Goal: Task Accomplishment & Management: Complete application form

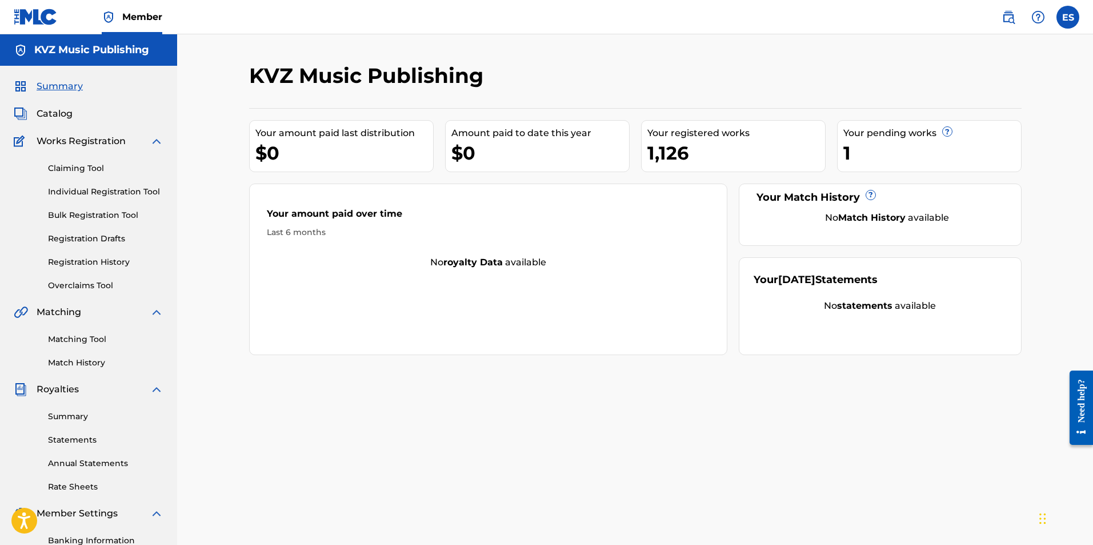
click at [97, 185] on div "Claiming Tool Individual Registration Tool Bulk Registration Tool Registration …" at bounding box center [89, 219] width 150 height 143
click at [98, 188] on link "Individual Registration Tool" at bounding box center [105, 192] width 115 height 12
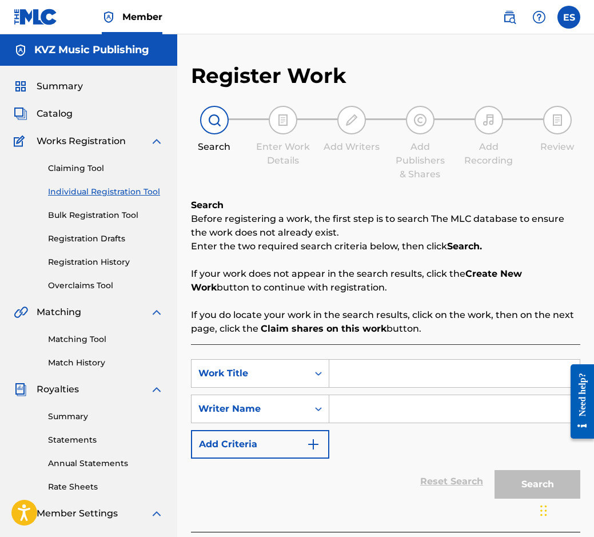
drag, startPoint x: 517, startPoint y: 360, endPoint x: 517, endPoint y: 366, distance: 6.9
drag, startPoint x: 517, startPoint y: 366, endPoint x: 517, endPoint y: 376, distance: 9.7
paste input "DOBRE DOSHLA LYUBOV"
type input "DOBRE DOSHLA LYUBOV"
click at [457, 413] on input "Search Form" at bounding box center [454, 408] width 250 height 27
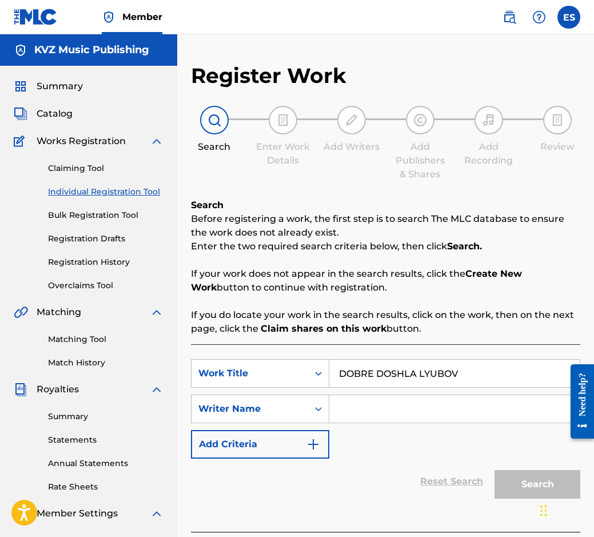
click at [343, 372] on input "DOBRE DOSHLA LYUBOV" at bounding box center [454, 373] width 250 height 27
click at [334, 372] on input "DOBRE DOSHLA LYUBOV" at bounding box center [454, 373] width 250 height 27
paste input "[PERSON_NAME]"
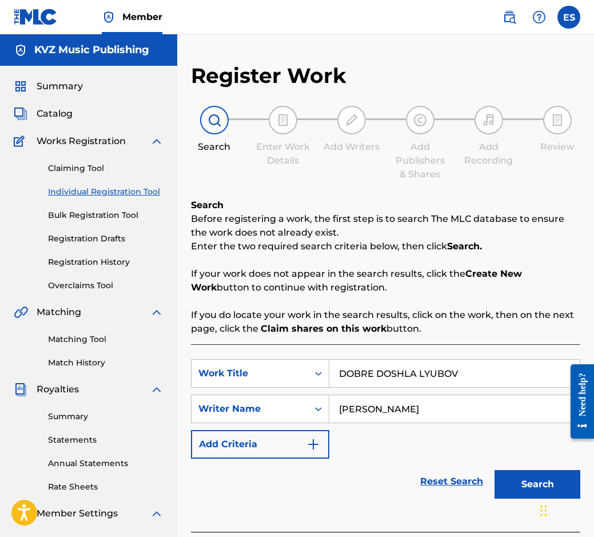
click at [341, 401] on input "[PERSON_NAME]" at bounding box center [454, 408] width 250 height 27
type input "[PERSON_NAME]"
click at [346, 375] on input "DOBRE DOSHLA LYUBOV" at bounding box center [454, 373] width 250 height 27
click at [340, 375] on input "DOBRE DOSHLA LYUBOV" at bounding box center [454, 373] width 250 height 27
click at [501, 481] on button "Search" at bounding box center [537, 484] width 86 height 29
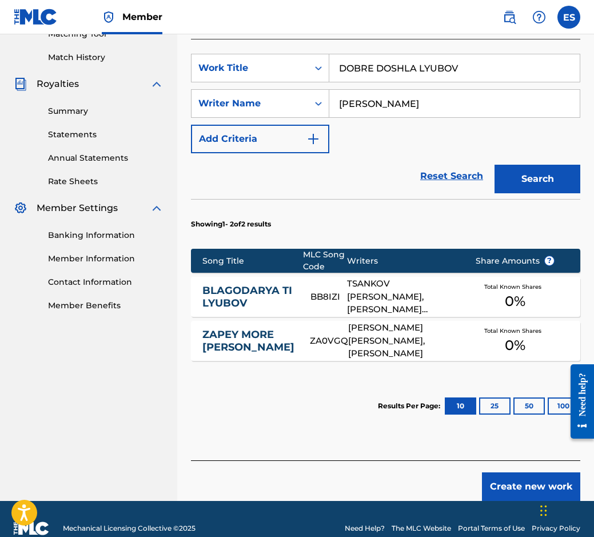
scroll to position [324, 0]
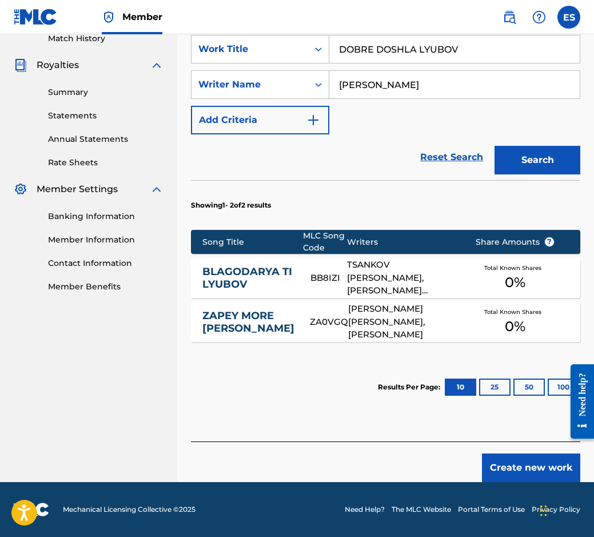
click at [513, 469] on button "Create new work" at bounding box center [531, 467] width 98 height 29
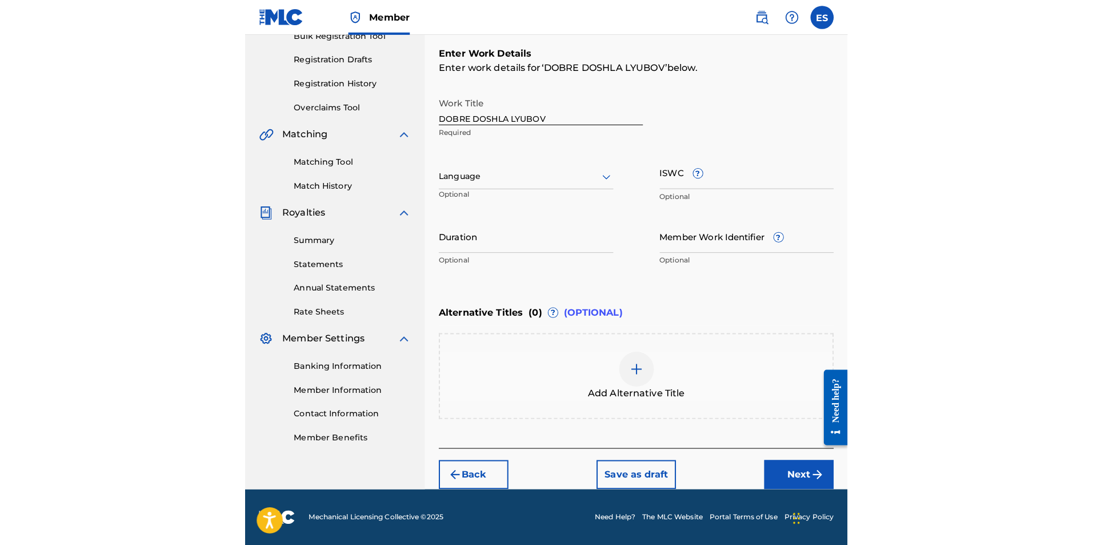
scroll to position [171, 0]
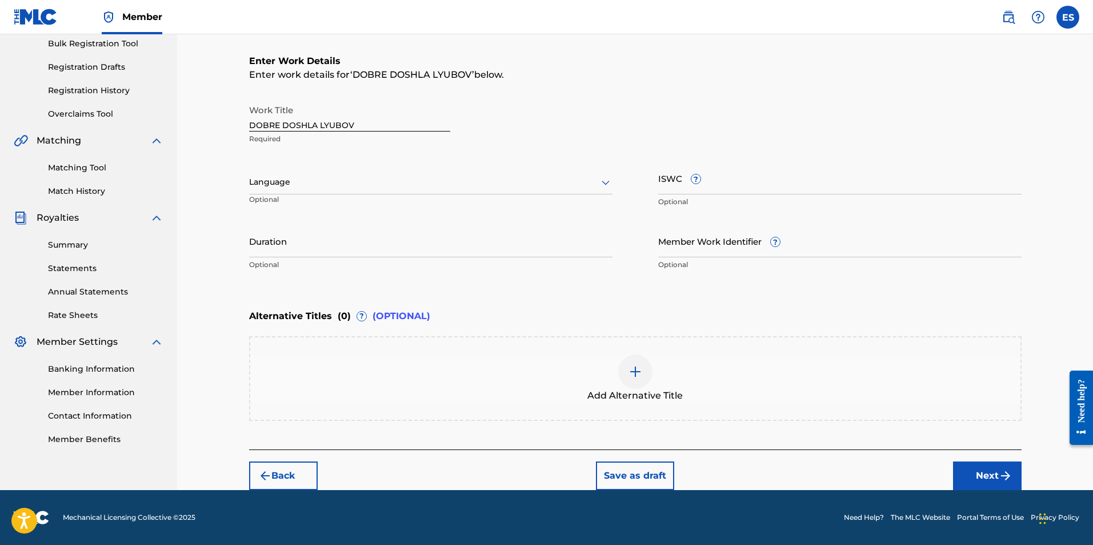
click at [103, 91] on link "Registration History" at bounding box center [105, 91] width 115 height 12
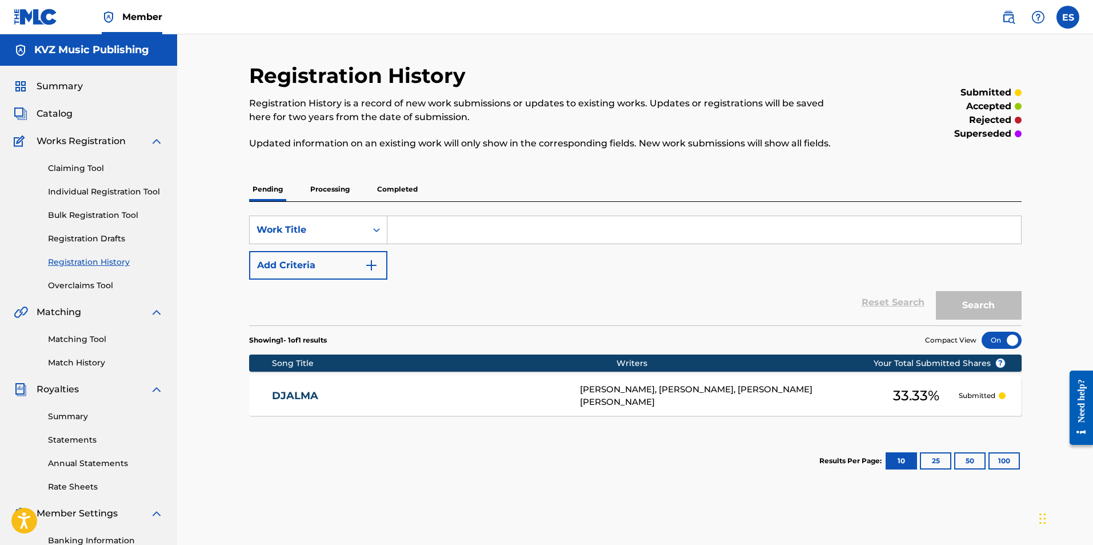
click at [105, 185] on div "Claiming Tool Individual Registration Tool Bulk Registration Tool Registration …" at bounding box center [89, 219] width 150 height 143
click at [106, 187] on link "Individual Registration Tool" at bounding box center [105, 192] width 115 height 12
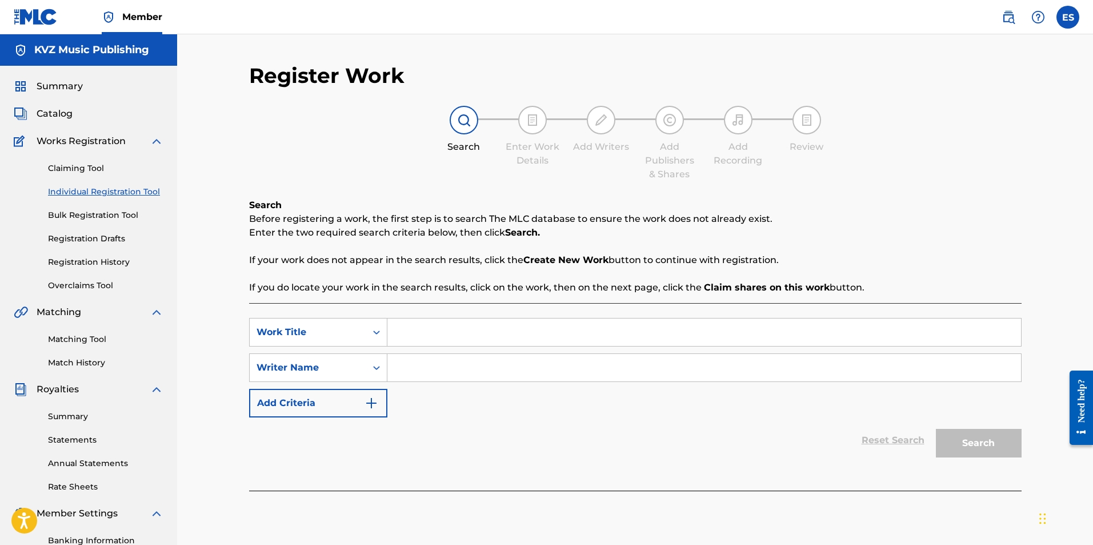
drag, startPoint x: 410, startPoint y: 296, endPoint x: 407, endPoint y: 305, distance: 9.0
drag, startPoint x: 407, startPoint y: 305, endPoint x: 407, endPoint y: 333, distance: 28.6
paste input "DOBRE DOSHLA LYUBOV"
type input "DOBRE DOSHLA LYUBOV"
paste input "[PERSON_NAME]"
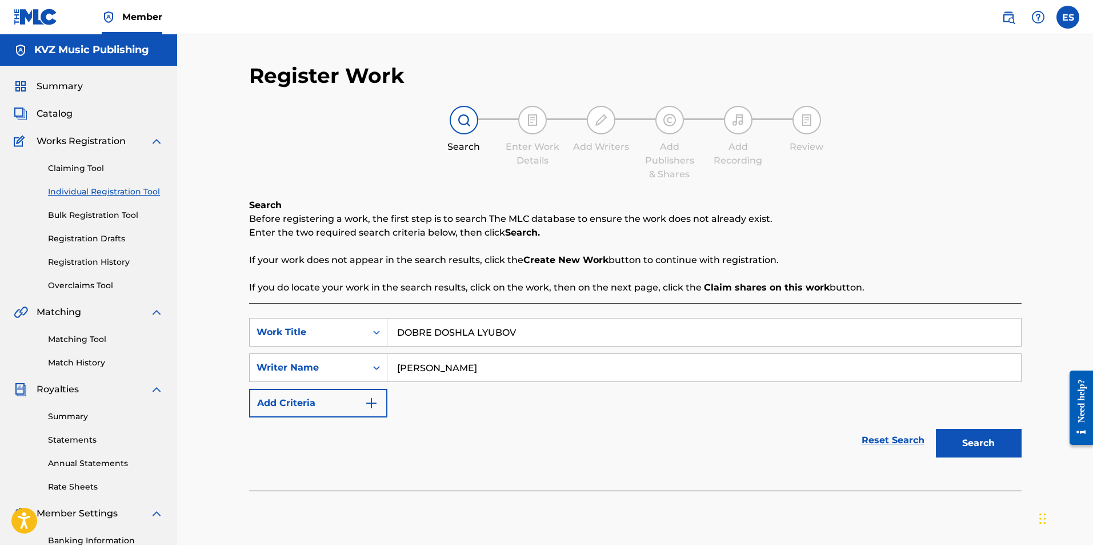
type input "[PERSON_NAME]"
click at [396, 330] on input "DOBRE DOSHLA LYUBOV" at bounding box center [705, 331] width 634 height 27
click at [657, 445] on button "Search" at bounding box center [979, 443] width 86 height 29
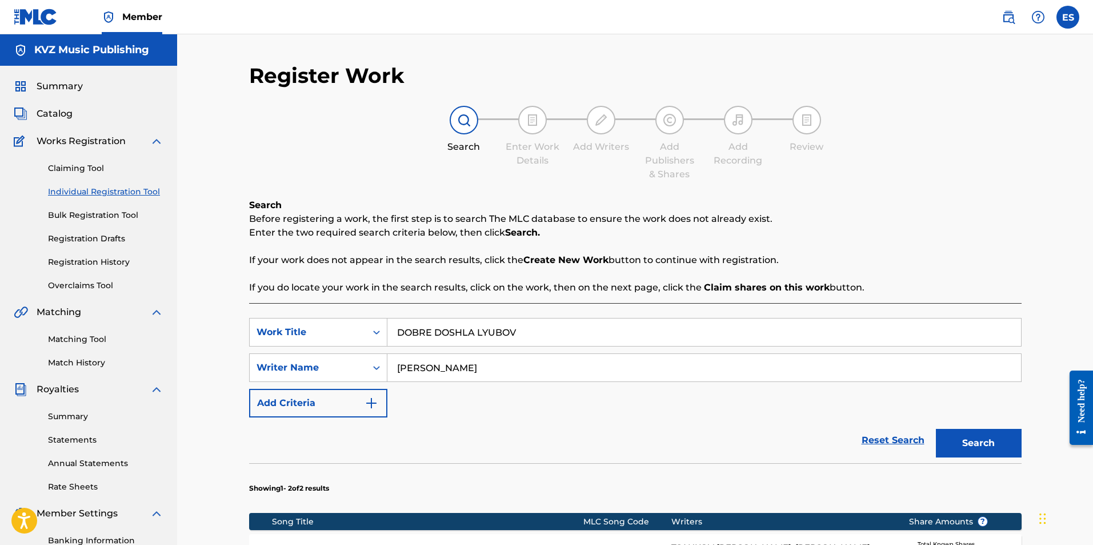
click at [133, 262] on link "Registration History" at bounding box center [105, 262] width 115 height 12
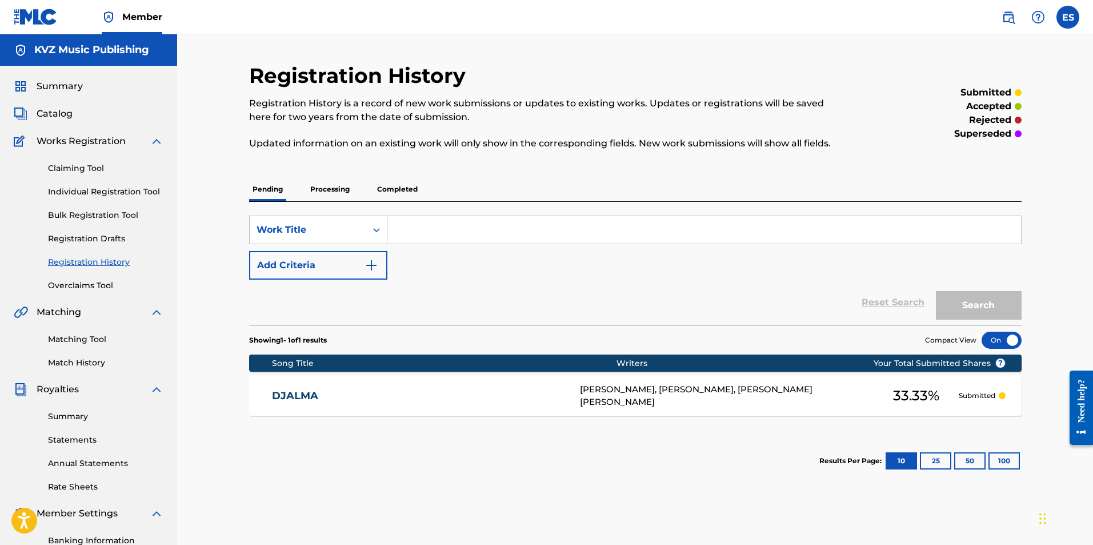
paste input "[PERSON_NAME]"
click at [434, 234] on input "[PERSON_NAME]" at bounding box center [705, 229] width 634 height 27
paste input "DOBRE DOSHLA LYUB"
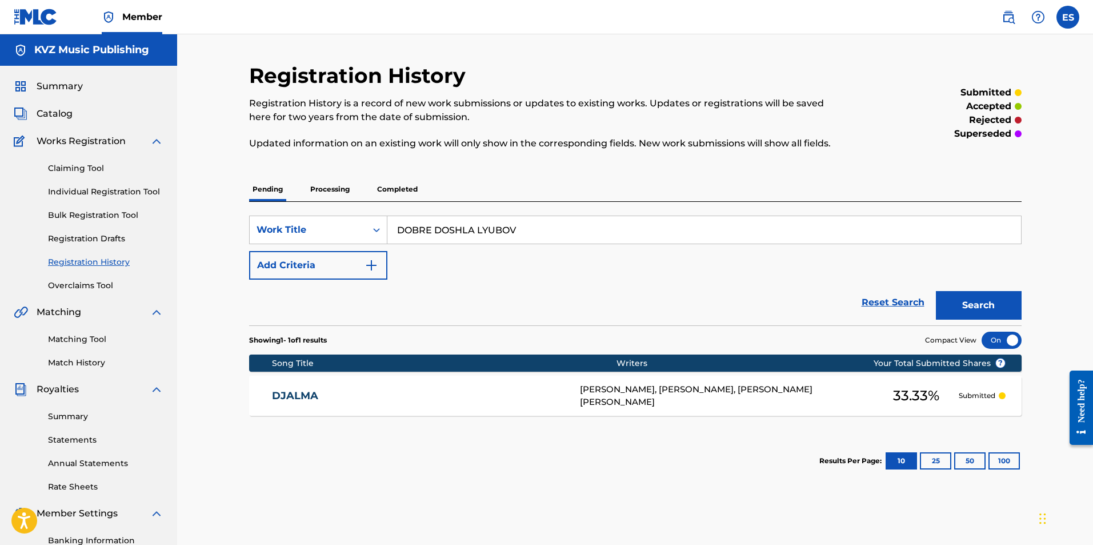
type input "DOBRE DOSHLA LYUBOV"
click at [657, 306] on button "Search" at bounding box center [979, 305] width 86 height 29
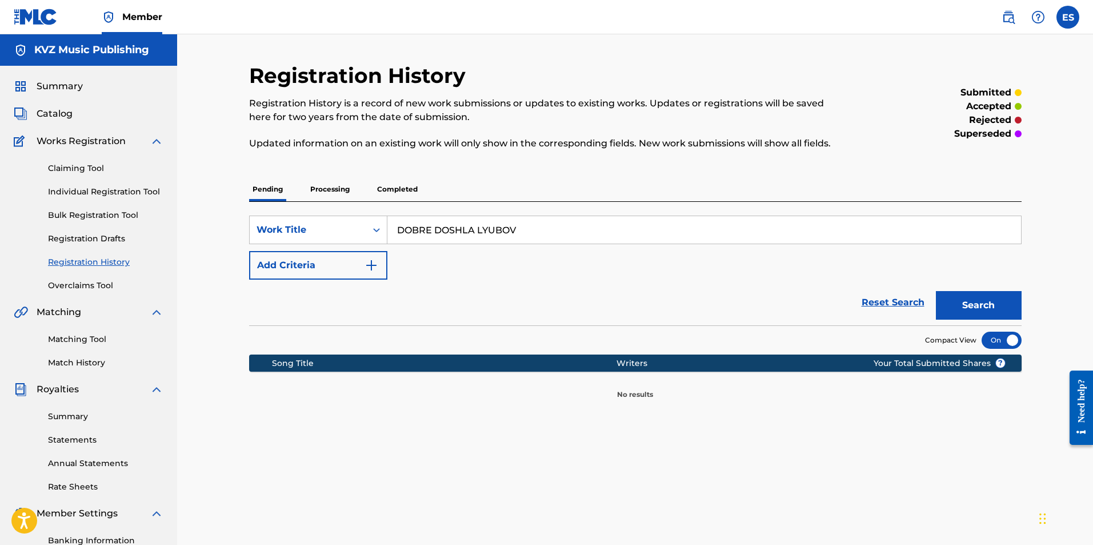
click at [396, 236] on input "DOBRE DOSHLA LYUBOV" at bounding box center [705, 229] width 634 height 27
click at [657, 294] on button "Search" at bounding box center [979, 305] width 86 height 29
click at [324, 190] on p "Processing" at bounding box center [330, 189] width 46 height 24
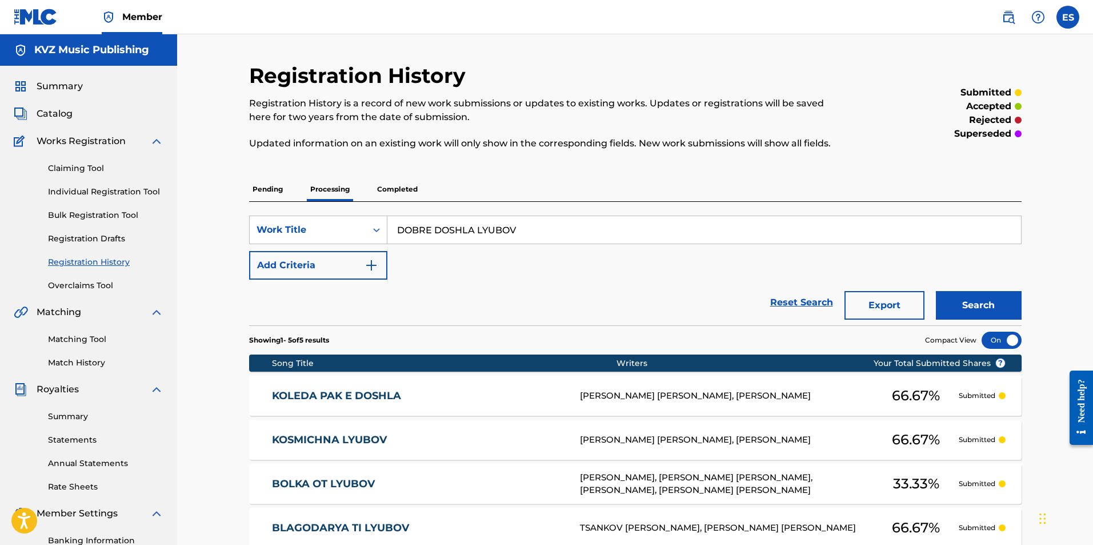
click at [657, 298] on button "Search" at bounding box center [979, 305] width 86 height 29
click at [404, 184] on p "Completed" at bounding box center [397, 189] width 47 height 24
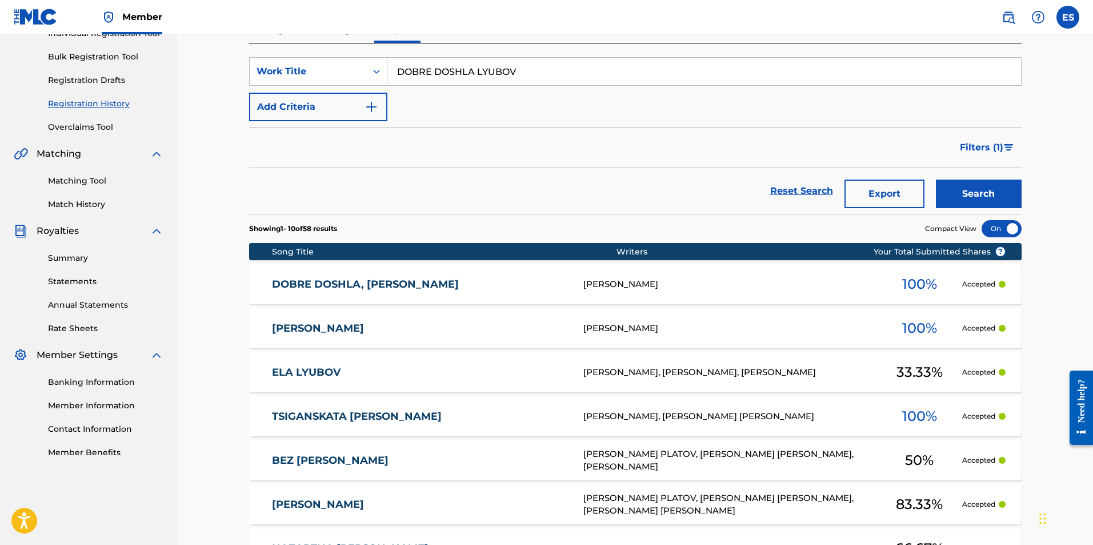
scroll to position [171, 0]
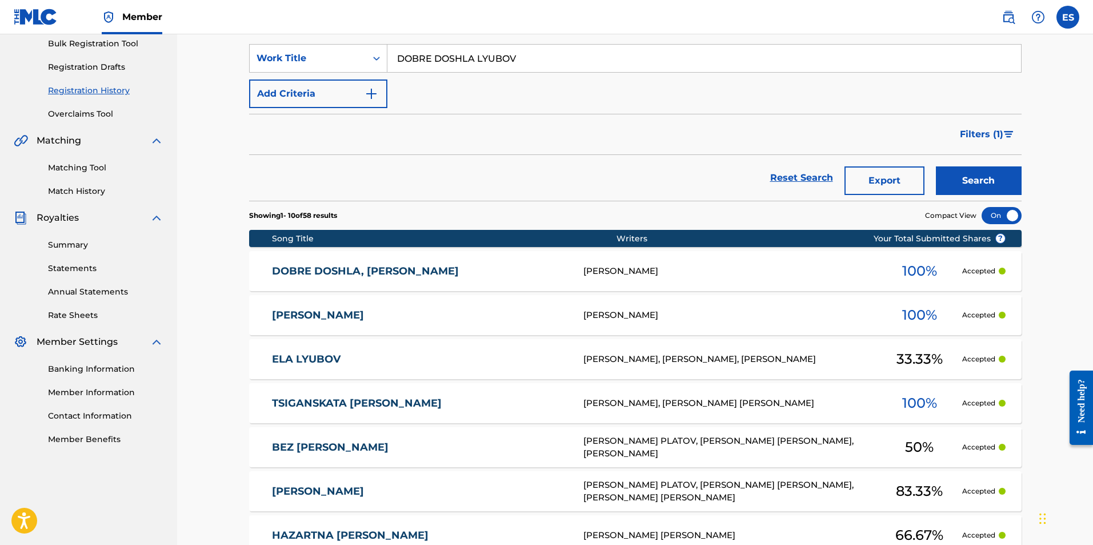
click at [456, 261] on div "DOBRE DOSHLA, [PERSON_NAME] 100 % Accepted" at bounding box center [635, 271] width 773 height 40
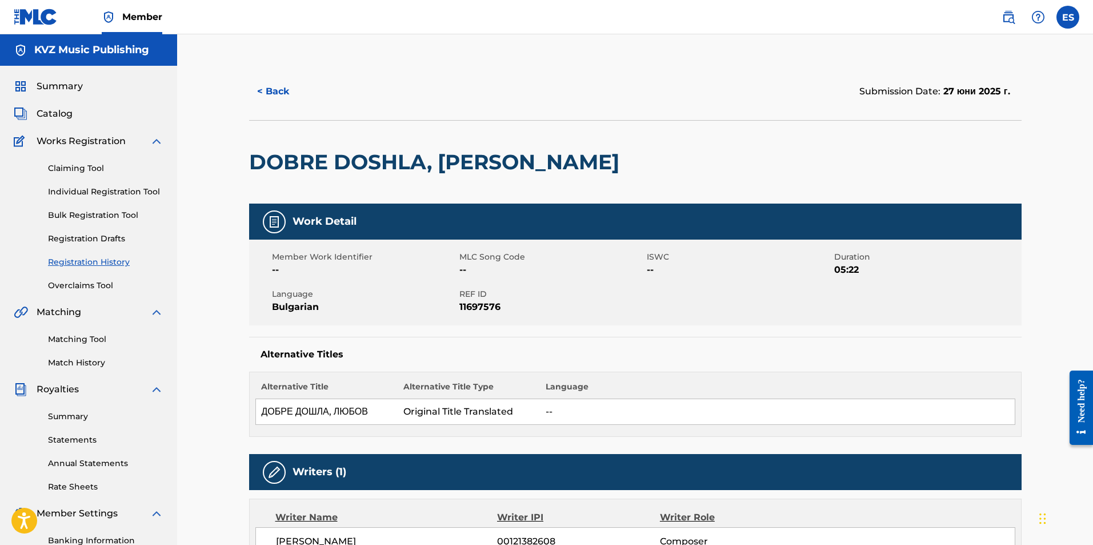
click at [285, 105] on button "< Back" at bounding box center [283, 91] width 69 height 29
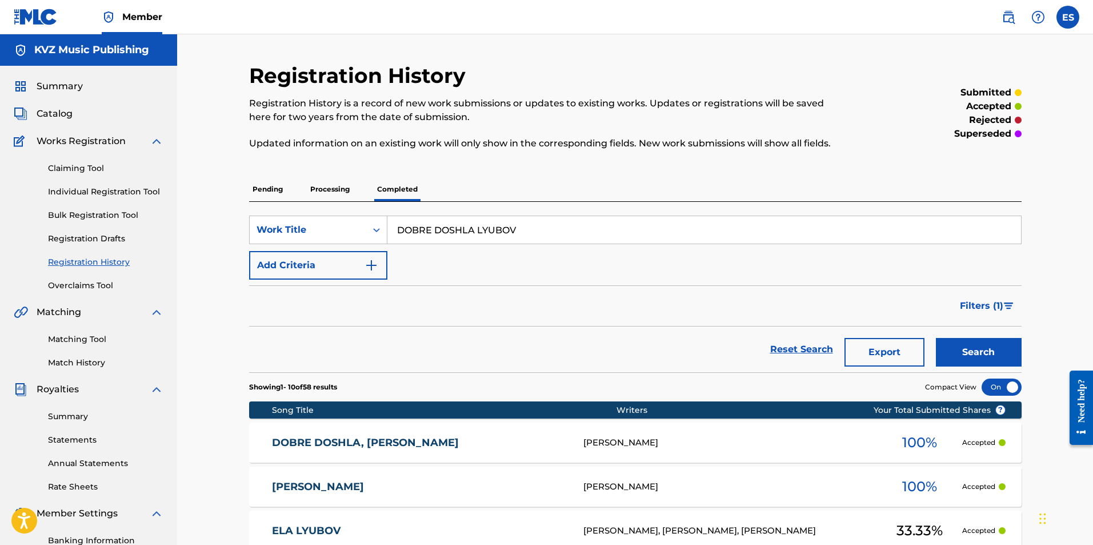
click at [657, 345] on button "Search" at bounding box center [979, 352] width 86 height 29
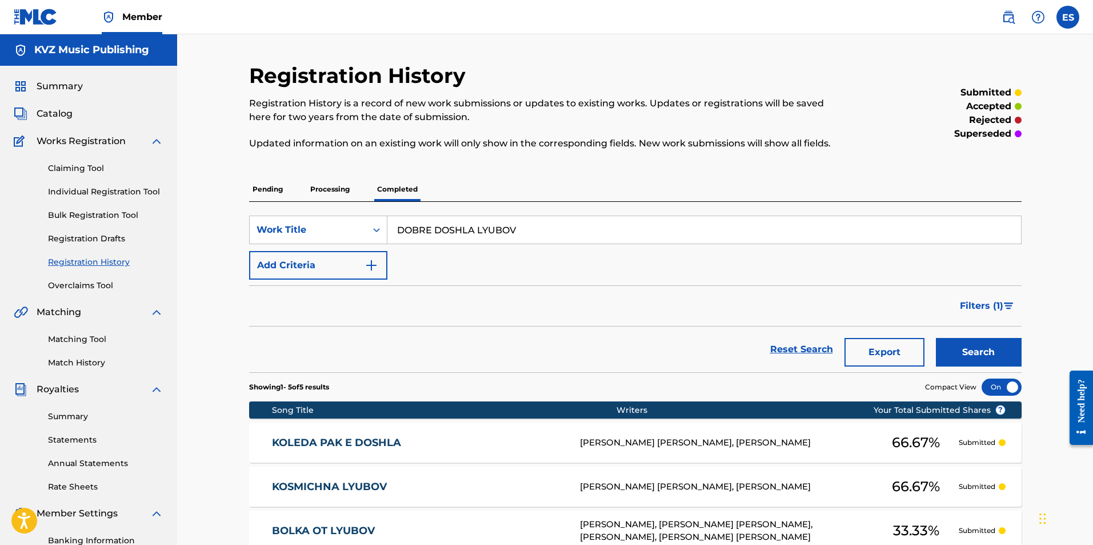
click at [337, 184] on p "Processing" at bounding box center [330, 189] width 46 height 24
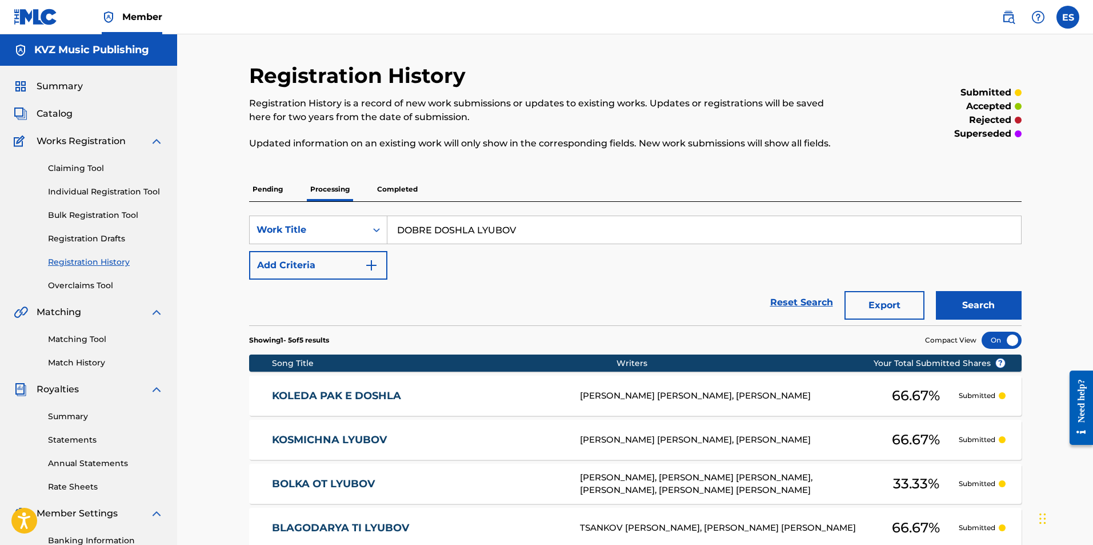
click at [657, 307] on button "Search" at bounding box center [979, 305] width 86 height 29
click at [281, 198] on p "Pending" at bounding box center [267, 189] width 37 height 24
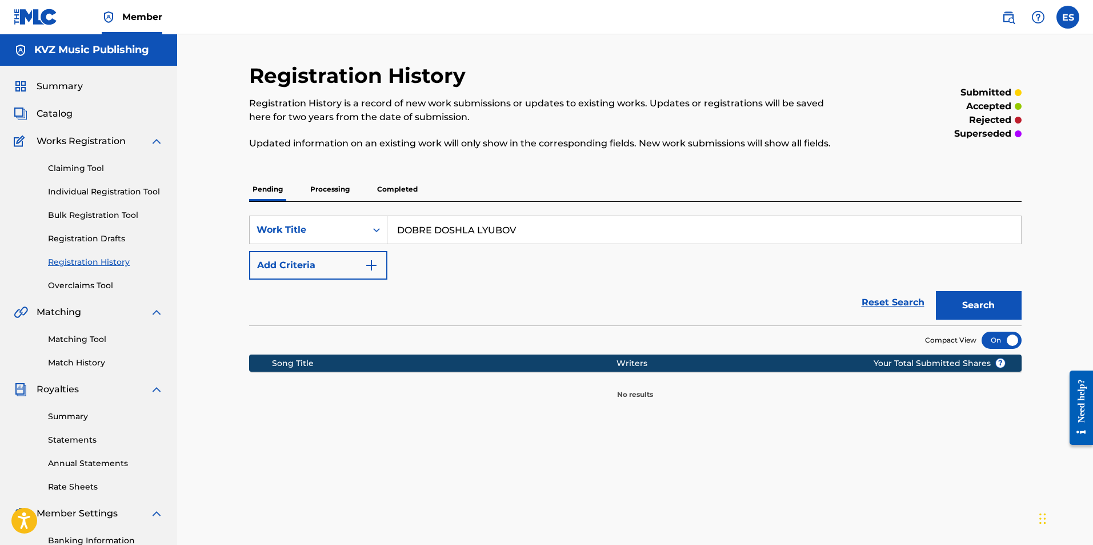
click at [657, 307] on button "Search" at bounding box center [979, 305] width 86 height 29
click at [344, 202] on div "SearchWithCriteria5e2cb7ad-ea43-4226-a48c-e8a9248f4bcb Work Title DOBRE DOSHLA …" at bounding box center [635, 263] width 773 height 123
click at [349, 198] on p "Processing" at bounding box center [330, 189] width 46 height 24
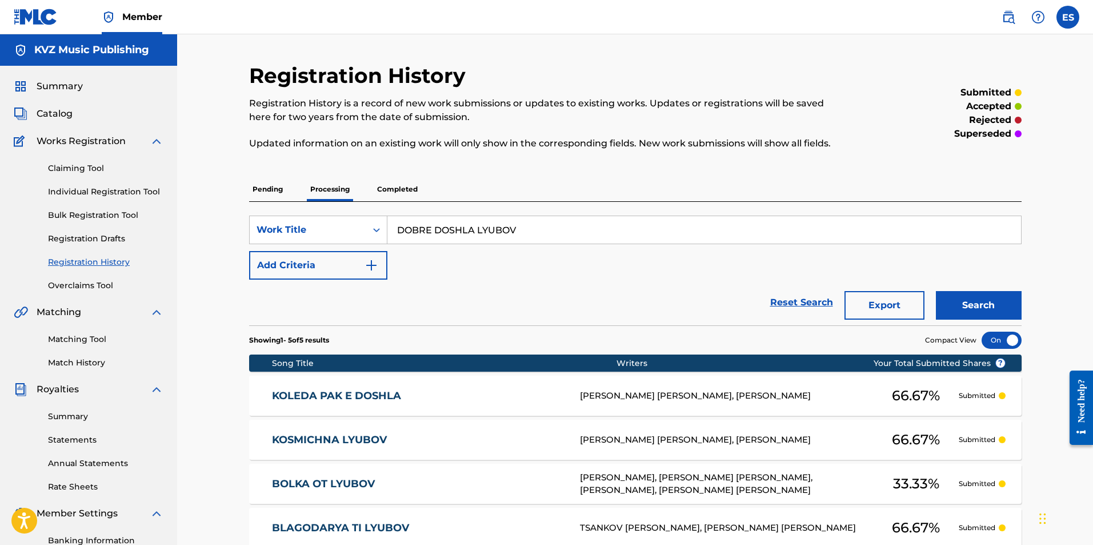
click at [657, 315] on button "Search" at bounding box center [979, 305] width 86 height 29
click at [407, 209] on div "SearchWithCriteria5e2cb7ad-ea43-4226-a48c-e8a9248f4bcb Work Title DOBRE DOSHLA …" at bounding box center [635, 263] width 773 height 123
click at [417, 195] on p "Completed" at bounding box center [397, 189] width 47 height 24
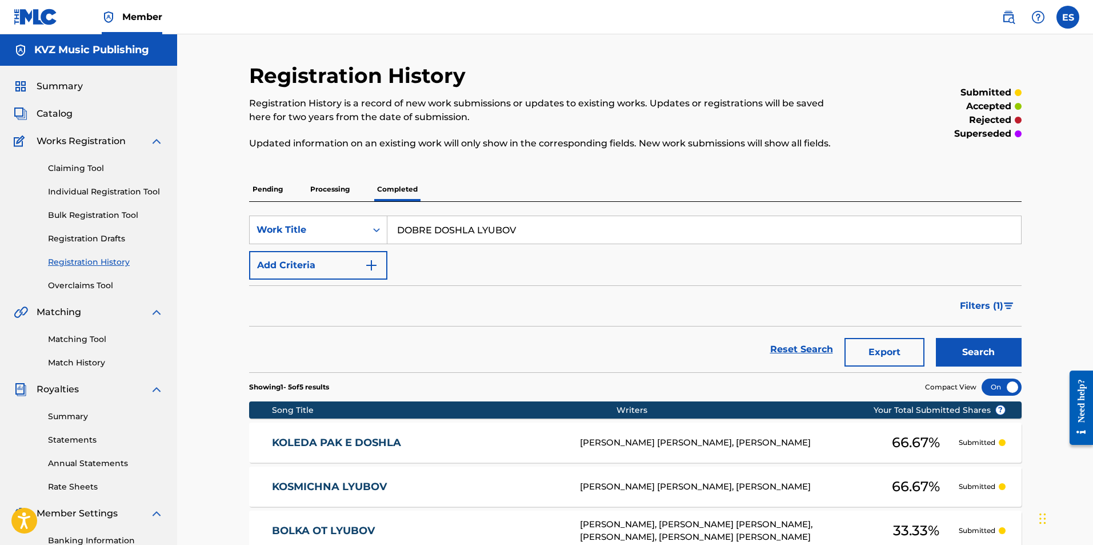
click at [657, 350] on button "Search" at bounding box center [979, 352] width 86 height 29
click at [92, 180] on div "Claiming Tool Individual Registration Tool Bulk Registration Tool Registration …" at bounding box center [89, 219] width 150 height 143
click at [94, 199] on div "Claiming Tool Individual Registration Tool Bulk Registration Tool Registration …" at bounding box center [89, 219] width 150 height 143
click at [91, 197] on link "Individual Registration Tool" at bounding box center [105, 192] width 115 height 12
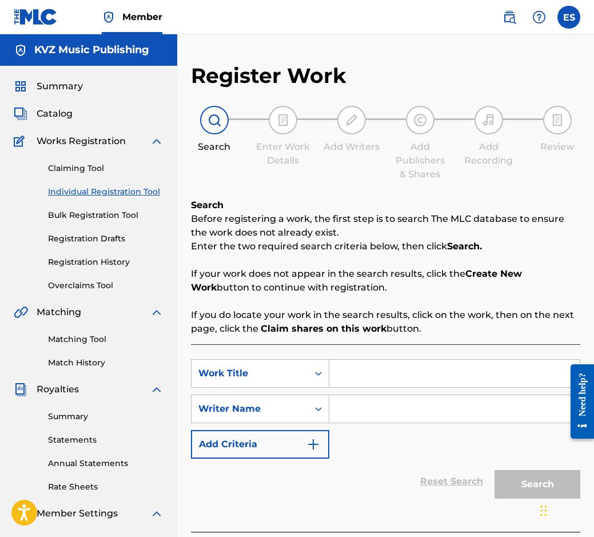
drag, startPoint x: 416, startPoint y: 388, endPoint x: 370, endPoint y: 380, distance: 46.3
paste input "DOBRE DOSHLA LYUBOV"
type input "DOBRE DOSHLA LYUBOV"
click at [368, 417] on input "Search Form" at bounding box center [454, 408] width 250 height 27
paste input "[PERSON_NAME]"
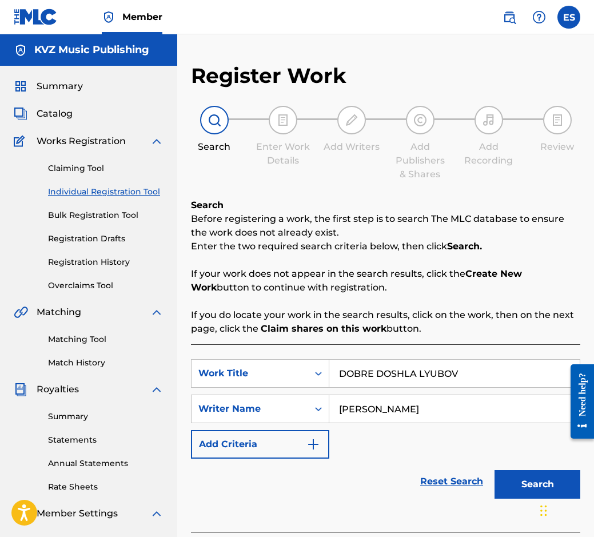
click at [339, 417] on input "[PERSON_NAME]" at bounding box center [454, 408] width 250 height 27
type input "[PERSON_NAME]"
click at [340, 368] on input "DOBRE DOSHLA LYUBOV" at bounding box center [454, 373] width 250 height 27
click at [522, 476] on button "Search" at bounding box center [537, 484] width 86 height 29
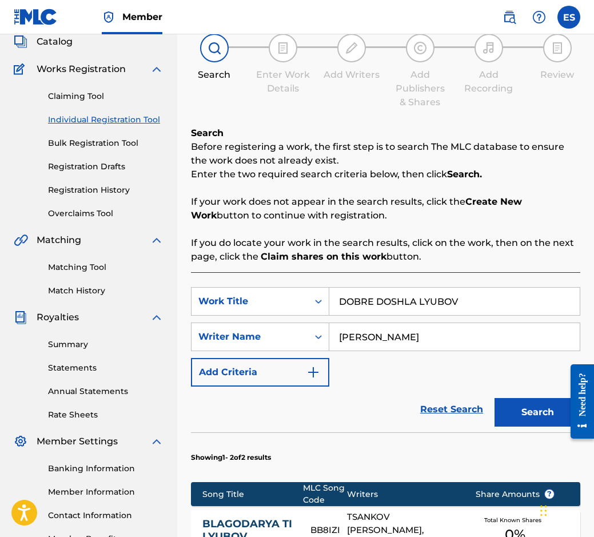
scroll to position [324, 0]
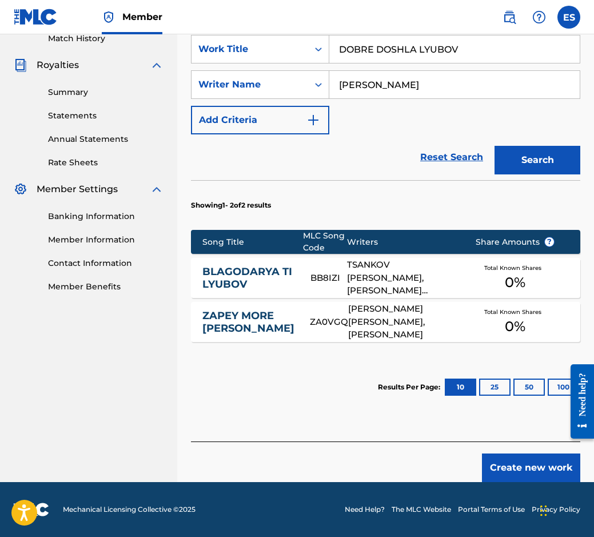
click at [511, 478] on button "Create new work" at bounding box center [531, 467] width 98 height 29
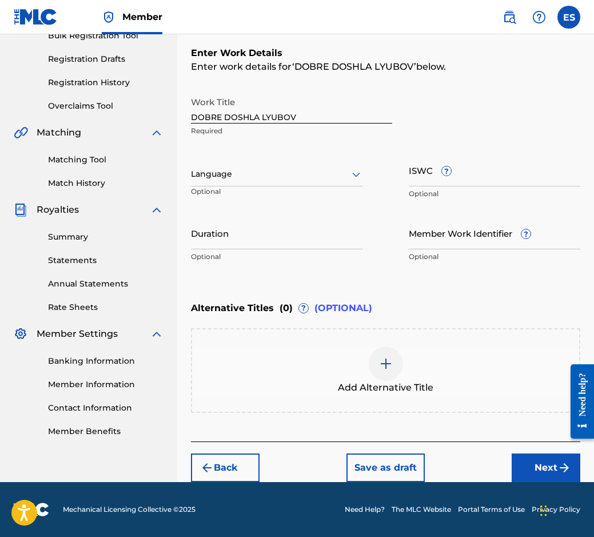
click at [236, 238] on input "Duration" at bounding box center [277, 233] width 172 height 33
type input "02:22"
click at [327, 364] on div "Add Alternative Title" at bounding box center [385, 370] width 387 height 48
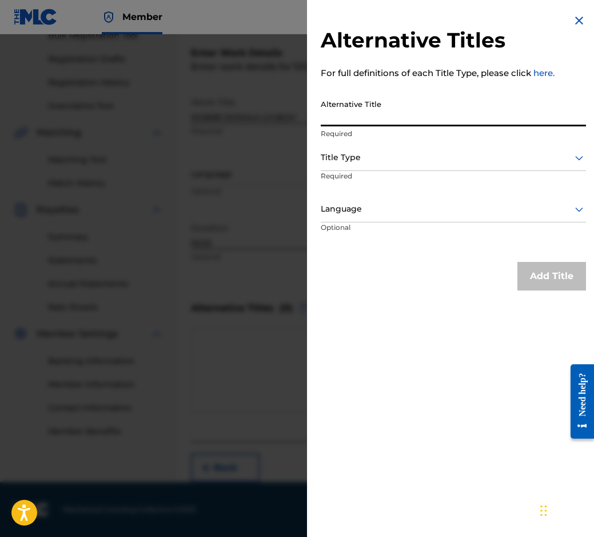
paste input "ДОБРЕ ДОШЛА ЛЮБОВ"
type input "ДОБРЕ ДОШЛА ЛЮБОВ"
click at [370, 131] on p "Required" at bounding box center [453, 134] width 265 height 10
click at [353, 160] on div at bounding box center [453, 157] width 265 height 14
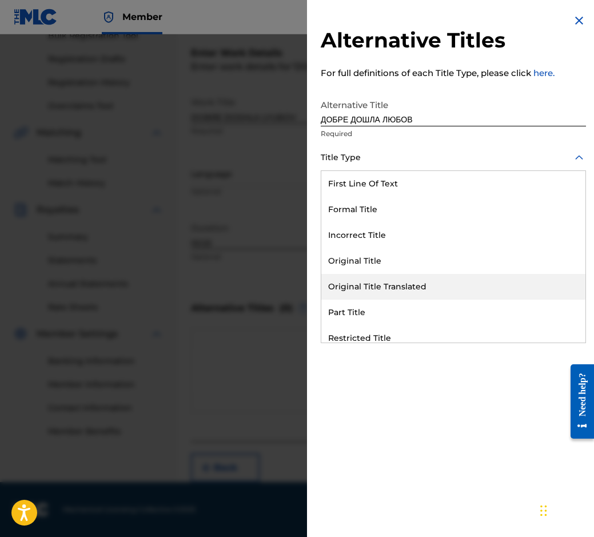
drag, startPoint x: 392, startPoint y: 289, endPoint x: 382, endPoint y: 267, distance: 24.3
click at [392, 289] on div "Original Title Translated" at bounding box center [453, 287] width 264 height 26
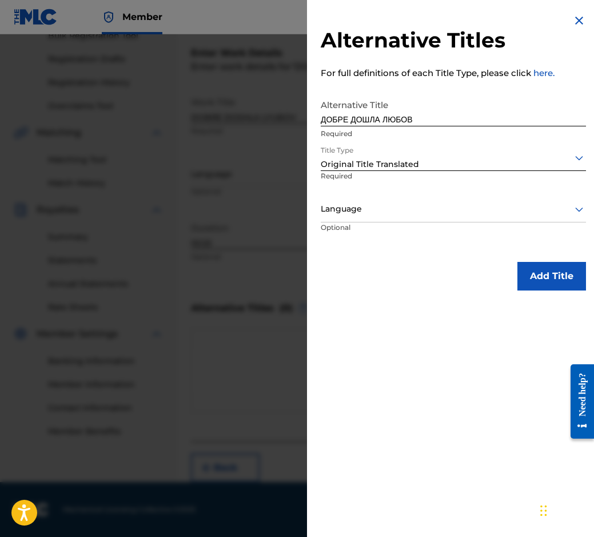
click at [361, 221] on div "Language" at bounding box center [453, 210] width 265 height 26
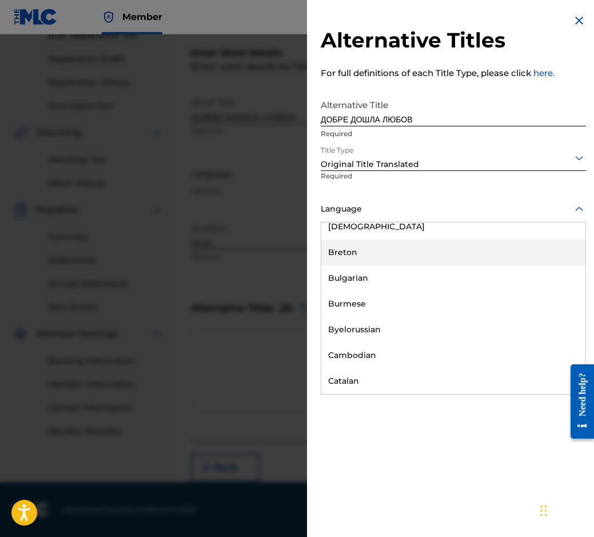
scroll to position [514, 0]
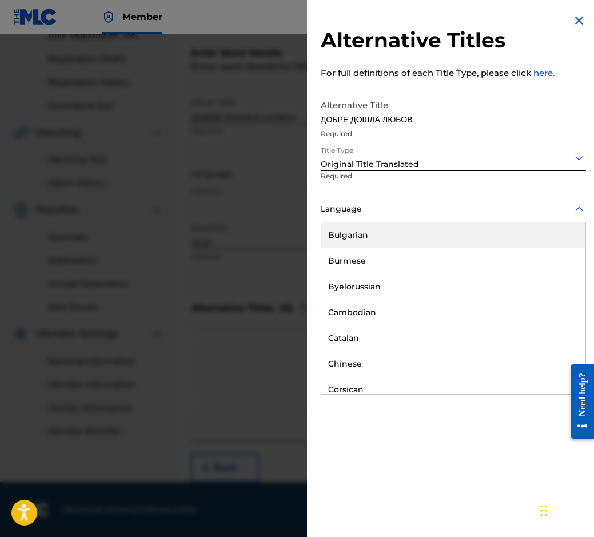
click at [386, 237] on div "Bulgarian" at bounding box center [453, 235] width 264 height 26
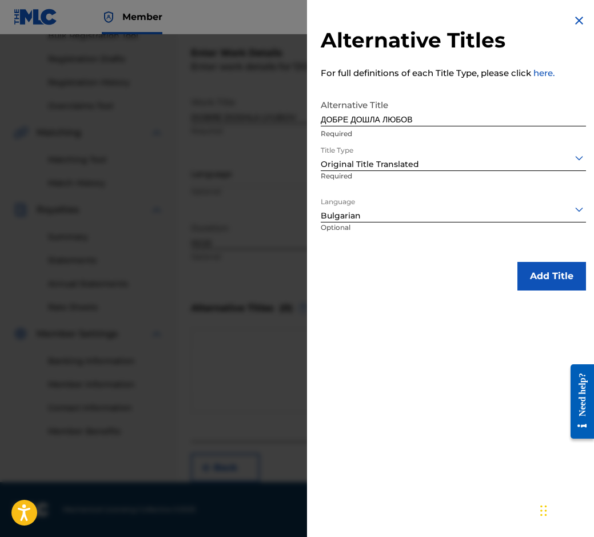
click at [537, 267] on button "Add Title" at bounding box center [551, 276] width 69 height 29
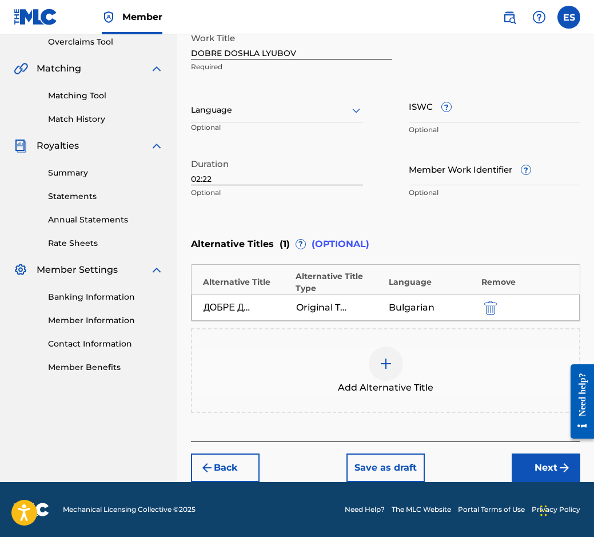
click at [537, 469] on button "Next" at bounding box center [546, 467] width 69 height 29
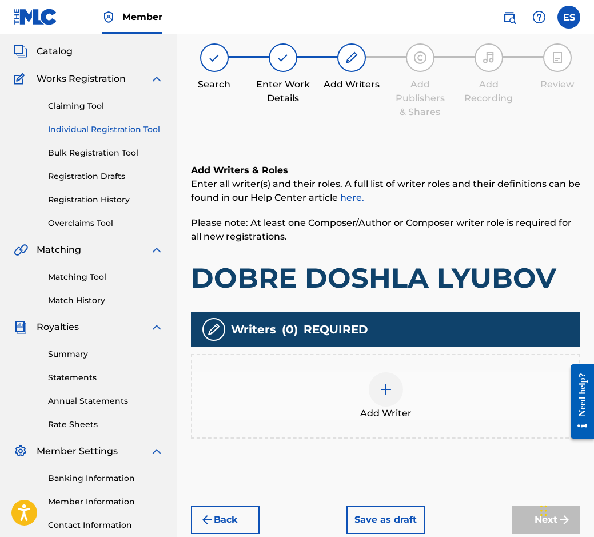
scroll to position [51, 0]
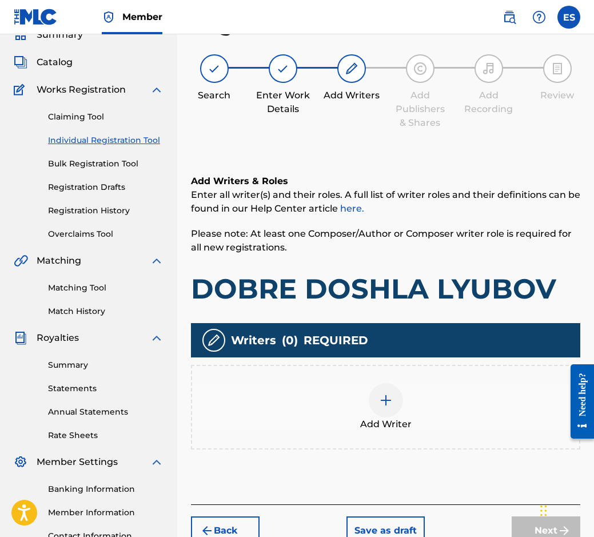
click at [378, 387] on div at bounding box center [386, 400] width 34 height 34
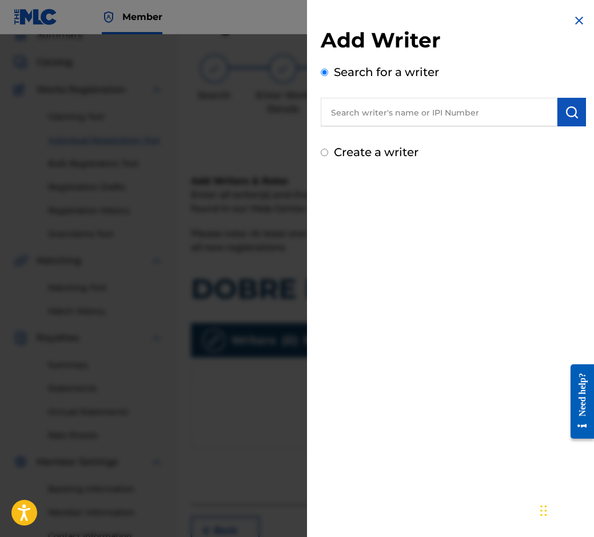
paste input "00087889792"
type input "00087889792"
click at [565, 117] on img "submit" at bounding box center [572, 112] width 14 height 14
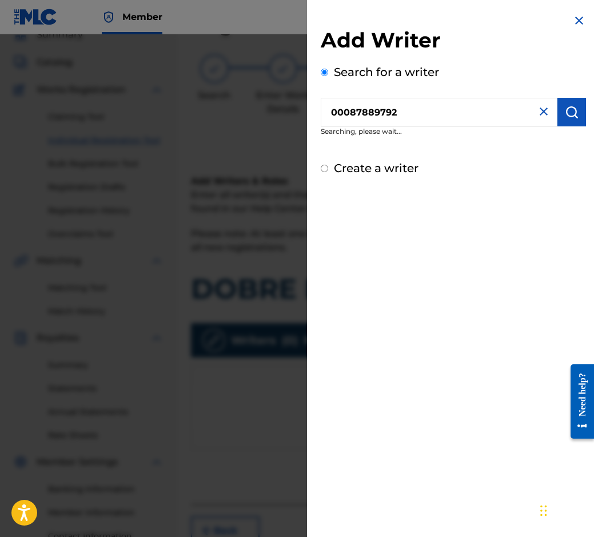
drag, startPoint x: 561, startPoint y: 119, endPoint x: 555, endPoint y: 84, distance: 35.3
click at [555, 84] on div "Search for a writer 00087889792 Searching, please wait..." at bounding box center [453, 102] width 265 height 79
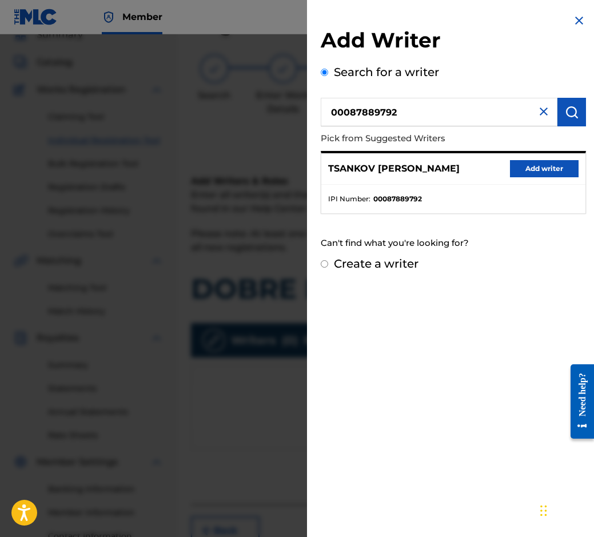
click at [566, 109] on img "submit" at bounding box center [572, 112] width 14 height 14
click at [553, 172] on button "Add writer" at bounding box center [544, 168] width 69 height 17
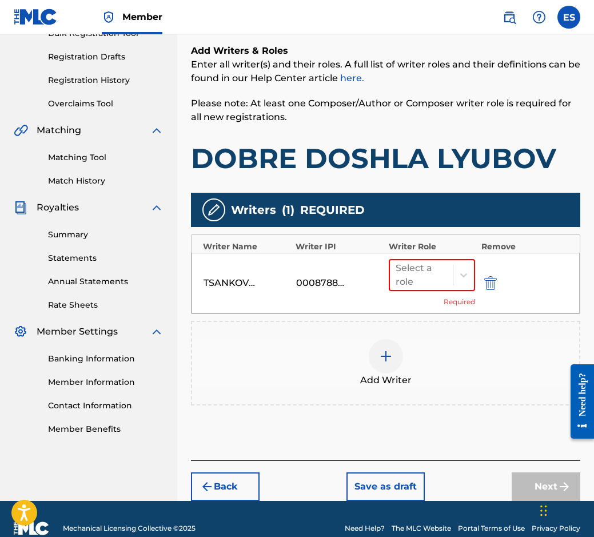
scroll to position [201, 0]
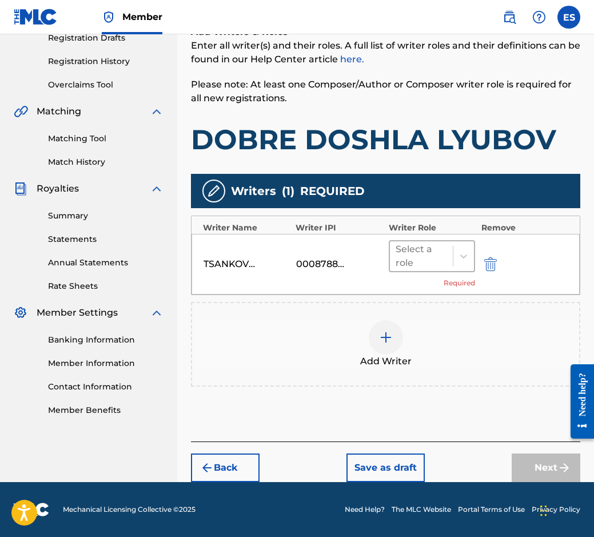
click at [432, 263] on div at bounding box center [422, 256] width 52 height 16
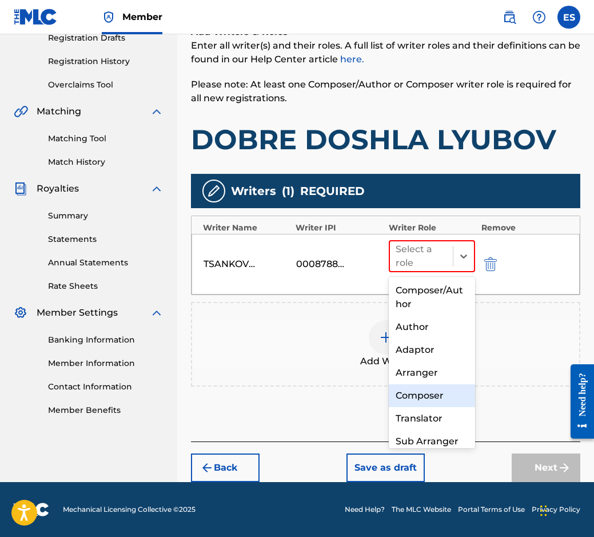
click at [434, 393] on div "Composer" at bounding box center [432, 395] width 87 height 23
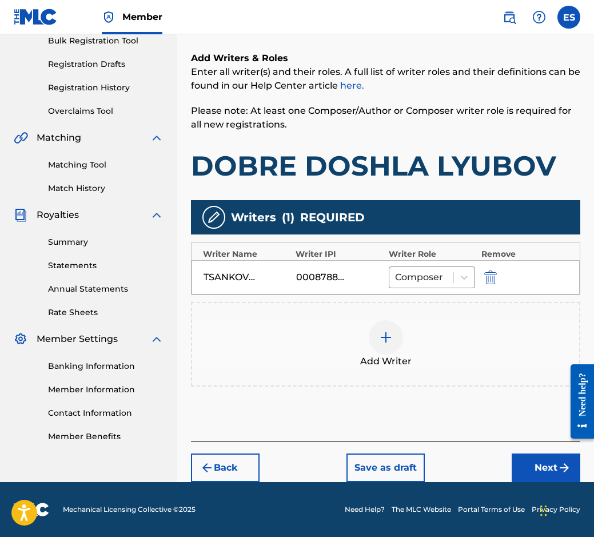
click at [419, 360] on div "Add Writer" at bounding box center [385, 344] width 387 height 48
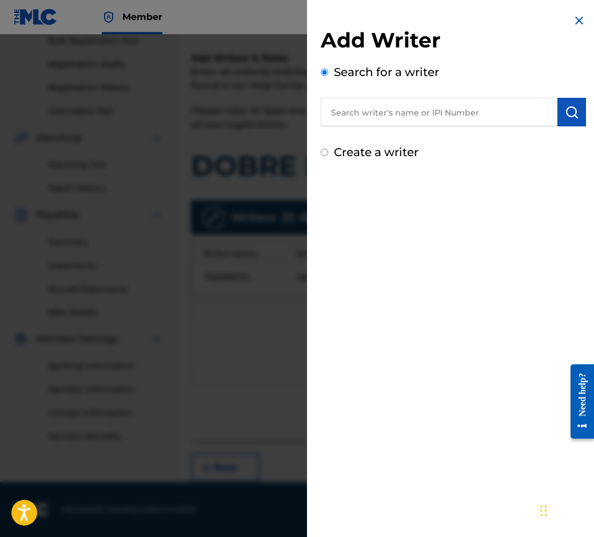
paste input "90001 41 62 60"
click at [388, 115] on input "90001 41 62 60" at bounding box center [439, 112] width 237 height 29
click at [374, 112] on input "90001 41 6260" at bounding box center [439, 112] width 237 height 29
click at [362, 113] on input "90001 416260" at bounding box center [439, 112] width 237 height 29
type input "90001416260"
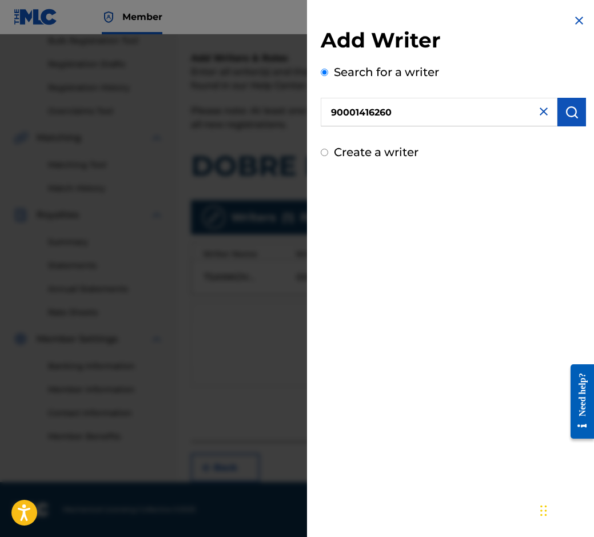
click at [558, 113] on button "submit" at bounding box center [571, 112] width 29 height 29
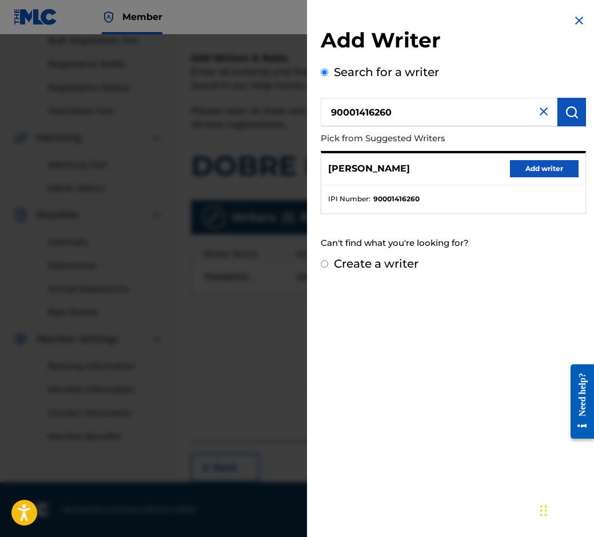
click at [524, 170] on button "Add writer" at bounding box center [544, 168] width 69 height 17
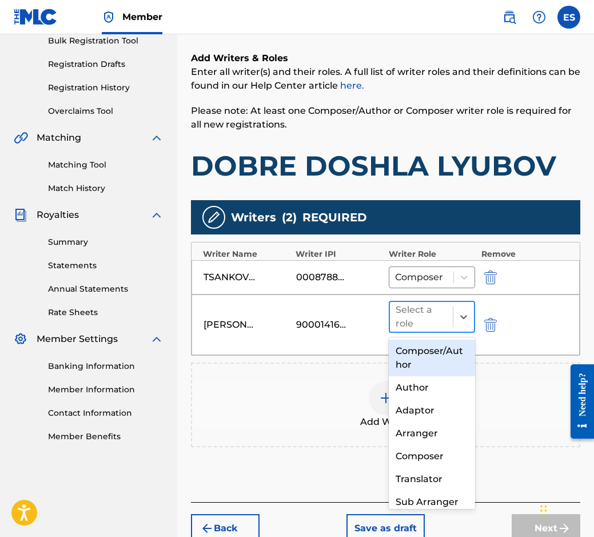
click at [413, 319] on div at bounding box center [422, 317] width 52 height 16
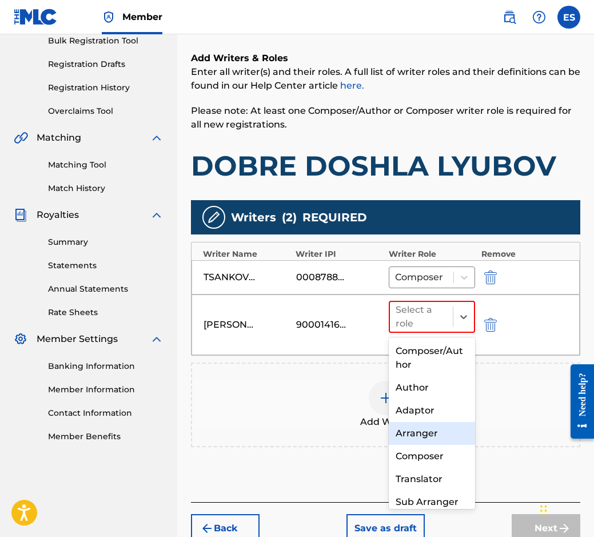
click at [424, 430] on div "Arranger" at bounding box center [432, 433] width 87 height 23
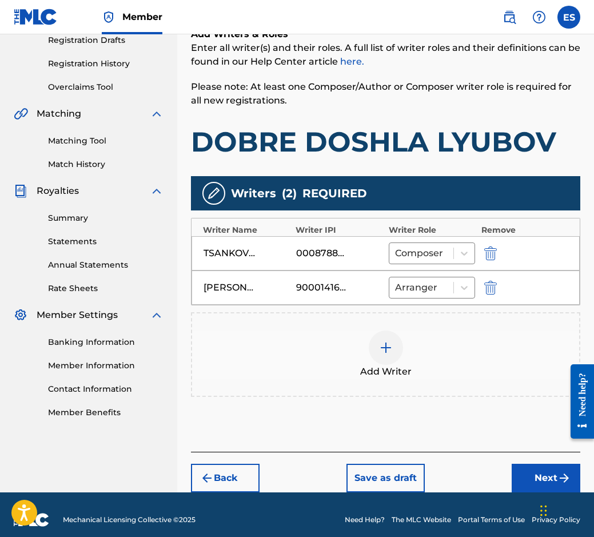
scroll to position [209, 0]
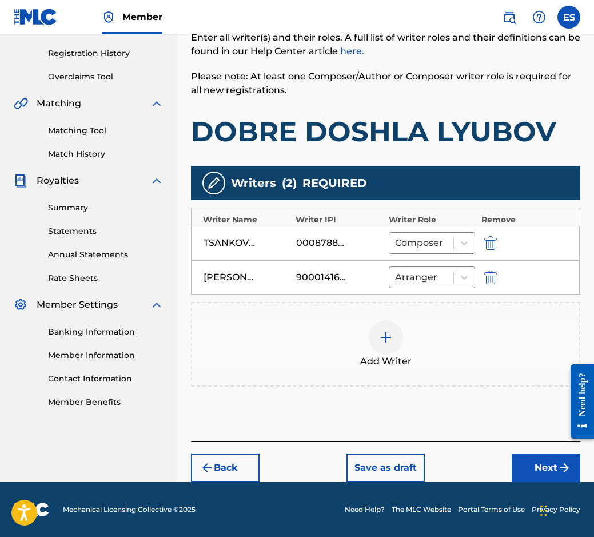
click at [534, 478] on button "Next" at bounding box center [546, 467] width 69 height 29
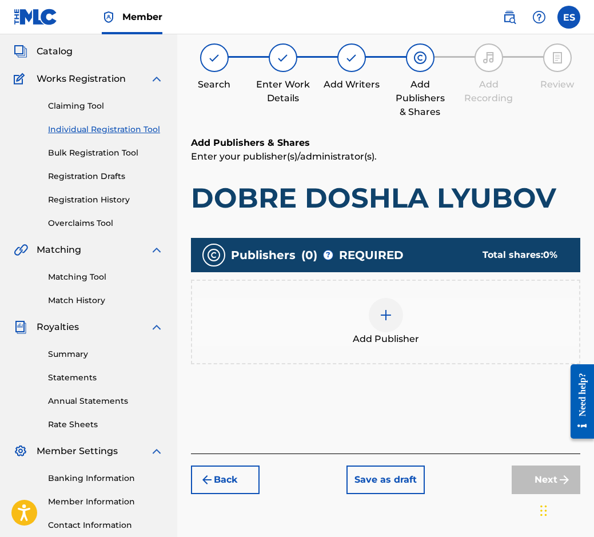
scroll to position [51, 0]
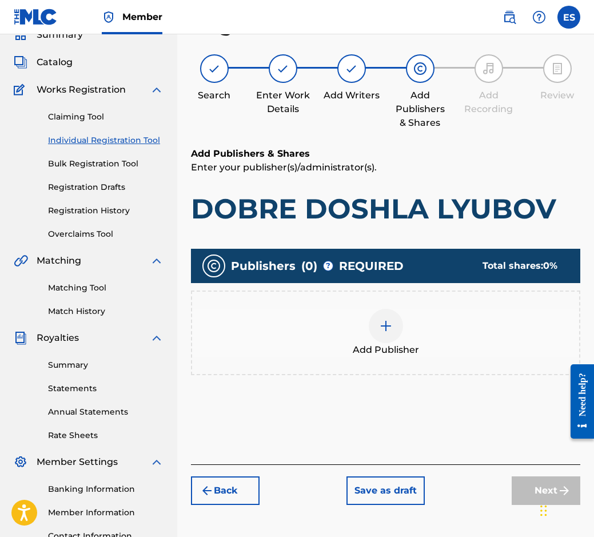
click at [332, 329] on div "Add Publisher" at bounding box center [385, 333] width 387 height 48
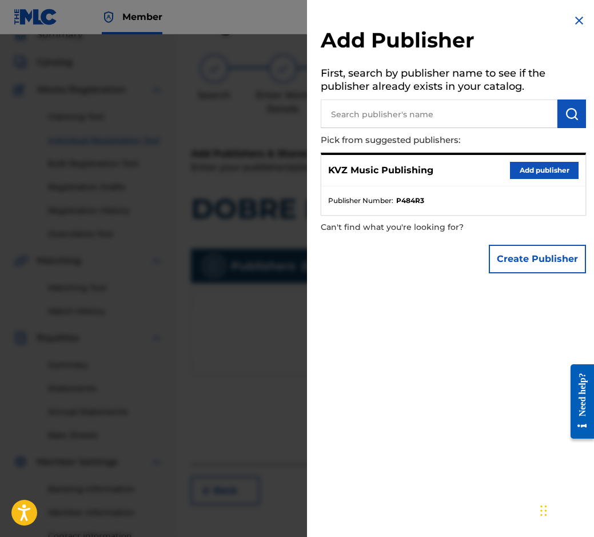
click at [529, 170] on button "Add publisher" at bounding box center [544, 170] width 69 height 17
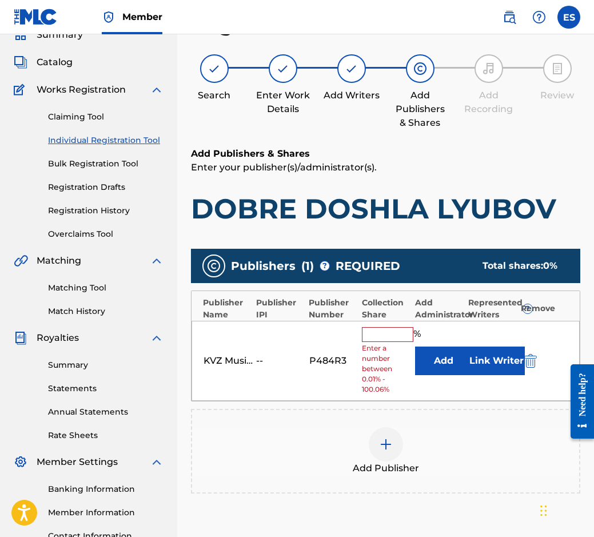
click at [387, 335] on input "text" at bounding box center [387, 334] width 51 height 15
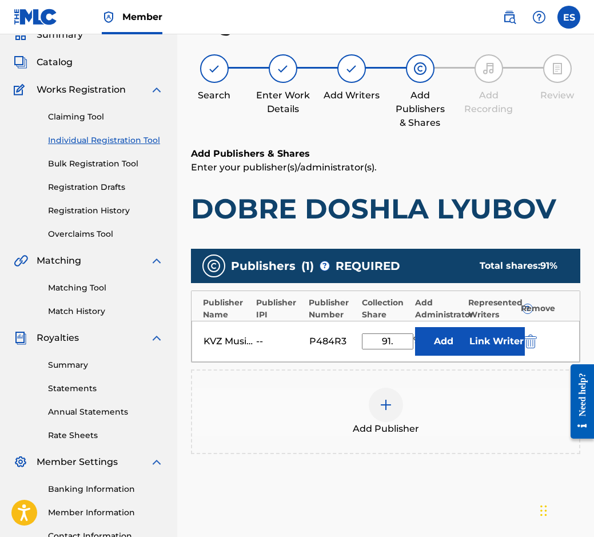
type input "91.67"
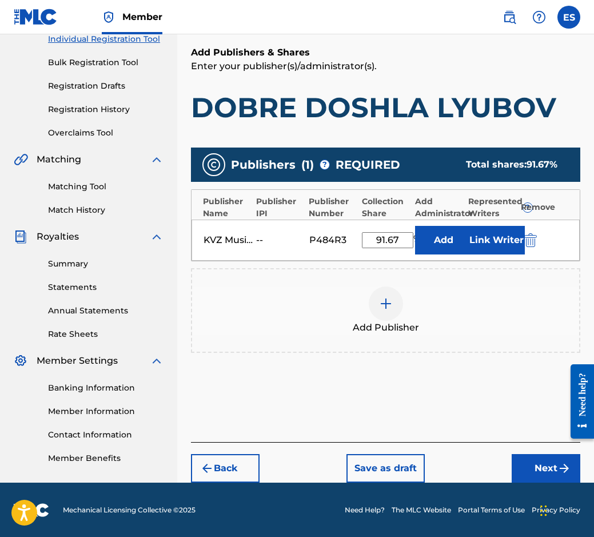
scroll to position [153, 0]
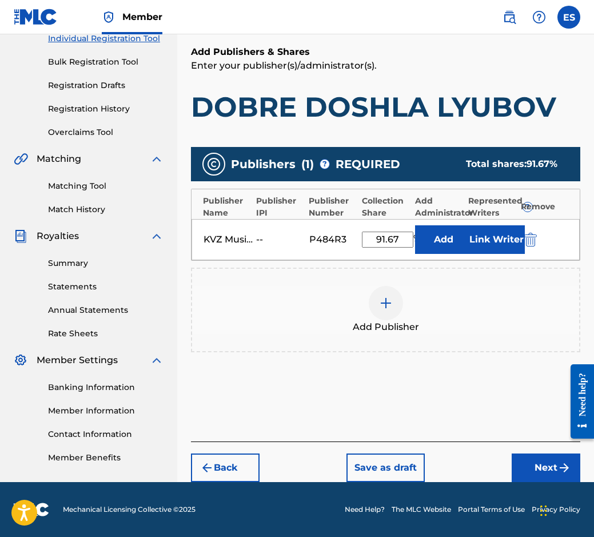
click at [524, 464] on button "Next" at bounding box center [546, 467] width 69 height 29
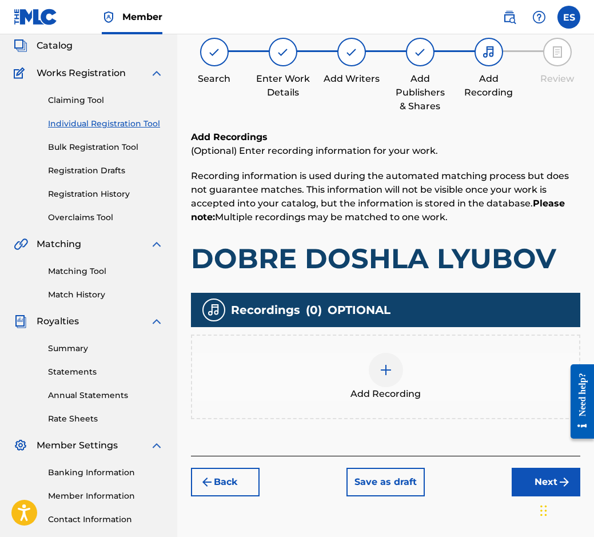
scroll to position [51, 0]
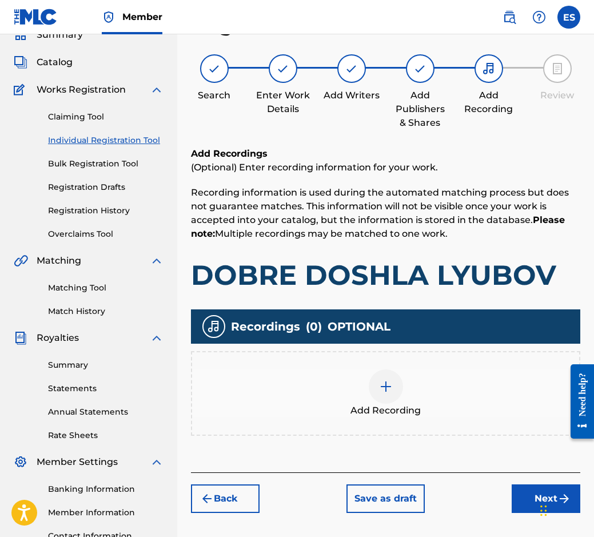
click at [361, 396] on div "Add Recording" at bounding box center [385, 393] width 387 height 48
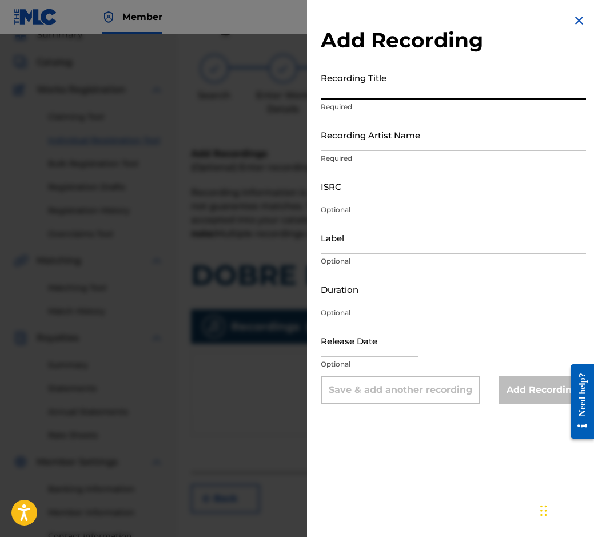
paste input "DOBRE DOSHLA LYUBOV"
type input "DOBRE DOSHLA LYUBOV"
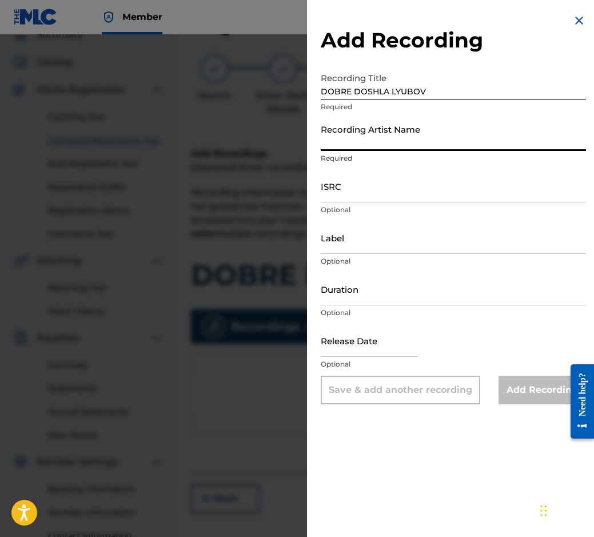
paste input "SHTASTLIVETSA - SOFIYA"
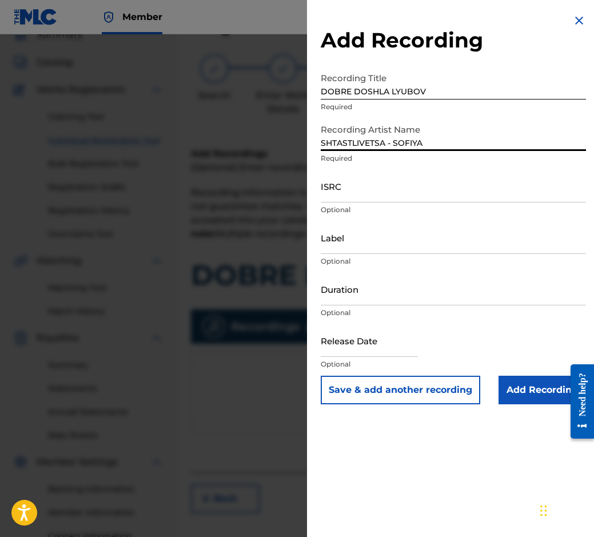
type input "SHTASTLIVETSA - SOFIYA"
click at [397, 301] on input "Duration" at bounding box center [453, 289] width 265 height 33
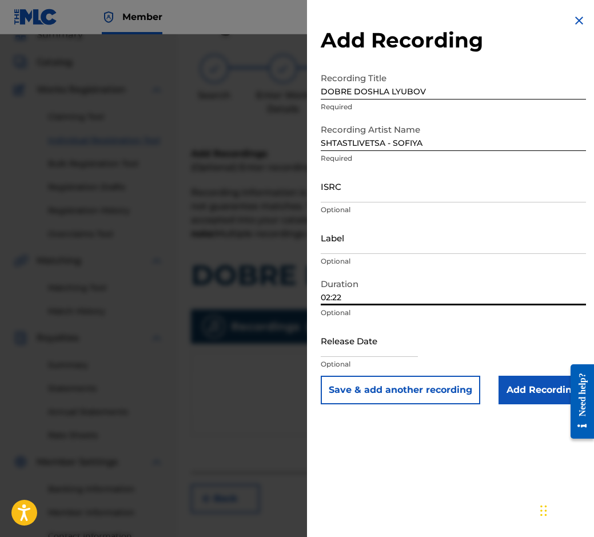
type input "02:22"
drag, startPoint x: 374, startPoint y: 159, endPoint x: 362, endPoint y: 122, distance: 39.0
click at [362, 122] on input "SHTASTLIVETSA - SOFIYA" at bounding box center [453, 134] width 265 height 33
click at [344, 113] on div "Recording Title DOBRE DOSHLA [PERSON_NAME] Required" at bounding box center [453, 92] width 265 height 51
click at [345, 111] on p "Required" at bounding box center [453, 107] width 265 height 10
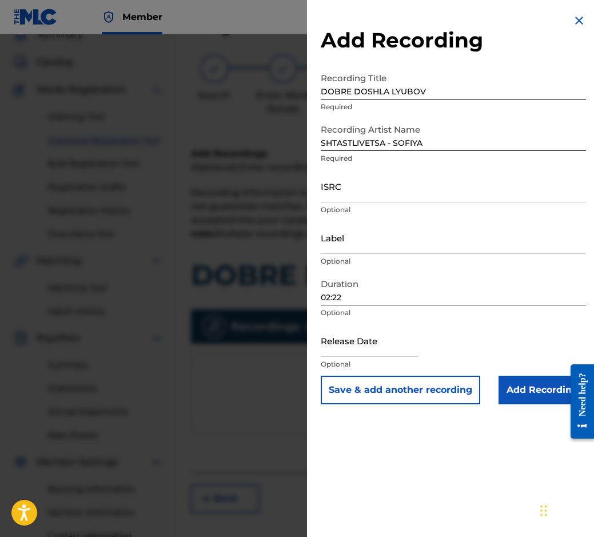
click at [523, 391] on input "Add Recording" at bounding box center [541, 390] width 87 height 29
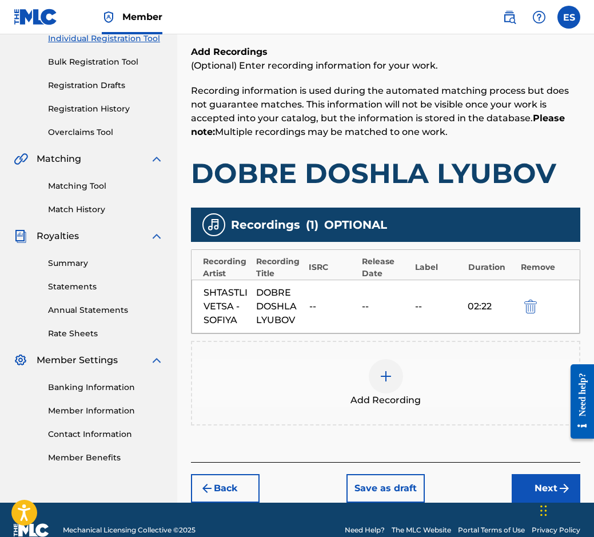
scroll to position [174, 0]
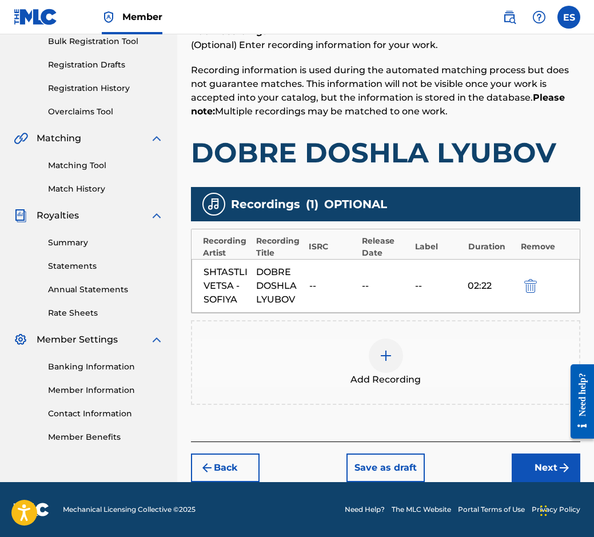
click at [535, 469] on button "Next" at bounding box center [546, 467] width 69 height 29
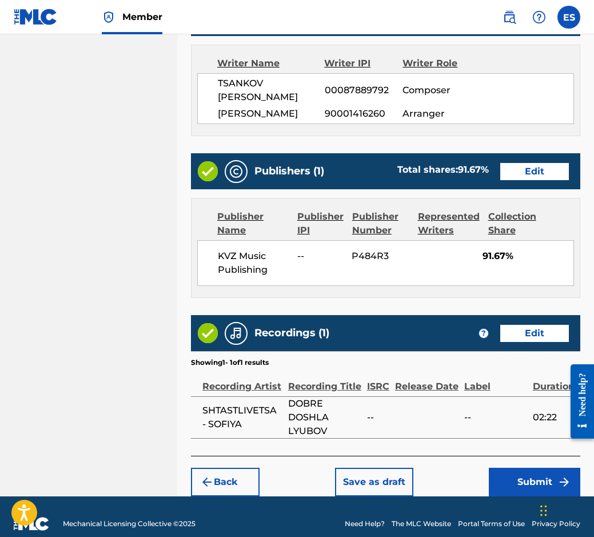
scroll to position [609, 0]
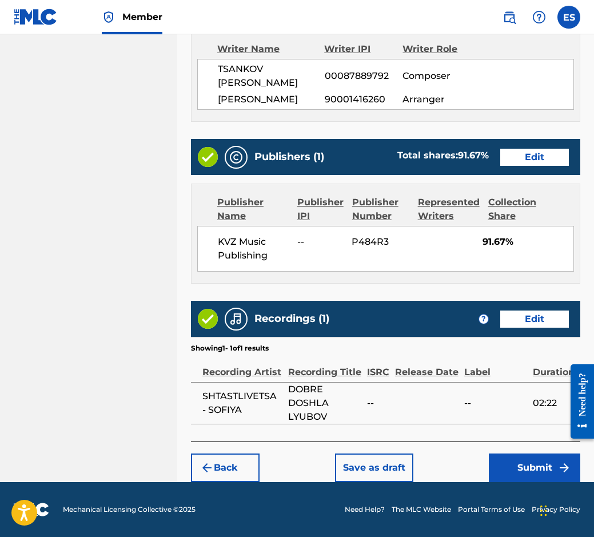
click at [384, 473] on button "Save as draft" at bounding box center [374, 467] width 78 height 29
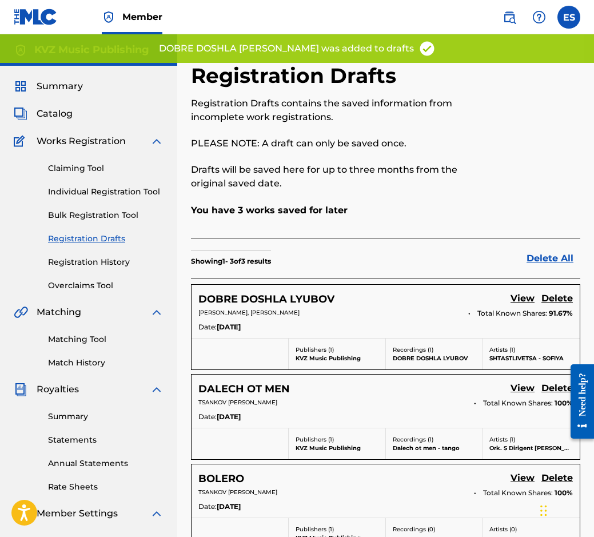
click at [111, 207] on div "Claiming Tool Individual Registration Tool Bulk Registration Tool Registration …" at bounding box center [89, 219] width 150 height 143
click at [114, 199] on div "Claiming Tool Individual Registration Tool Bulk Registration Tool Registration …" at bounding box center [89, 219] width 150 height 143
click at [114, 195] on link "Individual Registration Tool" at bounding box center [105, 192] width 115 height 12
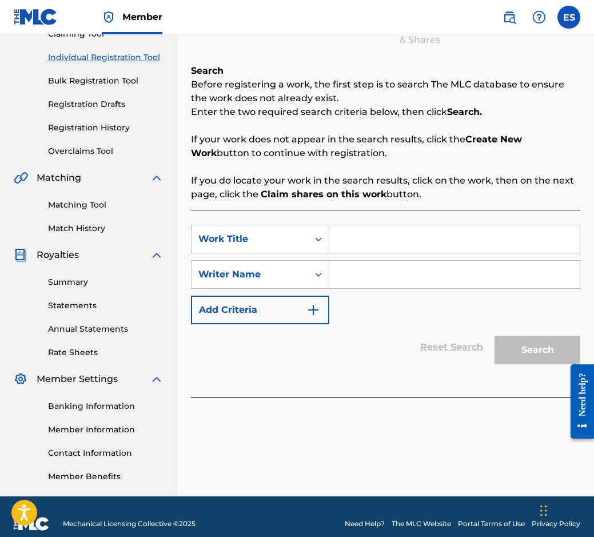
scroll to position [149, 0]
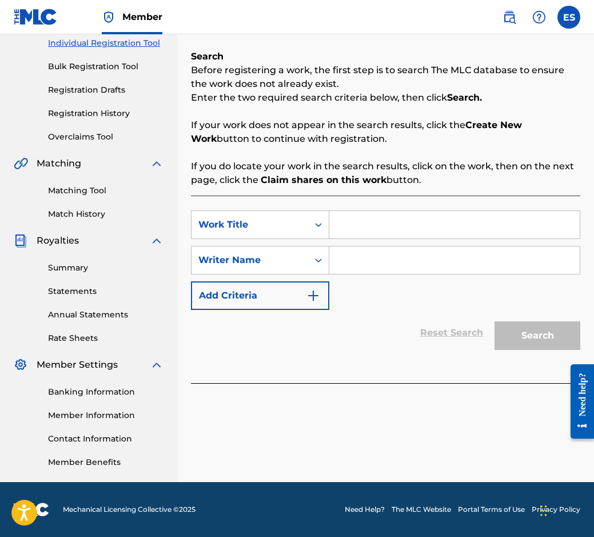
paste input "DOBRIYAT DUNAV"
click at [334, 226] on input "DOBRIYAT DUNAV" at bounding box center [454, 224] width 250 height 27
type input "DOBRIYAT DUNAV"
paste input "[PERSON_NAME]"
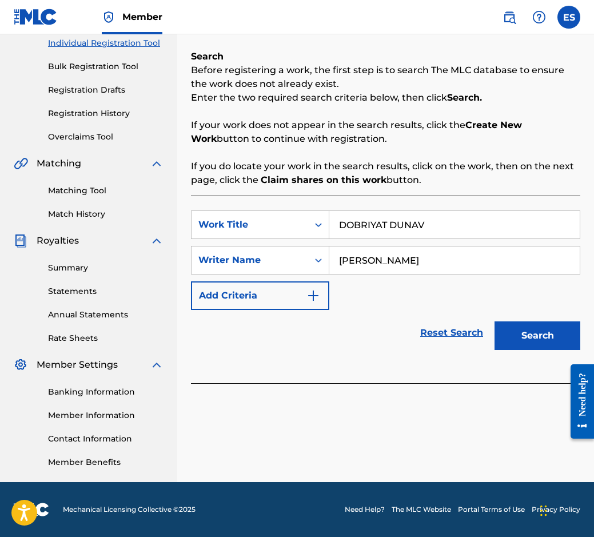
drag, startPoint x: 454, startPoint y: 392, endPoint x: 430, endPoint y: 255, distance: 138.1
click at [430, 255] on input "[PERSON_NAME]" at bounding box center [454, 259] width 250 height 27
click at [342, 258] on input "[PERSON_NAME]" at bounding box center [454, 259] width 250 height 27
type input "[PERSON_NAME]"
click at [332, 230] on input "DOBRIYAT DUNAV" at bounding box center [454, 224] width 250 height 27
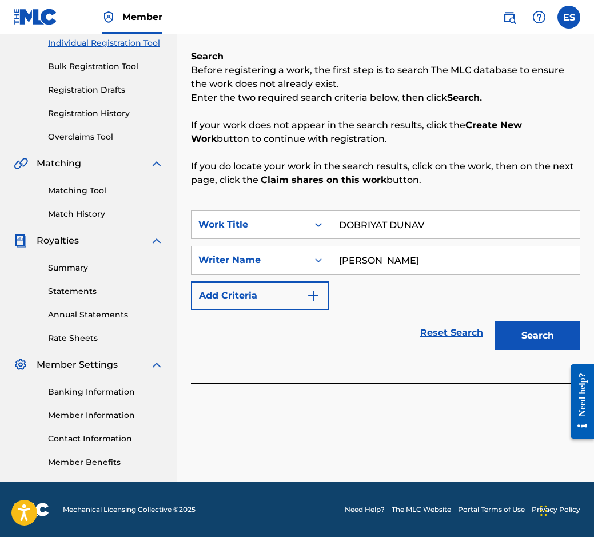
click at [511, 336] on button "Search" at bounding box center [537, 335] width 86 height 29
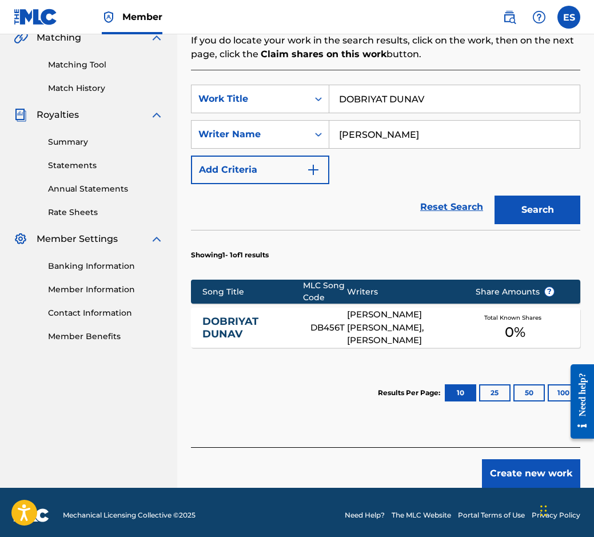
scroll to position [280, 0]
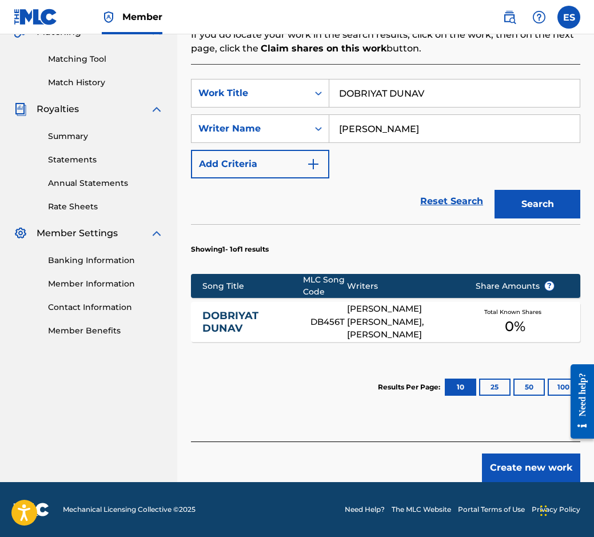
click at [261, 323] on link "DOBRIYAT DUNAV" at bounding box center [248, 322] width 92 height 26
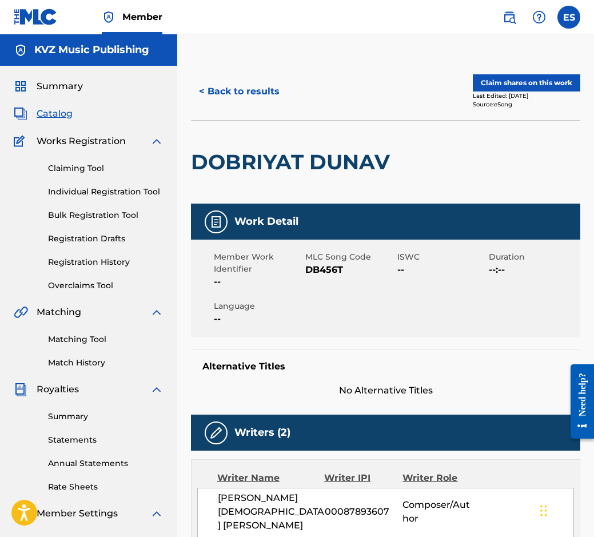
click at [275, 83] on button "< Back to results" at bounding box center [239, 91] width 97 height 29
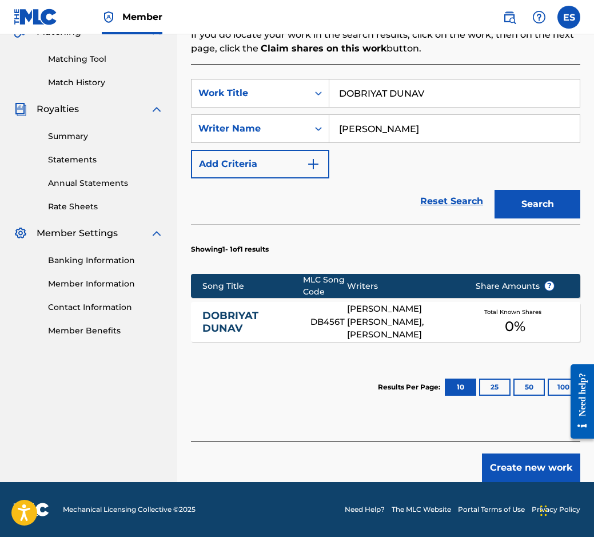
click at [498, 465] on button "Create new work" at bounding box center [531, 467] width 98 height 29
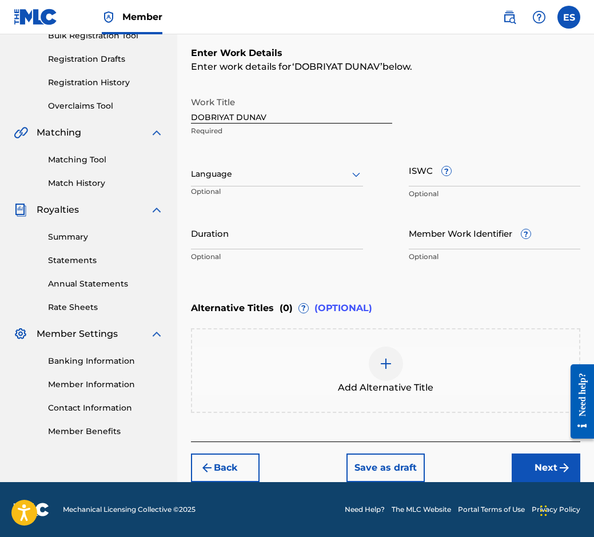
click at [350, 174] on icon at bounding box center [356, 174] width 14 height 14
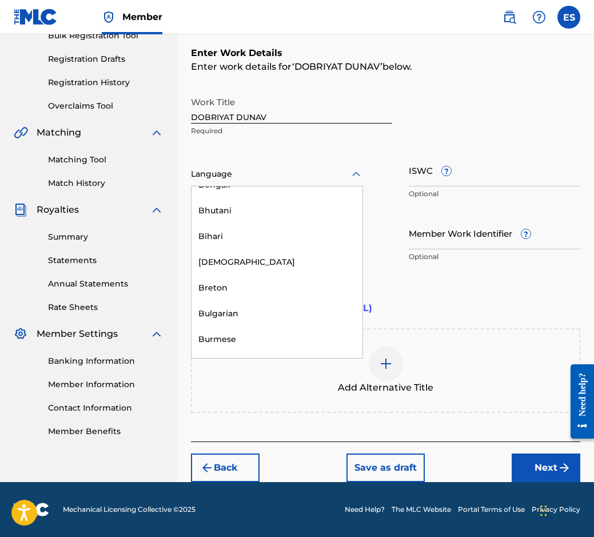
scroll to position [457, 0]
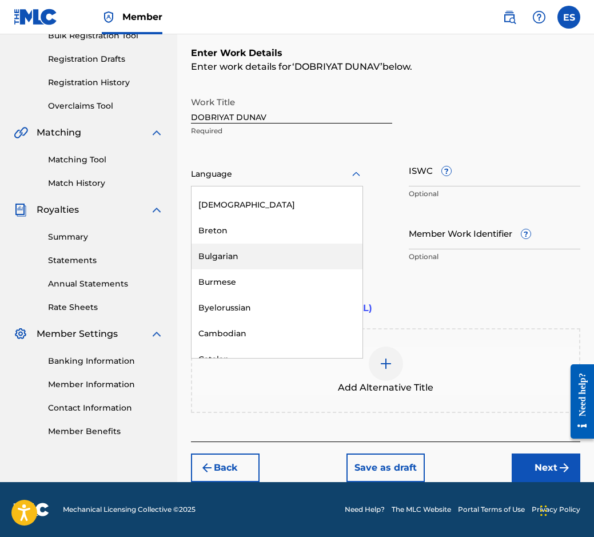
click at [293, 248] on div "Bulgarian" at bounding box center [276, 256] width 171 height 26
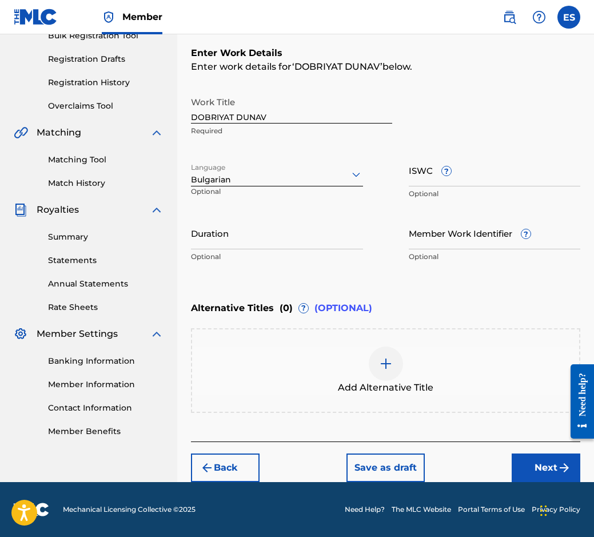
click at [299, 233] on input "Duration" at bounding box center [277, 233] width 172 height 33
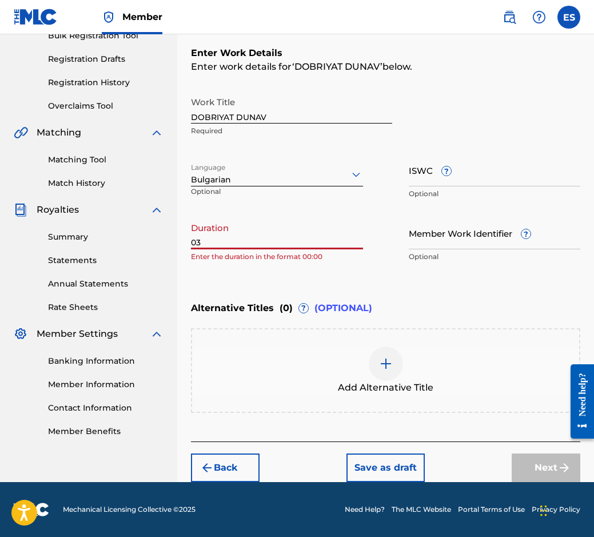
drag, startPoint x: 299, startPoint y: 233, endPoint x: 249, endPoint y: 260, distance: 57.3
click at [249, 260] on p "Enter the duration in the format 00:00" at bounding box center [277, 256] width 172 height 10
click at [250, 237] on input "03" at bounding box center [277, 233] width 172 height 33
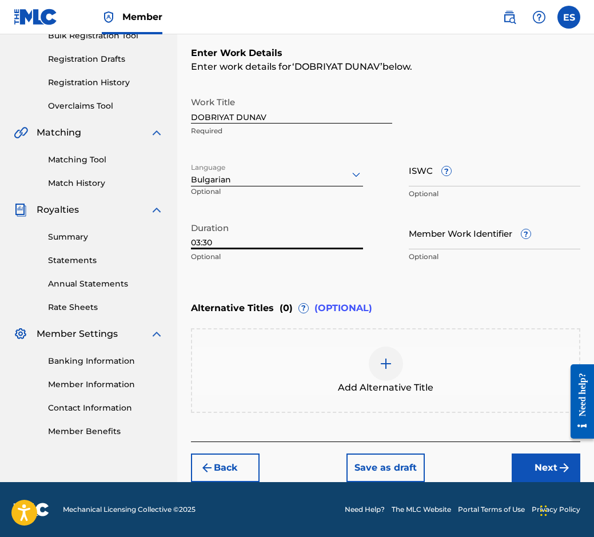
type input "03:30"
click at [349, 365] on div "Add Alternative Title" at bounding box center [385, 370] width 387 height 48
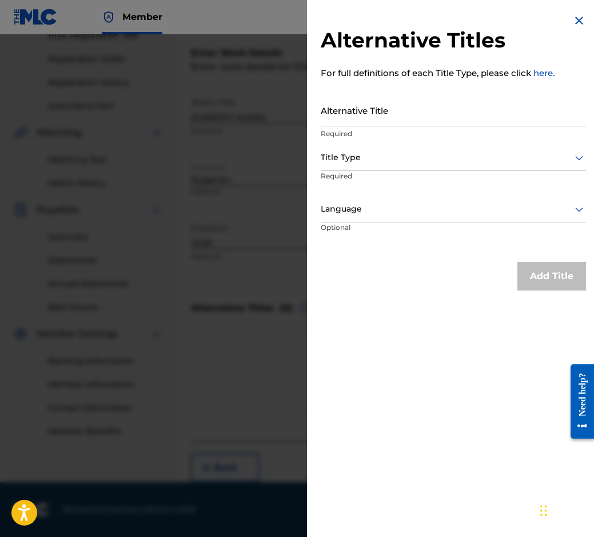
drag, startPoint x: 395, startPoint y: 128, endPoint x: 382, endPoint y: 114, distance: 19.4
paste input "ДОБРИЯТ ДУНАВ"
type input "ДОБРИЯТ ДУНАВ"
click at [364, 138] on p "Required" at bounding box center [453, 134] width 265 height 10
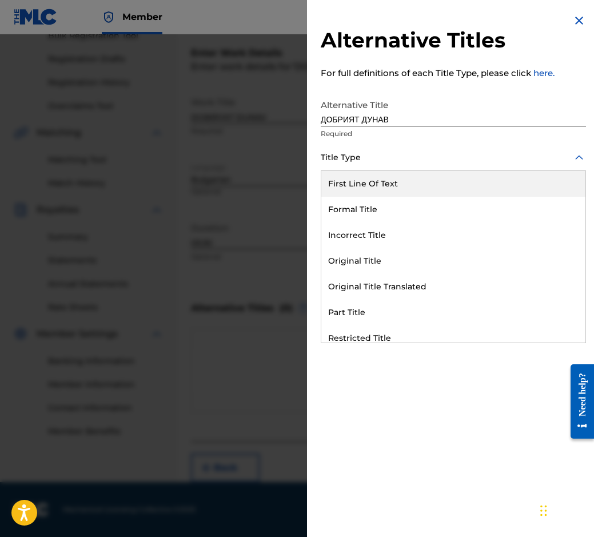
click at [359, 159] on div at bounding box center [453, 157] width 265 height 14
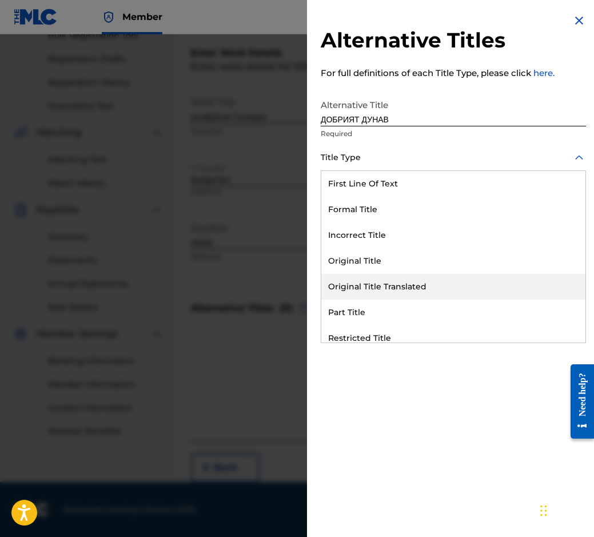
click at [405, 285] on div "Original Title Translated" at bounding box center [453, 287] width 264 height 26
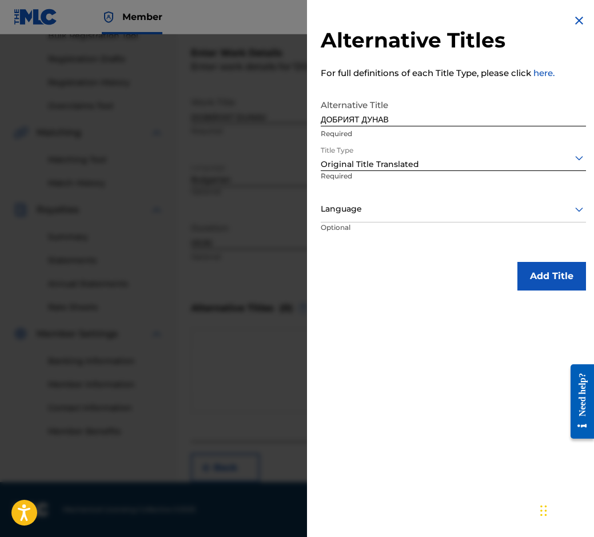
click at [391, 207] on div at bounding box center [453, 209] width 265 height 14
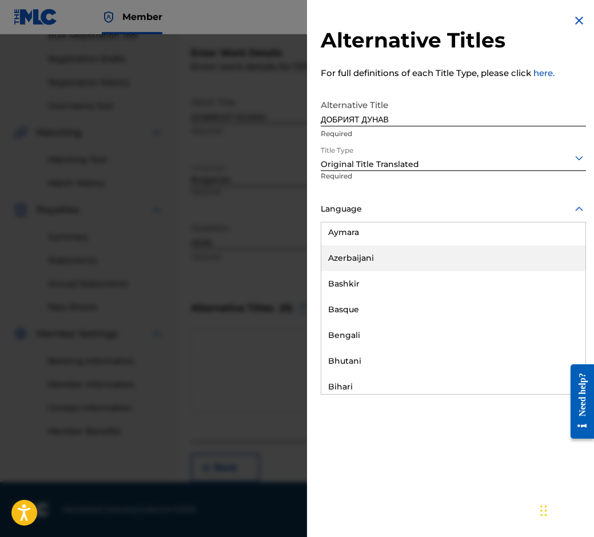
scroll to position [514, 0]
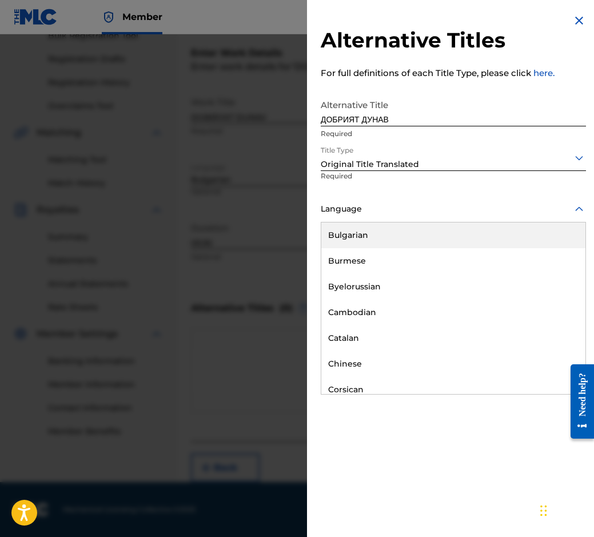
click at [402, 235] on div "Bulgarian" at bounding box center [453, 235] width 264 height 26
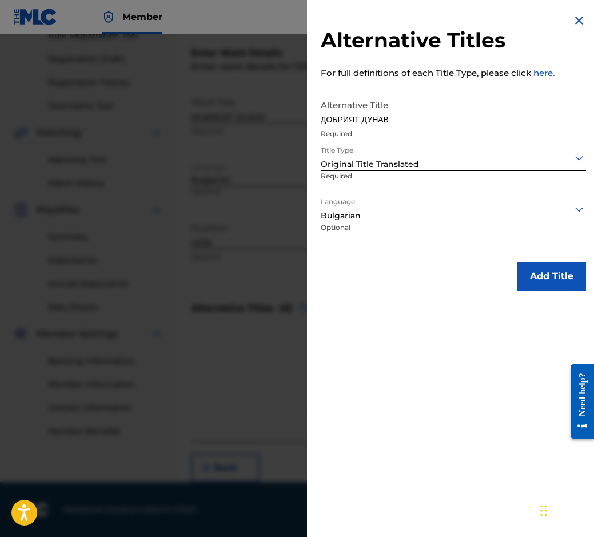
click at [530, 285] on button "Add Title" at bounding box center [551, 276] width 69 height 29
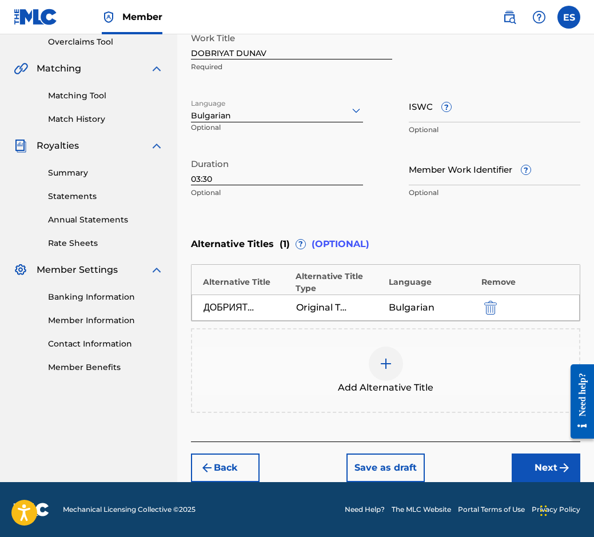
click at [536, 456] on button "Next" at bounding box center [546, 467] width 69 height 29
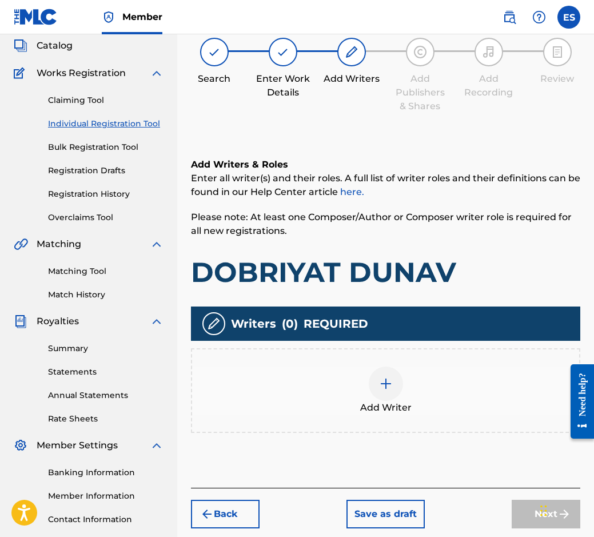
scroll to position [51, 0]
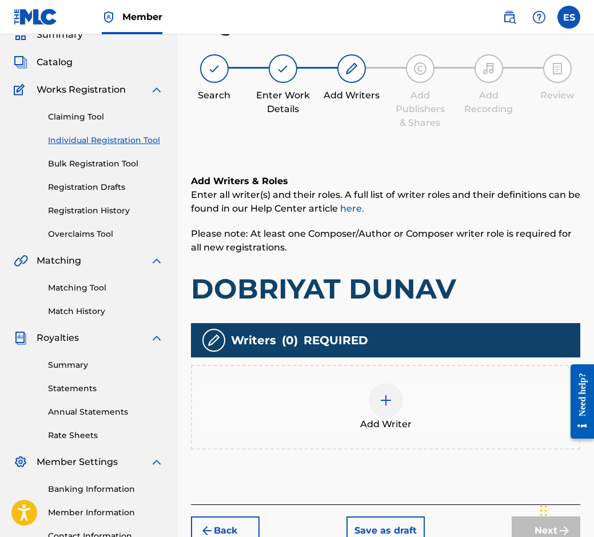
click at [385, 386] on div at bounding box center [386, 400] width 34 height 34
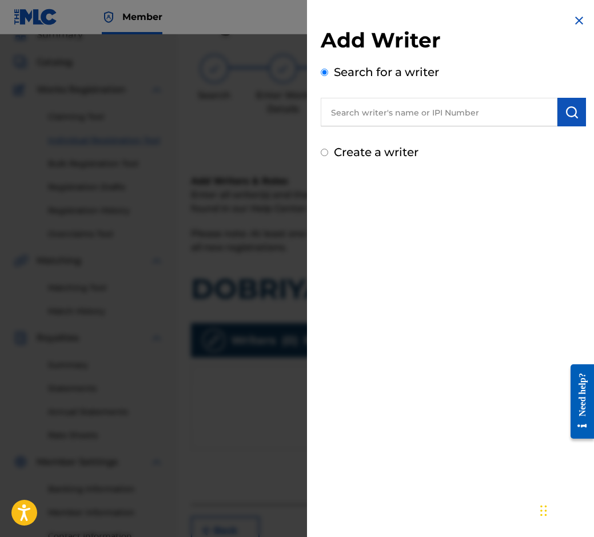
drag, startPoint x: 486, startPoint y: 126, endPoint x: 441, endPoint y: 105, distance: 49.1
paste input "00087 89 36 07"
click at [389, 105] on input "00087 89 36 07" at bounding box center [439, 112] width 237 height 29
click at [377, 110] on input "00087 89 3607" at bounding box center [439, 112] width 237 height 29
click at [357, 109] on input "00087 893607" at bounding box center [439, 112] width 237 height 29
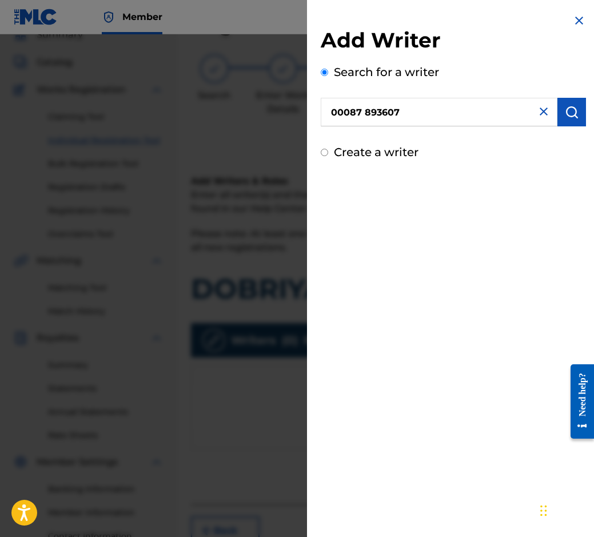
click at [360, 108] on input "00087 893607" at bounding box center [439, 112] width 237 height 29
click at [333, 105] on input "00087893607" at bounding box center [439, 112] width 237 height 29
type input "00087893607"
click at [557, 105] on button "submit" at bounding box center [571, 112] width 29 height 29
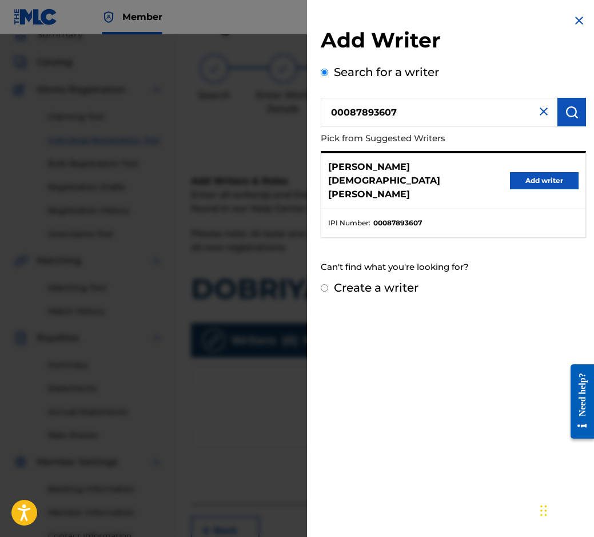
click at [566, 172] on button "Add writer" at bounding box center [544, 180] width 69 height 17
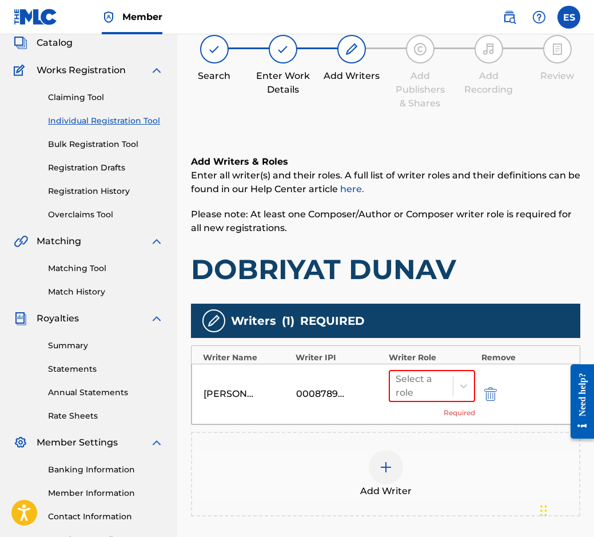
scroll to position [201, 0]
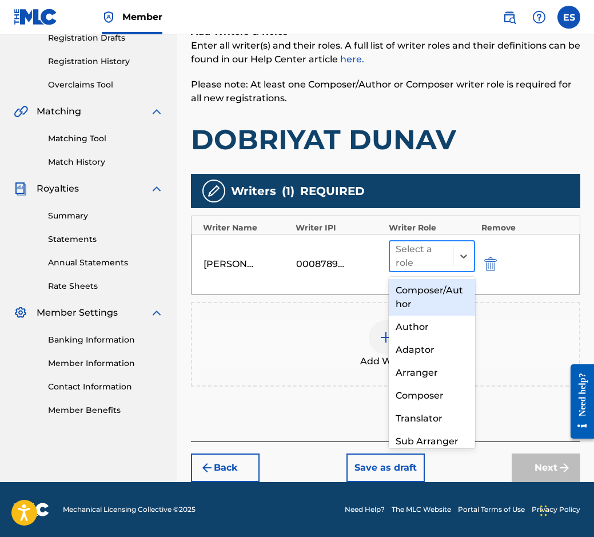
click at [427, 265] on div "Select a role" at bounding box center [422, 255] width 52 height 27
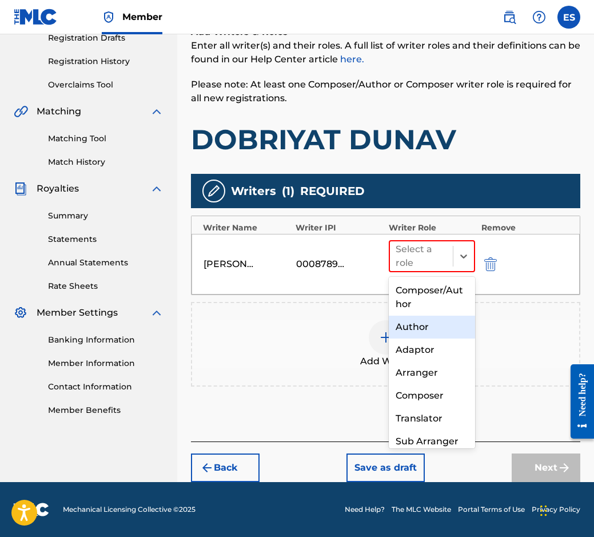
click at [440, 334] on div "Author" at bounding box center [432, 327] width 87 height 23
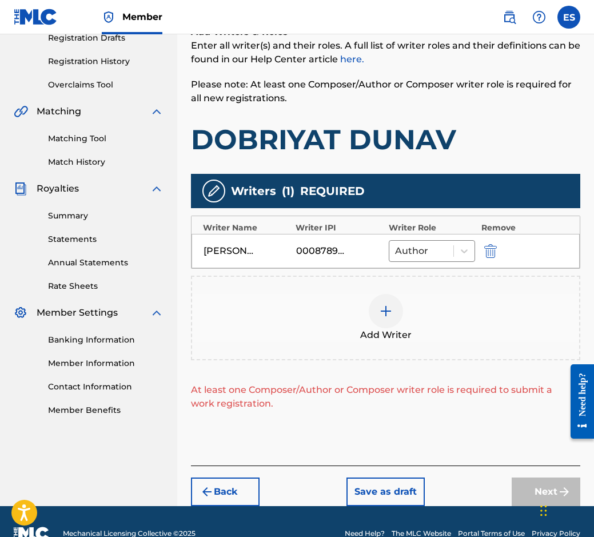
click at [405, 323] on div "Add Writer" at bounding box center [385, 318] width 387 height 48
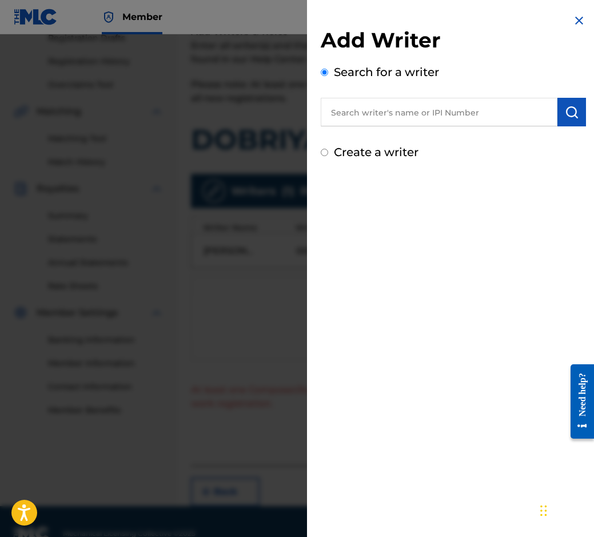
paste input "00258 96 62 12"
click at [391, 116] on input "00258 96 62 12" at bounding box center [439, 112] width 237 height 29
click at [381, 108] on input "00258 96 6212" at bounding box center [439, 112] width 237 height 29
click at [378, 110] on input "00258 96 6212" at bounding box center [439, 112] width 237 height 29
click at [366, 113] on input "00258 966212" at bounding box center [439, 112] width 237 height 29
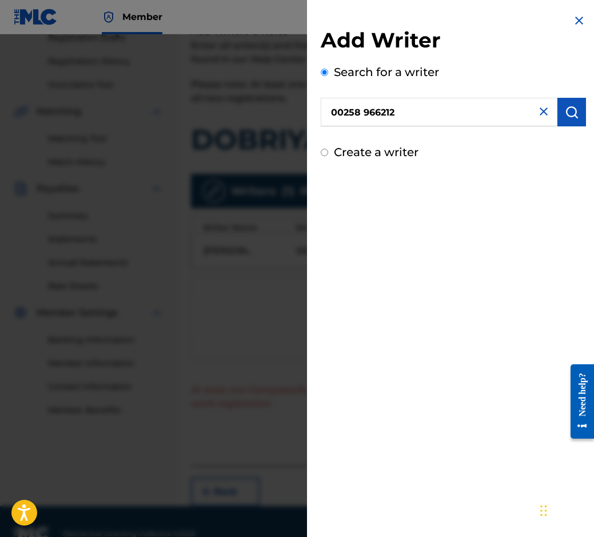
click at [362, 114] on input "00258 966212" at bounding box center [439, 112] width 237 height 29
type input "00258966212"
click at [573, 126] on button "submit" at bounding box center [571, 112] width 29 height 29
drag, startPoint x: 573, startPoint y: 126, endPoint x: 568, endPoint y: 134, distance: 10.0
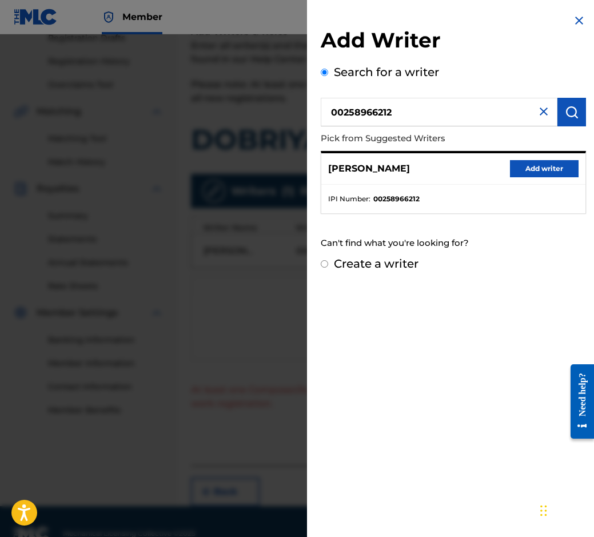
drag, startPoint x: 568, startPoint y: 134, endPoint x: 480, endPoint y: 271, distance: 162.2
click at [480, 271] on div "Create a writer" at bounding box center [453, 263] width 265 height 17
click at [323, 173] on div "[PERSON_NAME] Add writer" at bounding box center [453, 168] width 264 height 31
click at [387, 177] on div "[PERSON_NAME] Add writer" at bounding box center [453, 168] width 264 height 31
click at [520, 189] on ul "IPI Number : 00258966212" at bounding box center [453, 199] width 264 height 29
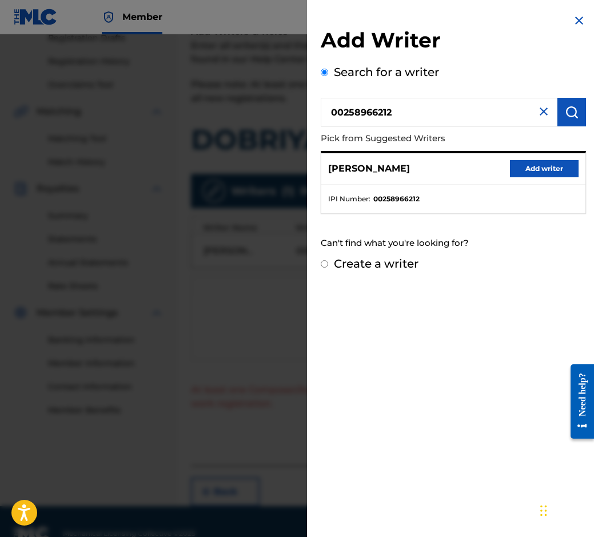
click at [544, 171] on button "Add writer" at bounding box center [544, 168] width 69 height 17
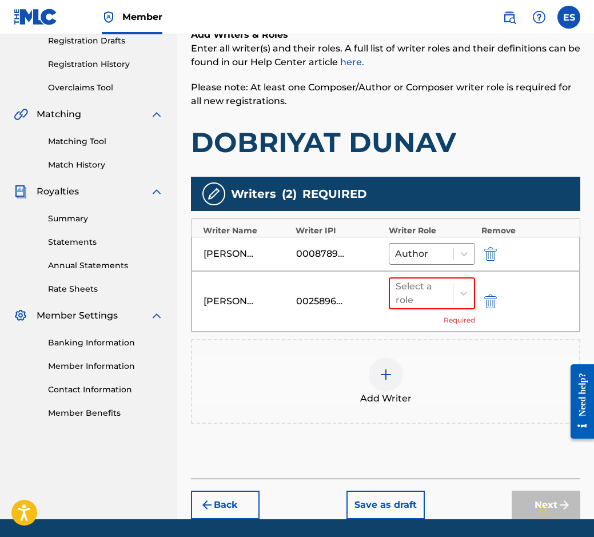
scroll to position [178, 0]
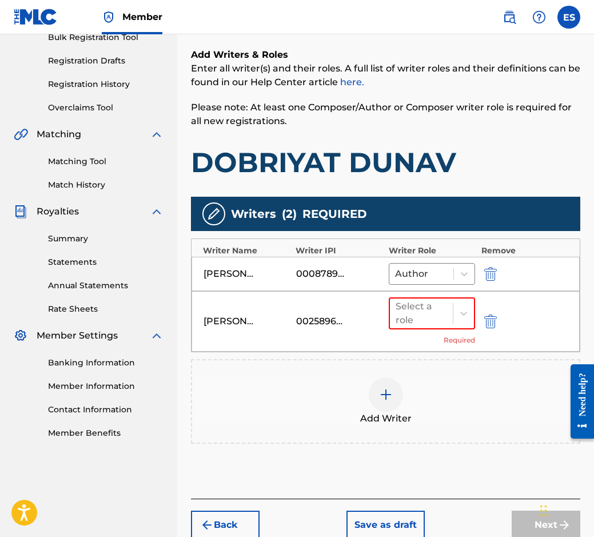
click at [423, 293] on div "[PERSON_NAME] ZABERSKI 00258966212 Select a role Required" at bounding box center [385, 321] width 388 height 61
click at [426, 295] on div "[PERSON_NAME] ZABERSKI 00258966212 Select a role Required" at bounding box center [385, 321] width 388 height 61
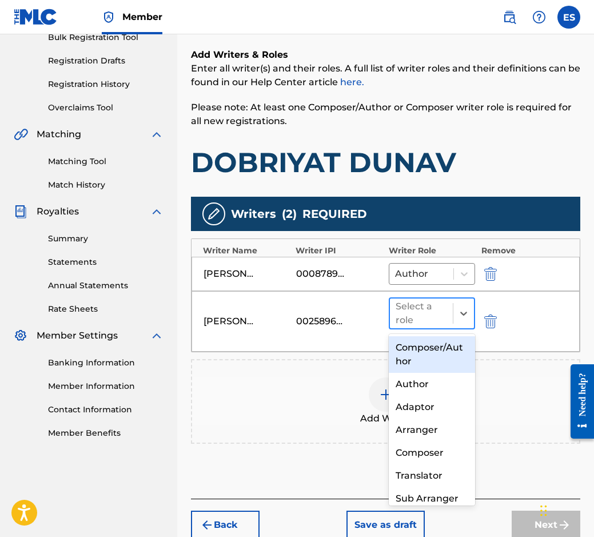
click at [426, 305] on div "Select a role" at bounding box center [421, 313] width 63 height 30
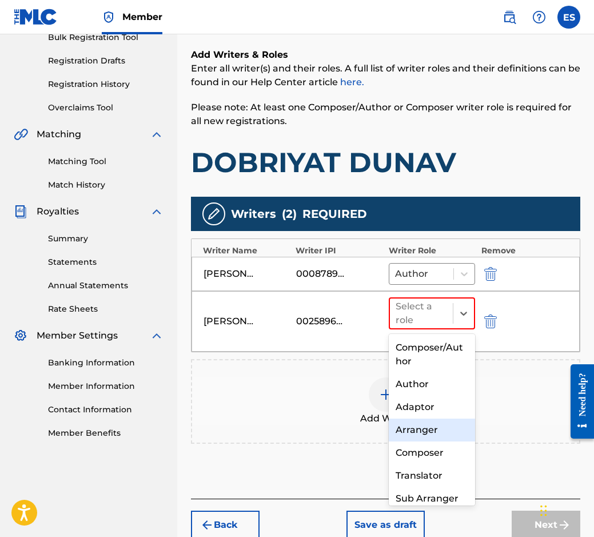
click at [452, 431] on div "Arranger" at bounding box center [432, 429] width 87 height 23
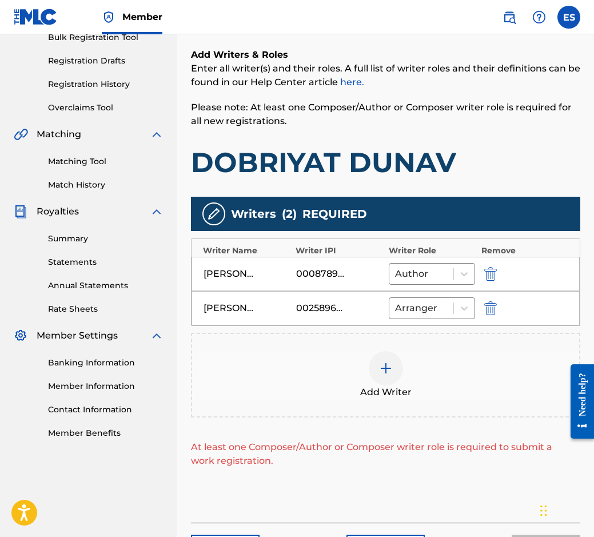
click at [396, 389] on span "Add Writer" at bounding box center [385, 392] width 51 height 14
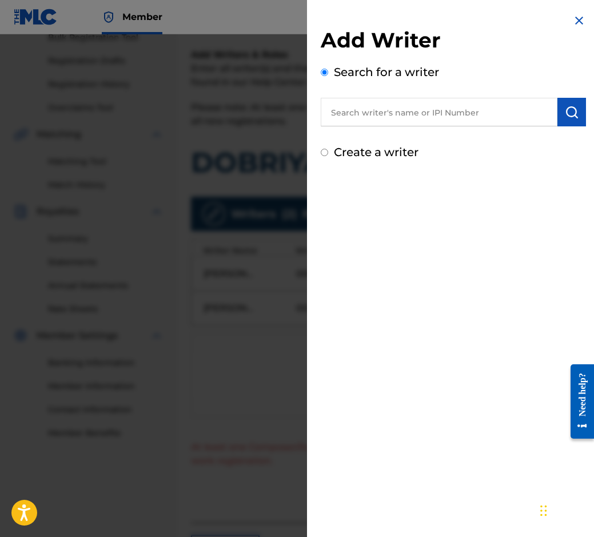
paste input "00087889792"
click at [332, 107] on input "00087889792" at bounding box center [439, 112] width 237 height 29
click at [412, 122] on input "00087889792" at bounding box center [439, 112] width 237 height 29
drag, startPoint x: 412, startPoint y: 122, endPoint x: 413, endPoint y: 114, distance: 7.6
click at [413, 114] on input "00087889792" at bounding box center [439, 112] width 237 height 29
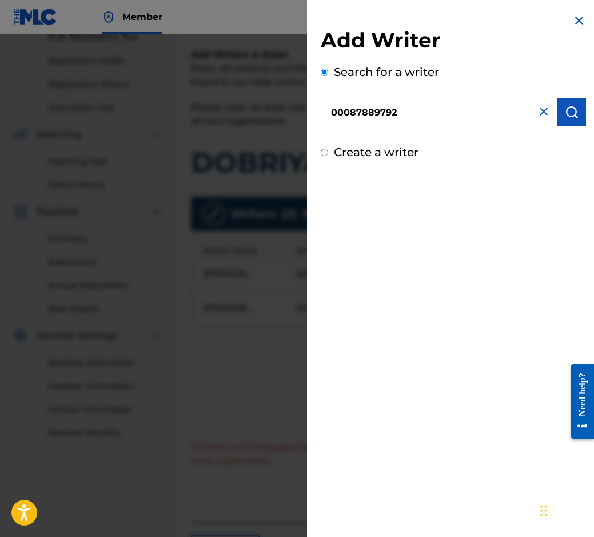
type input "00087889792"
click at [562, 125] on button "submit" at bounding box center [571, 112] width 29 height 29
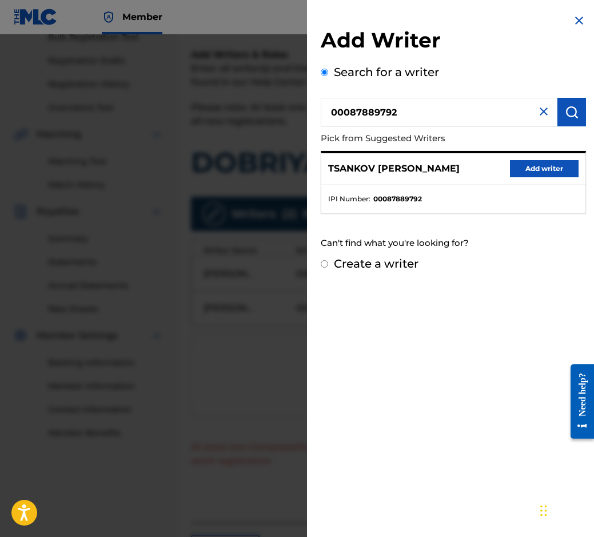
click at [532, 167] on button "Add writer" at bounding box center [544, 168] width 69 height 17
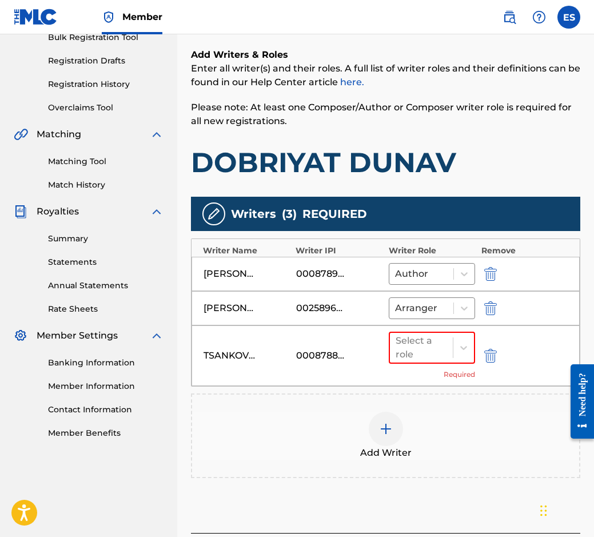
click at [381, 361] on div "00087889792" at bounding box center [339, 356] width 87 height 14
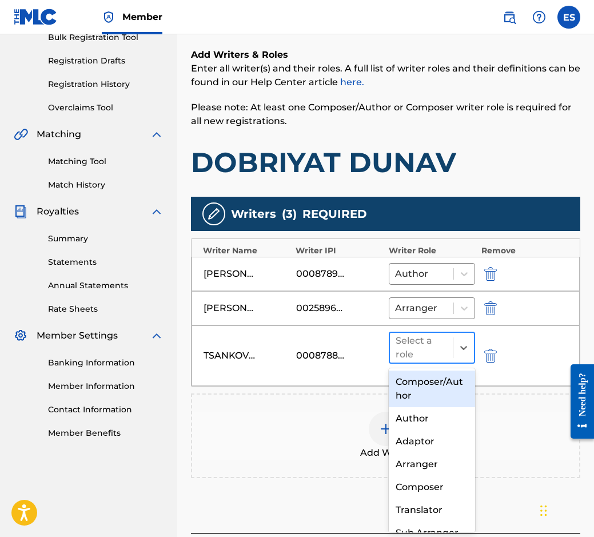
click at [394, 349] on div "Select a role" at bounding box center [421, 348] width 63 height 30
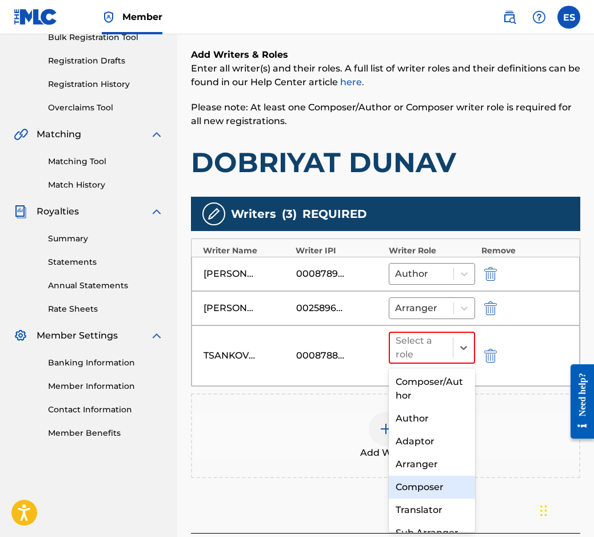
click at [432, 488] on div "Composer" at bounding box center [432, 487] width 87 height 23
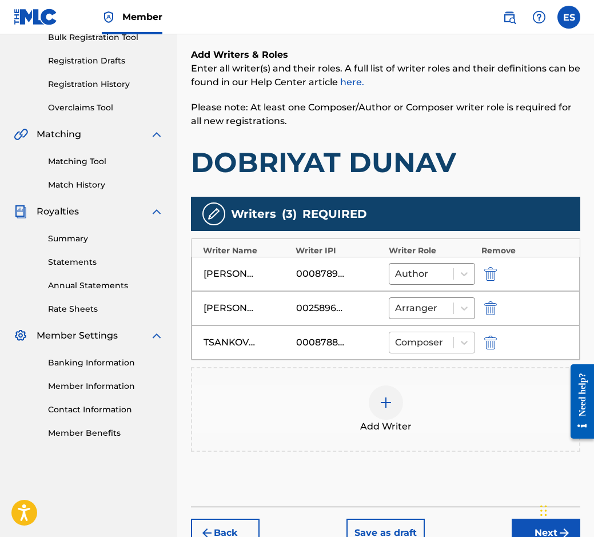
scroll to position [243, 0]
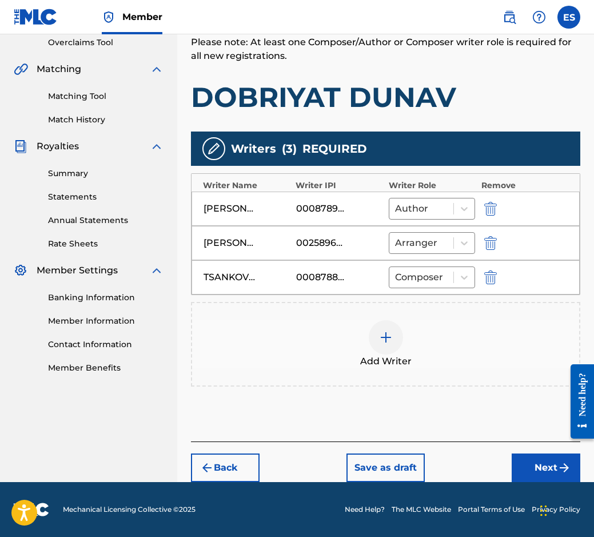
click at [557, 460] on button "Next" at bounding box center [546, 467] width 69 height 29
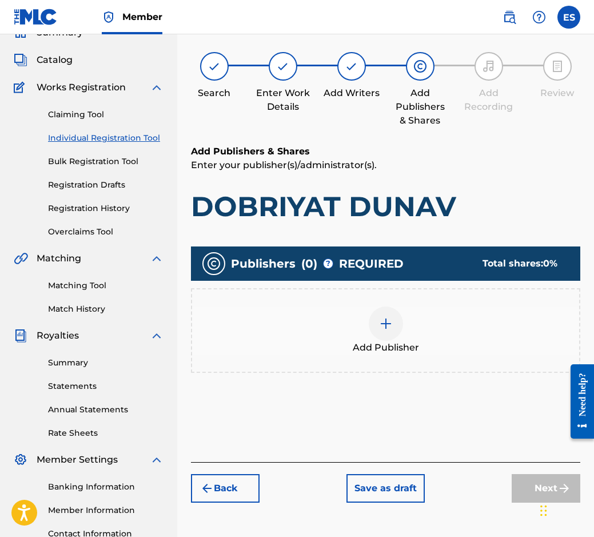
scroll to position [51, 0]
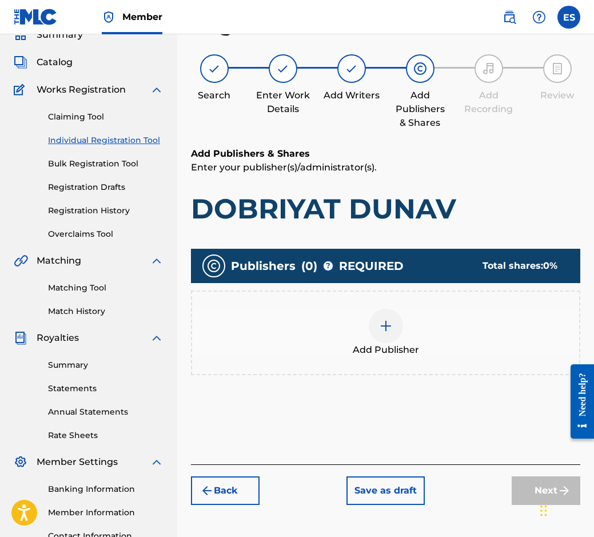
click at [400, 338] on div "Add Publisher" at bounding box center [385, 333] width 387 height 48
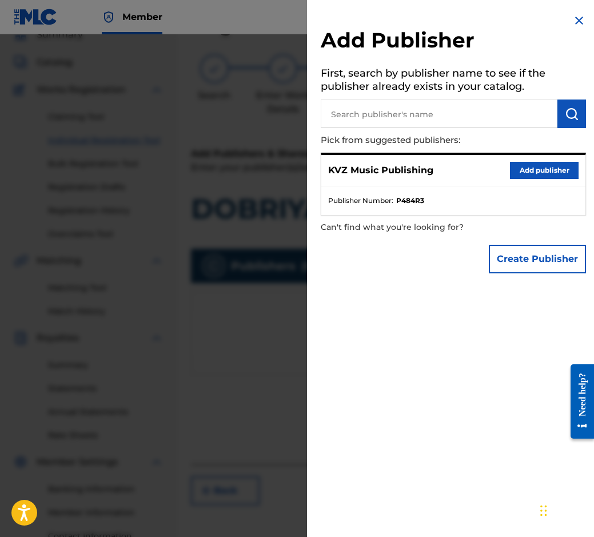
click at [530, 162] on button "Add publisher" at bounding box center [544, 170] width 69 height 17
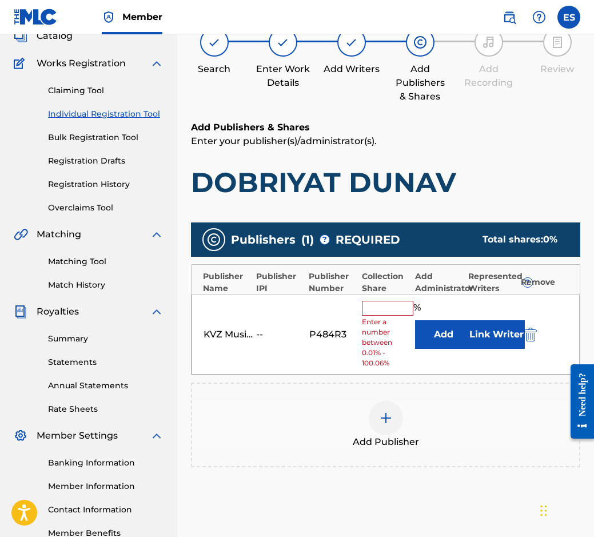
scroll to position [193, 0]
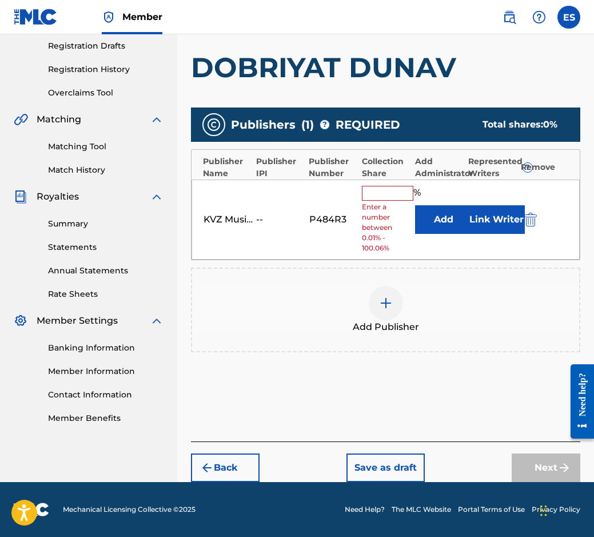
click at [235, 459] on button "Back" at bounding box center [225, 467] width 69 height 29
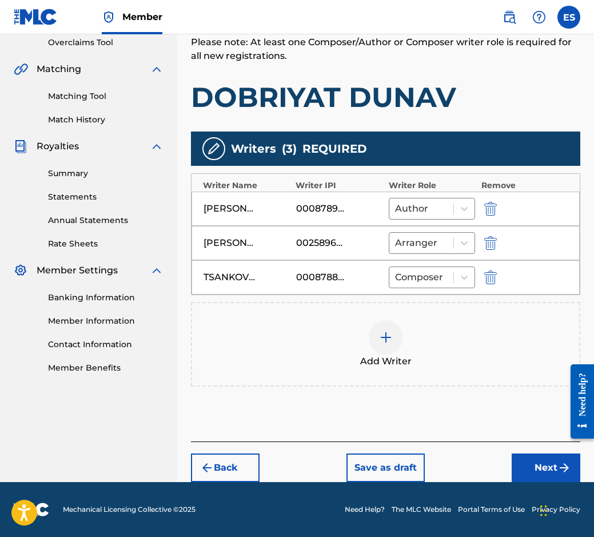
click at [534, 479] on button "Next" at bounding box center [546, 467] width 69 height 29
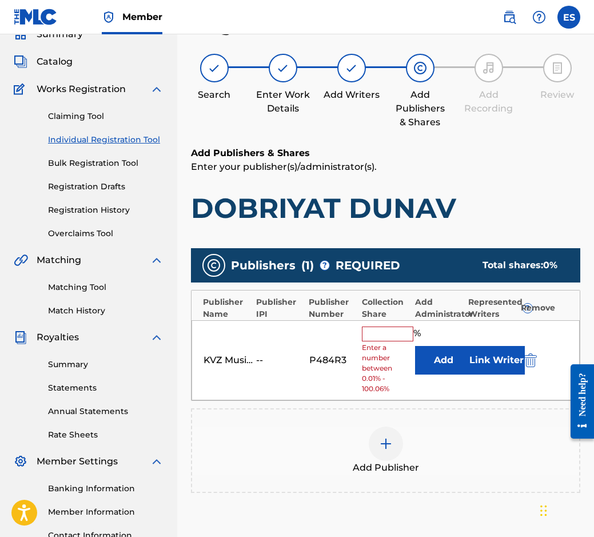
scroll to position [51, 0]
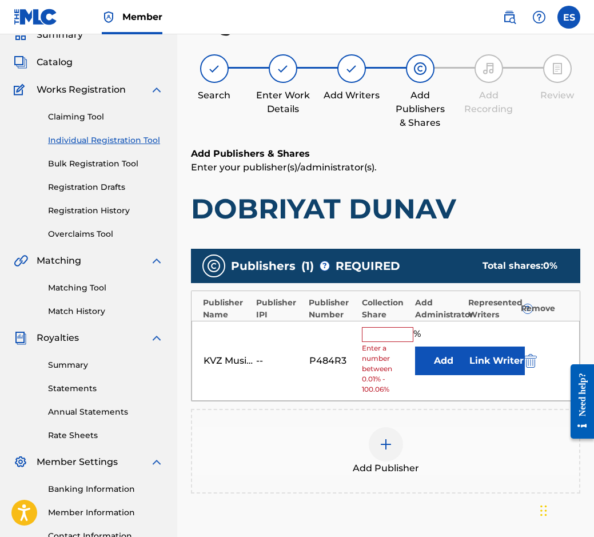
click at [410, 390] on div "KVZ Music Publishing -- P484R3 % Enter a number between 0.01% - 100.06% Add Lin…" at bounding box center [385, 361] width 388 height 81
click at [377, 334] on input "text" at bounding box center [387, 334] width 51 height 15
type input "50"
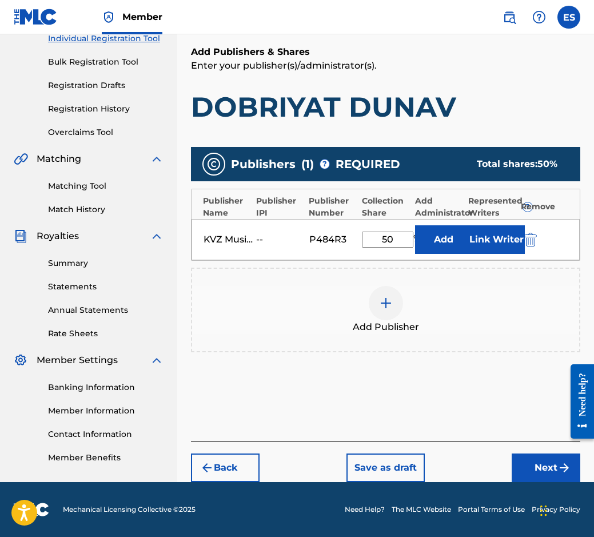
click at [532, 481] on button "Next" at bounding box center [546, 467] width 69 height 29
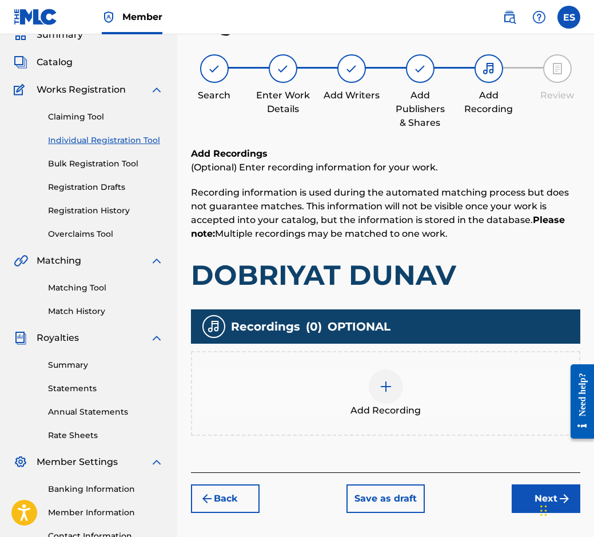
click at [358, 380] on div "Add Recording" at bounding box center [385, 393] width 387 height 48
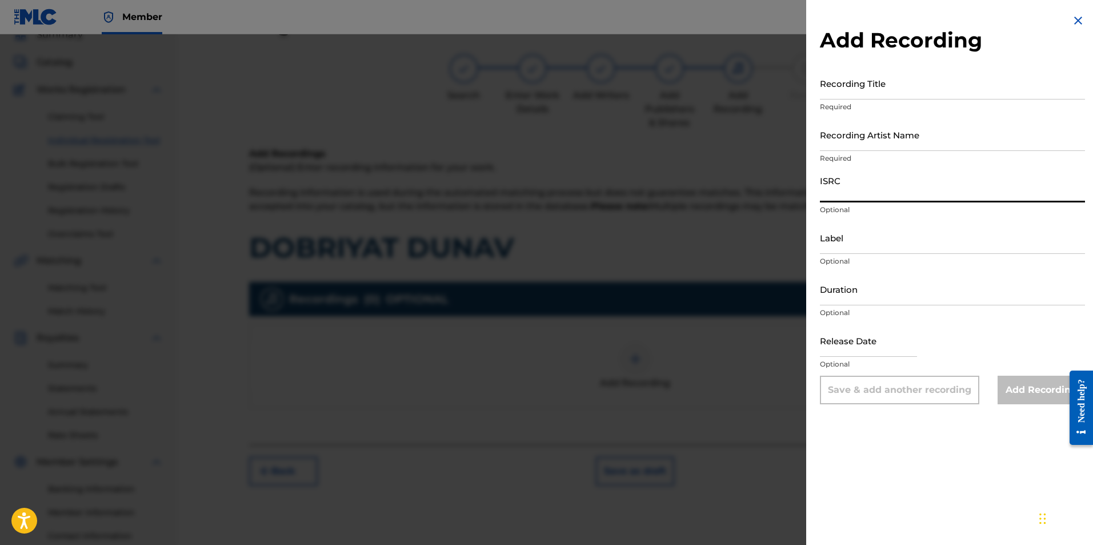
paste input "BGA262178299"
type input "BGA262178299"
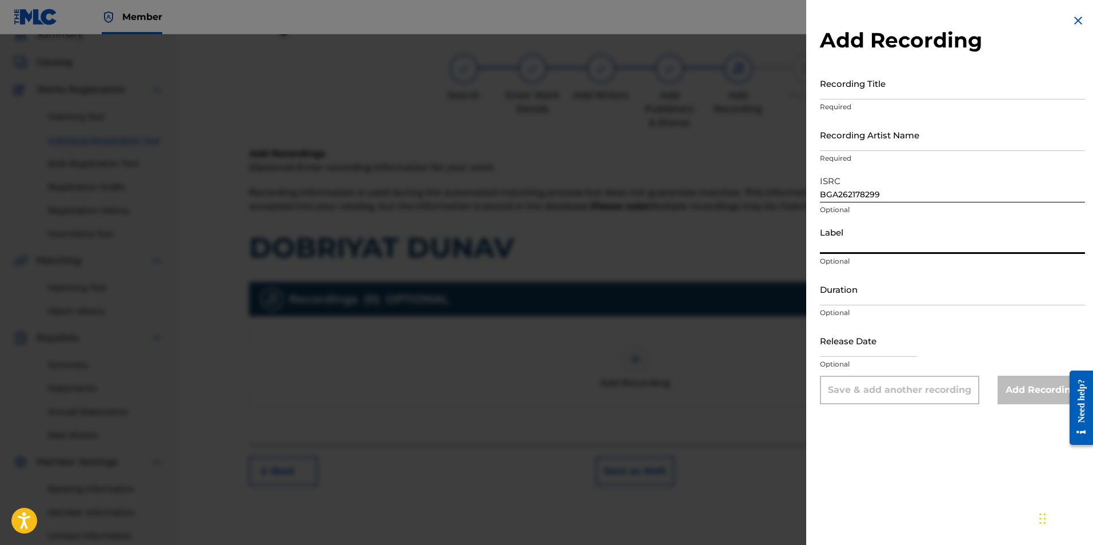
paste input "MIK BALKANTON AD"
type input "MIK BALKANTON AD"
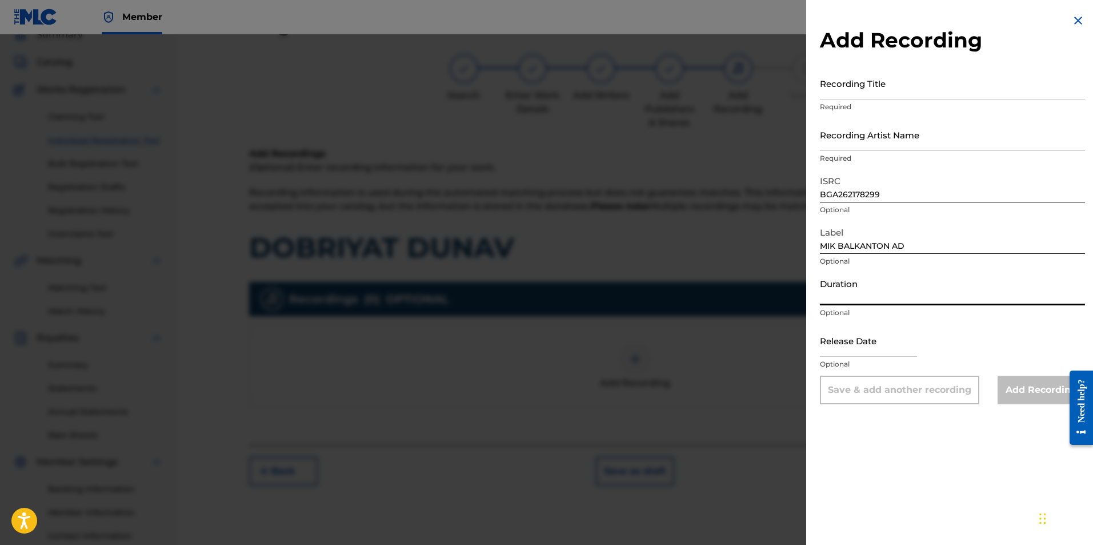
paste input "03:29"
type input "03:29"
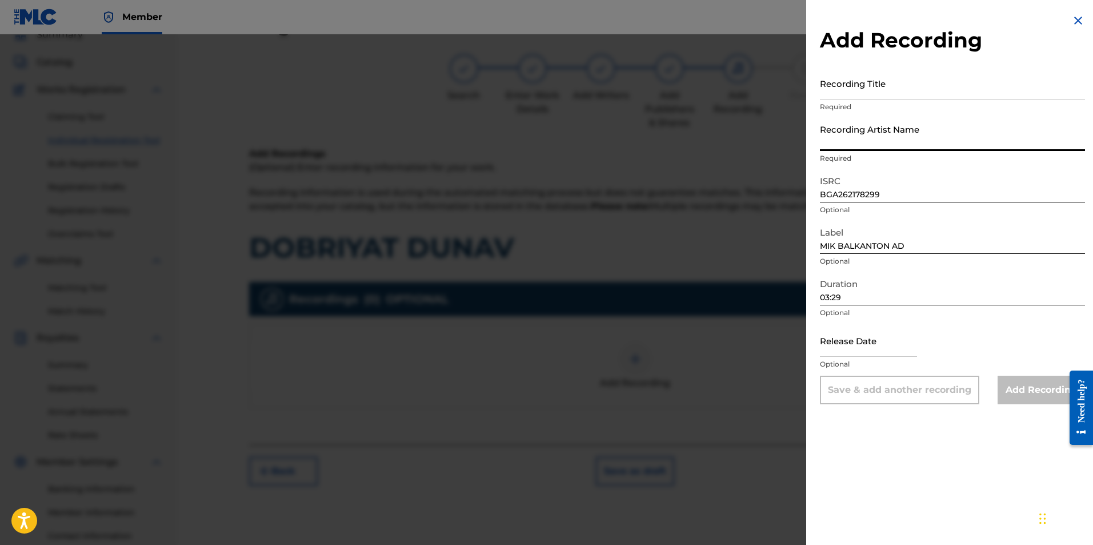
paste input "[PERSON_NAME] & Orkestar Balkanton"
click at [657, 138] on input "[PERSON_NAME] & Orkestar Balkanton" at bounding box center [952, 134] width 265 height 33
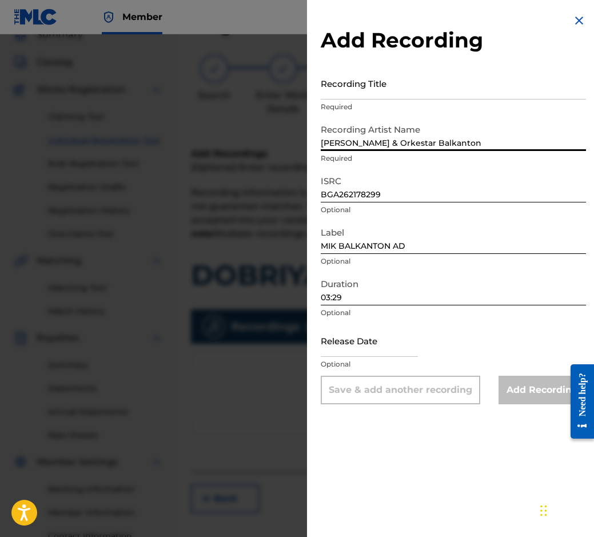
type input "[PERSON_NAME] & Orkestar Balkanton"
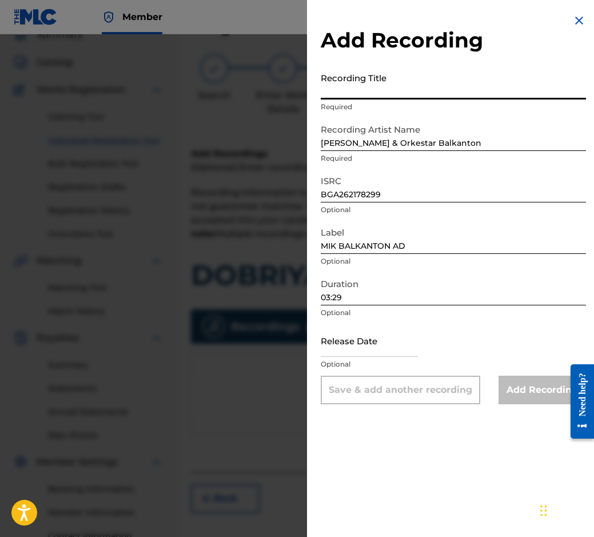
drag, startPoint x: 449, startPoint y: 67, endPoint x: 376, endPoint y: 78, distance: 74.5
paste input "DOBRIYAT DUNAV"
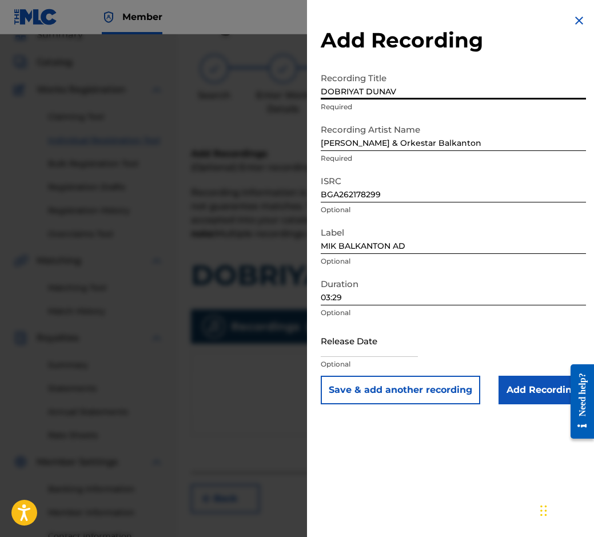
type input "DOBRIYAT DUNAV"
click at [537, 377] on input "Add Recording" at bounding box center [541, 390] width 87 height 29
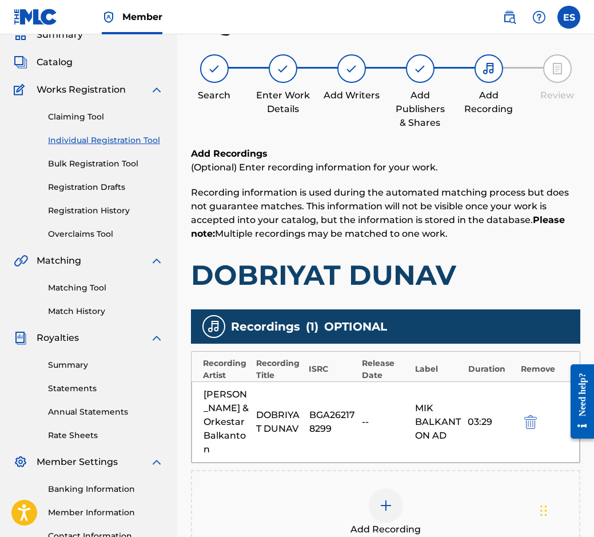
scroll to position [215, 0]
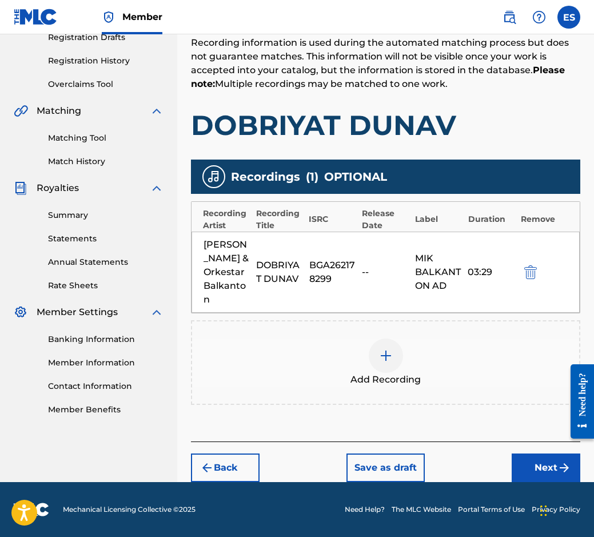
click at [538, 461] on button "Next" at bounding box center [546, 467] width 69 height 29
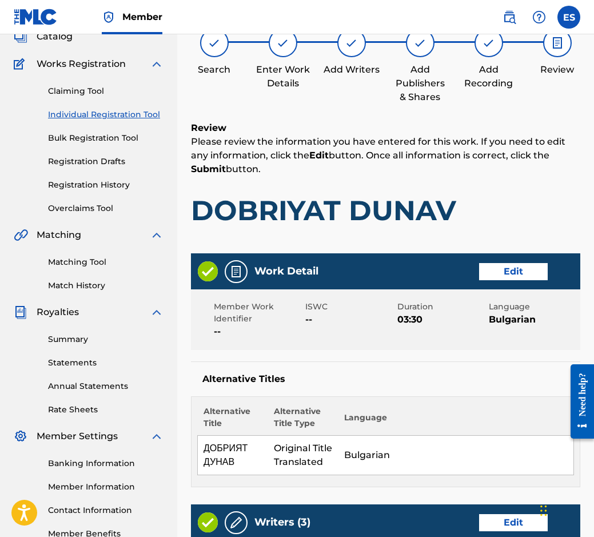
scroll to position [0, 0]
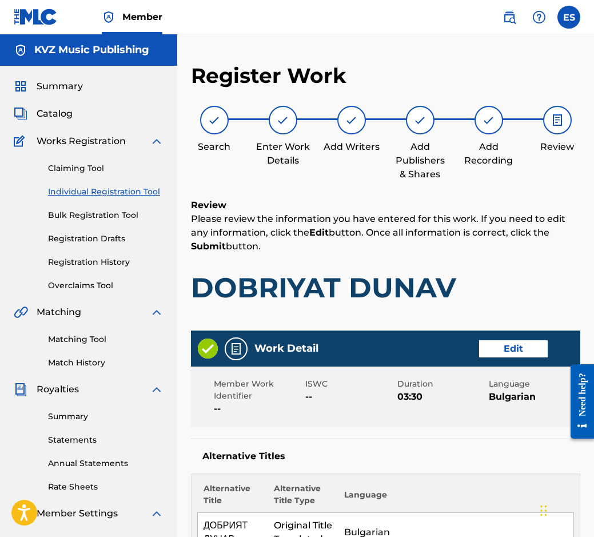
click at [520, 342] on button "Edit" at bounding box center [513, 348] width 69 height 17
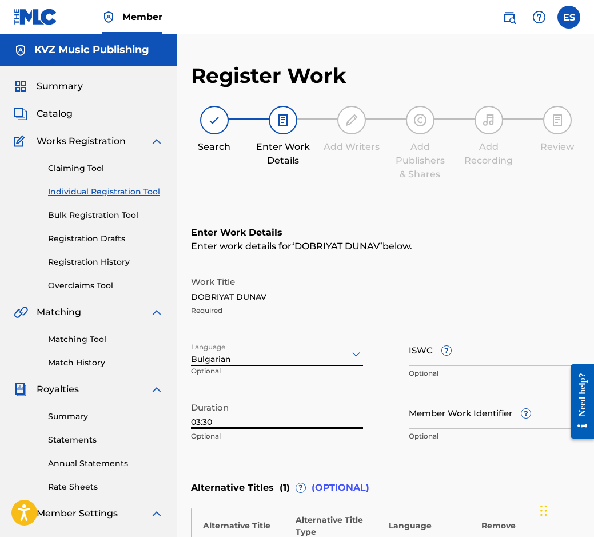
drag, startPoint x: 211, startPoint y: 421, endPoint x: 205, endPoint y: 425, distance: 7.9
click at [205, 425] on input "03:30" at bounding box center [277, 412] width 172 height 33
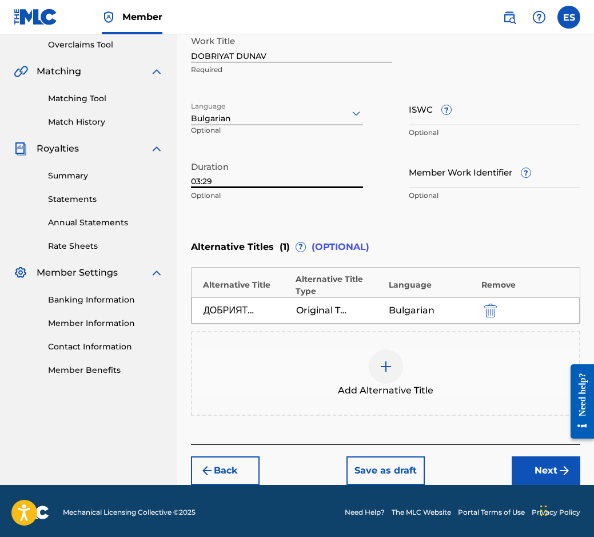
scroll to position [243, 0]
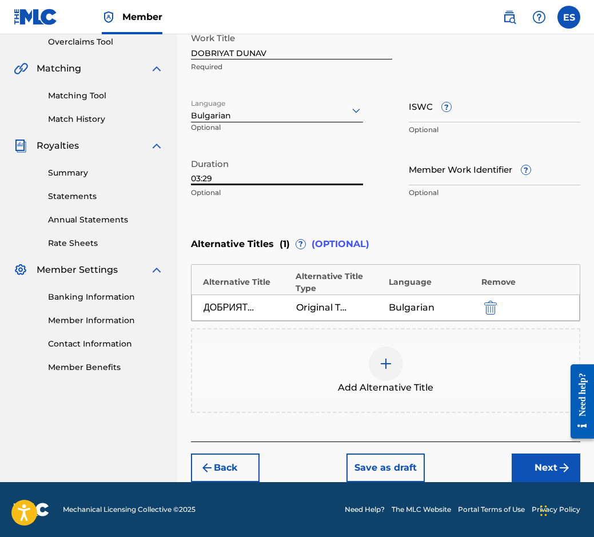
type input "03:29"
click at [542, 479] on button "Next" at bounding box center [546, 467] width 69 height 29
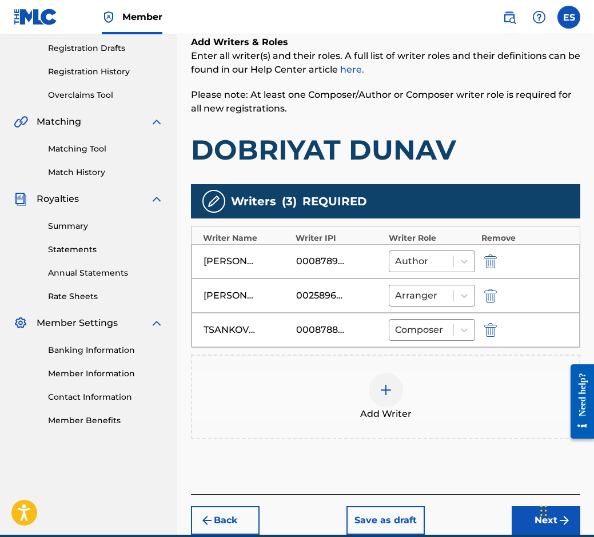
scroll to position [243, 0]
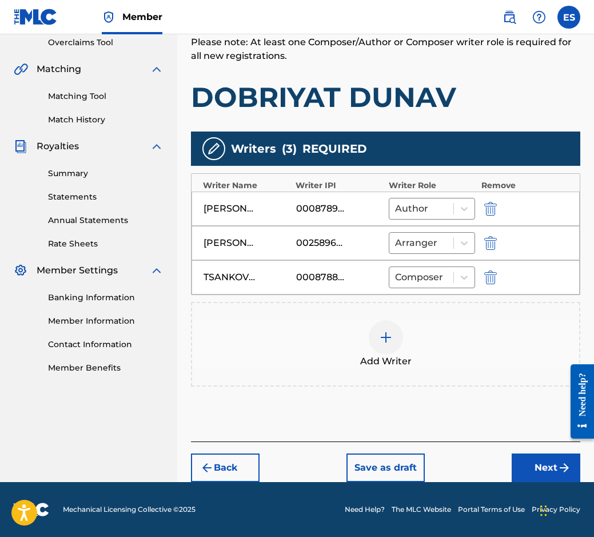
click at [522, 453] on div "Back Save as draft Next" at bounding box center [385, 461] width 389 height 41
click at [522, 465] on button "Next" at bounding box center [546, 467] width 69 height 29
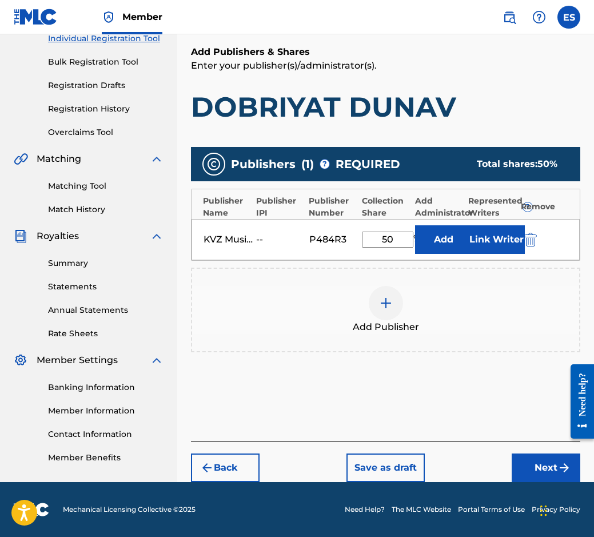
click at [530, 465] on button "Next" at bounding box center [546, 467] width 69 height 29
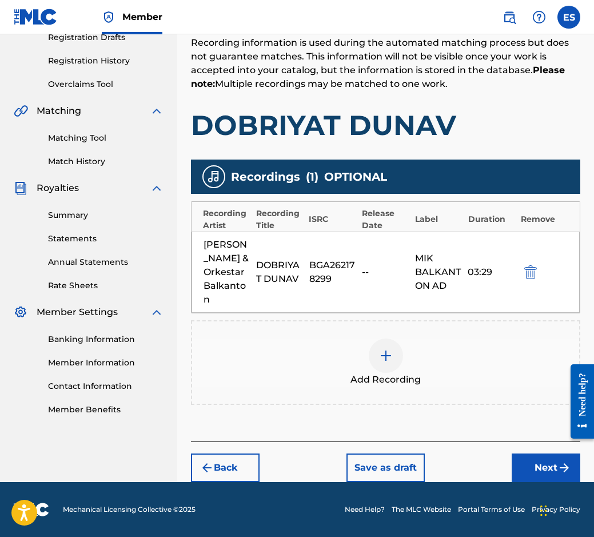
click at [538, 470] on button "Next" at bounding box center [546, 467] width 69 height 29
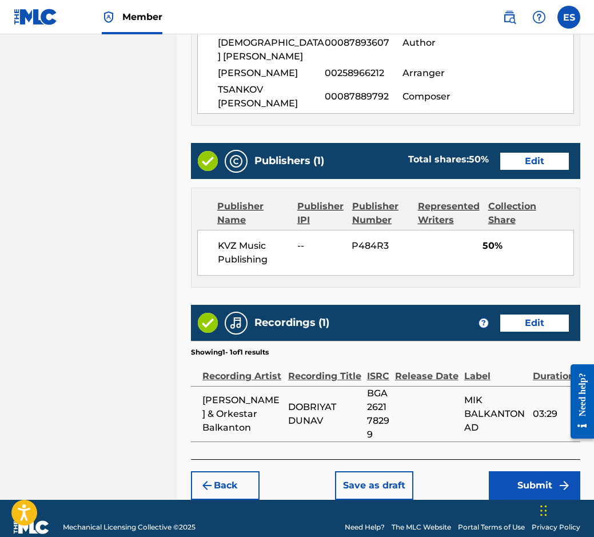
scroll to position [653, 0]
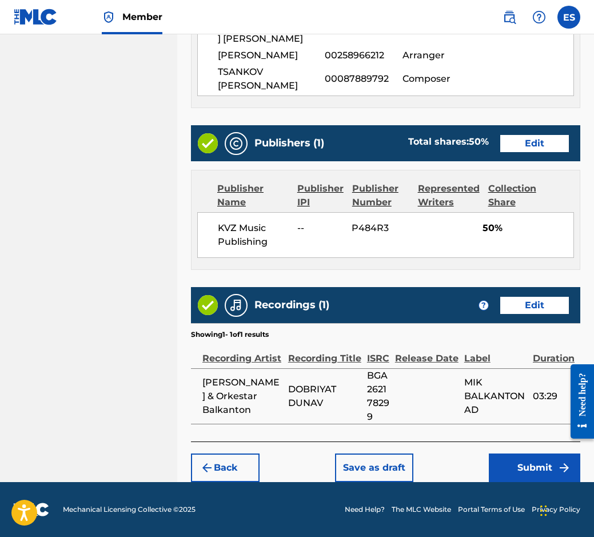
click at [572, 473] on button "Submit" at bounding box center [534, 467] width 91 height 29
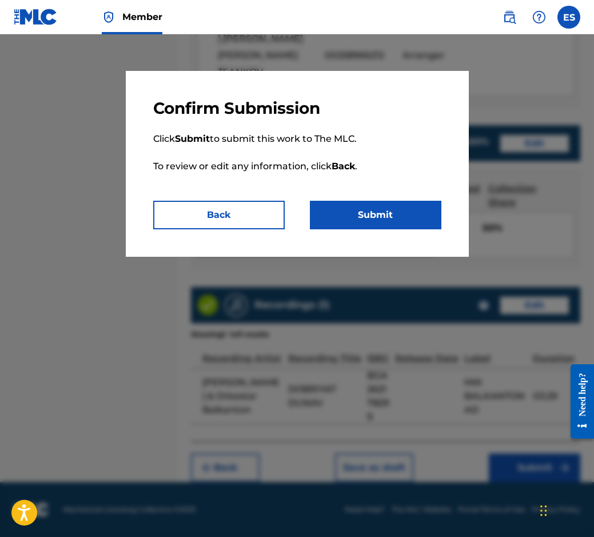
click at [349, 203] on button "Submit" at bounding box center [375, 215] width 131 height 29
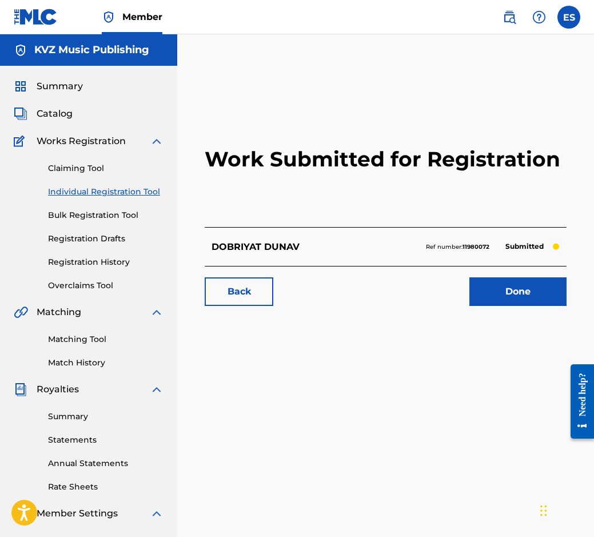
click at [137, 193] on link "Individual Registration Tool" at bounding box center [105, 192] width 115 height 12
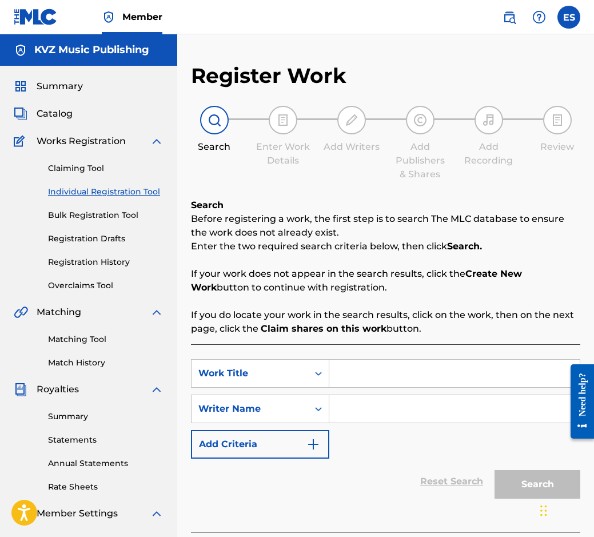
paste input "DRUJ SE JUJI"
type input "DRUJ SE JUJI"
click at [428, 420] on input "Search Form" at bounding box center [454, 408] width 250 height 27
paste input "[PERSON_NAME]"
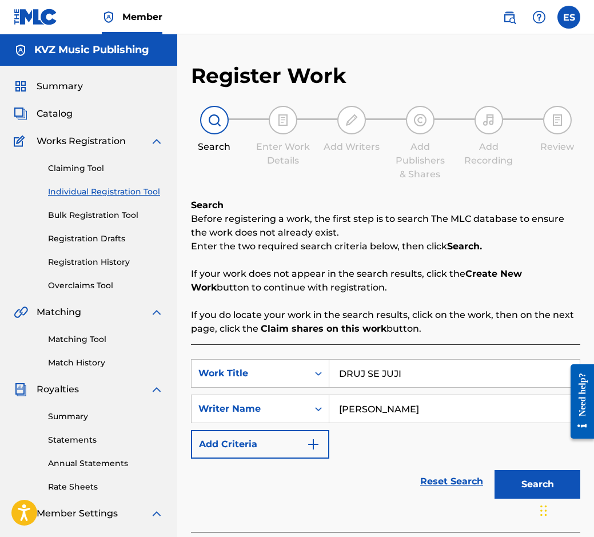
type input "[PERSON_NAME]"
click at [336, 365] on input "DRUJ SE JUJI" at bounding box center [454, 373] width 250 height 27
click at [341, 410] on input "[PERSON_NAME]" at bounding box center [454, 408] width 250 height 27
click at [533, 483] on button "Search" at bounding box center [537, 484] width 86 height 29
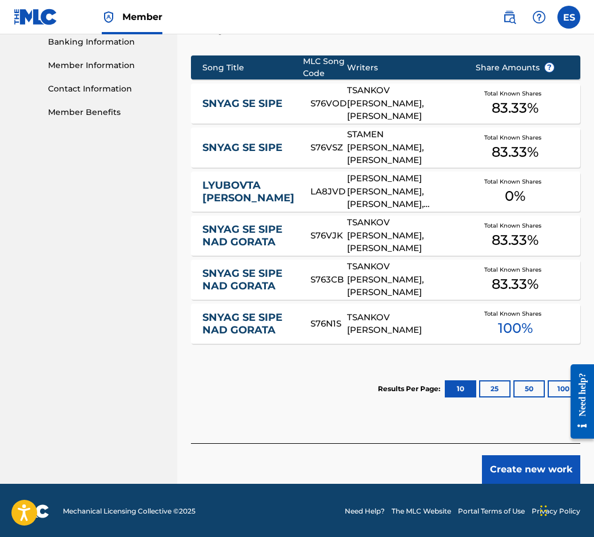
scroll to position [500, 0]
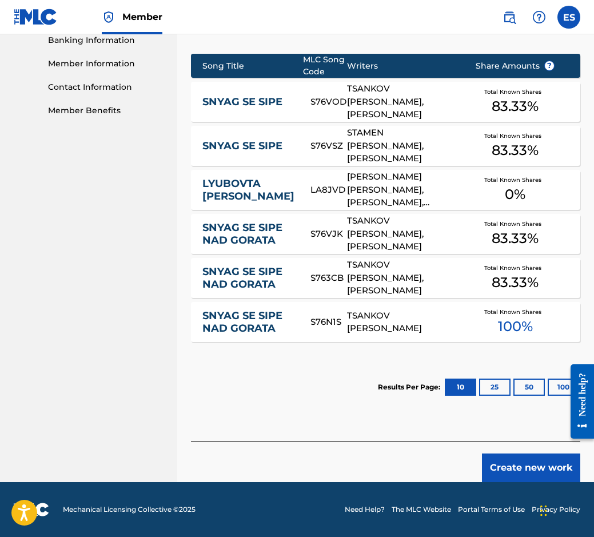
click at [510, 459] on button "Create new work" at bounding box center [531, 467] width 98 height 29
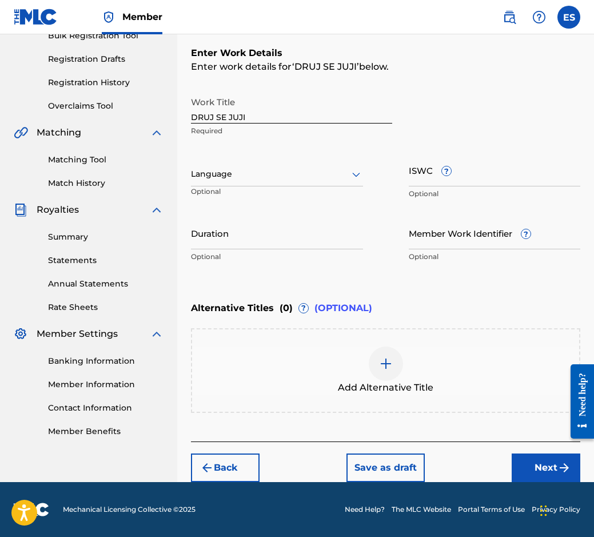
scroll to position [179, 0]
click at [322, 350] on div "Add Alternative Title" at bounding box center [385, 370] width 387 height 48
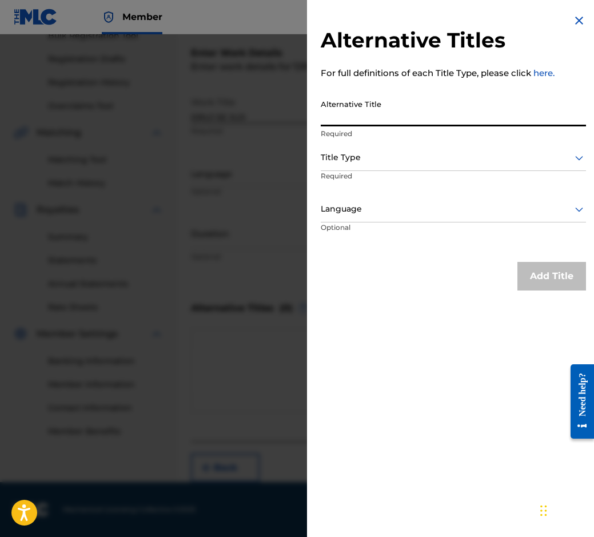
drag, startPoint x: 494, startPoint y: 128, endPoint x: 453, endPoint y: 109, distance: 45.5
paste input "ДРЪЖ СЕ ЖУЖИ"
type input "ДРЪЖ СЕ ЖУЖИ"
click at [436, 157] on div at bounding box center [453, 157] width 265 height 14
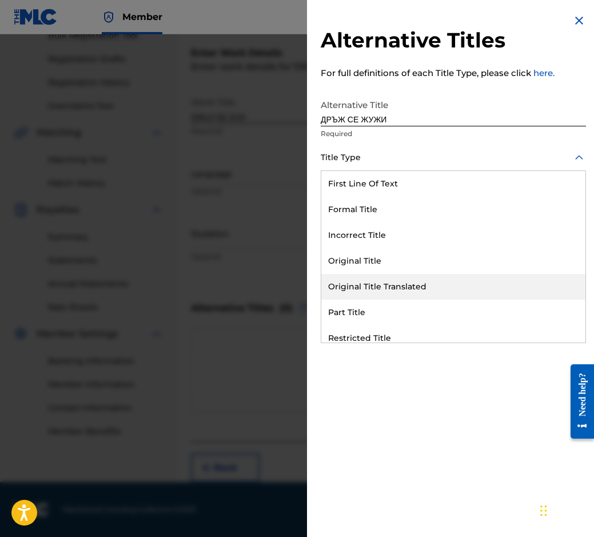
click at [460, 285] on div "Original Title Translated" at bounding box center [453, 287] width 264 height 26
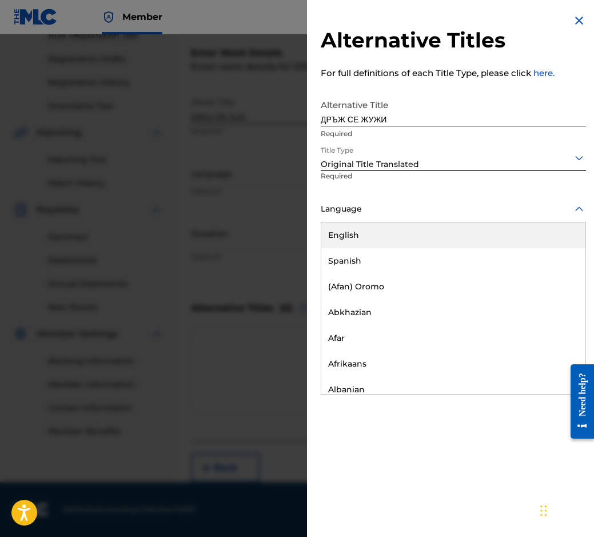
click at [426, 206] on div at bounding box center [453, 209] width 265 height 14
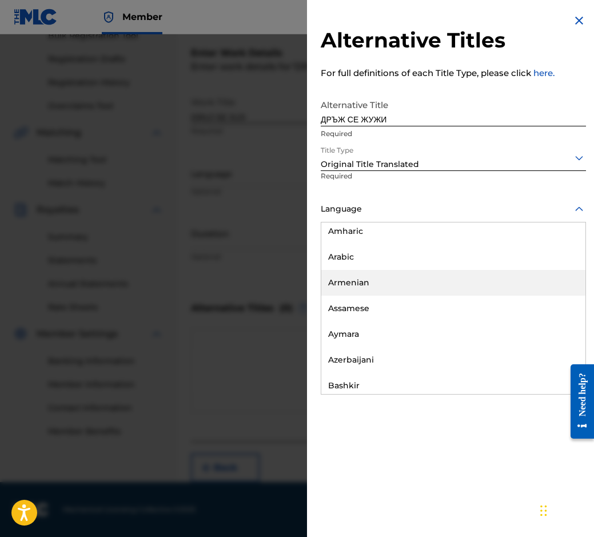
scroll to position [457, 0]
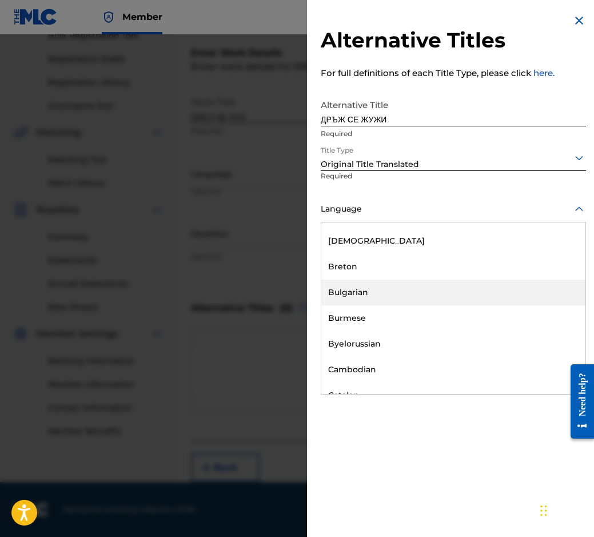
click at [457, 293] on div "Bulgarian" at bounding box center [453, 292] width 264 height 26
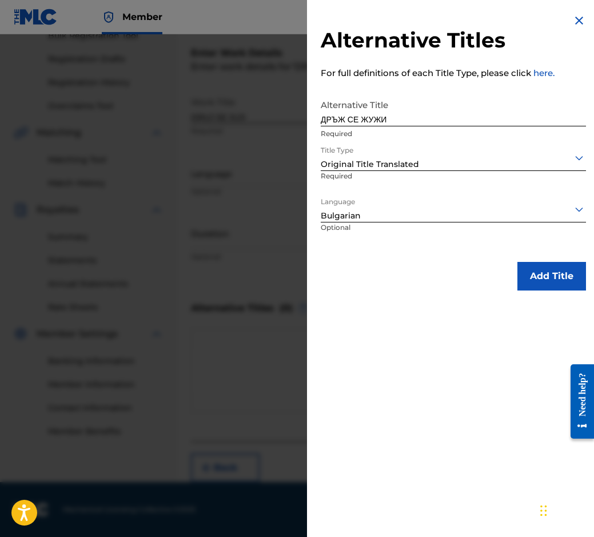
click at [565, 279] on button "Add Title" at bounding box center [551, 276] width 69 height 29
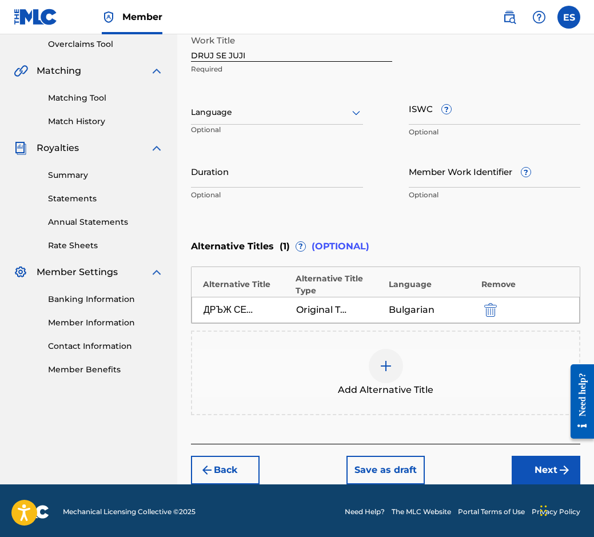
scroll to position [243, 0]
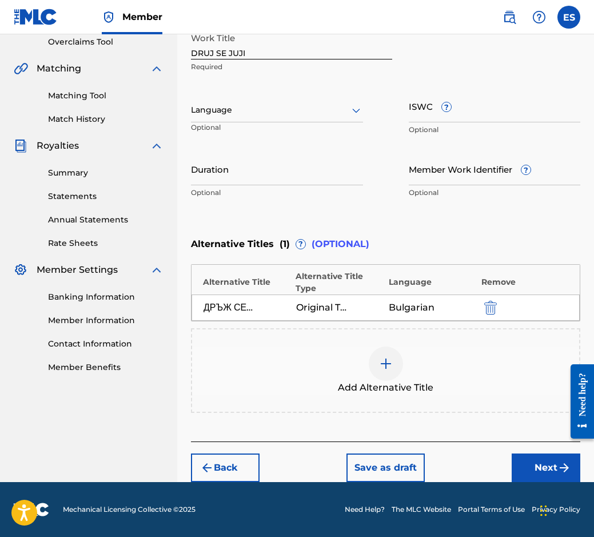
click at [532, 454] on button "Next" at bounding box center [546, 467] width 69 height 29
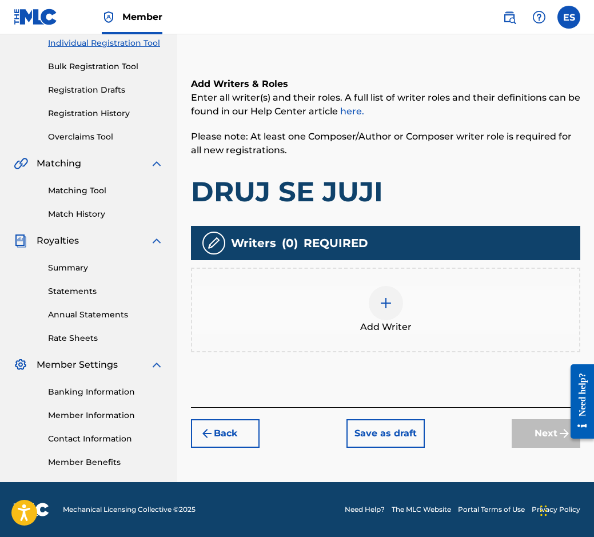
scroll to position [51, 0]
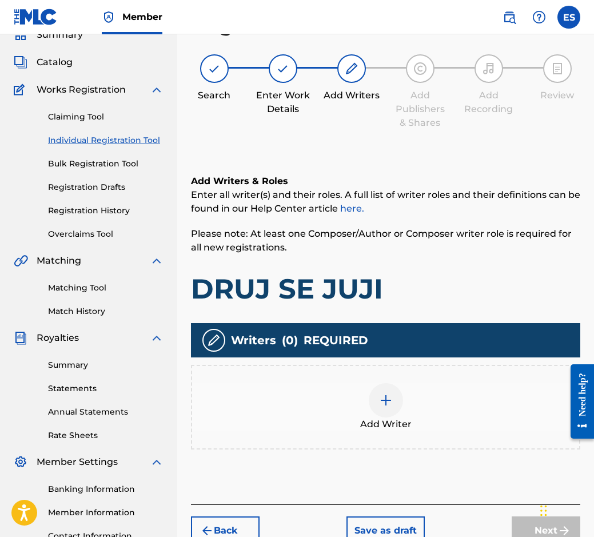
click at [418, 416] on div "Add Writer" at bounding box center [385, 407] width 387 height 48
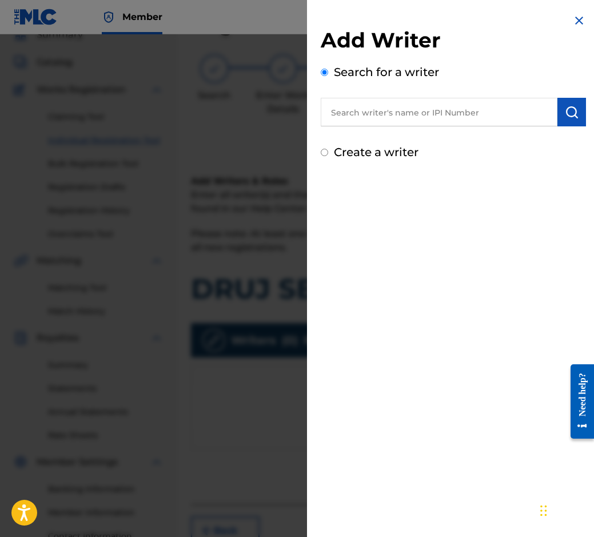
paste input "00087889792"
type input "00087889792"
click at [580, 111] on button "submit" at bounding box center [571, 112] width 29 height 29
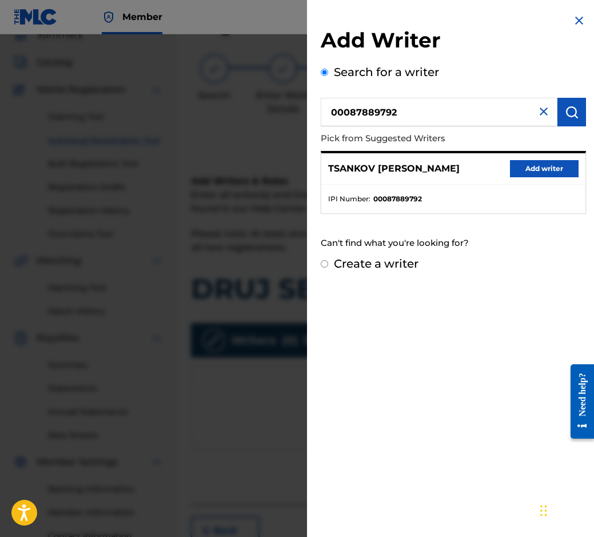
click at [559, 165] on button "Add writer" at bounding box center [544, 168] width 69 height 17
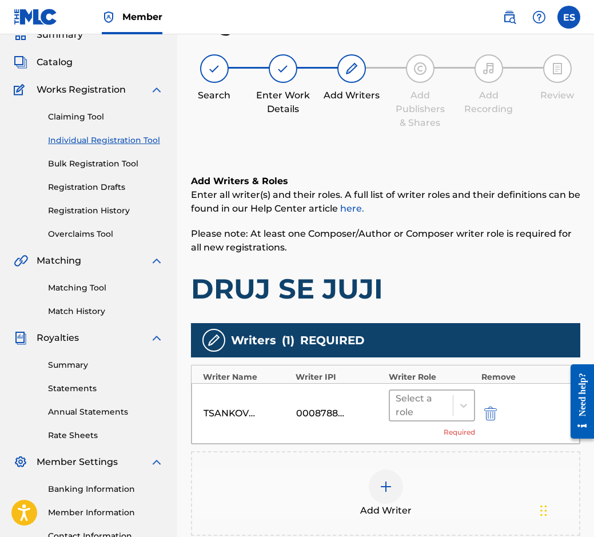
click at [412, 401] on div at bounding box center [422, 405] width 52 height 16
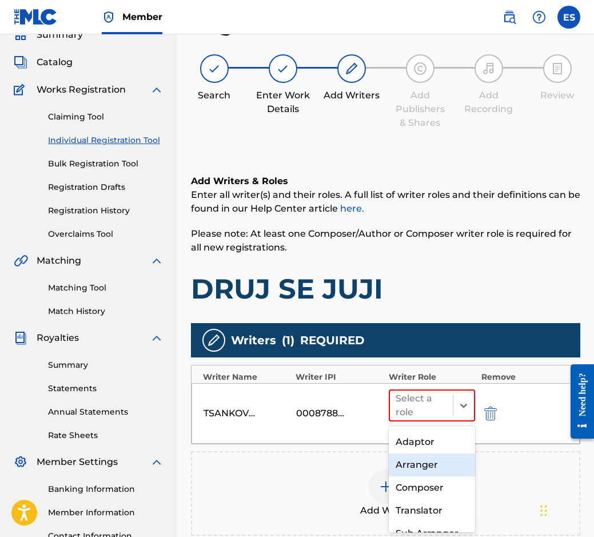
scroll to position [94, 0]
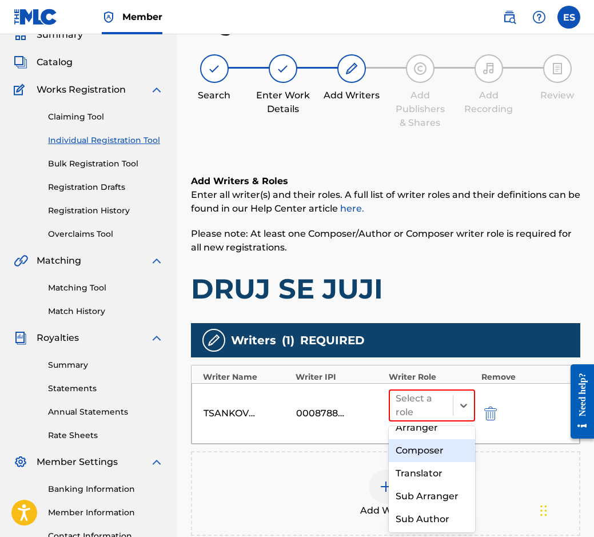
click at [415, 453] on div "Composer" at bounding box center [432, 450] width 87 height 23
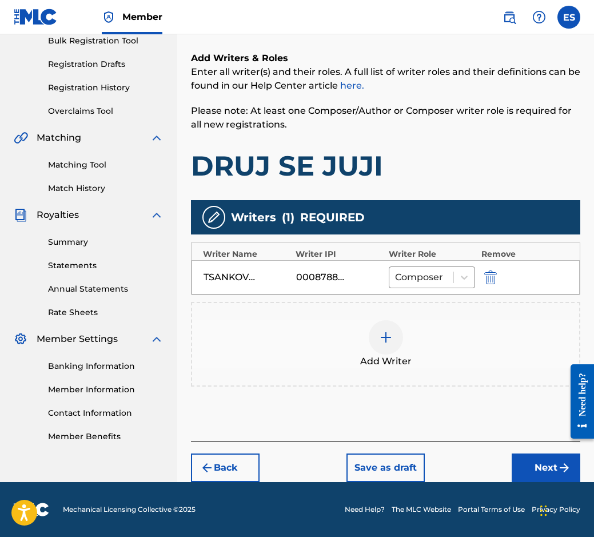
click at [528, 476] on button "Next" at bounding box center [546, 467] width 69 height 29
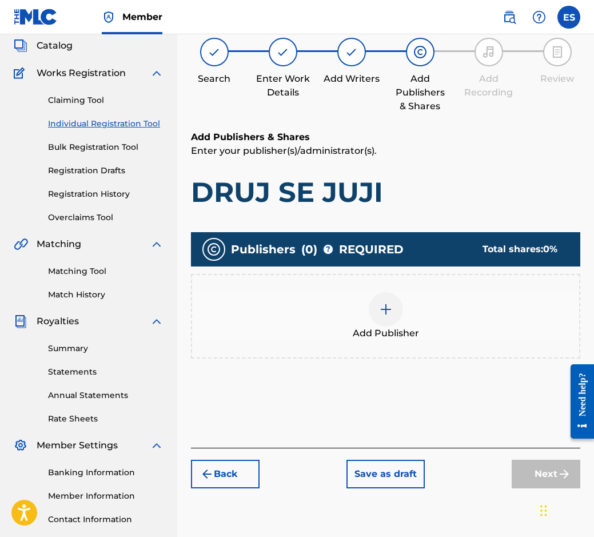
scroll to position [51, 0]
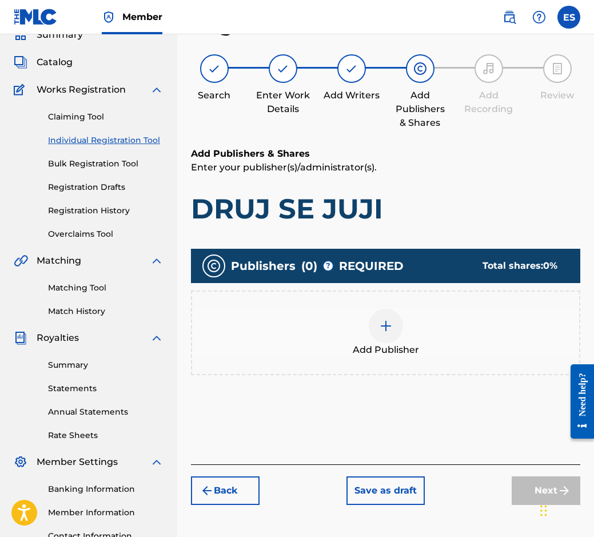
click at [349, 317] on div "Add Publisher" at bounding box center [385, 333] width 387 height 48
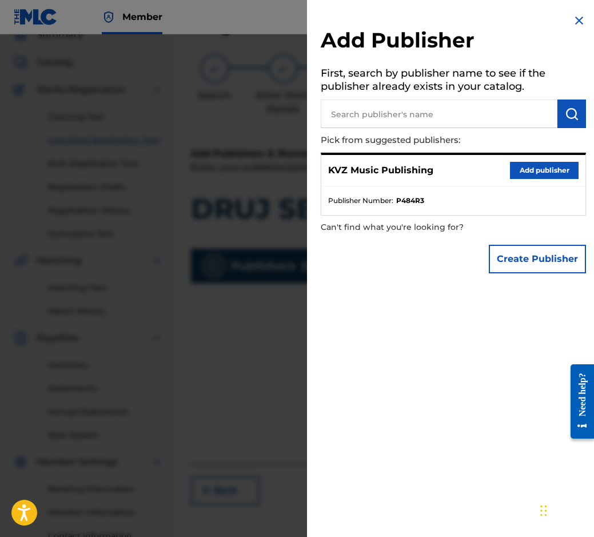
click at [542, 167] on button "Add publisher" at bounding box center [544, 170] width 69 height 17
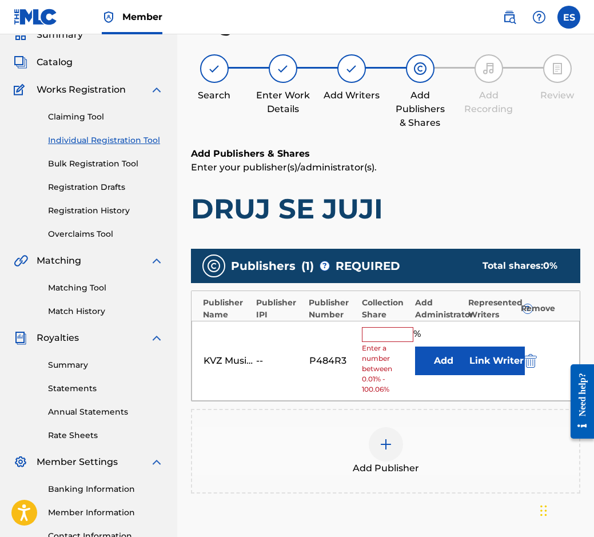
click at [404, 330] on input "text" at bounding box center [387, 334] width 51 height 15
type input "100"
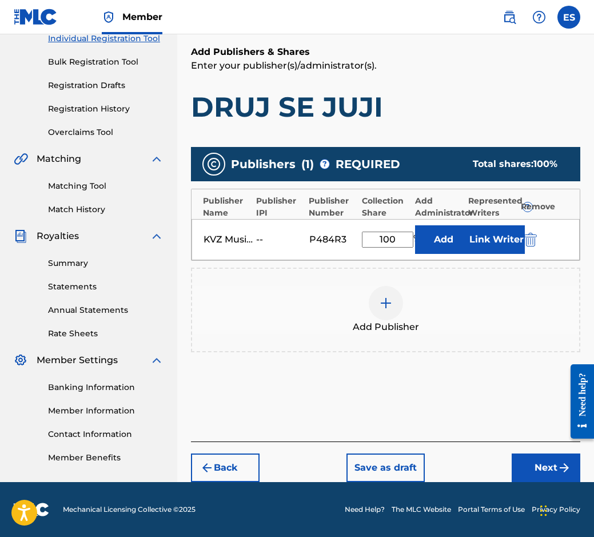
click at [539, 468] on button "Next" at bounding box center [546, 467] width 69 height 29
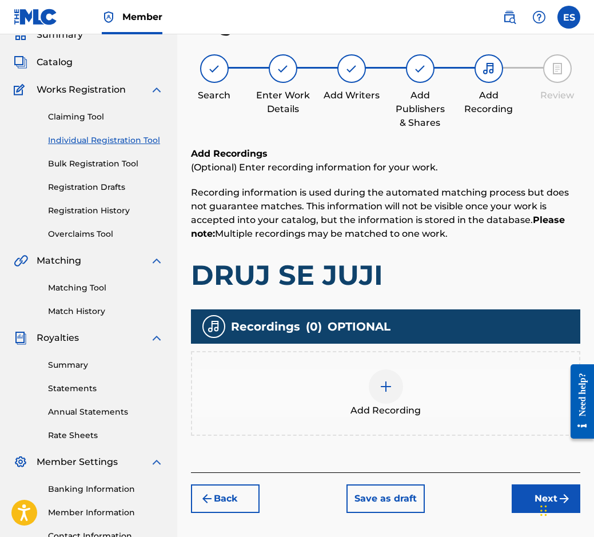
click at [375, 372] on div at bounding box center [386, 386] width 34 height 34
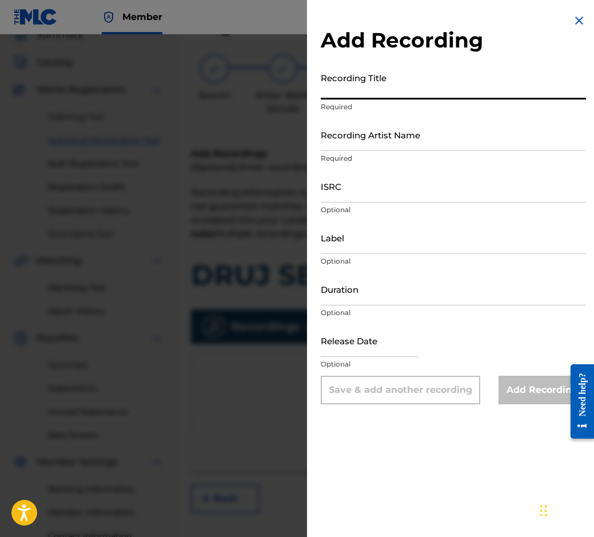
paste input "DRUJ SE JUJI"
type input "DRUJ SE JUJI"
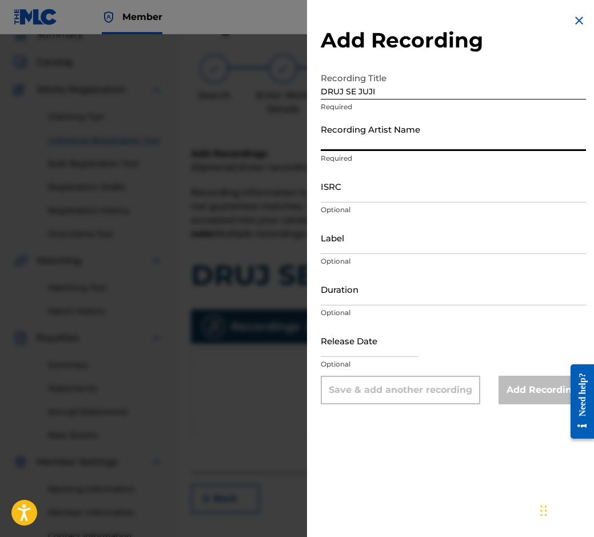
drag, startPoint x: 426, startPoint y: 162, endPoint x: 393, endPoint y: 141, distance: 39.3
paste input "[PERSON_NAME]"
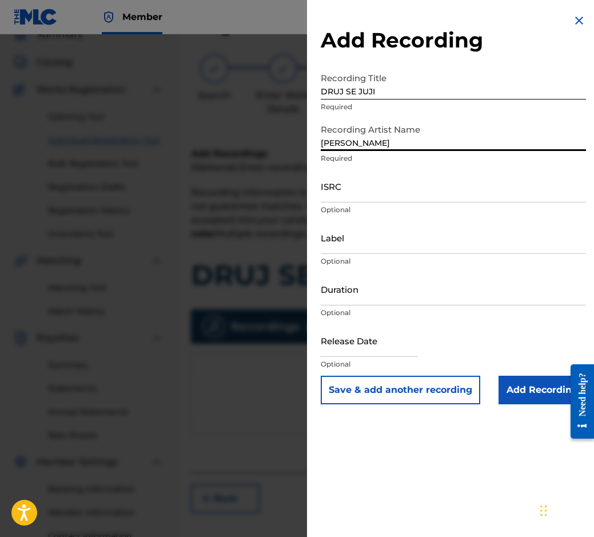
click at [401, 146] on input "[PERSON_NAME]" at bounding box center [453, 134] width 265 height 33
paste input "[PERSON_NAME]"
type input "[PERSON_NAME] & [PERSON_NAME]"
click at [536, 391] on input "Add Recording" at bounding box center [541, 390] width 87 height 29
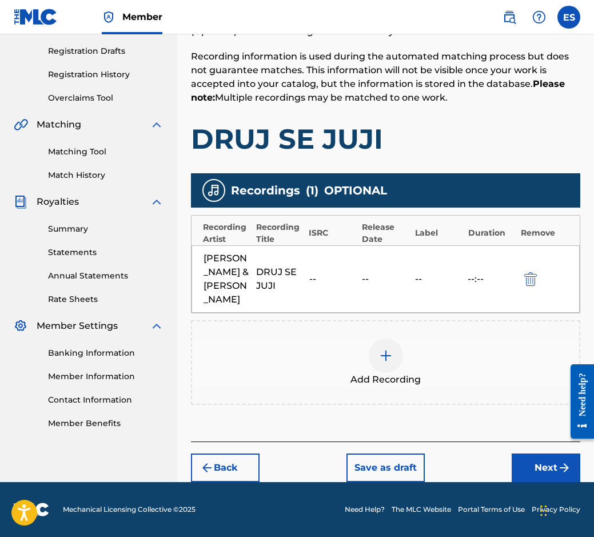
click at [525, 460] on button "Next" at bounding box center [546, 467] width 69 height 29
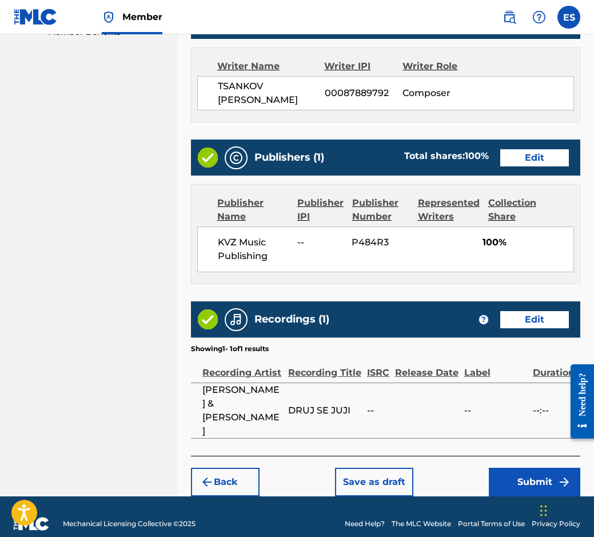
scroll to position [579, 0]
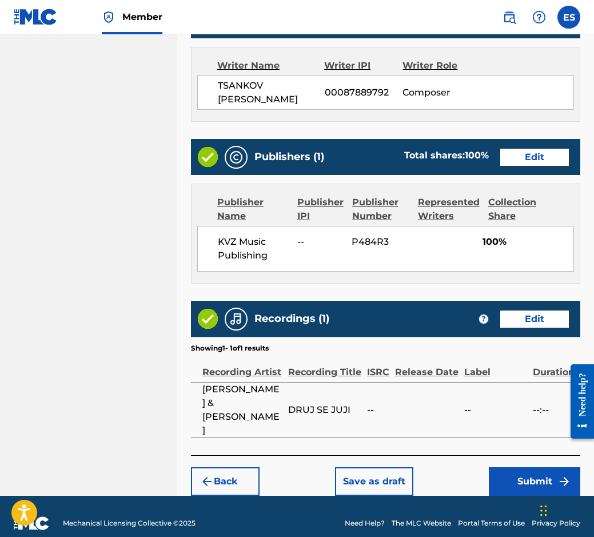
drag, startPoint x: 506, startPoint y: 470, endPoint x: 430, endPoint y: 470, distance: 76.0
click at [430, 470] on div "Back Save as draft Submit" at bounding box center [385, 475] width 389 height 41
click at [506, 470] on button "Submit" at bounding box center [534, 481] width 91 height 29
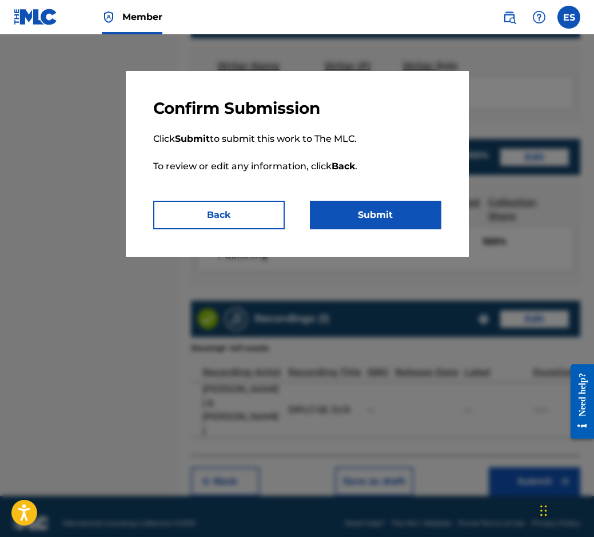
click at [355, 218] on button "Submit" at bounding box center [375, 215] width 131 height 29
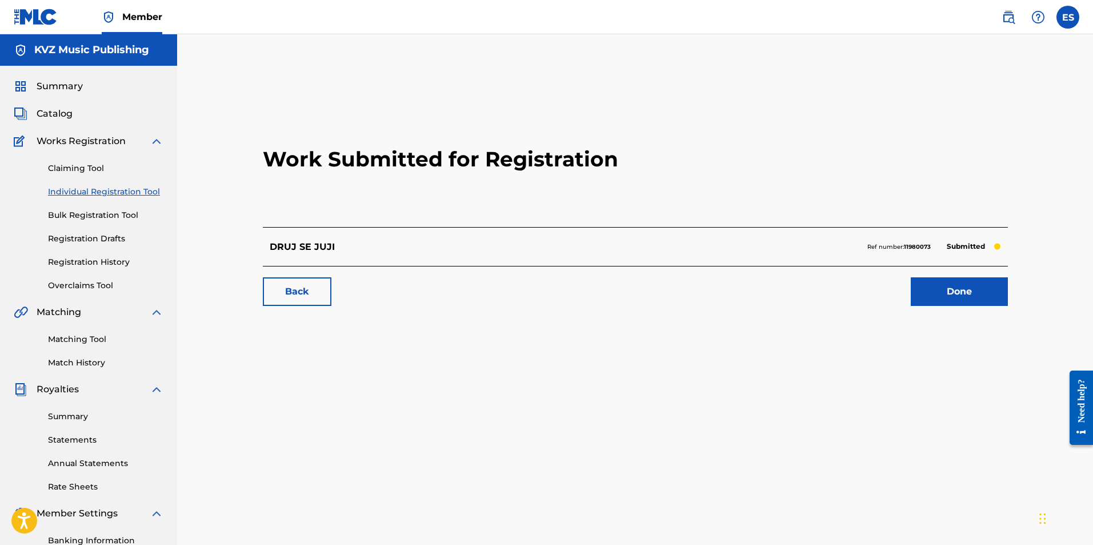
click at [82, 190] on link "Individual Registration Tool" at bounding box center [105, 192] width 115 height 12
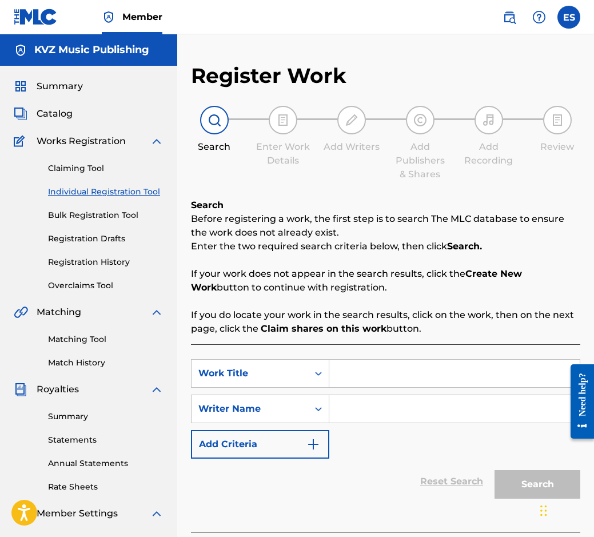
paste input "DUJDOVNI KAPKI"
type input "DUJDOVNI KAPKI"
click at [384, 430] on div "SearchWithCriteriab3ec0008-29bd-4bea-bdbc-f5f04313c16d Work Title DUJDOVNI KAPK…" at bounding box center [385, 408] width 389 height 99
click at [385, 410] on input "Search Form" at bounding box center [454, 408] width 250 height 27
drag, startPoint x: 339, startPoint y: 373, endPoint x: 129, endPoint y: 365, distance: 210.5
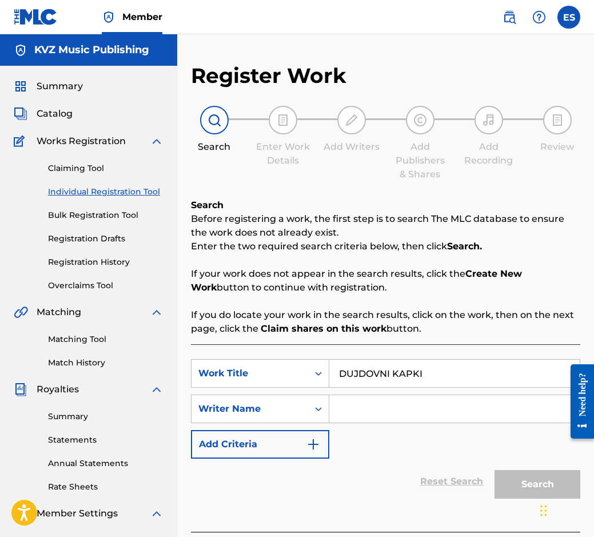
click at [179, 365] on div "Register Work Search Enter Work Details Add Writers Add Publishers & Shares Add…" at bounding box center [385, 347] width 417 height 568
paste input "[PERSON_NAME]"
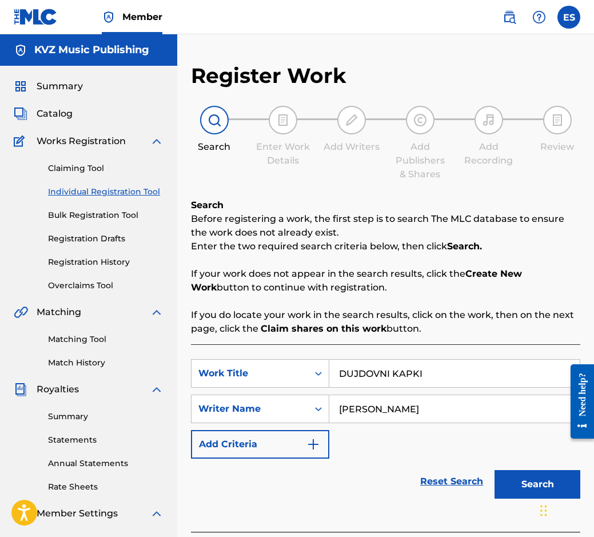
type input "[PERSON_NAME]"
drag, startPoint x: 334, startPoint y: 376, endPoint x: 248, endPoint y: 367, distance: 86.8
click at [248, 367] on div "SearchWithCriteriab3ec0008-29bd-4bea-bdbc-f5f04313c16d Work Title DUJDOVNI KAPKI" at bounding box center [385, 373] width 389 height 29
click at [528, 477] on button "Search" at bounding box center [537, 484] width 86 height 29
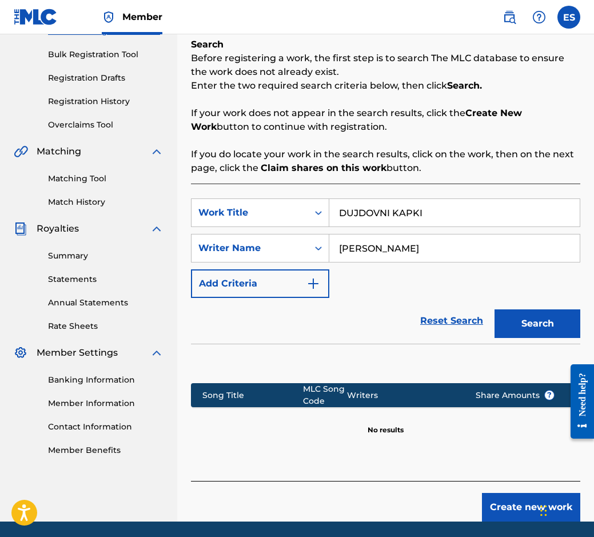
scroll to position [200, 0]
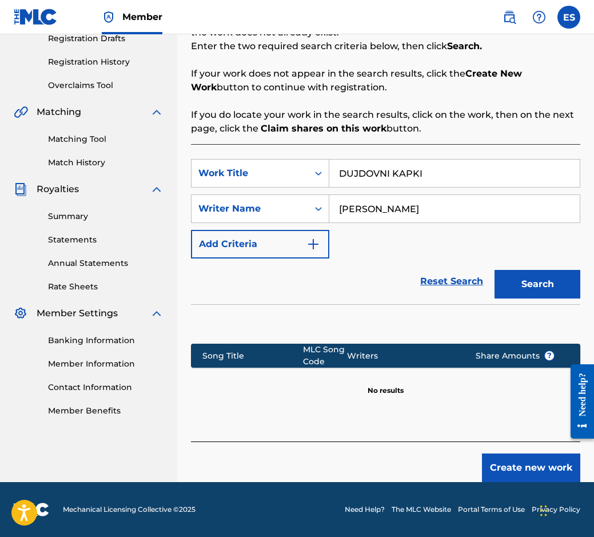
click at [505, 458] on button "Create new work" at bounding box center [531, 467] width 98 height 29
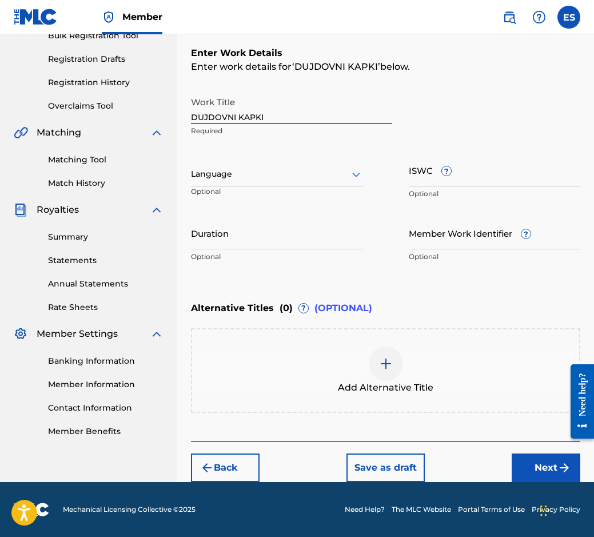
scroll to position [179, 0]
paste input "03:20"
type input "03:20"
click at [389, 376] on div at bounding box center [386, 363] width 34 height 34
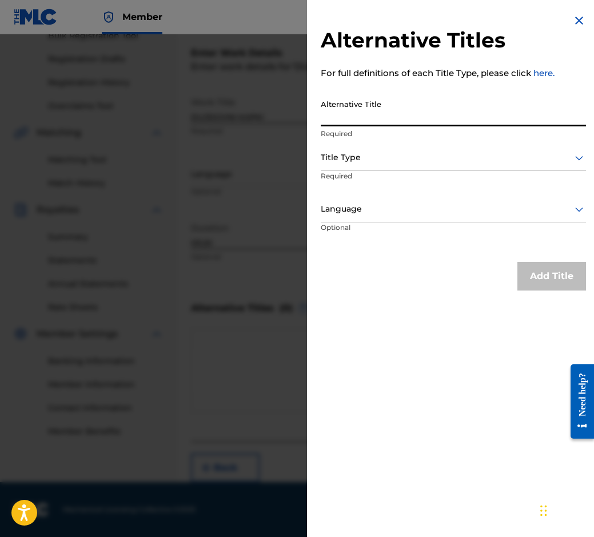
paste input "ДЪЖДОВНИ КАПКИ"
type input "ДЪЖДОВНИ КАПКИ"
click at [356, 169] on div "Title Type" at bounding box center [453, 158] width 265 height 26
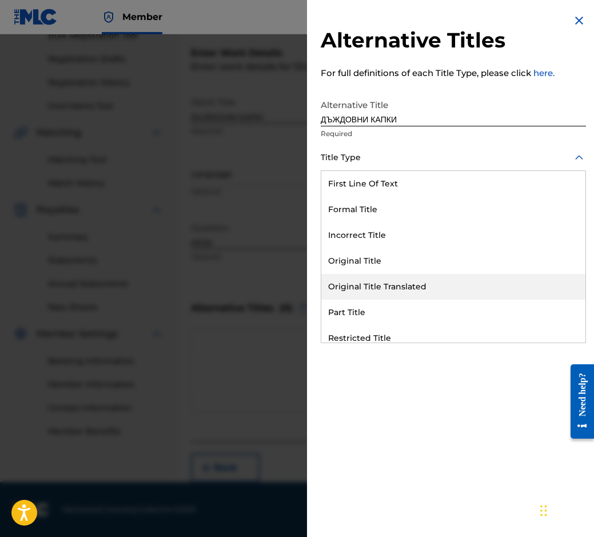
click at [374, 293] on div "Original Title Translated" at bounding box center [453, 287] width 264 height 26
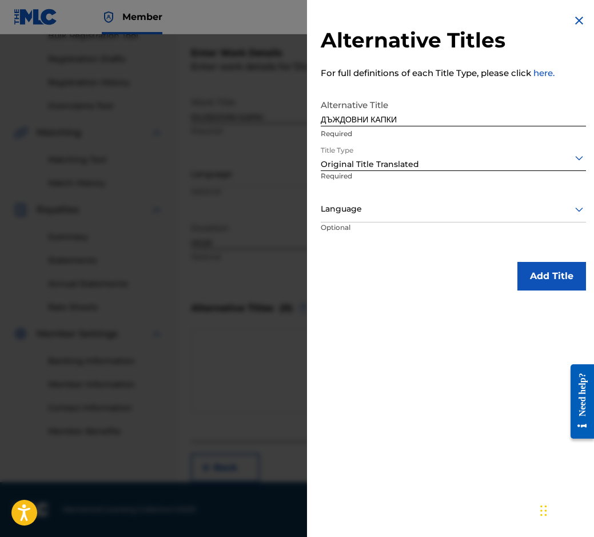
click at [358, 212] on div at bounding box center [453, 209] width 265 height 14
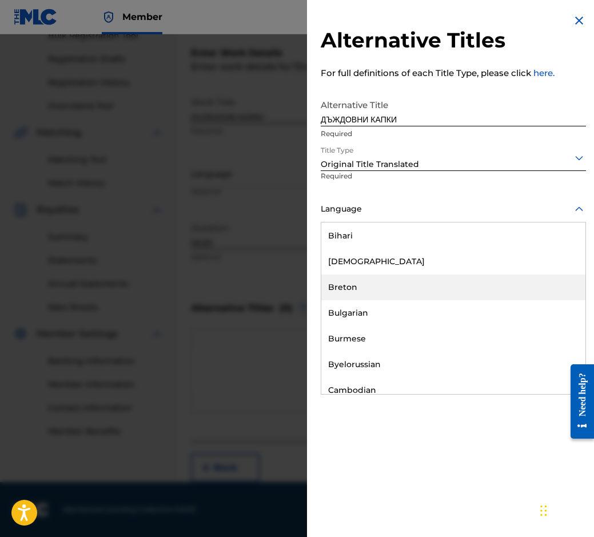
scroll to position [457, 0]
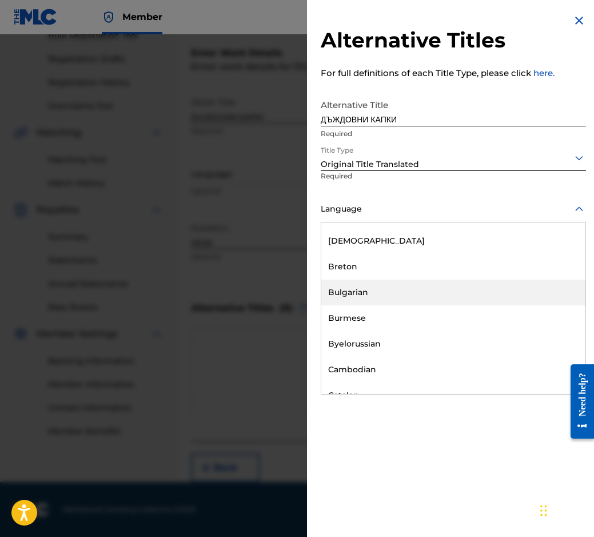
click at [352, 297] on div "Bulgarian" at bounding box center [453, 292] width 264 height 26
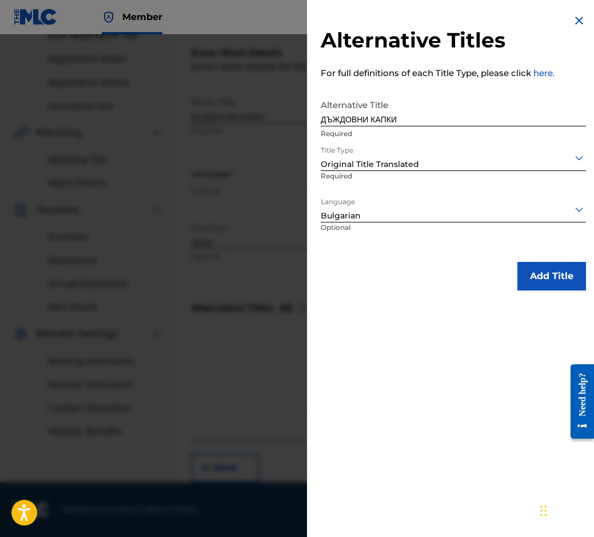
click at [528, 285] on button "Add Title" at bounding box center [551, 276] width 69 height 29
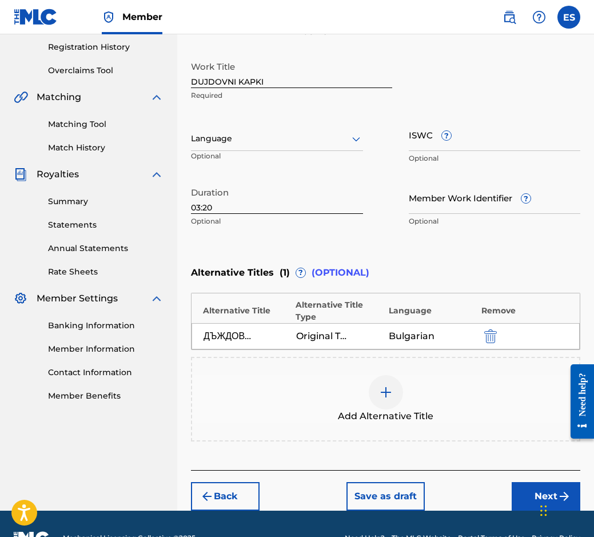
scroll to position [243, 0]
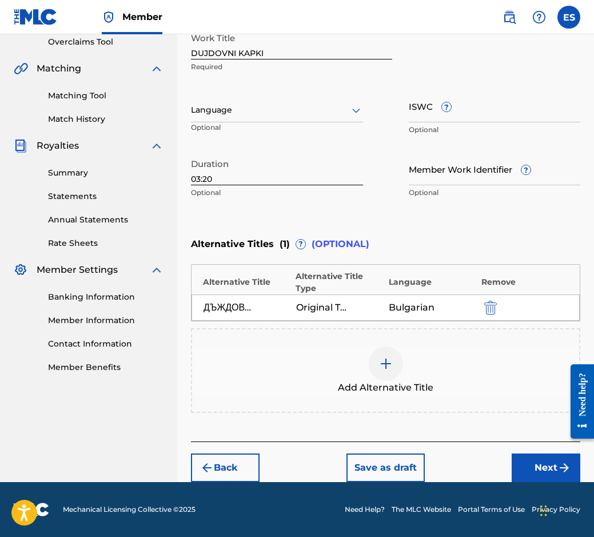
click at [538, 477] on button "Next" at bounding box center [546, 467] width 69 height 29
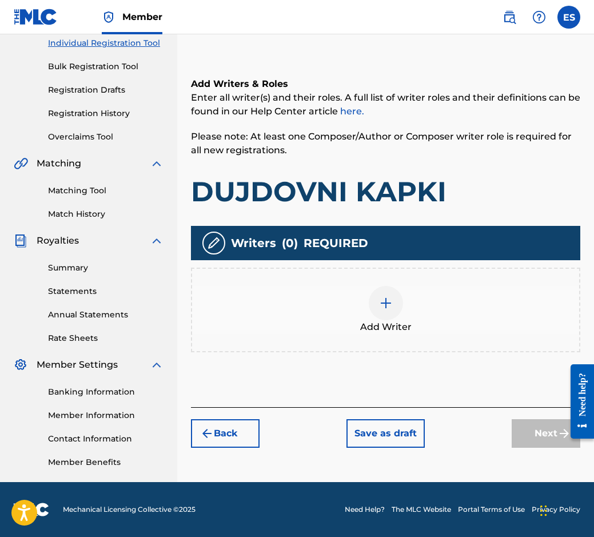
scroll to position [51, 0]
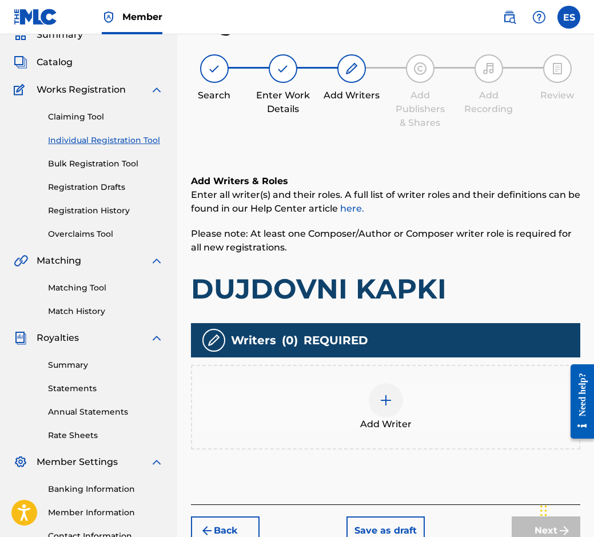
click at [414, 413] on div "Add Writer" at bounding box center [385, 407] width 387 height 48
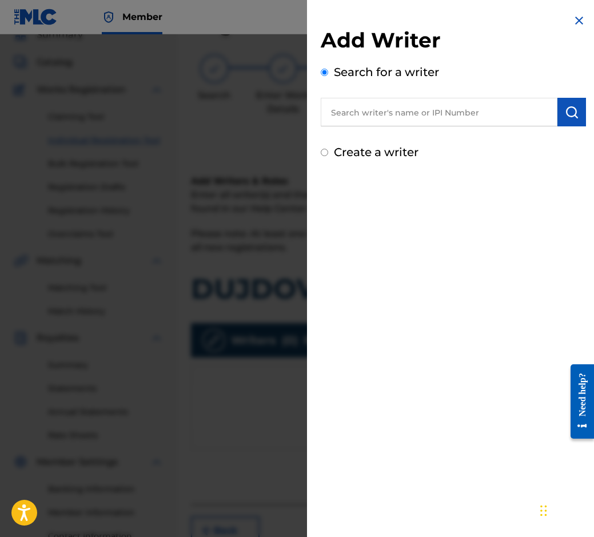
paste input "00087889792"
type input "00087889792"
click at [565, 107] on img "submit" at bounding box center [572, 112] width 14 height 14
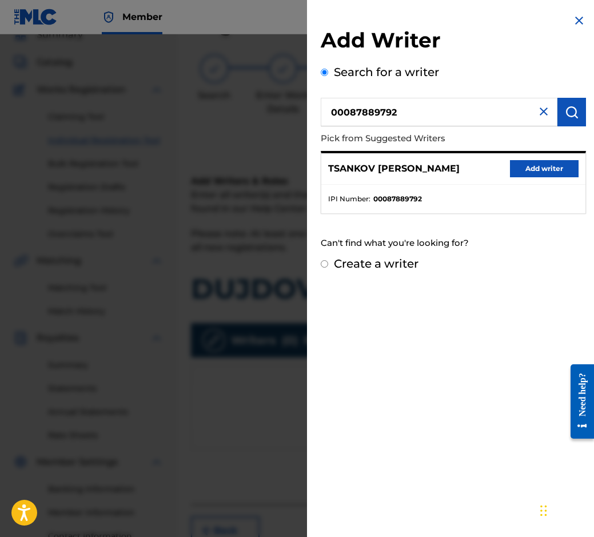
click at [560, 164] on button "Add writer" at bounding box center [544, 168] width 69 height 17
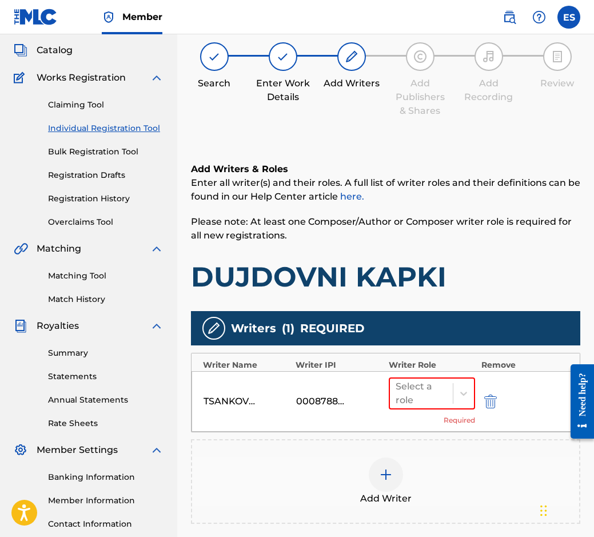
scroll to position [201, 0]
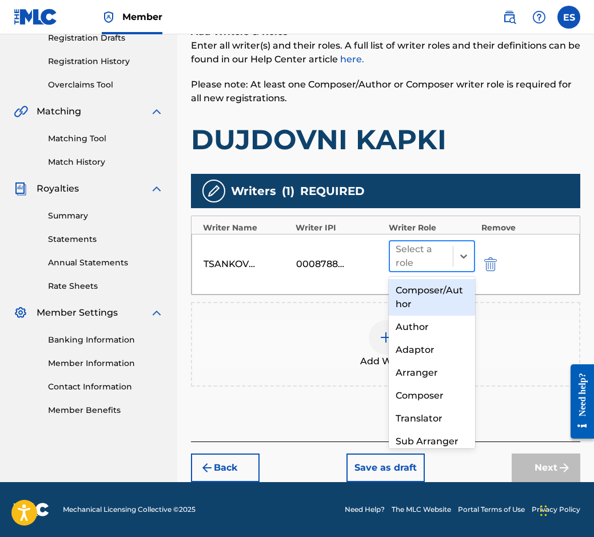
click at [445, 256] on div at bounding box center [422, 256] width 52 height 16
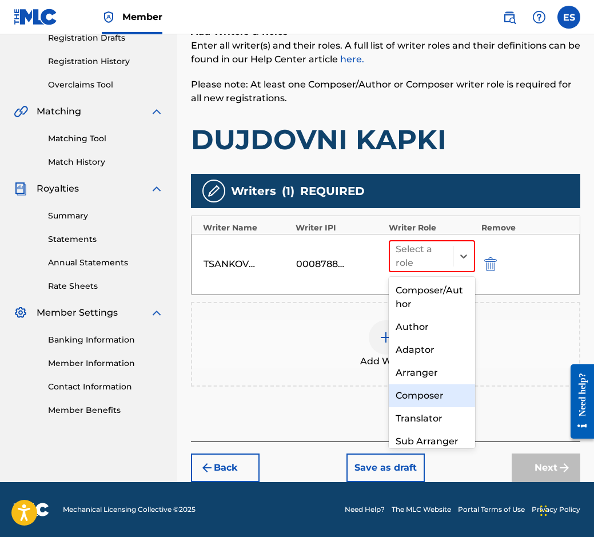
click at [420, 401] on div "Composer" at bounding box center [432, 395] width 87 height 23
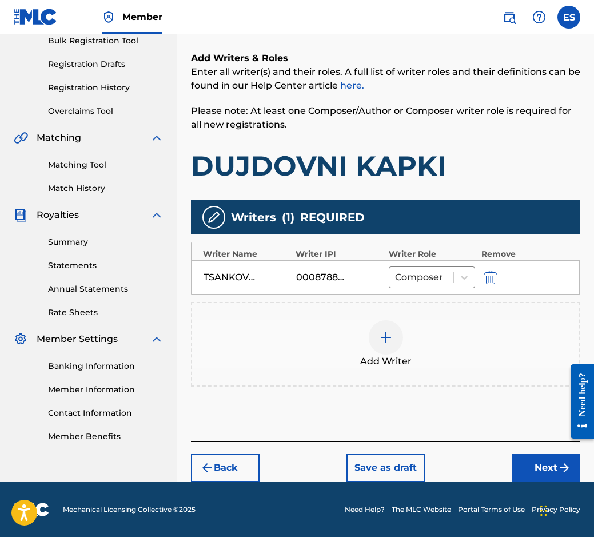
scroll to position [174, 0]
click at [532, 466] on button "Next" at bounding box center [546, 467] width 69 height 29
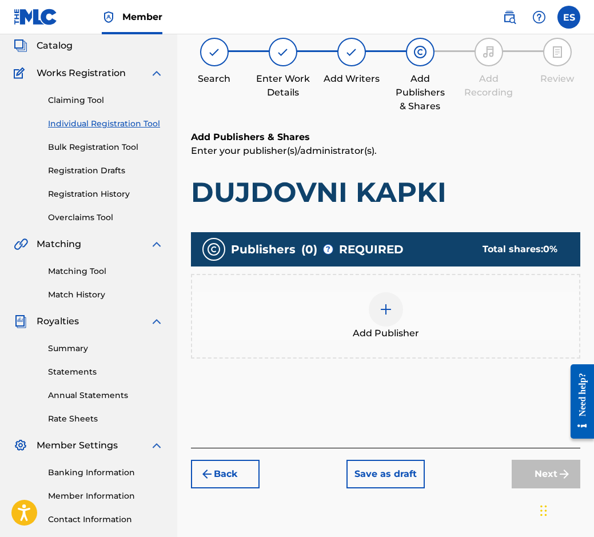
scroll to position [51, 0]
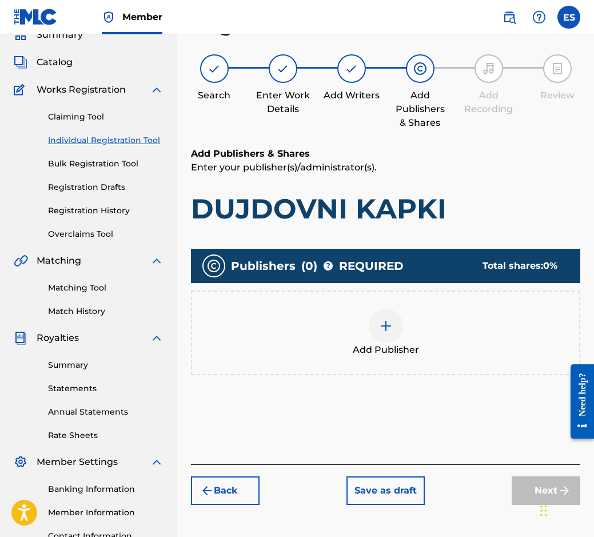
click at [337, 347] on div "Add Publisher" at bounding box center [385, 333] width 387 height 48
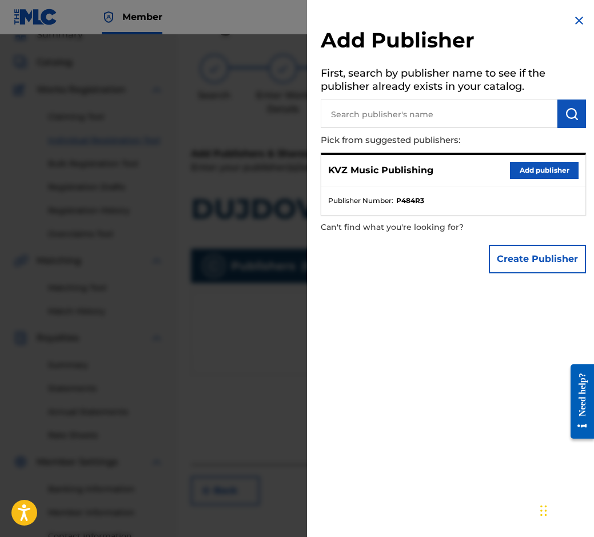
click at [545, 162] on button "Add publisher" at bounding box center [544, 170] width 69 height 17
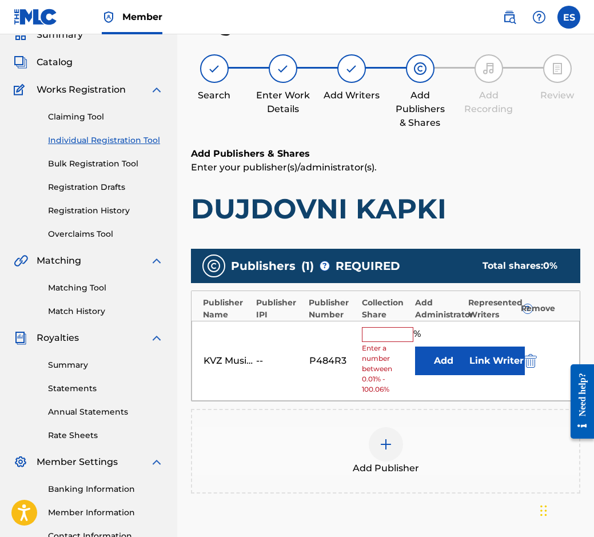
click at [378, 332] on input "text" at bounding box center [387, 334] width 51 height 15
type input "100"
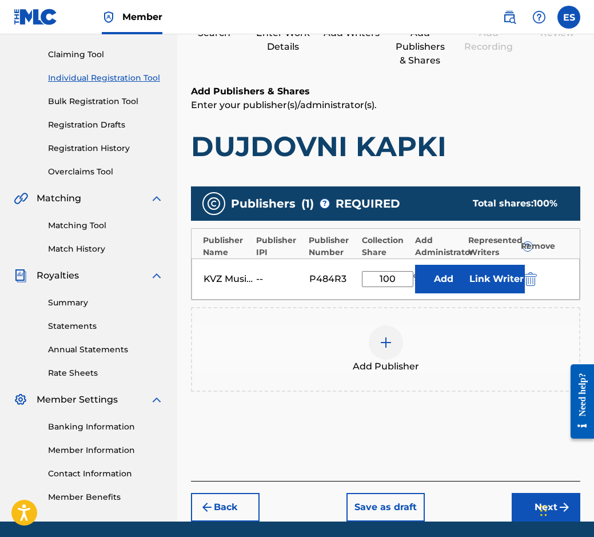
scroll to position [153, 0]
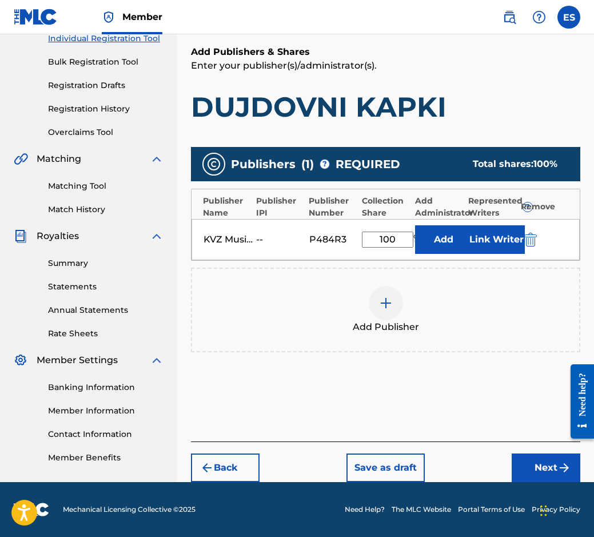
click at [522, 457] on button "Next" at bounding box center [546, 467] width 69 height 29
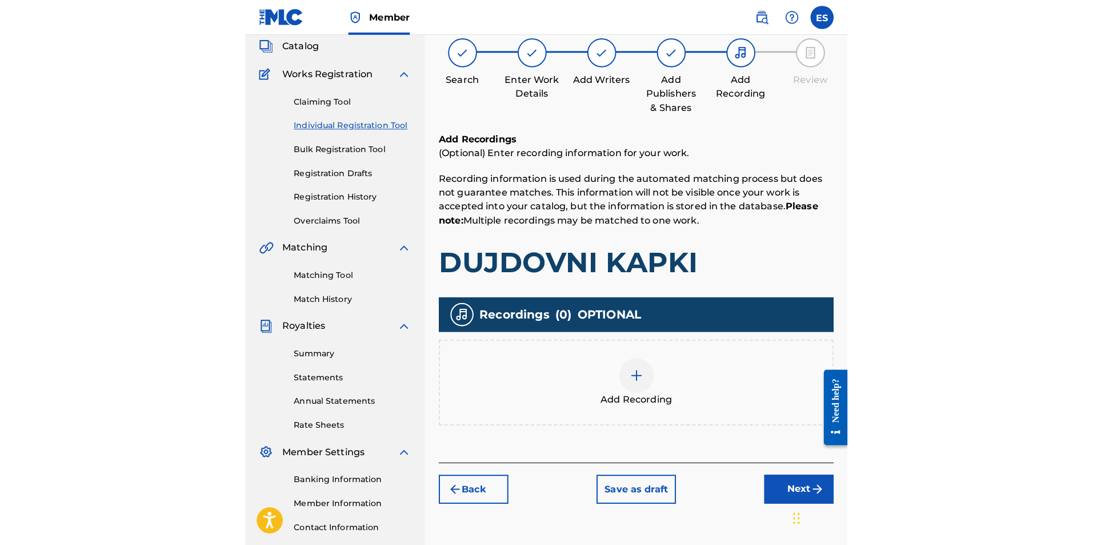
scroll to position [51, 0]
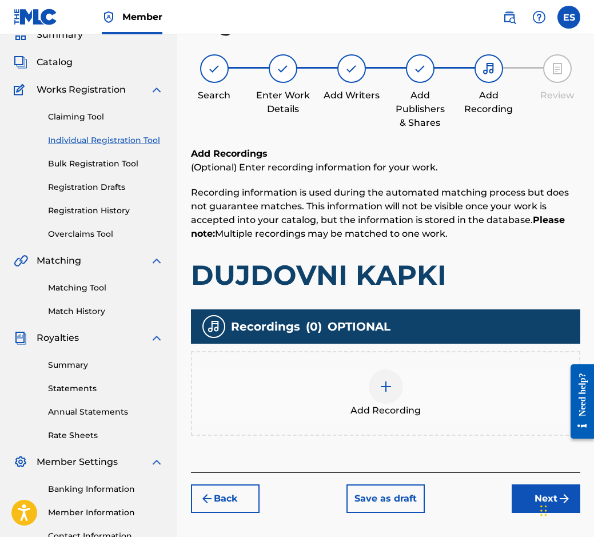
click at [402, 396] on div "Add Recording" at bounding box center [385, 393] width 387 height 48
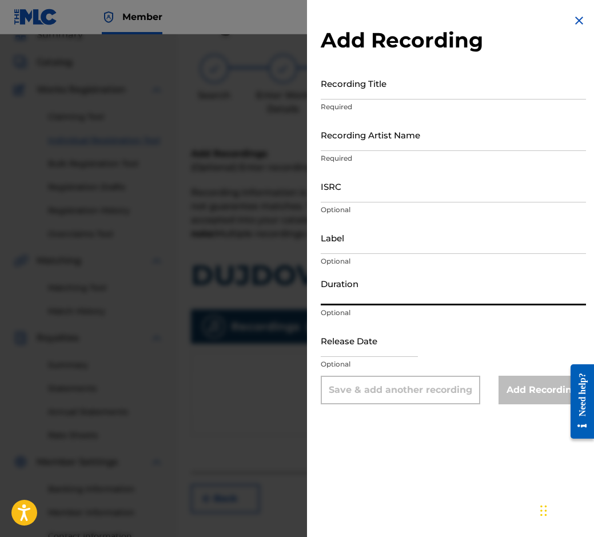
paste input "03:20"
type input "03:20"
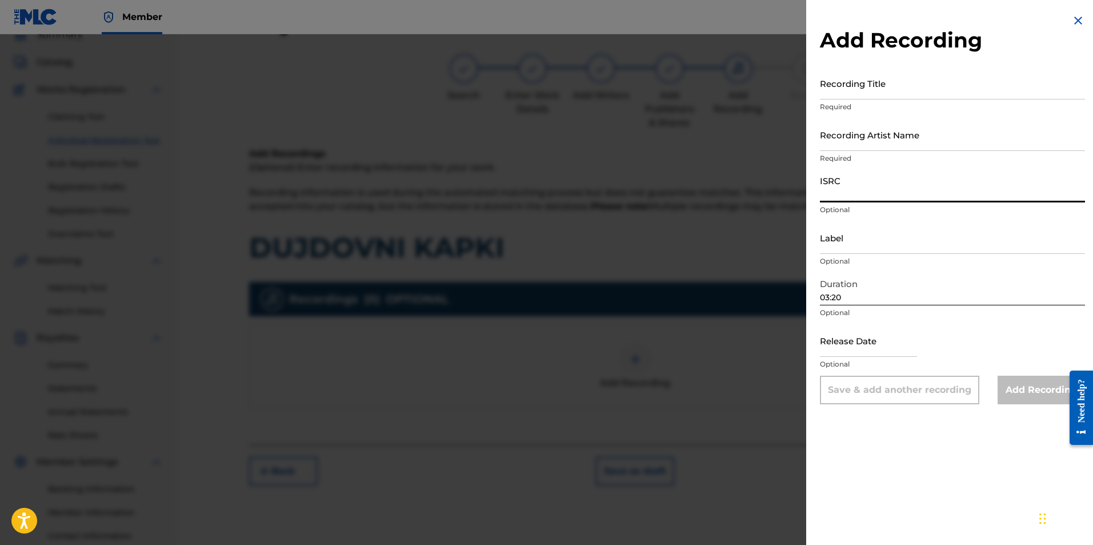
paste input "BGA262139907"
type input "BGA262139907"
click at [657, 231] on input "Label" at bounding box center [952, 237] width 265 height 33
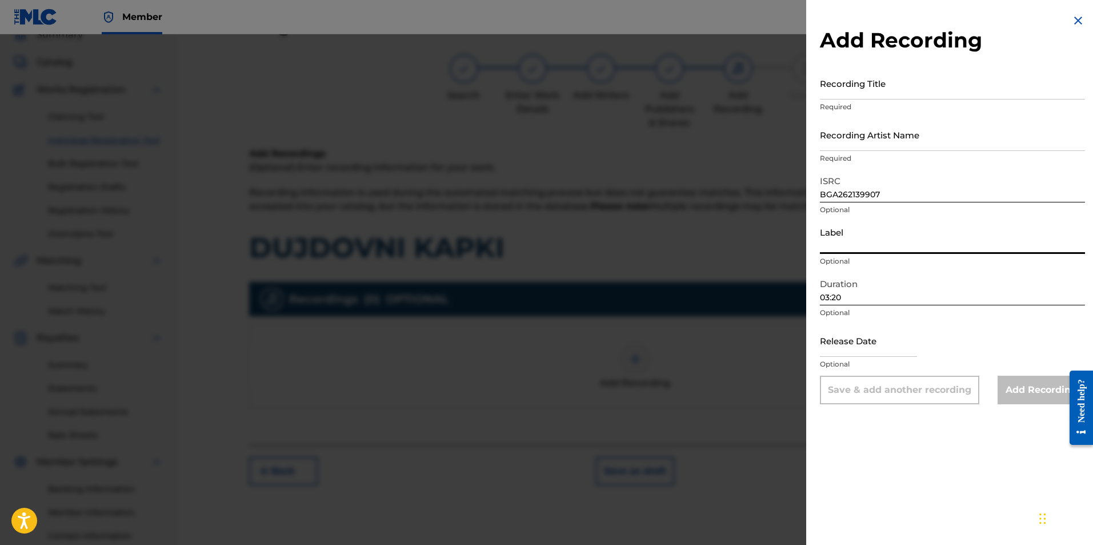
type input "BALKANTON AD"
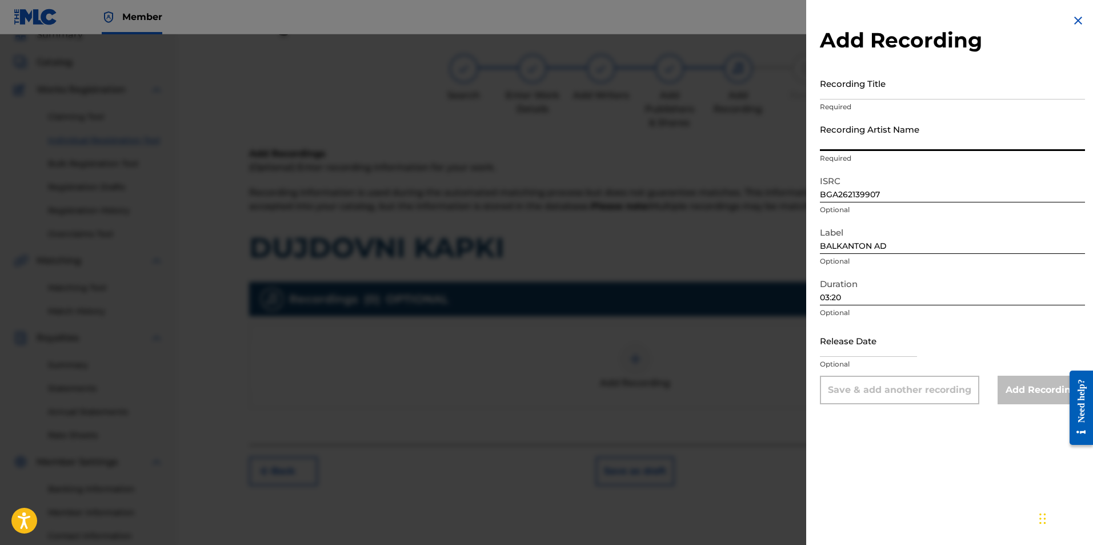
paste input "SOFIYSKI ESTRADEN ORKESTAR"
click at [657, 138] on input "SOFIYSKI ESTRADEN ORKESTAR" at bounding box center [952, 134] width 265 height 33
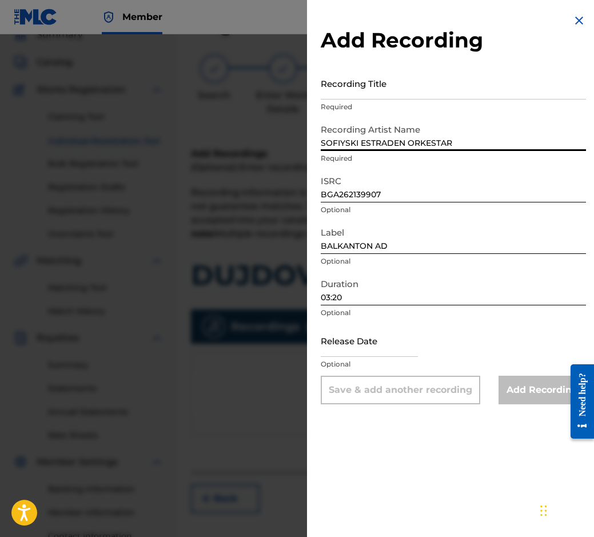
type input "SOFIYSKI ESTRADEN ORKESTAR"
drag, startPoint x: 385, startPoint y: 66, endPoint x: 370, endPoint y: 79, distance: 19.8
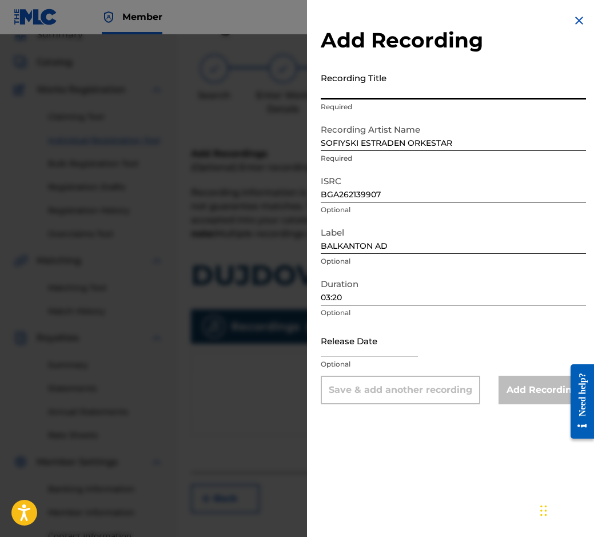
paste input "DUJDOVNI KAPKI"
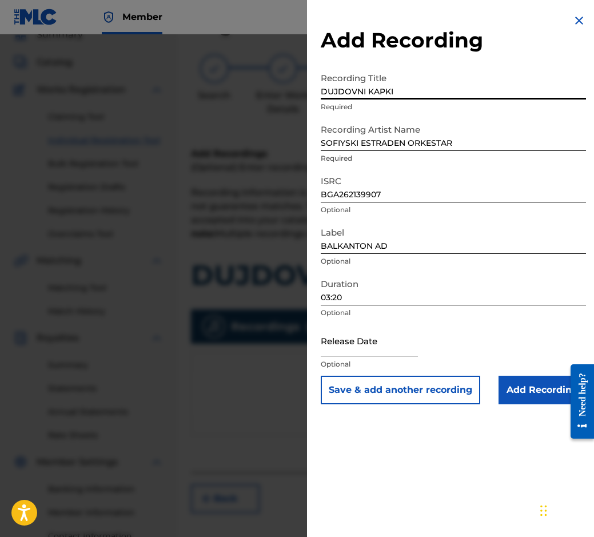
type input "DUJDOVNI KAPKI"
drag, startPoint x: 354, startPoint y: 100, endPoint x: 376, endPoint y: 75, distance: 33.2
click at [376, 75] on input "DUJDOVNI KAPKI" at bounding box center [453, 83] width 265 height 33
click at [552, 397] on input "Add Recording" at bounding box center [541, 390] width 87 height 29
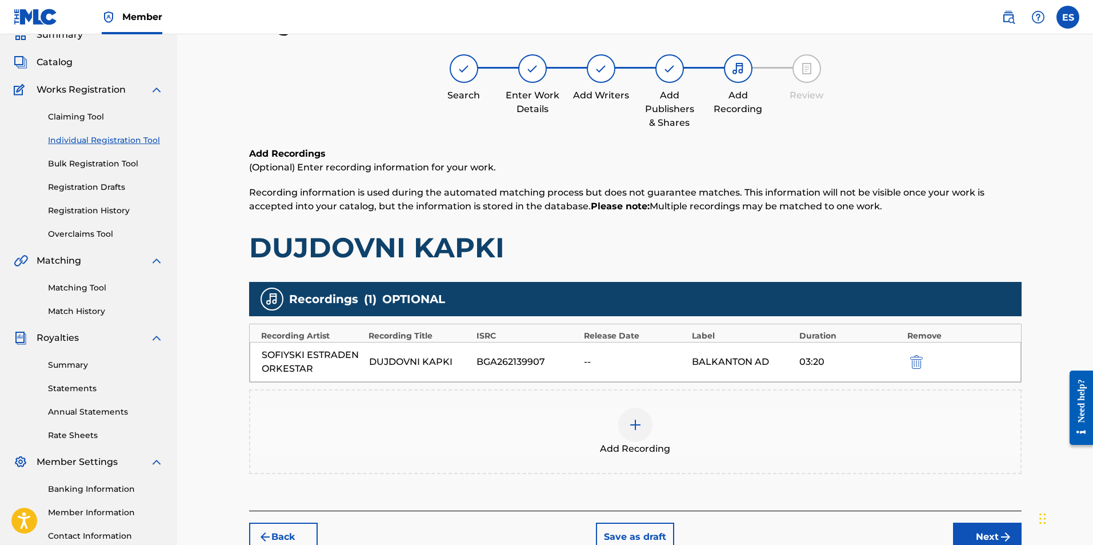
click at [552, 446] on div "Add Recording" at bounding box center [635, 432] width 770 height 48
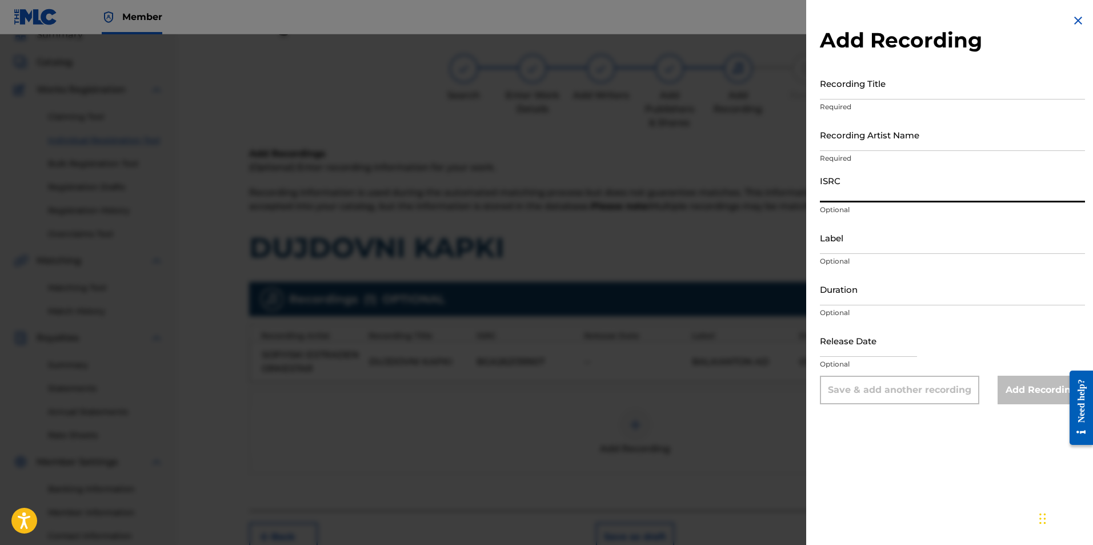
paste input "BGA591102943"
type input "BGA591102943"
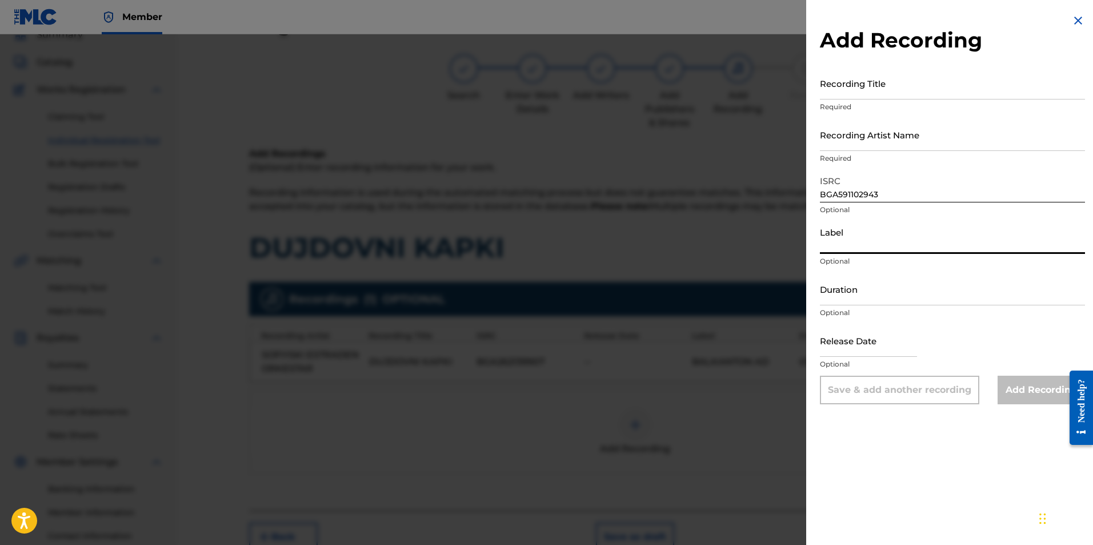
paste input "Bulgarian National Radio"
type input "Bulgarian National Radio"
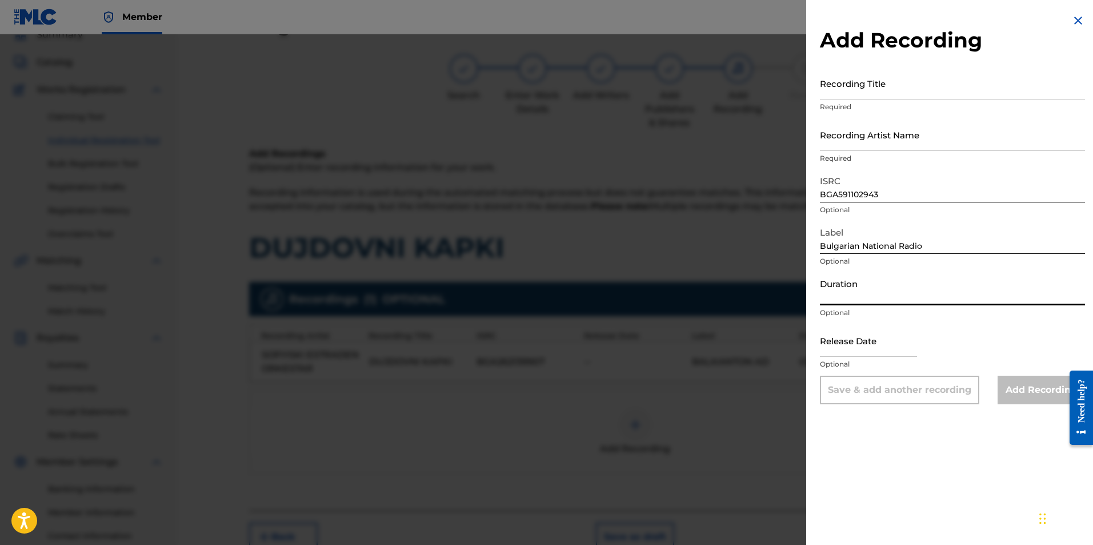
paste input "03:26"
type input "03:26"
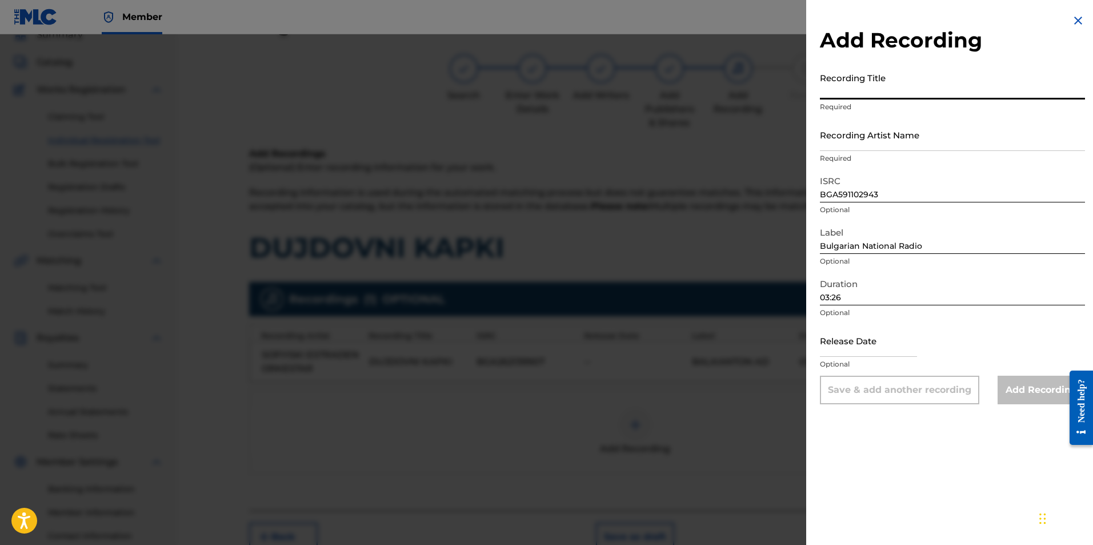
paste input "Dazhdovni kapki"
type input "Dazhdovni kapki"
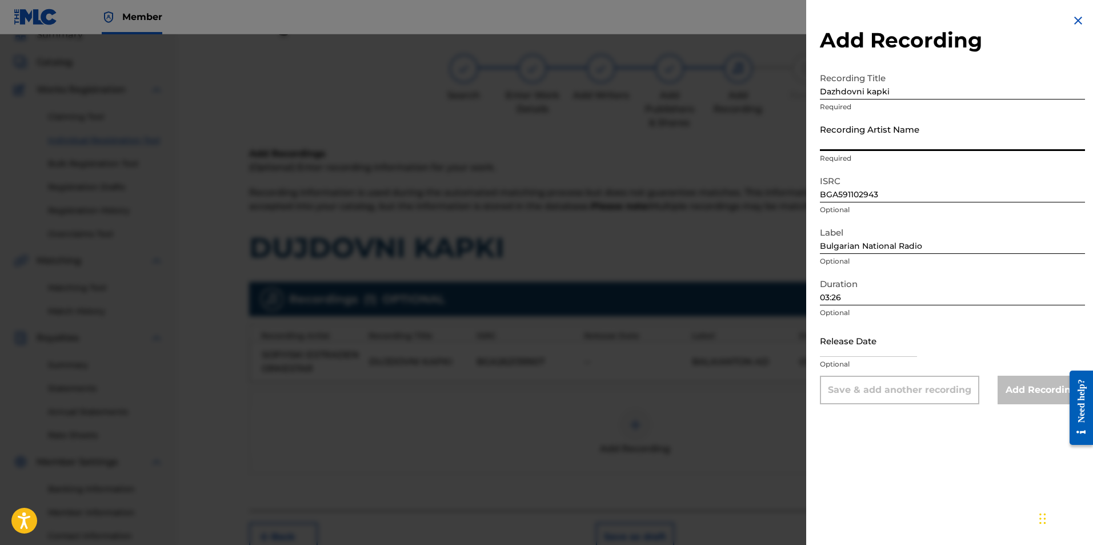
paste input "Bulgarian National Radio Orchestra"
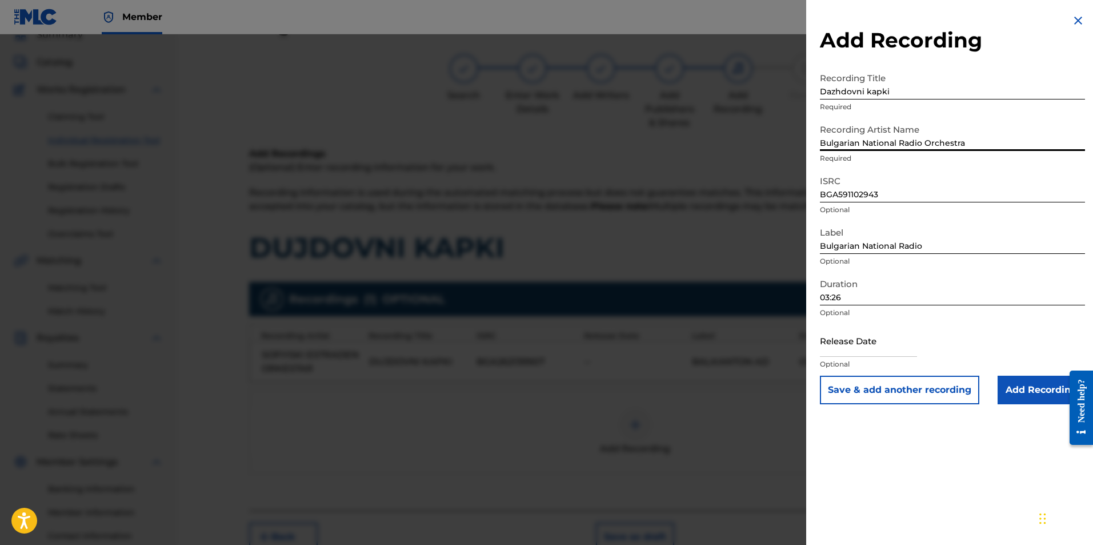
type input "Bulgarian National Radio Orchestra"
click at [657, 87] on div "Add Recording Recording Title [PERSON_NAME] Required Recording Artist Name Bulg…" at bounding box center [952, 209] width 293 height 418
click at [657, 88] on input "Dazhdovni kapki" at bounding box center [952, 83] width 265 height 33
click at [657, 88] on div "Add Recording Recording Title [PERSON_NAME] Required Recording Artist Name Bulg…" at bounding box center [952, 209] width 293 height 418
click at [657, 89] on input "Dazhdovni kapki" at bounding box center [952, 83] width 265 height 33
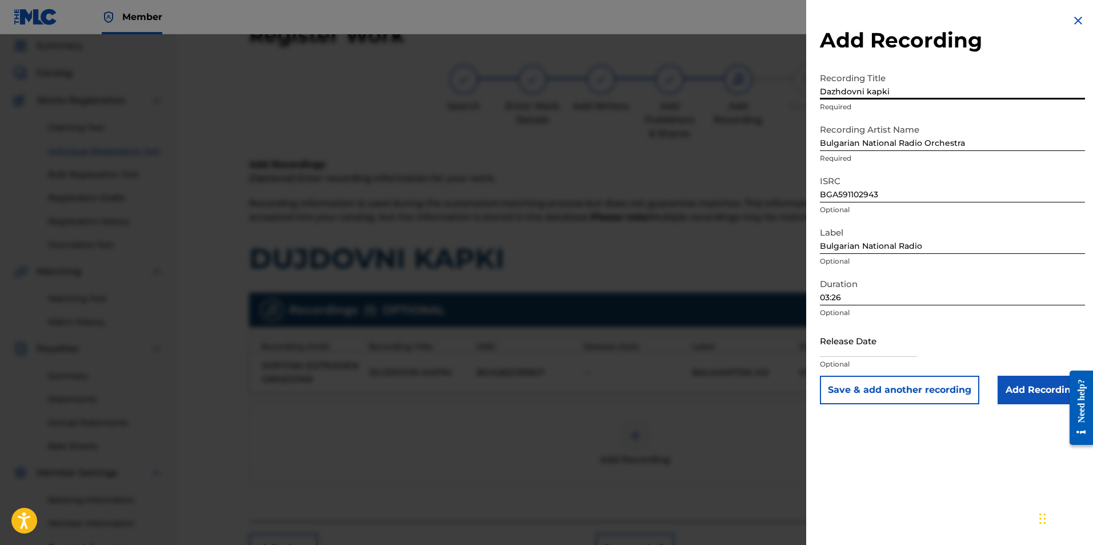
scroll to position [141, 0]
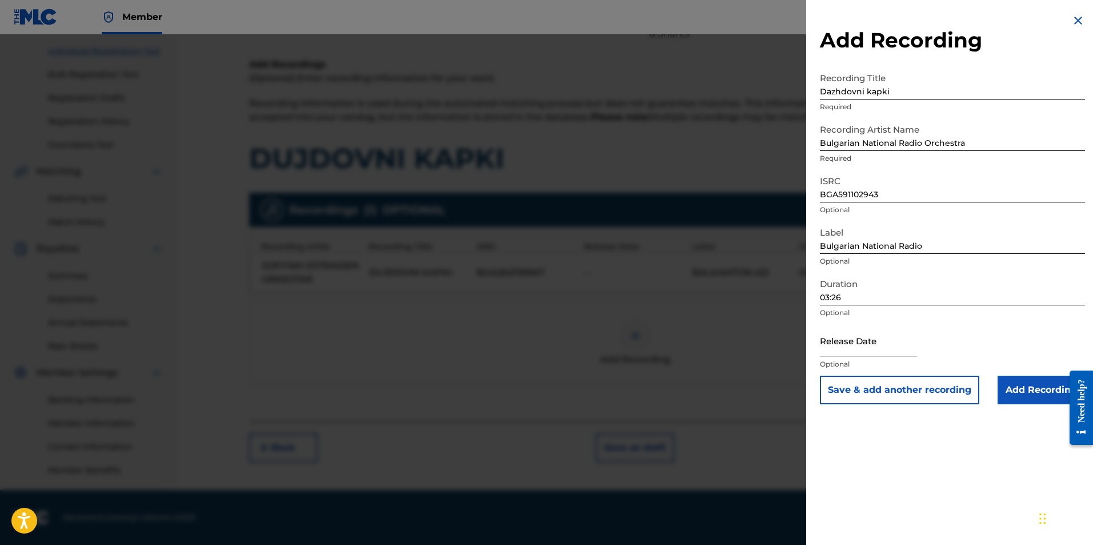
click at [657, 378] on input "Add Recording" at bounding box center [1041, 390] width 87 height 29
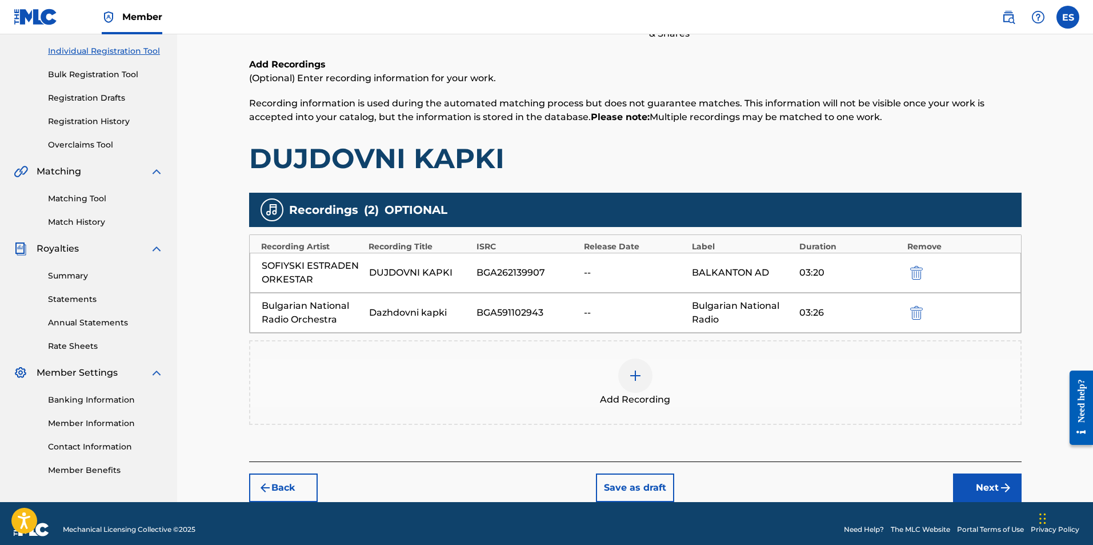
click at [657, 314] on div at bounding box center [932, 312] width 51 height 13
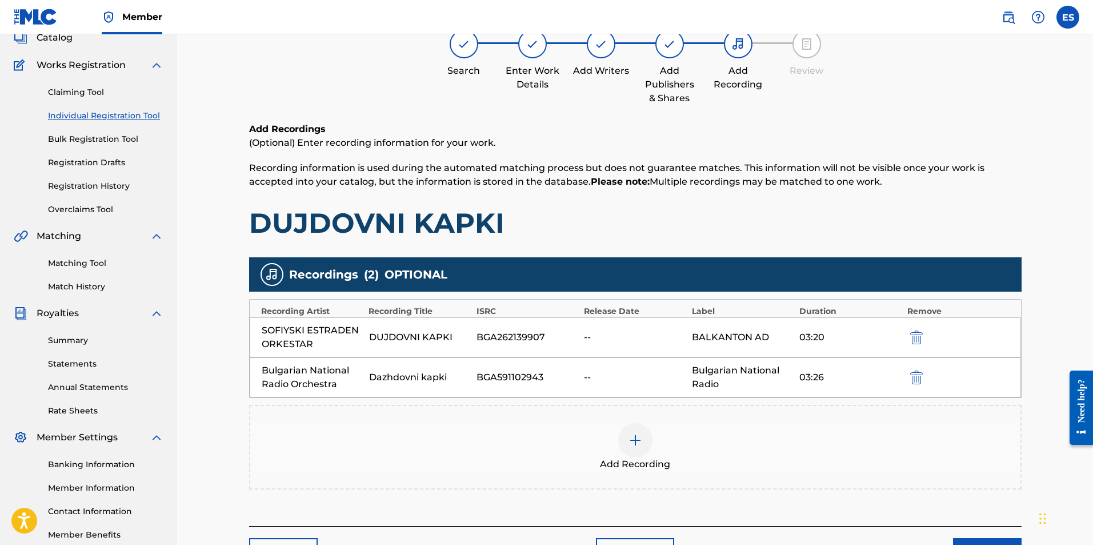
scroll to position [153, 0]
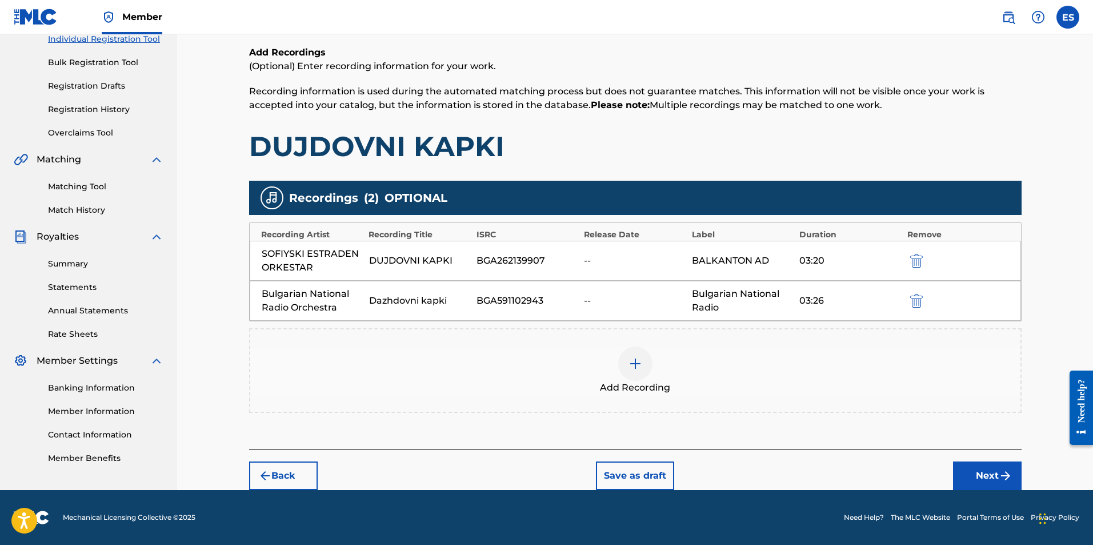
click at [657, 478] on button "Next" at bounding box center [987, 475] width 69 height 29
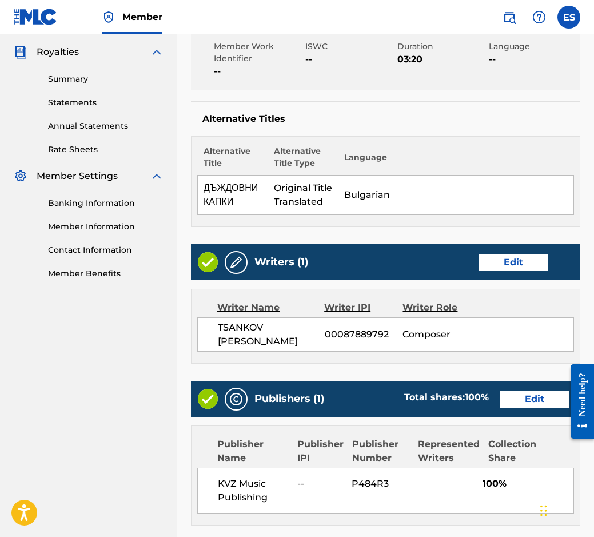
scroll to position [394, 0]
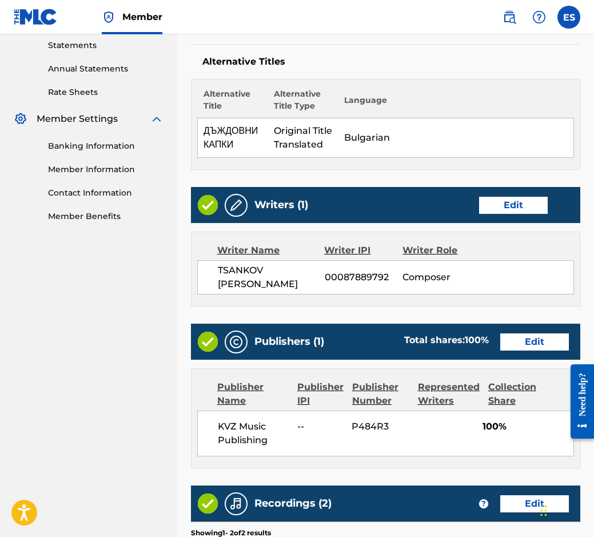
drag, startPoint x: 281, startPoint y: 213, endPoint x: 249, endPoint y: 280, distance: 74.1
click at [249, 280] on span "TSANKOV [PERSON_NAME]" at bounding box center [271, 276] width 107 height 27
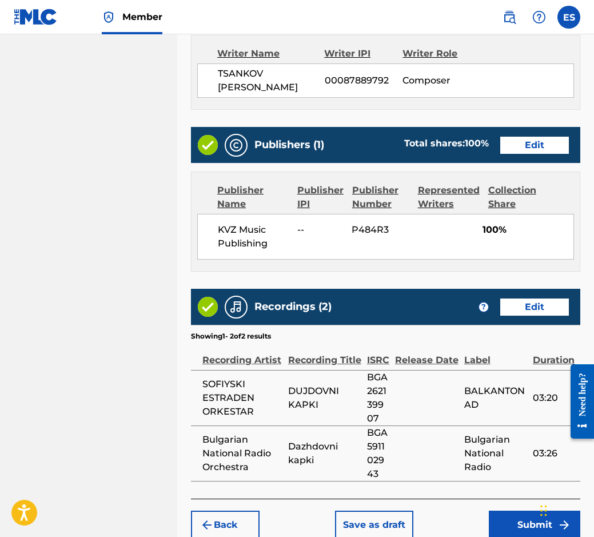
scroll to position [648, 0]
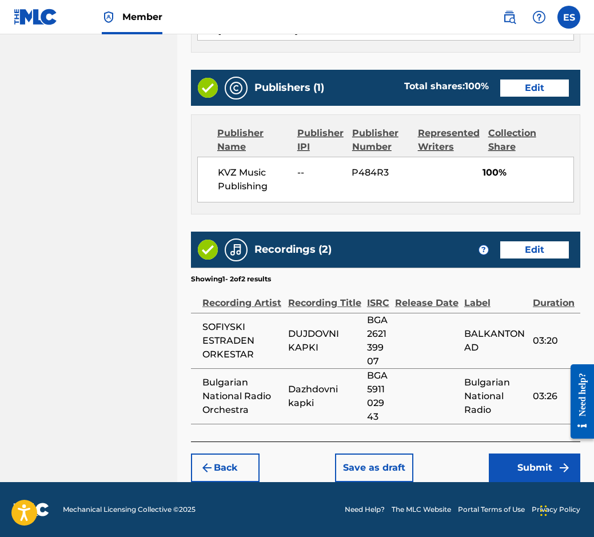
click at [569, 467] on img "submit" at bounding box center [564, 468] width 14 height 14
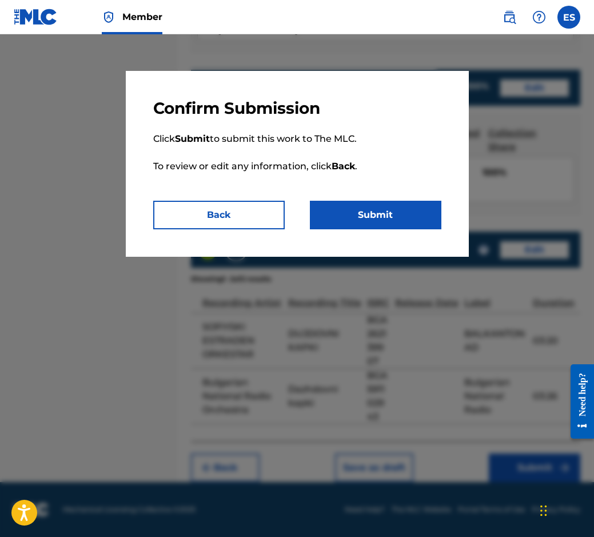
click at [425, 216] on button "Submit" at bounding box center [375, 215] width 131 height 29
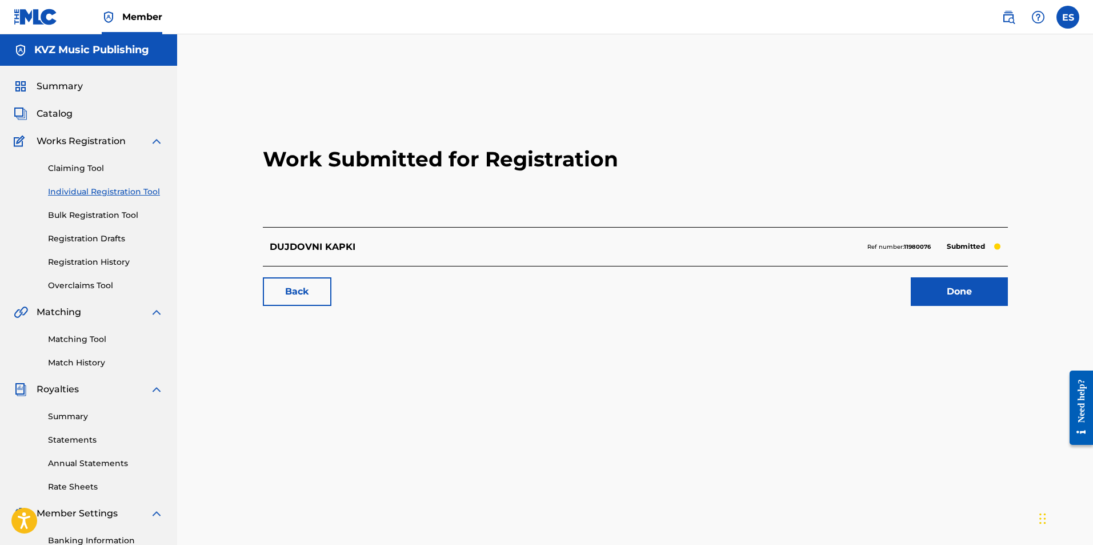
click at [160, 192] on link "Individual Registration Tool" at bounding box center [105, 192] width 115 height 12
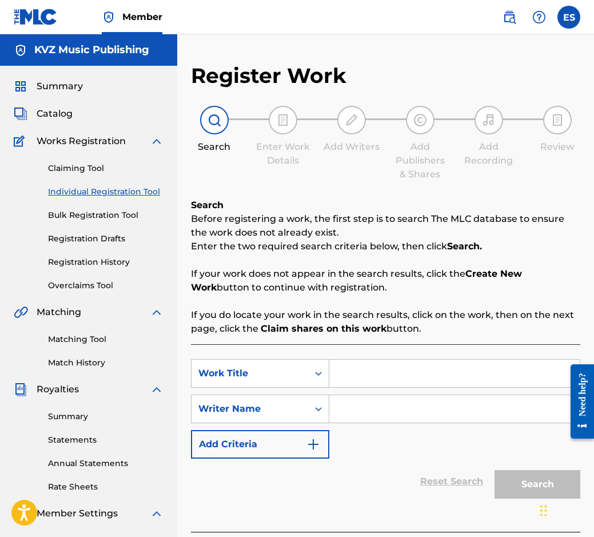
paste input "DVE HUBAVI OCHI"
click at [330, 371] on input "DVE HUBAVI OCHI" at bounding box center [454, 373] width 250 height 27
type input "DVE HUBAVI OCHI"
paste input "[PERSON_NAME]"
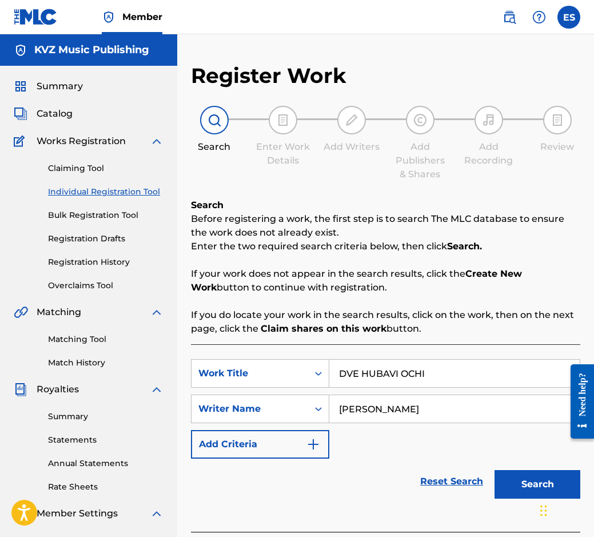
click at [341, 396] on input "[PERSON_NAME]" at bounding box center [454, 408] width 250 height 27
type input "[PERSON_NAME]"
click at [338, 367] on input "DVE HUBAVI OCHI" at bounding box center [454, 373] width 250 height 27
click at [533, 484] on button "Search" at bounding box center [537, 484] width 86 height 29
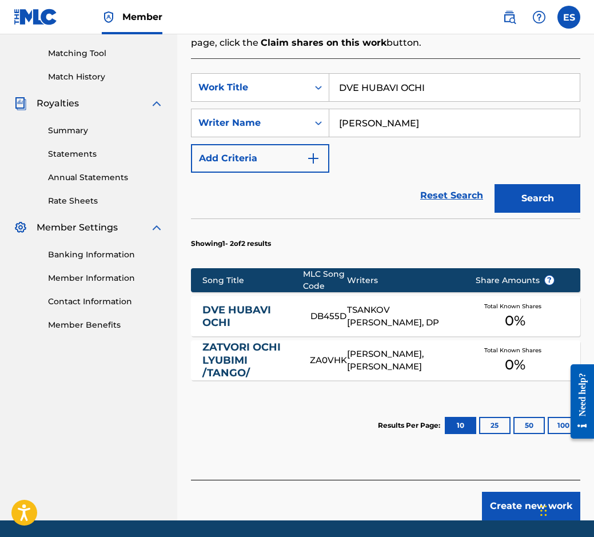
scroll to position [324, 0]
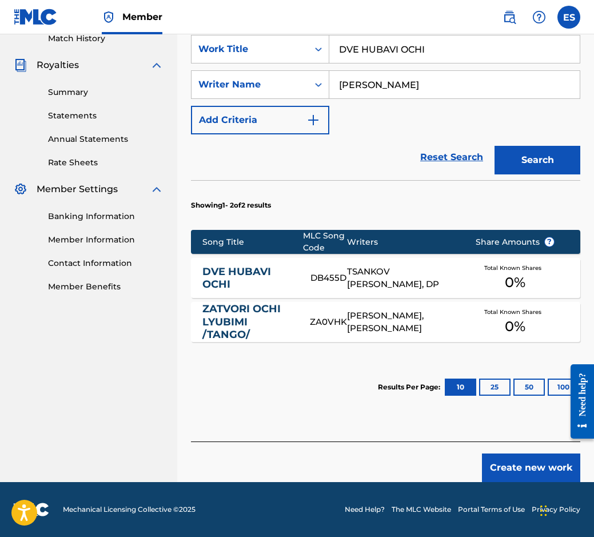
click at [242, 282] on link "DVE HUBAVI OCHI" at bounding box center [248, 278] width 92 height 26
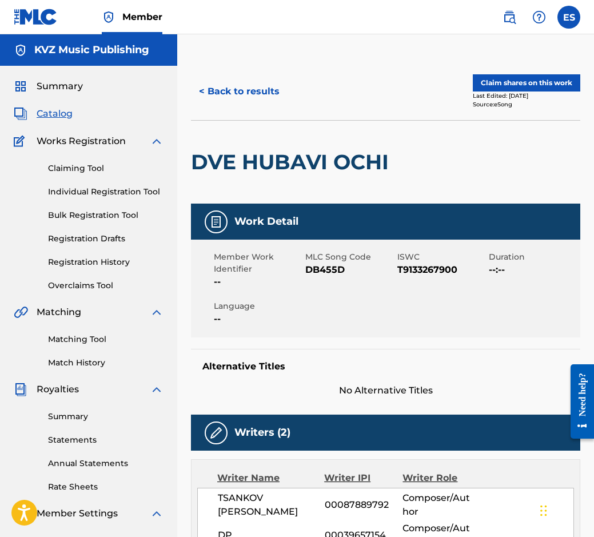
click at [209, 83] on button "< Back to results" at bounding box center [239, 91] width 97 height 29
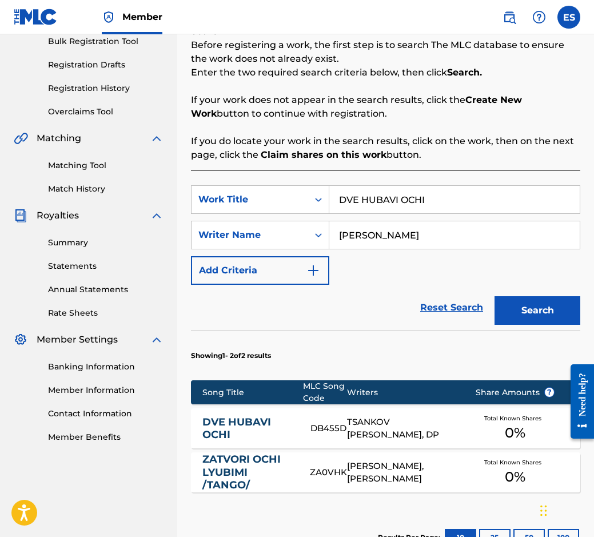
scroll to position [324, 0]
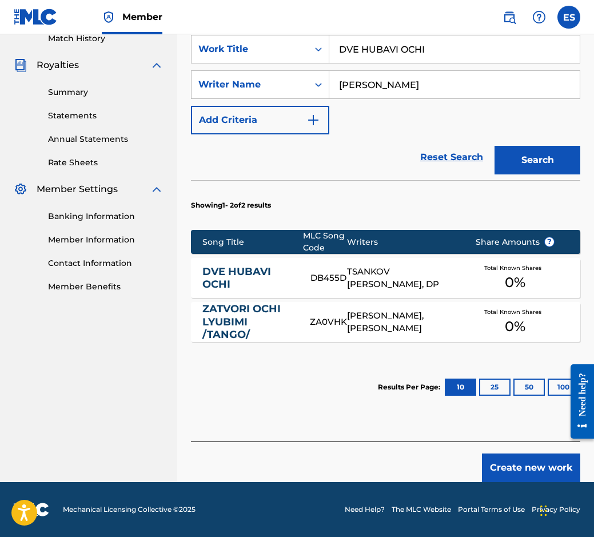
click at [528, 462] on button "Create new work" at bounding box center [531, 467] width 98 height 29
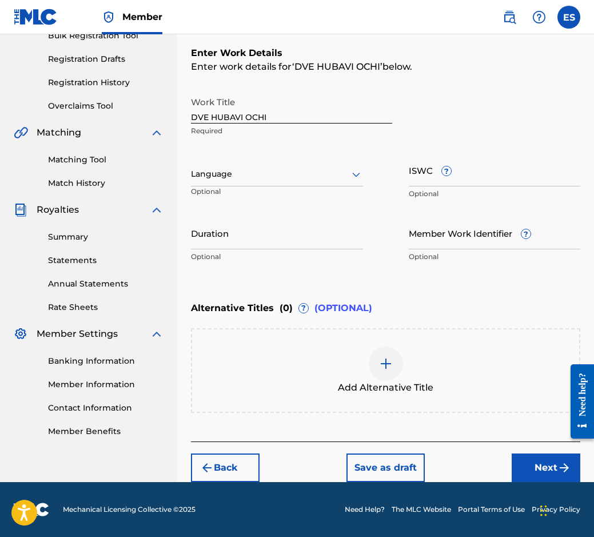
scroll to position [179, 0]
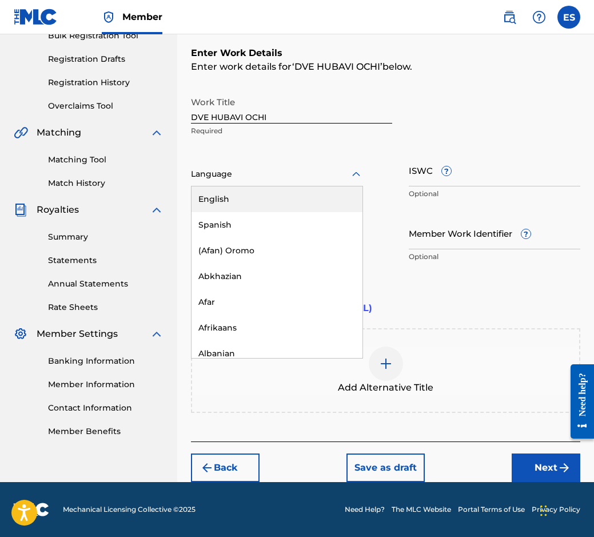
click at [296, 185] on div "Language" at bounding box center [277, 174] width 172 height 24
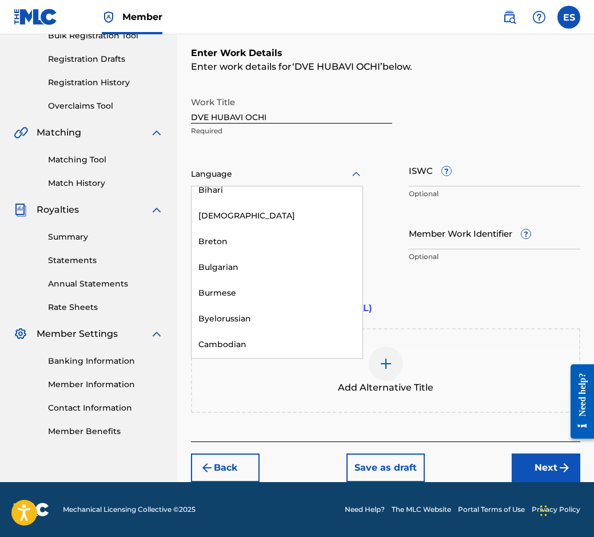
scroll to position [457, 0]
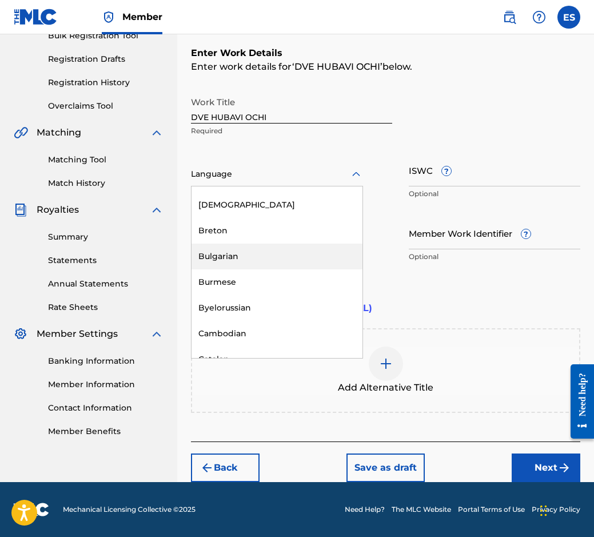
click at [280, 251] on div "Bulgarian" at bounding box center [276, 256] width 171 height 26
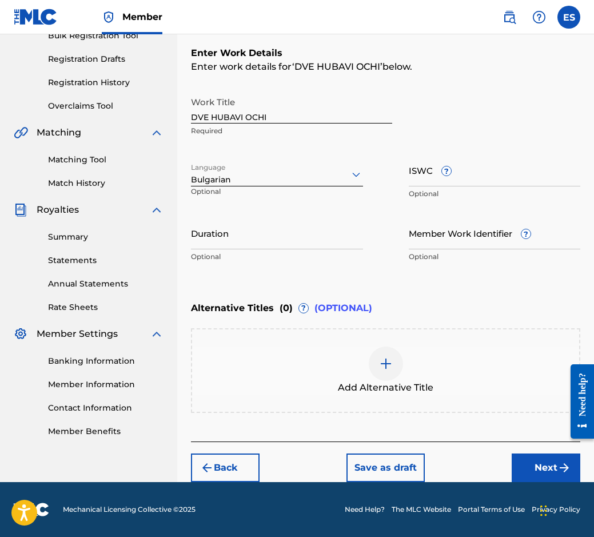
scroll to position [171, 0]
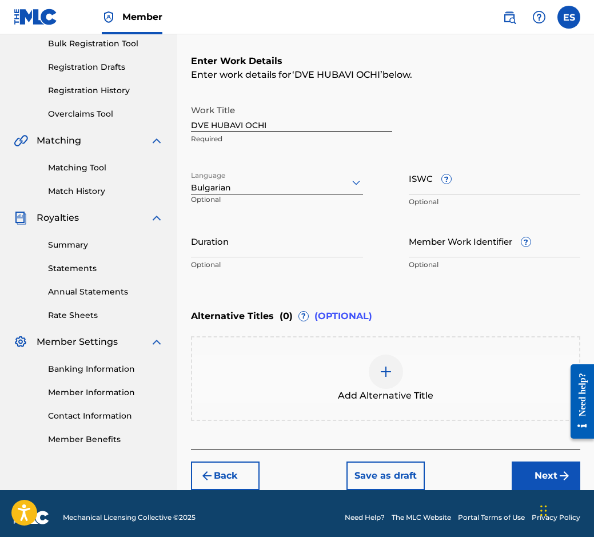
click at [272, 235] on input "Duration" at bounding box center [277, 241] width 172 height 33
type input "03:17"
click at [457, 345] on div "Add Alternative Title" at bounding box center [385, 378] width 389 height 85
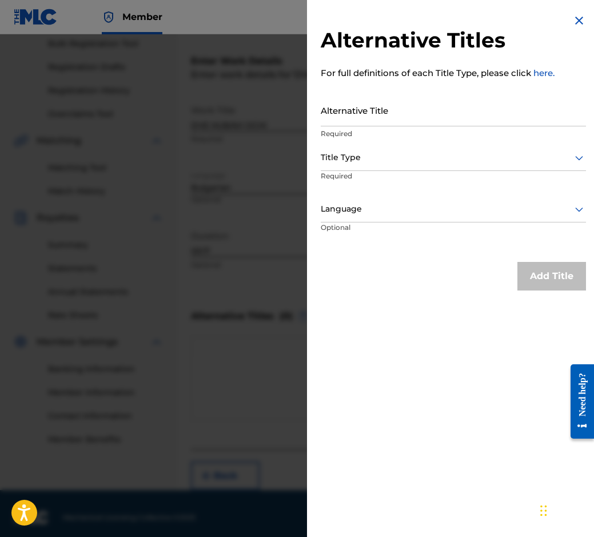
drag, startPoint x: 390, startPoint y: 129, endPoint x: 382, endPoint y: 122, distance: 10.2
paste input "ДВЕ ХУБАВИ ОЧИ"
type input "ДВЕ ХУБАВИ ОЧИ"
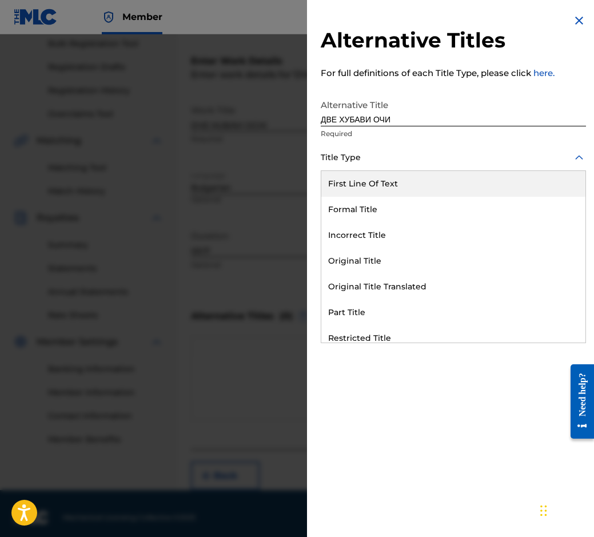
click at [382, 167] on div "Title Type" at bounding box center [453, 158] width 265 height 26
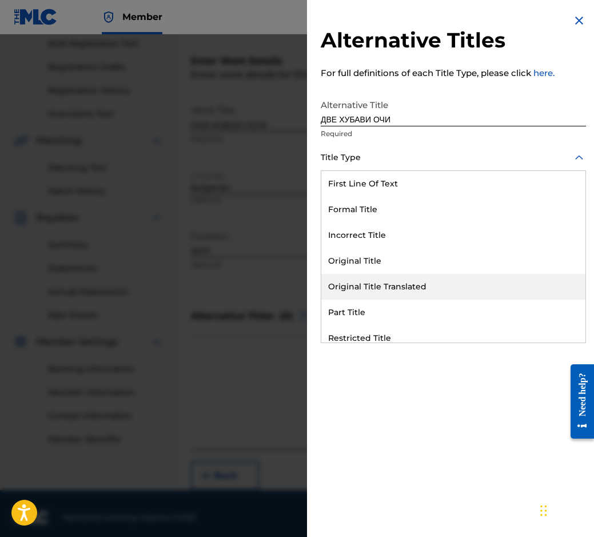
click at [426, 288] on div "Original Title Translated" at bounding box center [453, 287] width 264 height 26
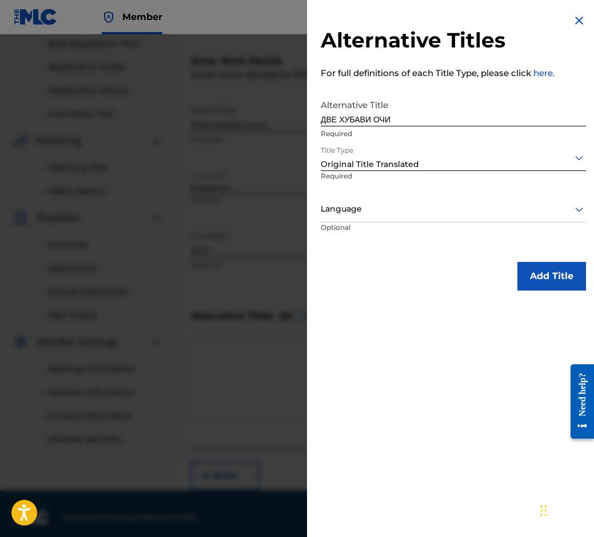
click at [418, 210] on div at bounding box center [453, 209] width 265 height 14
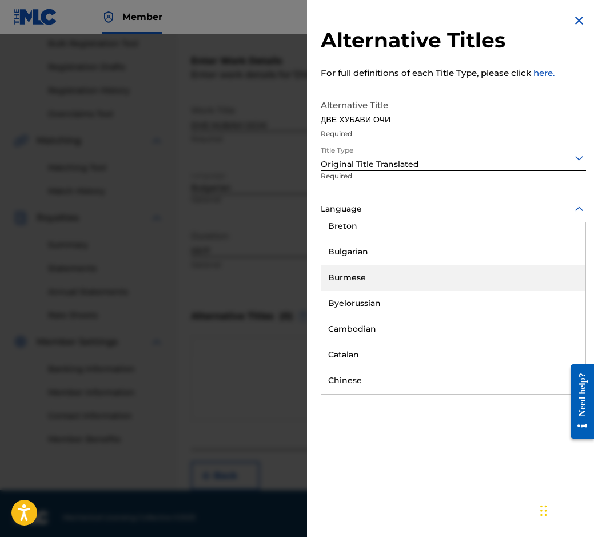
scroll to position [514, 0]
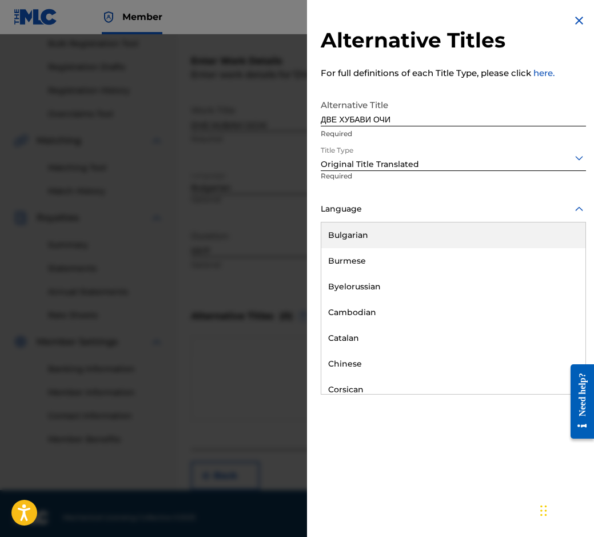
click at [400, 231] on div "Bulgarian" at bounding box center [453, 235] width 264 height 26
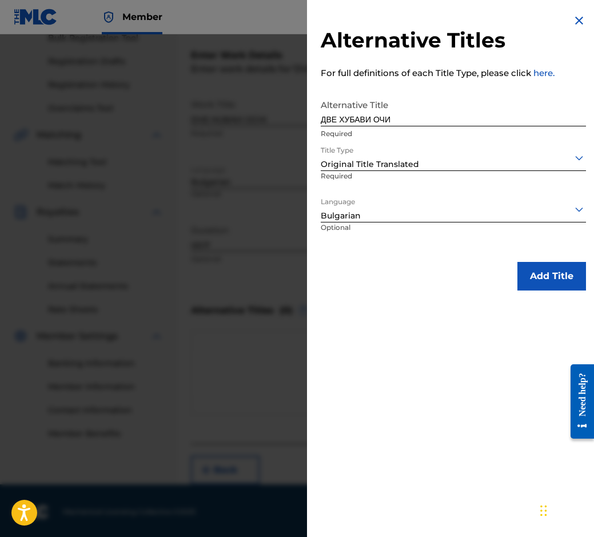
scroll to position [179, 0]
click at [545, 275] on button "Add Title" at bounding box center [551, 276] width 69 height 29
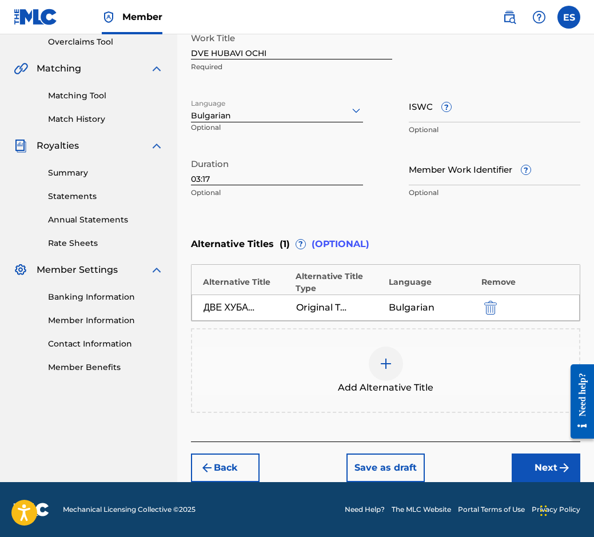
click at [552, 468] on button "Next" at bounding box center [546, 467] width 69 height 29
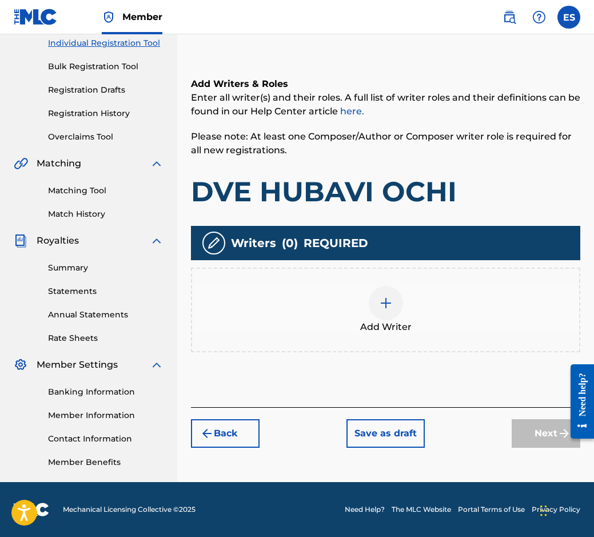
scroll to position [51, 0]
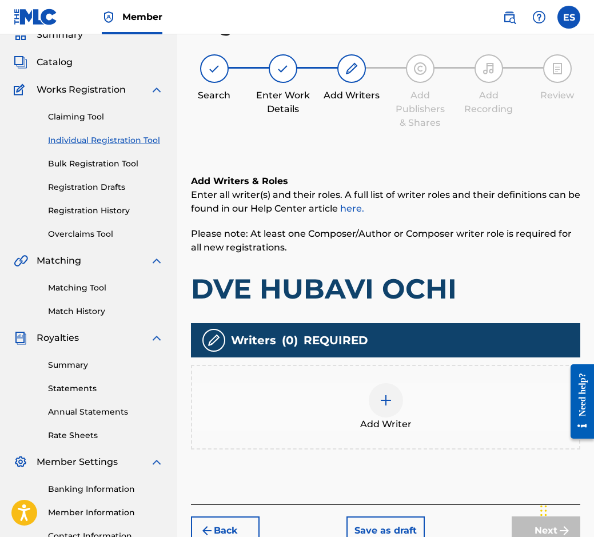
click at [483, 417] on div "Add Writer" at bounding box center [385, 407] width 387 height 48
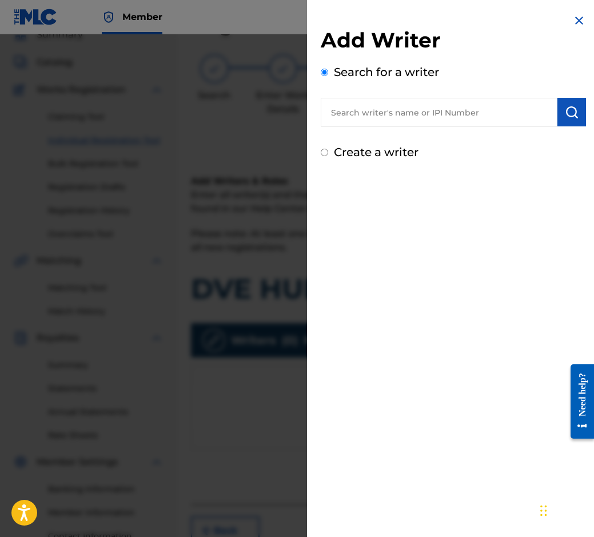
paste input "00087889792"
click at [330, 113] on input "00087889792" at bounding box center [439, 112] width 237 height 29
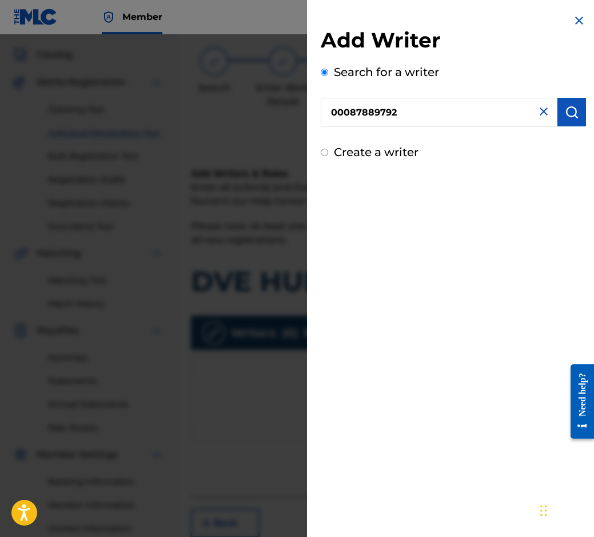
scroll to position [109, 0]
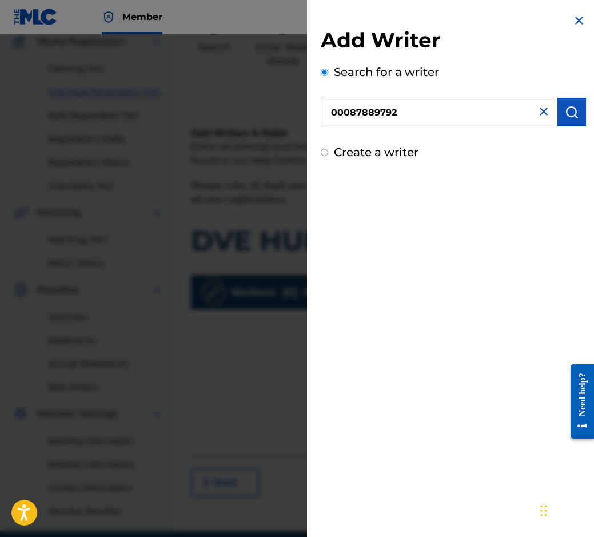
type input "00087889792"
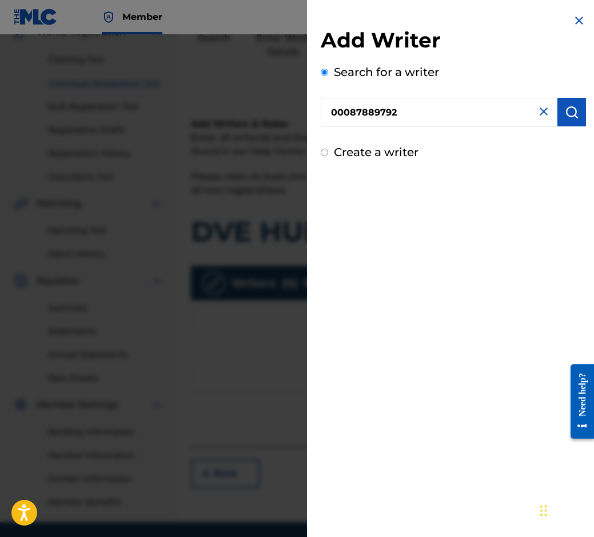
click at [562, 122] on button "submit" at bounding box center [571, 112] width 29 height 29
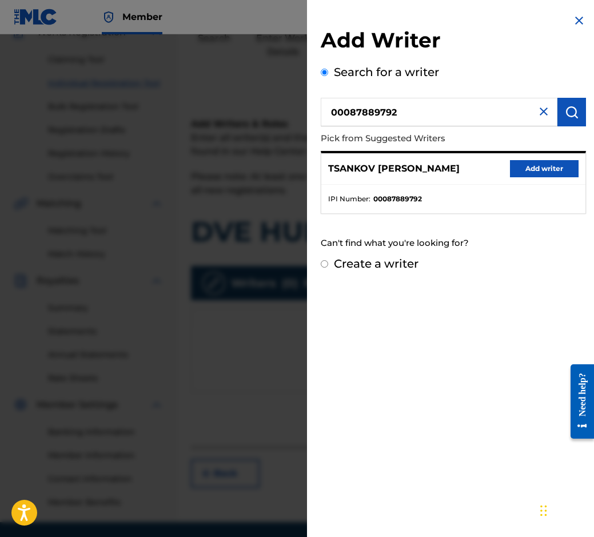
click at [540, 171] on button "Add writer" at bounding box center [544, 168] width 69 height 17
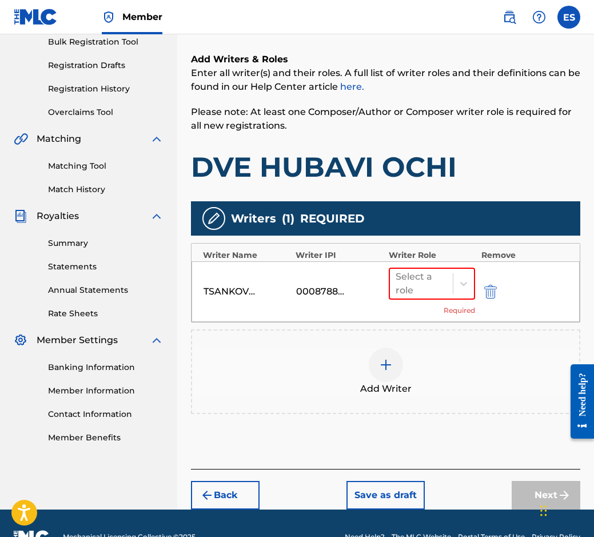
scroll to position [201, 0]
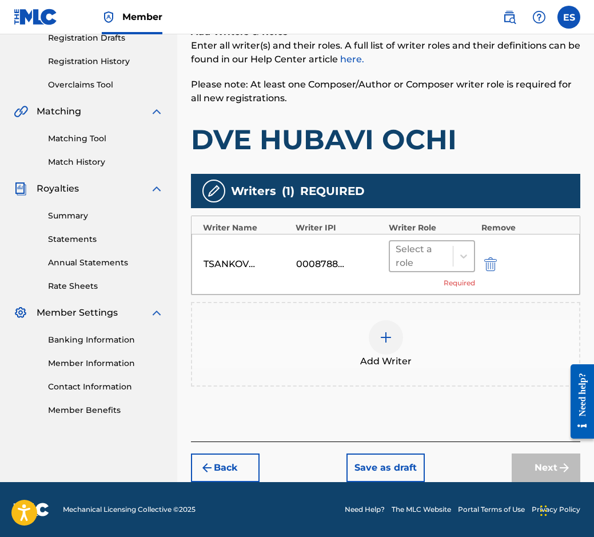
click at [416, 258] on div at bounding box center [422, 256] width 52 height 16
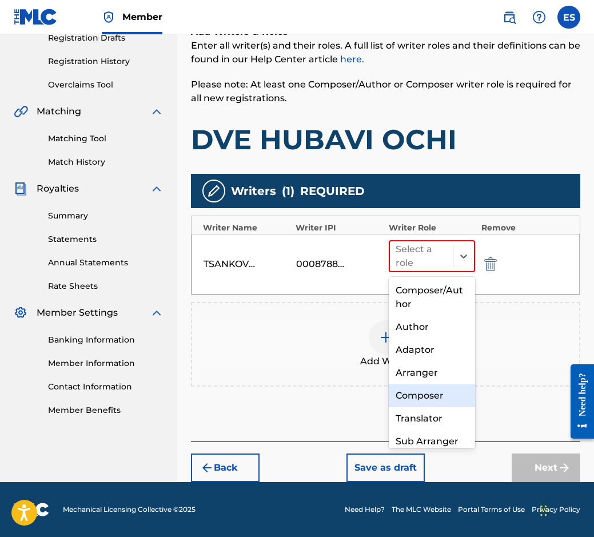
click at [449, 397] on div "Composer" at bounding box center [432, 395] width 87 height 23
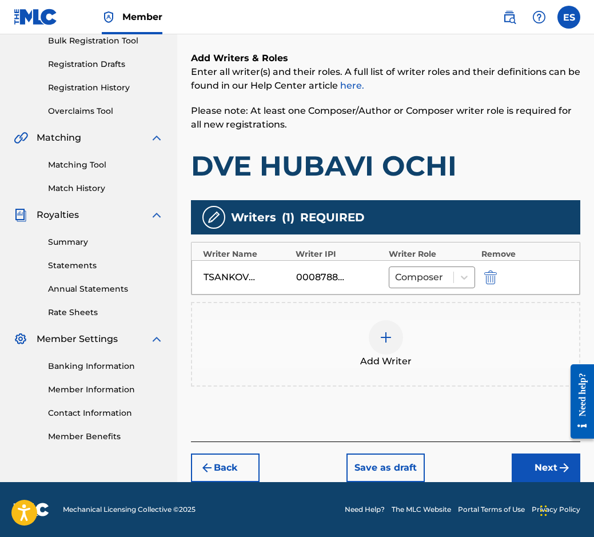
click at [443, 371] on div "Add Writer" at bounding box center [385, 344] width 389 height 85
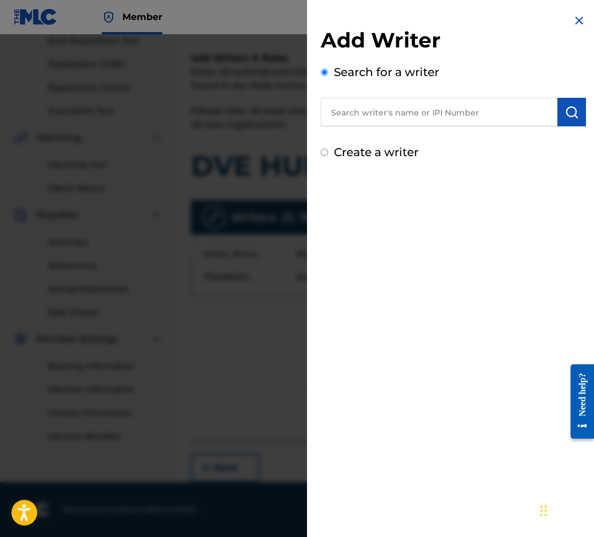
paste input "00039 65 71 54"
click at [565, 110] on img "submit" at bounding box center [572, 112] width 14 height 14
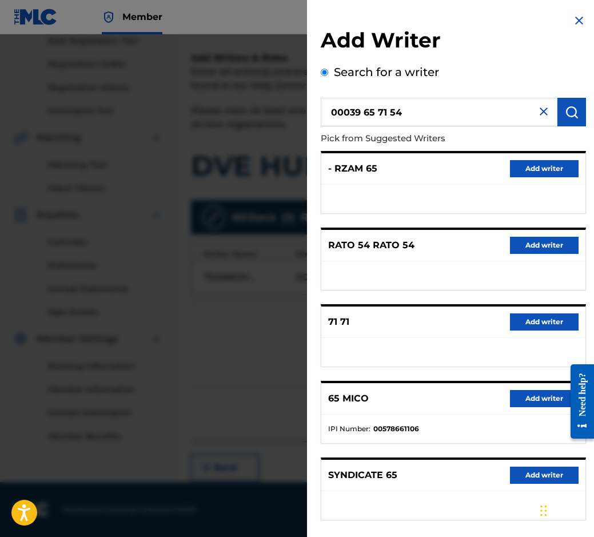
click at [363, 113] on input "00039 65 71 54" at bounding box center [439, 112] width 237 height 29
click at [375, 109] on input "0003965 71 54" at bounding box center [439, 112] width 237 height 29
click at [386, 114] on input "000396571 54" at bounding box center [439, 112] width 237 height 29
type input "00039657154"
click at [565, 117] on img "submit" at bounding box center [572, 112] width 14 height 14
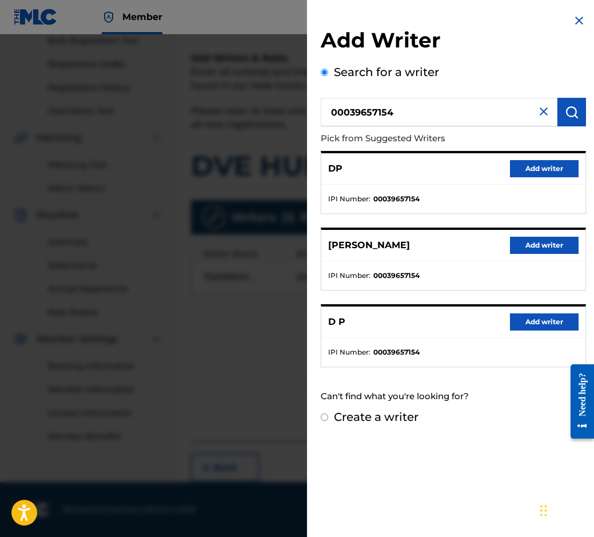
drag, startPoint x: 560, startPoint y: 171, endPoint x: 531, endPoint y: 172, distance: 28.6
click at [531, 172] on button "Add writer" at bounding box center [544, 168] width 69 height 17
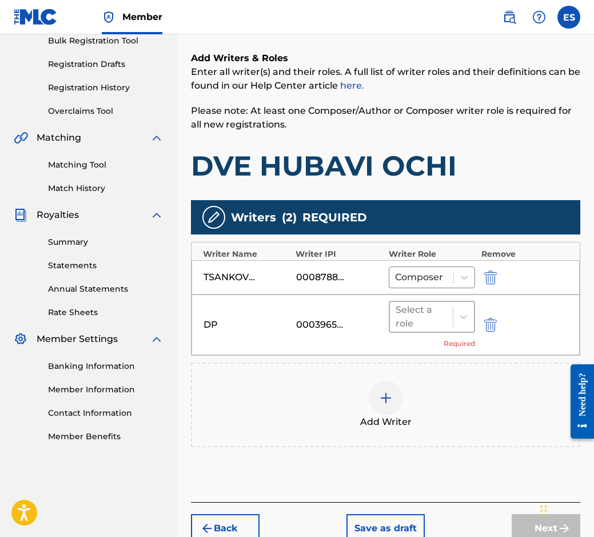
click at [427, 318] on div at bounding box center [422, 317] width 52 height 16
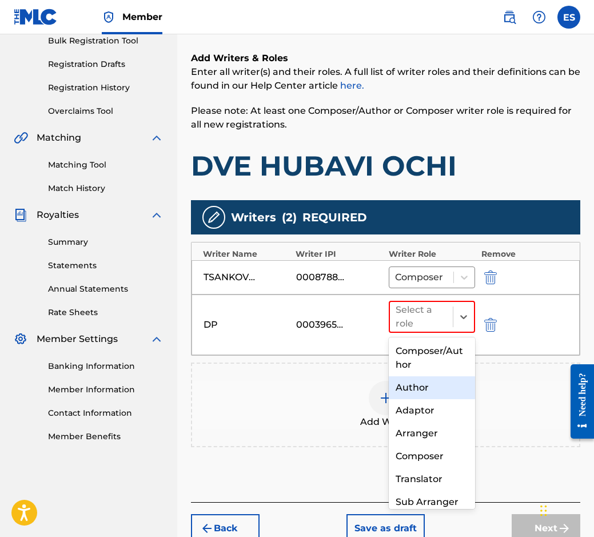
drag, startPoint x: 418, startPoint y: 399, endPoint x: 421, endPoint y: 388, distance: 11.2
click at [421, 388] on div "Composer/Author Author Adaptor Arranger Composer Translator Sub Arranger Sub Au…" at bounding box center [432, 422] width 87 height 171
click at [421, 388] on div "Author" at bounding box center [432, 387] width 87 height 23
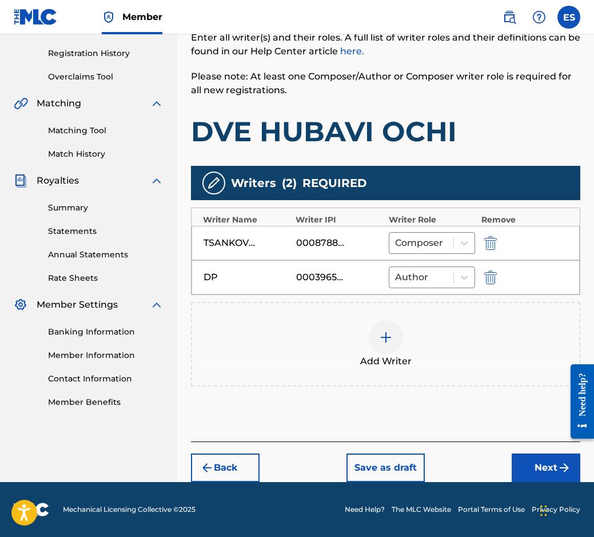
click at [560, 464] on img "submit" at bounding box center [564, 468] width 14 height 14
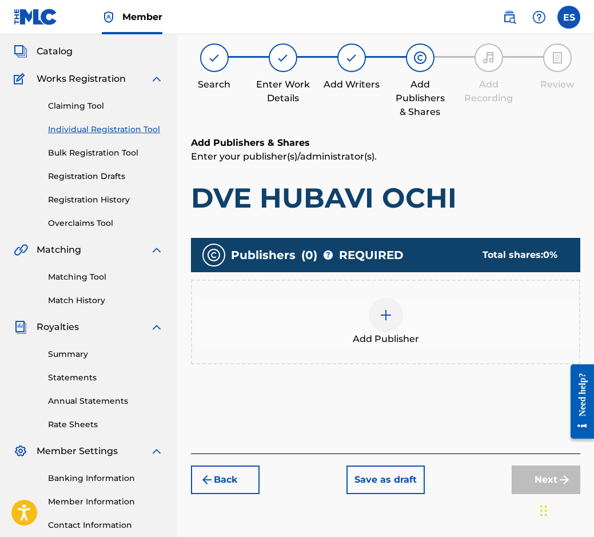
scroll to position [51, 0]
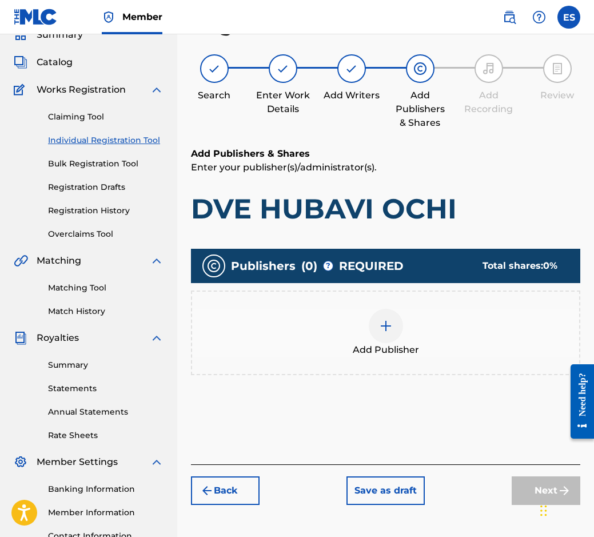
click at [362, 374] on div "Add Publisher" at bounding box center [385, 332] width 389 height 85
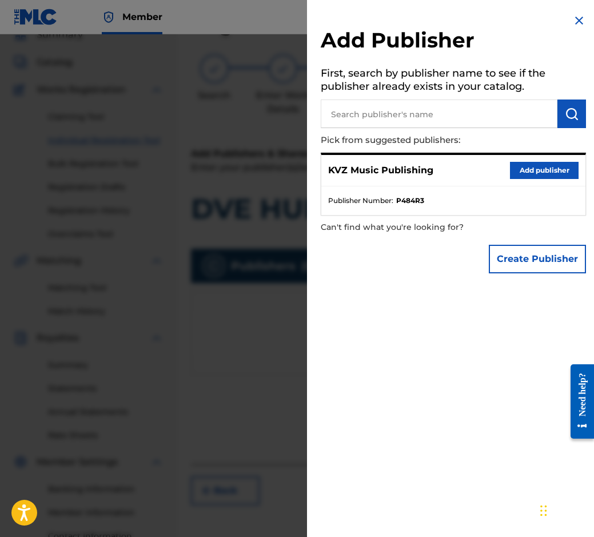
click at [514, 175] on button "Add publisher" at bounding box center [544, 170] width 69 height 17
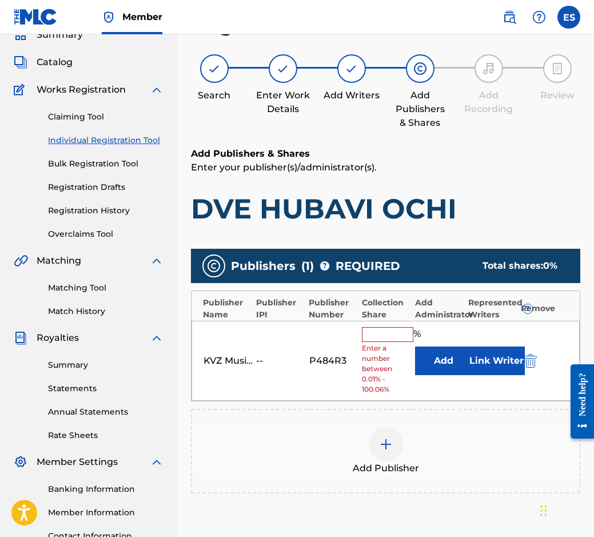
click at [381, 334] on input "text" at bounding box center [387, 334] width 51 height 15
type input "66.67"
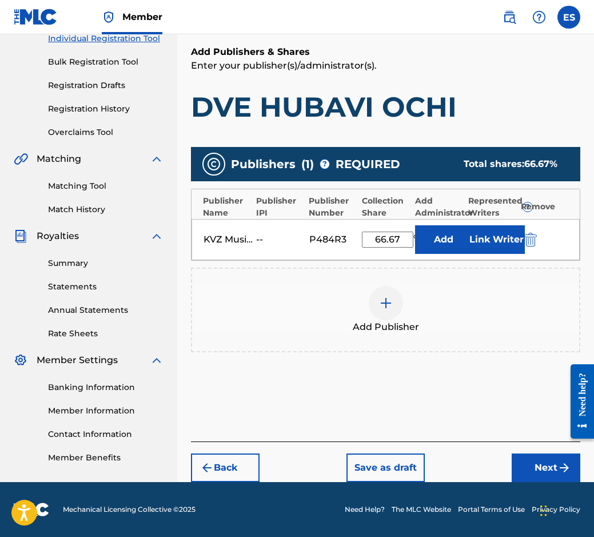
click at [567, 474] on img "submit" at bounding box center [564, 468] width 14 height 14
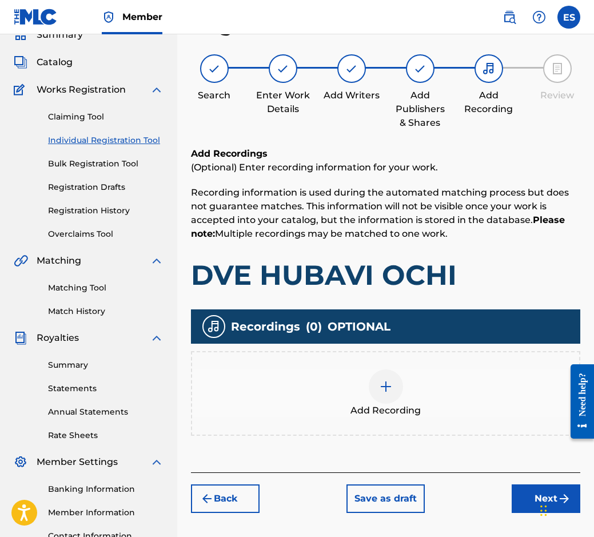
click at [337, 366] on div "Add Recording" at bounding box center [385, 393] width 389 height 85
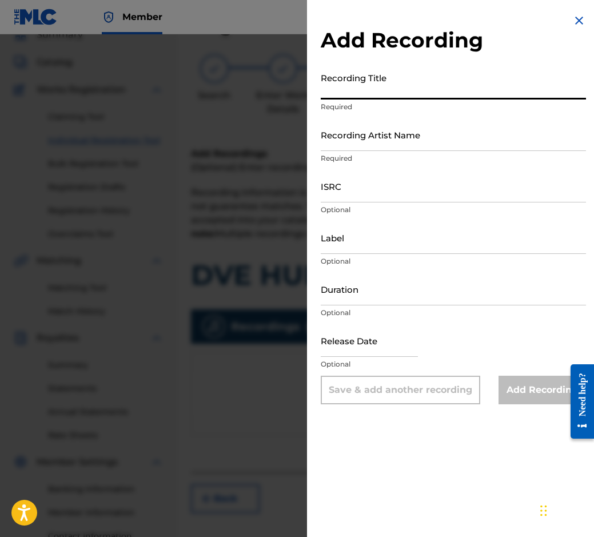
drag, startPoint x: 514, startPoint y: 110, endPoint x: 475, endPoint y: 80, distance: 48.9
paste input "DVE HUBAVI OCHI"
type input "DVE HUBAVI OCHI"
click at [398, 309] on p "Optional" at bounding box center [453, 312] width 265 height 10
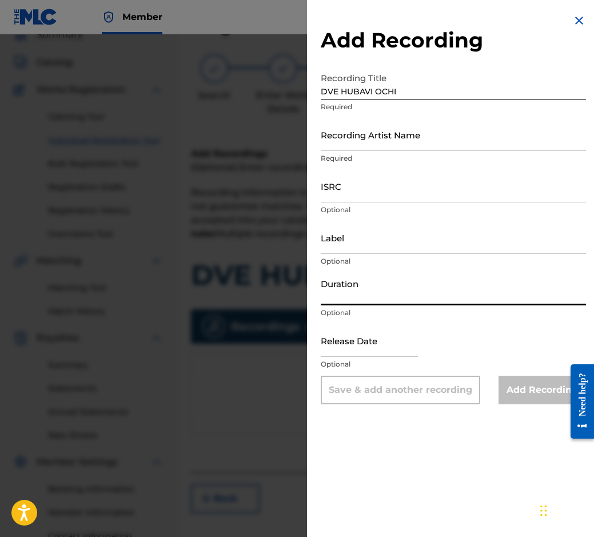
click at [401, 301] on input "Duration" at bounding box center [453, 289] width 265 height 33
type input "03:17"
drag, startPoint x: 355, startPoint y: 161, endPoint x: 346, endPoint y: 137, distance: 25.2
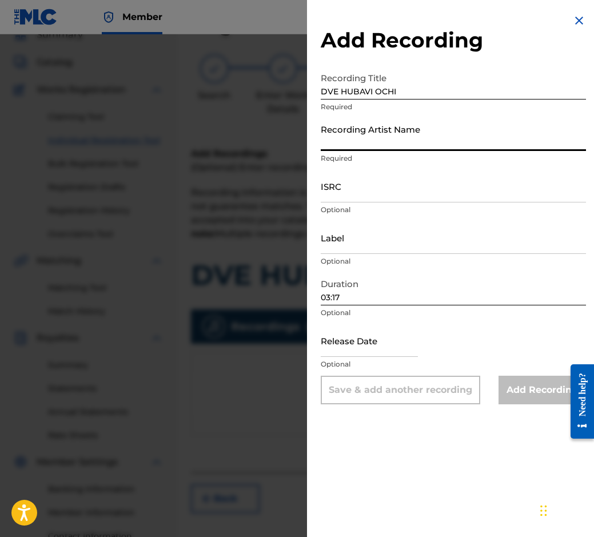
paste input "[PERSON_NAME]"
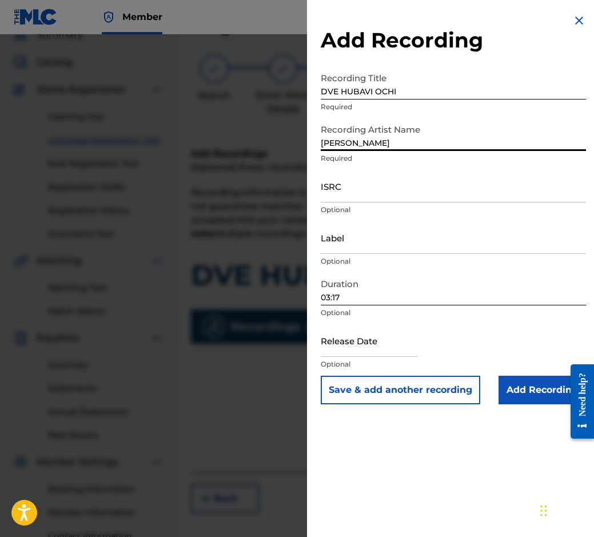
click at [324, 144] on input "[PERSON_NAME]" at bounding box center [453, 134] width 265 height 33
type input "[PERSON_NAME]"
click at [320, 144] on div "Add Recording Recording Title DVE HUBAVI OCHI Required Recording Artist Name [P…" at bounding box center [453, 209] width 293 height 418
click at [326, 139] on input "[PERSON_NAME]" at bounding box center [453, 134] width 265 height 33
click at [320, 139] on div "Add Recording Recording Title DVE HUBAVI OCHI Required Recording Artist Name [P…" at bounding box center [453, 209] width 293 height 418
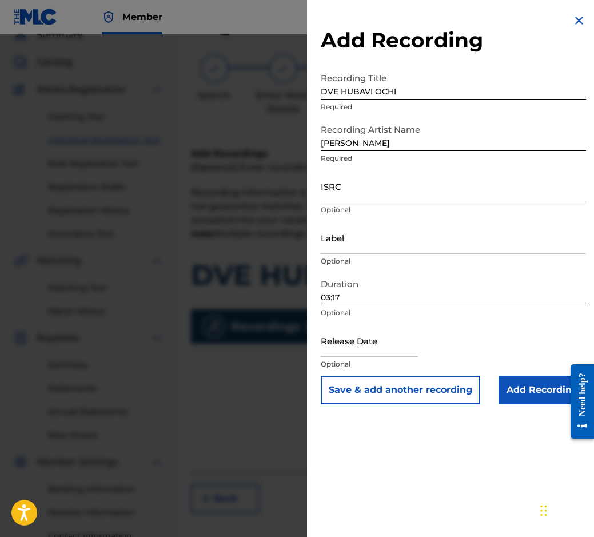
click at [321, 143] on input "[PERSON_NAME]" at bounding box center [453, 134] width 265 height 33
click at [516, 386] on input "Add Recording" at bounding box center [541, 390] width 87 height 29
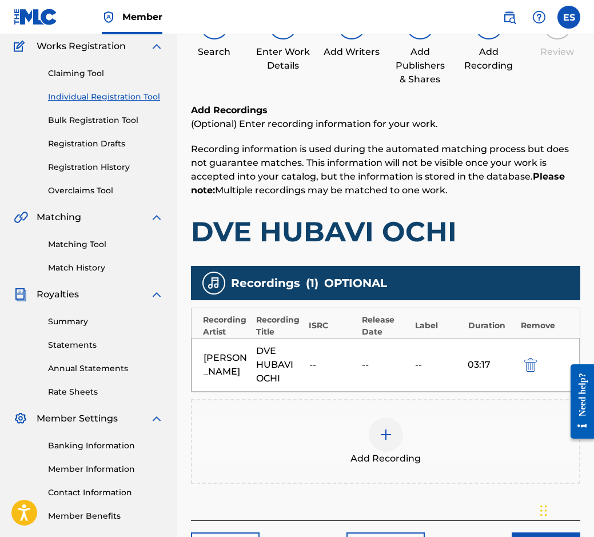
scroll to position [174, 0]
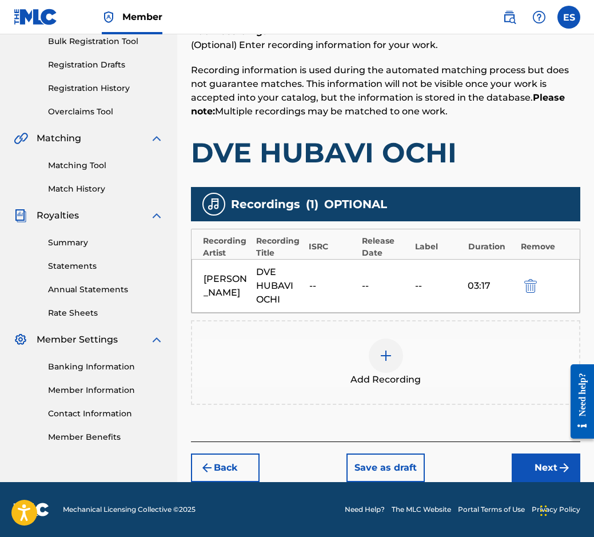
click at [524, 459] on button "Next" at bounding box center [546, 467] width 69 height 29
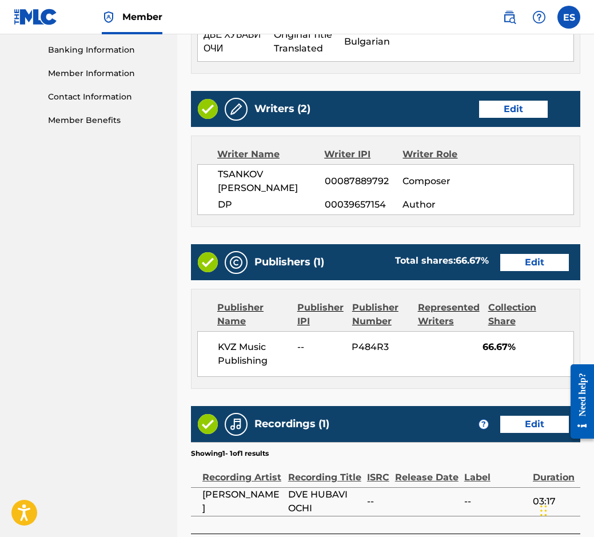
scroll to position [582, 0]
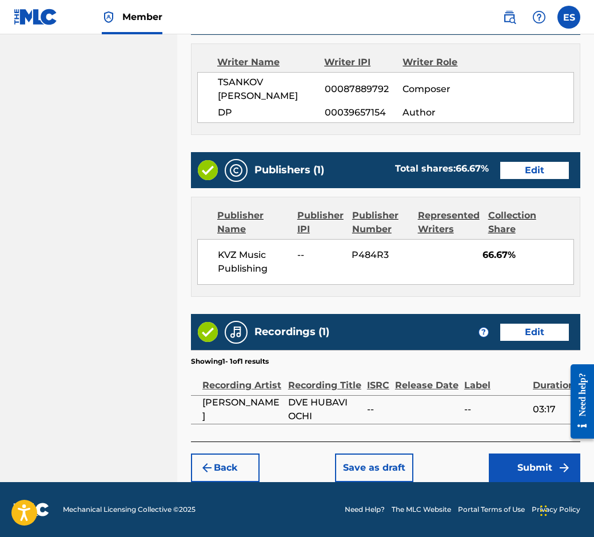
drag, startPoint x: 383, startPoint y: 469, endPoint x: 333, endPoint y: 370, distance: 111.4
click at [333, 370] on div "Recording Title" at bounding box center [324, 379] width 73 height 26
click at [560, 480] on button "Submit" at bounding box center [534, 467] width 91 height 29
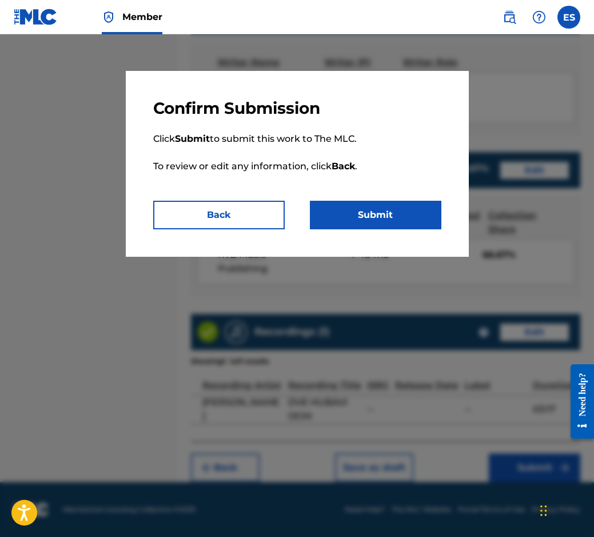
click at [398, 217] on button "Submit" at bounding box center [375, 215] width 131 height 29
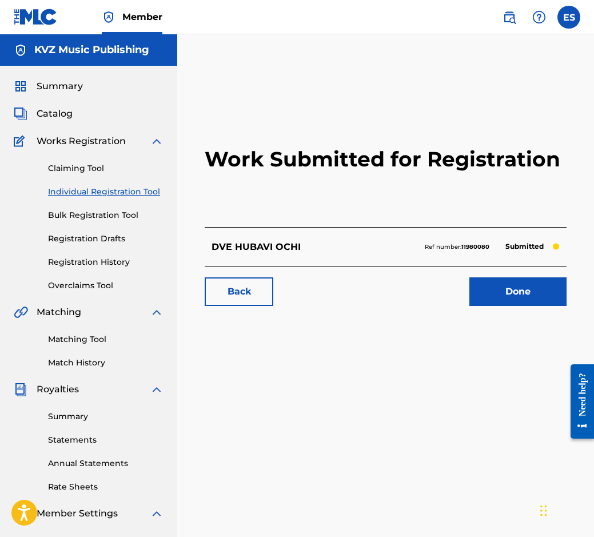
click at [134, 193] on link "Individual Registration Tool" at bounding box center [105, 192] width 115 height 12
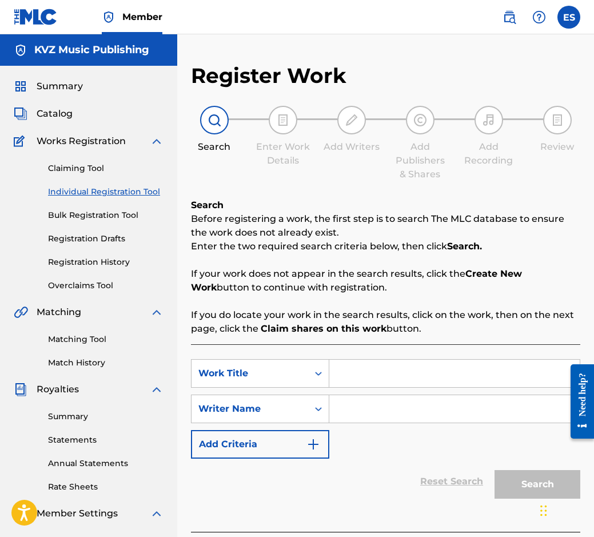
click at [126, 191] on link "Individual Registration Tool" at bounding box center [105, 192] width 115 height 12
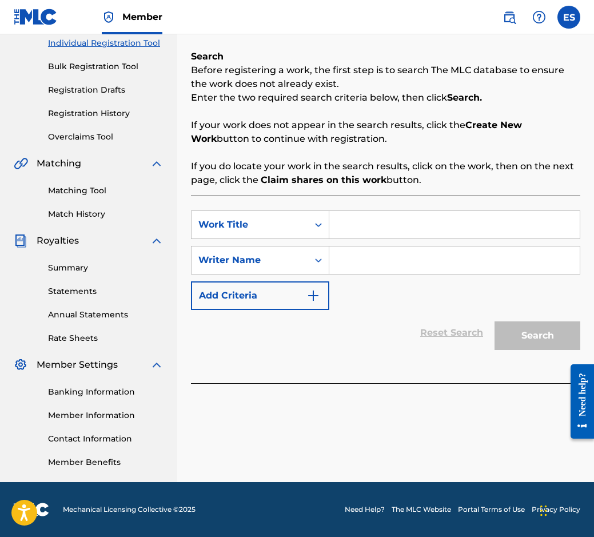
drag, startPoint x: 352, startPoint y: 223, endPoint x: 344, endPoint y: 228, distance: 9.0
paste input "DVE SINI OCHI"
click at [336, 231] on input "DVE SINI OCHI" at bounding box center [454, 224] width 250 height 27
type input "DVE SINI OCHI"
paste input "[PERSON_NAME]"
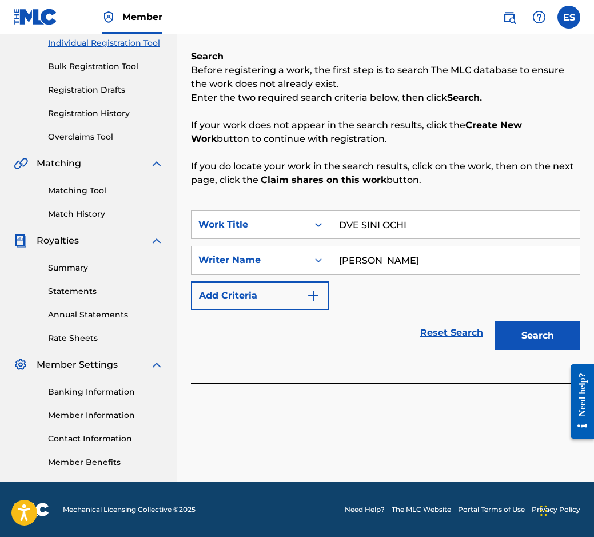
click at [333, 260] on input "[PERSON_NAME]" at bounding box center [454, 259] width 250 height 27
type input "[PERSON_NAME]"
click at [536, 345] on button "Search" at bounding box center [537, 335] width 86 height 29
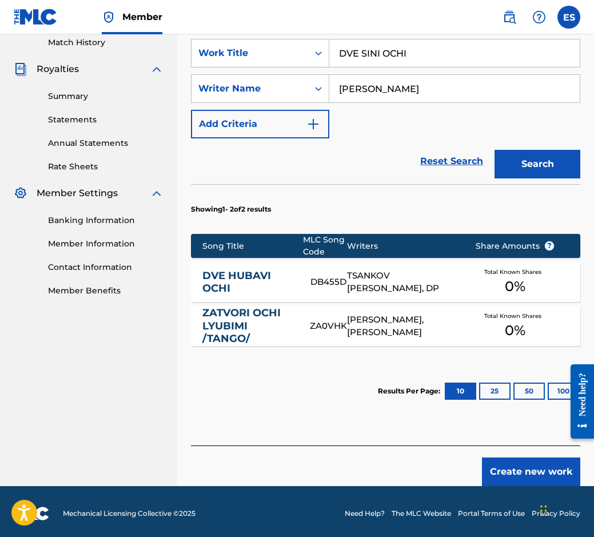
scroll to position [324, 0]
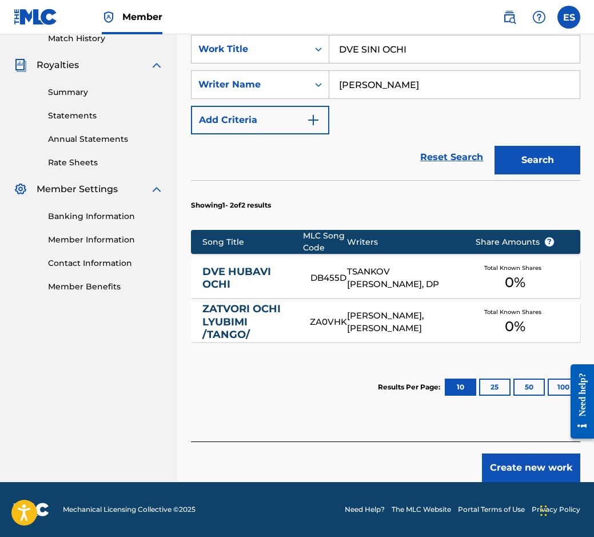
click at [244, 277] on link "DVE HUBAVI OCHI" at bounding box center [248, 278] width 92 height 26
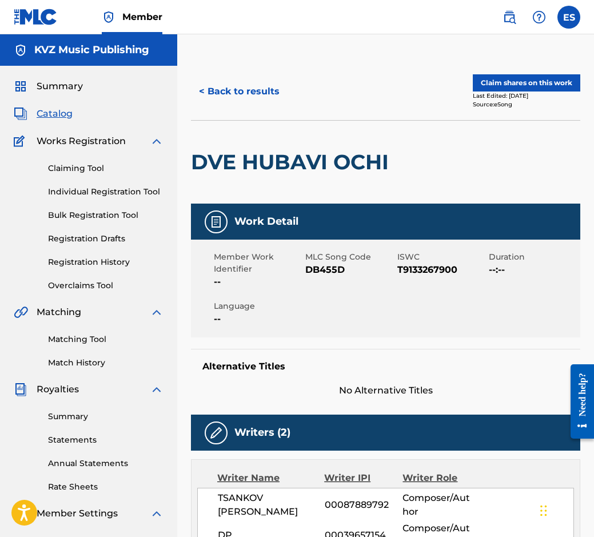
click at [222, 75] on div "< Back to results Claim shares on this work Last Edited: [DATE] Source: eSong" at bounding box center [385, 91] width 389 height 57
click at [218, 93] on button "< Back to results" at bounding box center [239, 91] width 97 height 29
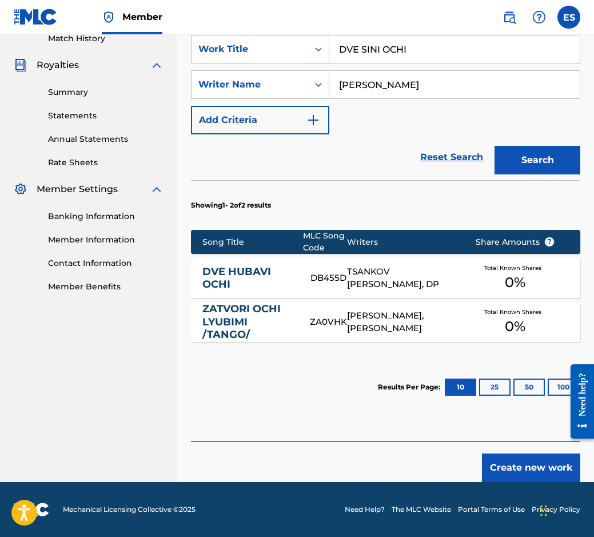
click at [522, 469] on button "Create new work" at bounding box center [531, 467] width 98 height 29
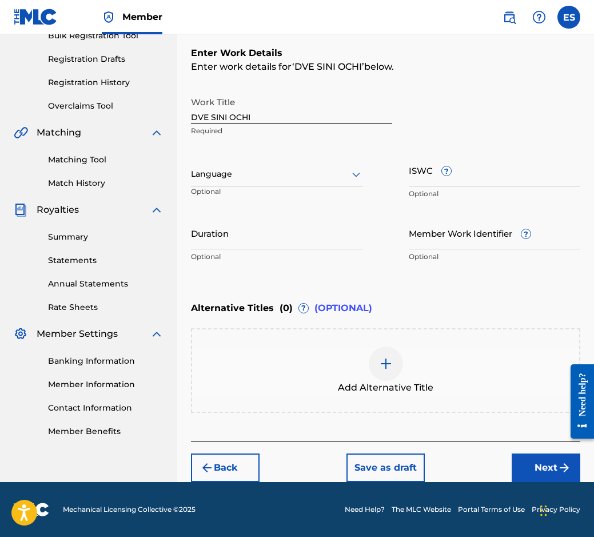
click at [313, 178] on div at bounding box center [277, 174] width 172 height 14
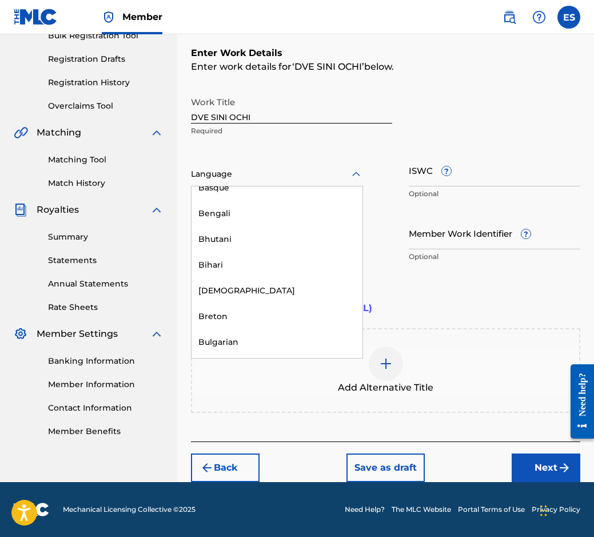
scroll to position [400, 0]
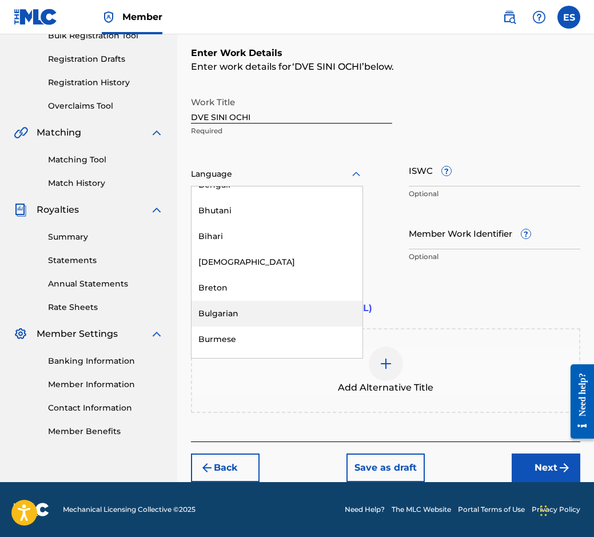
click at [249, 321] on div "Bulgarian" at bounding box center [276, 314] width 171 height 26
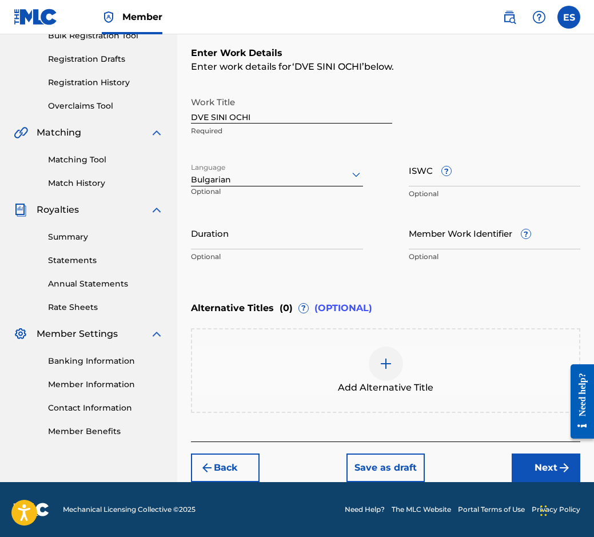
click at [280, 281] on div "Enter Work Details Enter work details for ‘ DVE SINI OCHI ’ below. Work Title D…" at bounding box center [385, 157] width 389 height 277
click at [277, 263] on div "Duration Optional" at bounding box center [277, 242] width 172 height 51
click at [281, 245] on input "Duration" at bounding box center [277, 233] width 172 height 33
type input "03:40"
click at [364, 381] on div "Add Alternative Title" at bounding box center [385, 370] width 387 height 48
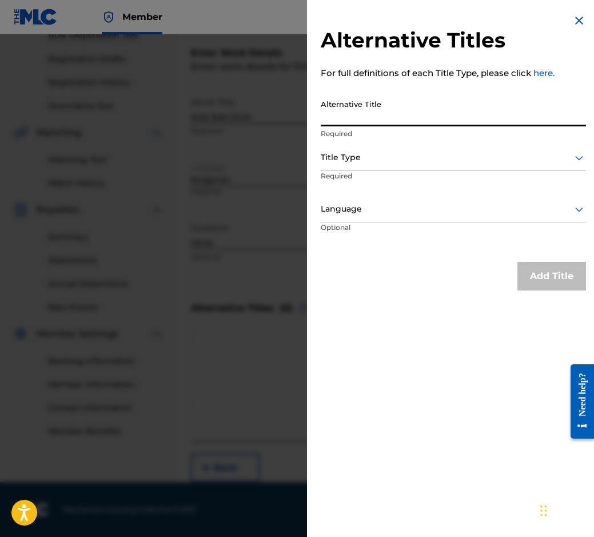
paste input "ДВЕ СИНИ ОЧИ"
type input "ДВЕ СИНИ ОЧИ"
click at [397, 166] on div "Title Type Required" at bounding box center [453, 170] width 265 height 51
click at [397, 161] on div at bounding box center [453, 157] width 265 height 14
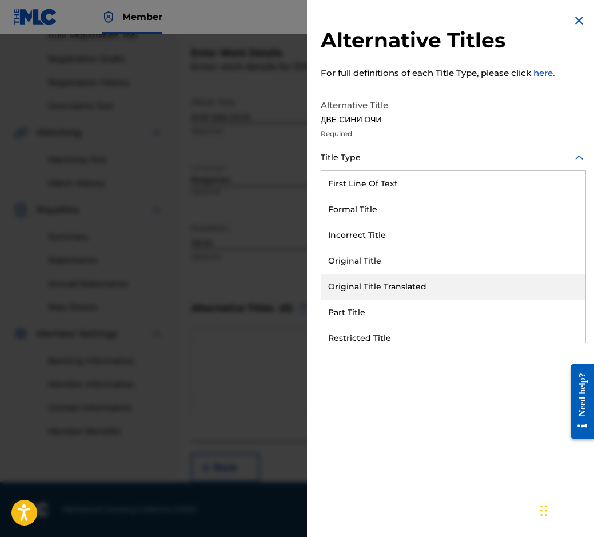
click at [432, 286] on div "Original Title Translated" at bounding box center [453, 287] width 264 height 26
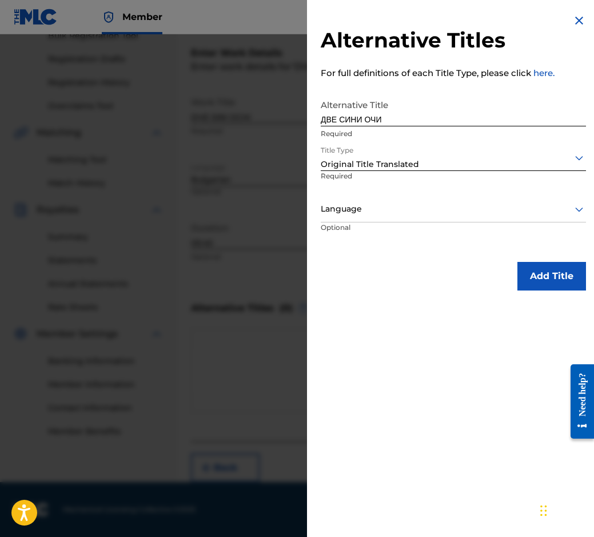
click at [400, 214] on div at bounding box center [453, 209] width 265 height 14
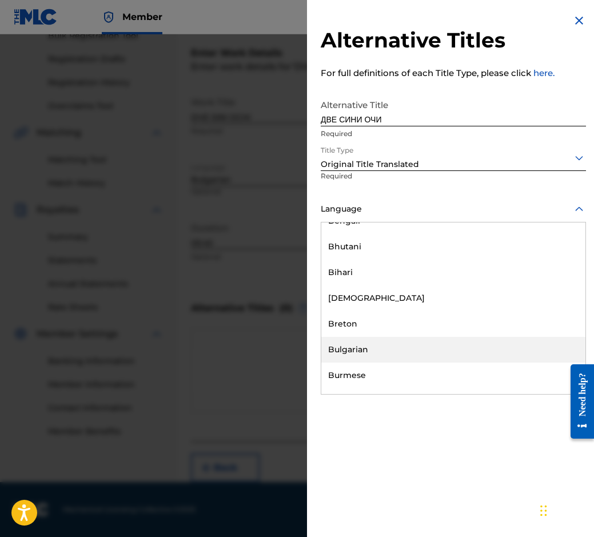
drag, startPoint x: 402, startPoint y: 345, endPoint x: 405, endPoint y: 339, distance: 6.4
click at [402, 344] on div "Bulgarian" at bounding box center [453, 350] width 264 height 26
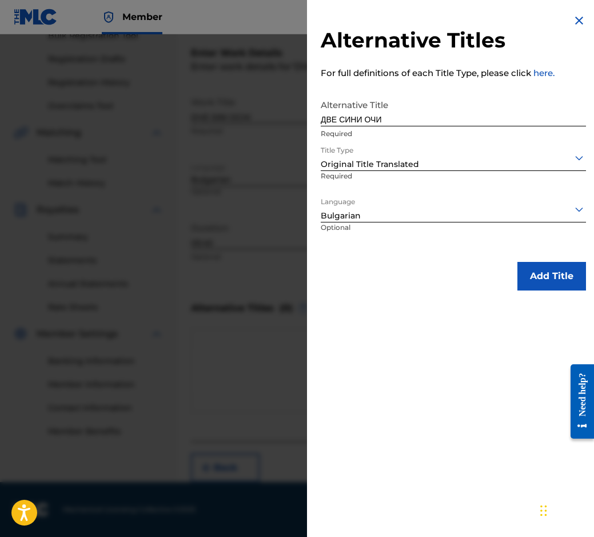
click at [550, 279] on button "Add Title" at bounding box center [551, 276] width 69 height 29
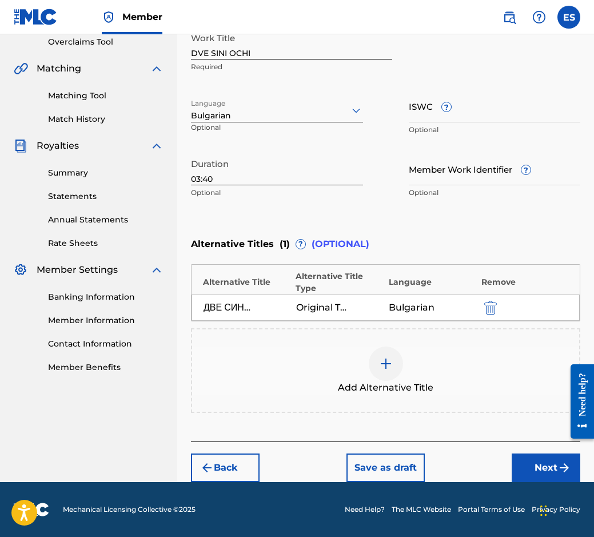
click at [533, 473] on button "Next" at bounding box center [546, 467] width 69 height 29
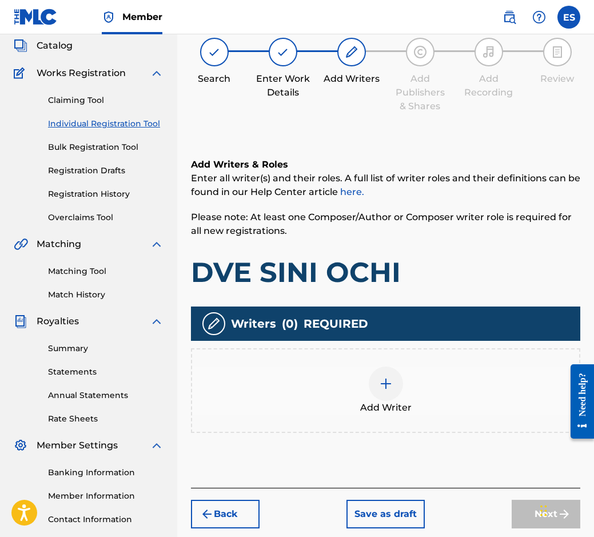
scroll to position [51, 0]
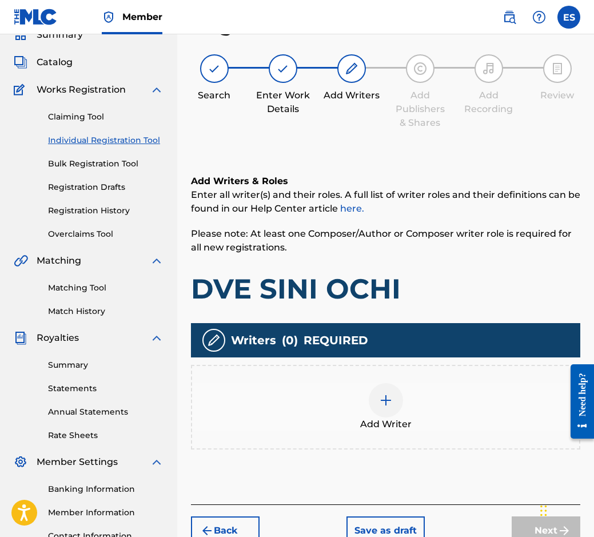
click at [348, 405] on div "Add Writer" at bounding box center [385, 407] width 387 height 48
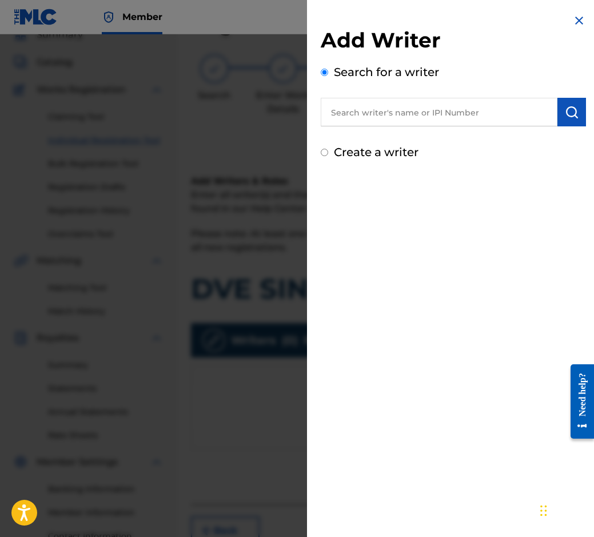
paste input "00087889792"
click at [328, 121] on input "00087889792" at bounding box center [439, 112] width 237 height 29
type input "00087889792"
click at [570, 118] on img "submit" at bounding box center [572, 112] width 14 height 14
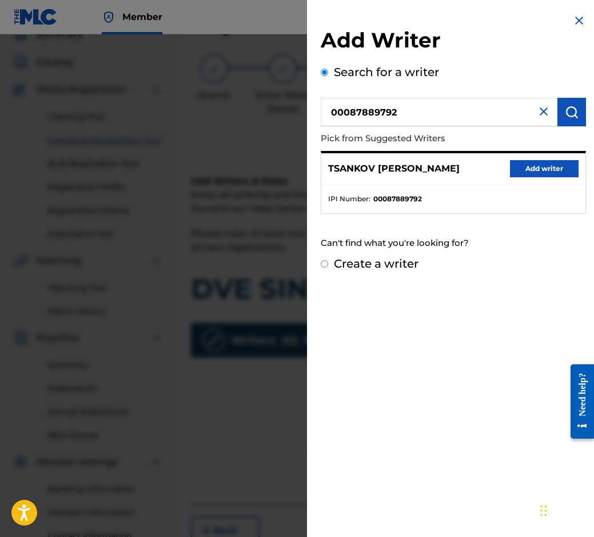
click at [555, 163] on button "Add writer" at bounding box center [544, 168] width 69 height 17
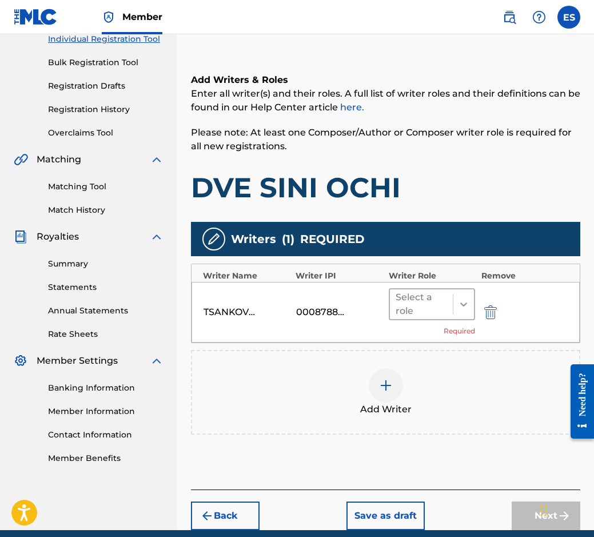
scroll to position [201, 0]
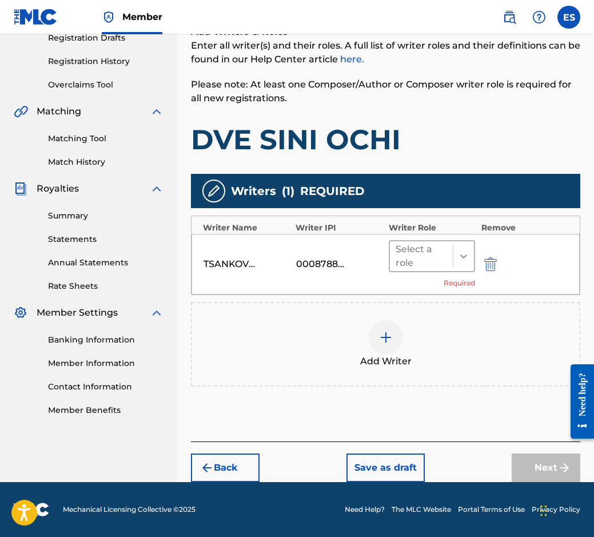
click at [457, 256] on div at bounding box center [463, 256] width 21 height 21
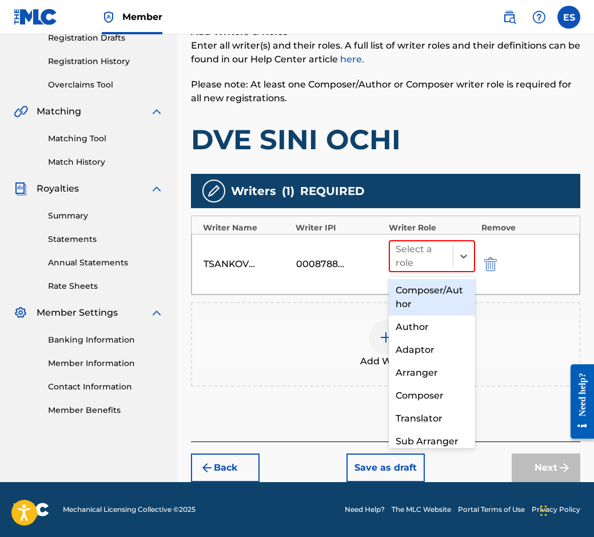
click at [405, 285] on div "Composer/Author" at bounding box center [432, 297] width 87 height 37
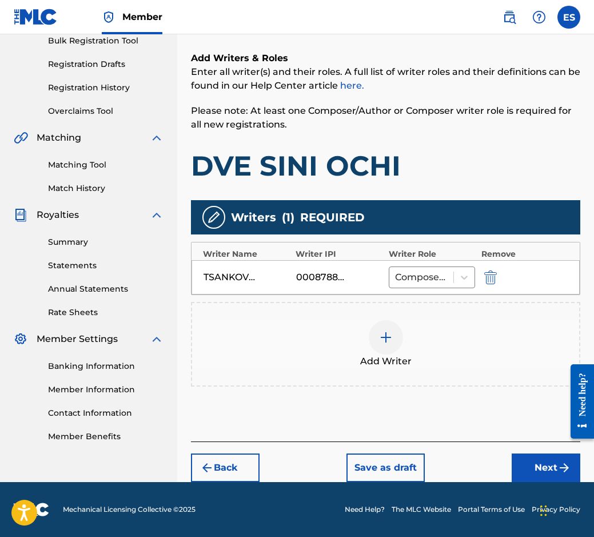
click at [383, 351] on div at bounding box center [386, 337] width 34 height 34
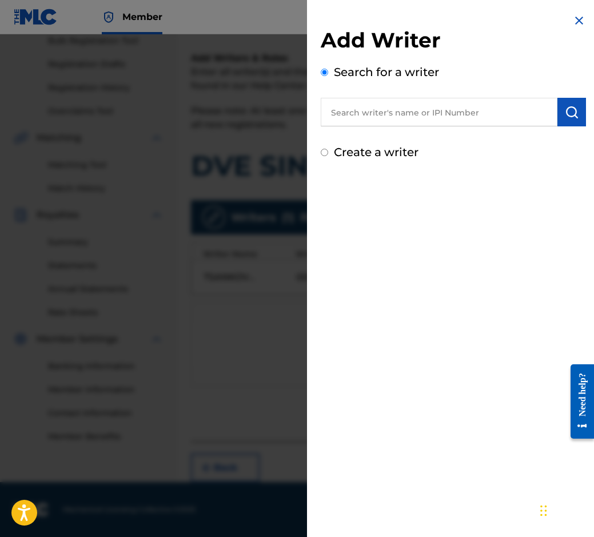
paste input "00124 67 54 75"
click at [392, 110] on input "00124 67 54 75" at bounding box center [439, 112] width 237 height 29
click at [377, 111] on input "00124 67 5475" at bounding box center [439, 112] width 237 height 29
click at [360, 109] on input "00124 675475" at bounding box center [439, 112] width 237 height 29
type input "00124675475"
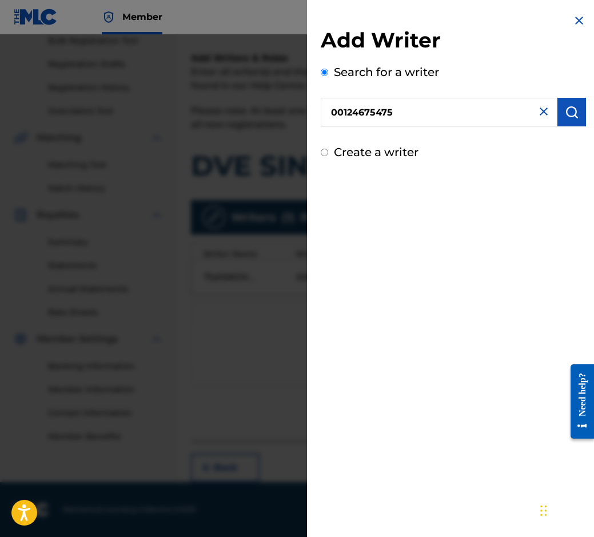
click at [565, 118] on img "submit" at bounding box center [572, 112] width 14 height 14
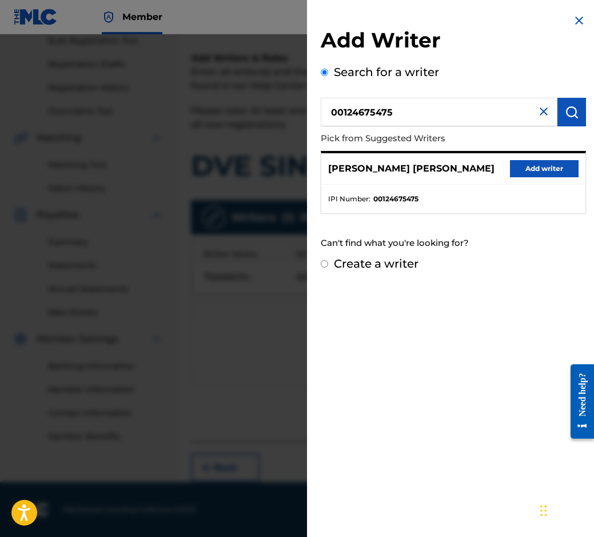
click at [532, 168] on button "Add writer" at bounding box center [544, 168] width 69 height 17
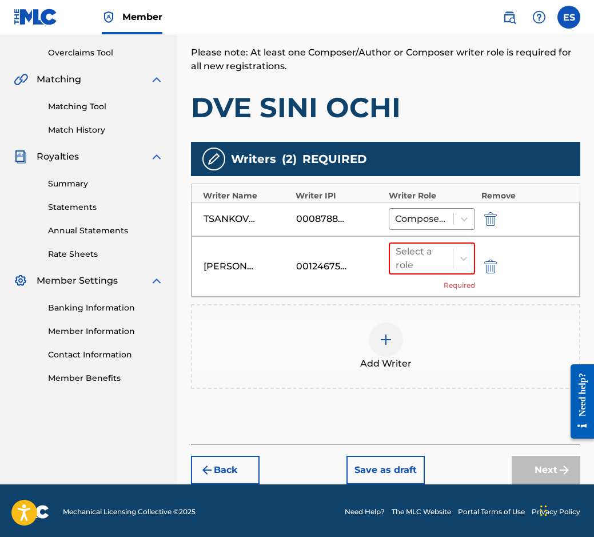
scroll to position [235, 0]
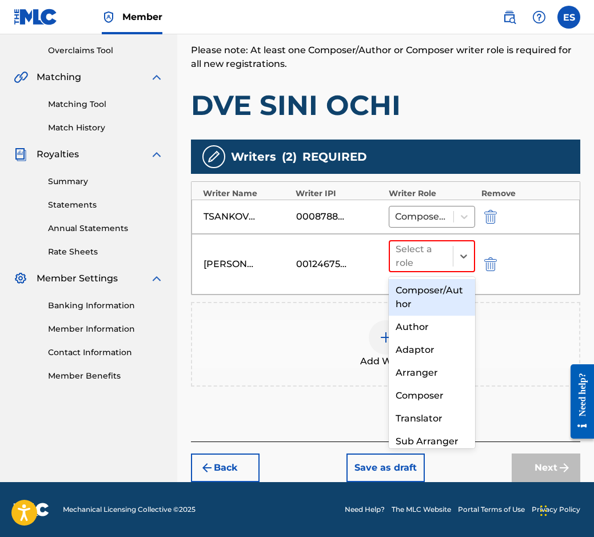
drag, startPoint x: 414, startPoint y: 267, endPoint x: 419, endPoint y: 273, distance: 7.3
click at [418, 269] on div "Select a role" at bounding box center [422, 255] width 52 height 27
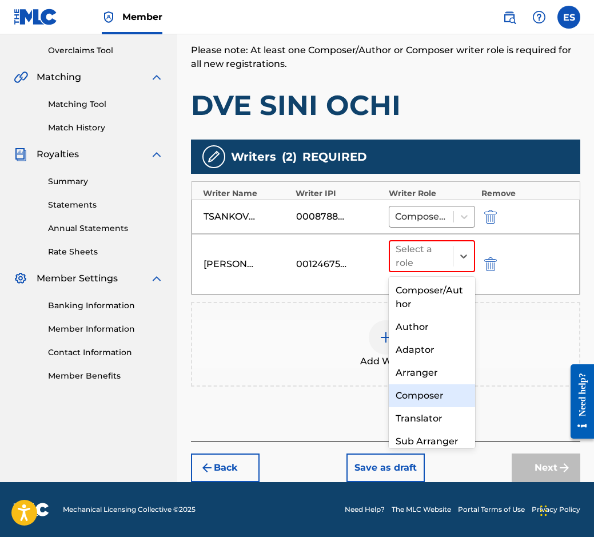
click at [421, 373] on div "Arranger" at bounding box center [432, 372] width 87 height 23
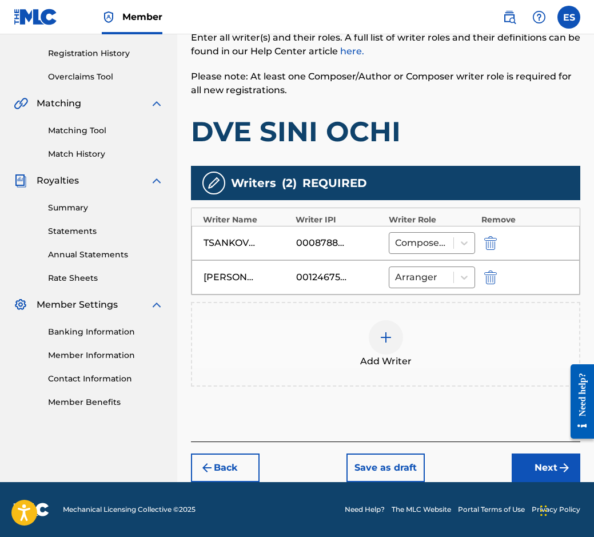
scroll to position [209, 0]
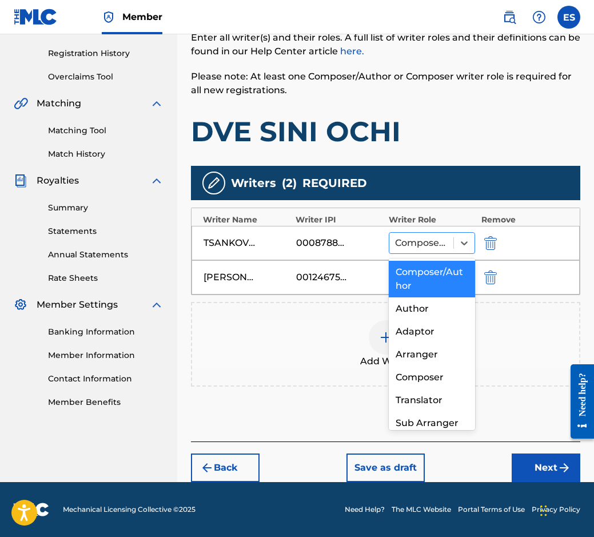
click at [440, 249] on div at bounding box center [421, 243] width 53 height 16
click at [440, 274] on div "Composer/Author" at bounding box center [432, 279] width 87 height 37
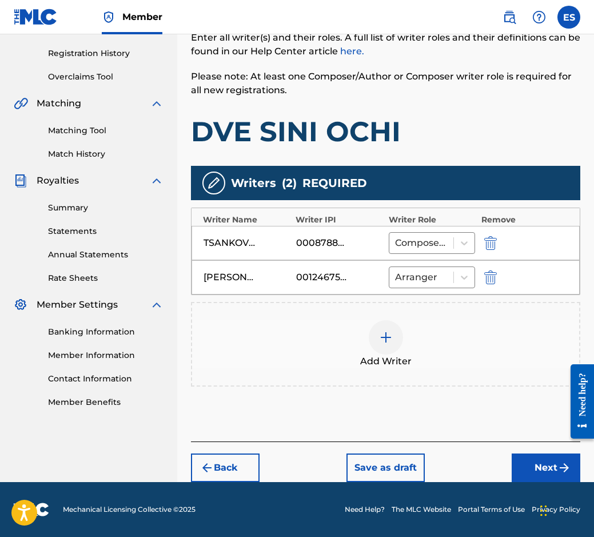
click at [540, 466] on button "Next" at bounding box center [546, 467] width 69 height 29
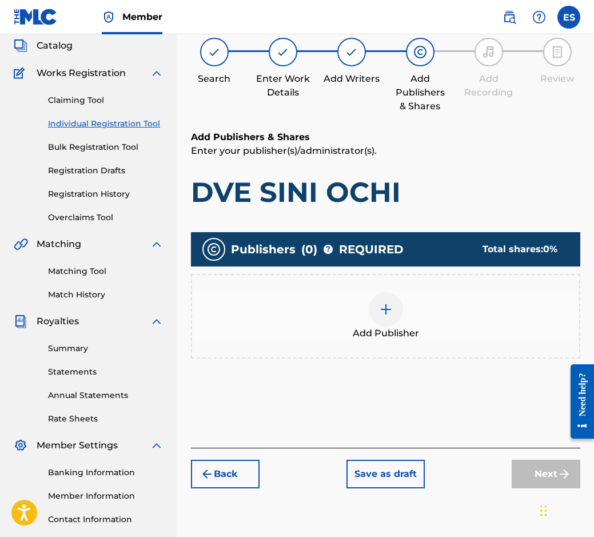
scroll to position [51, 0]
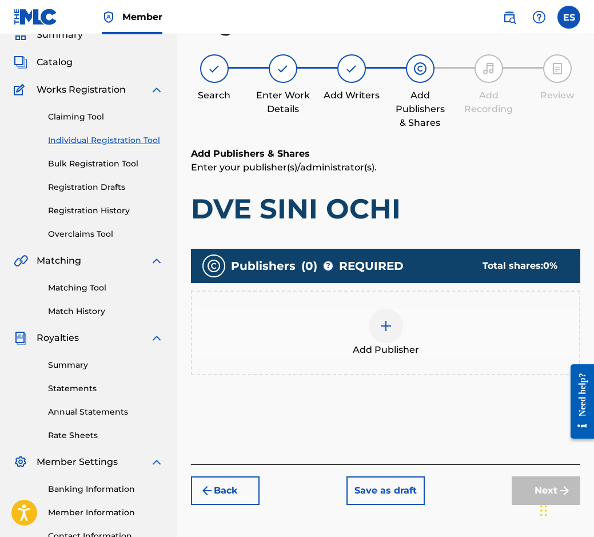
click at [356, 360] on div "Add Publisher" at bounding box center [385, 332] width 389 height 85
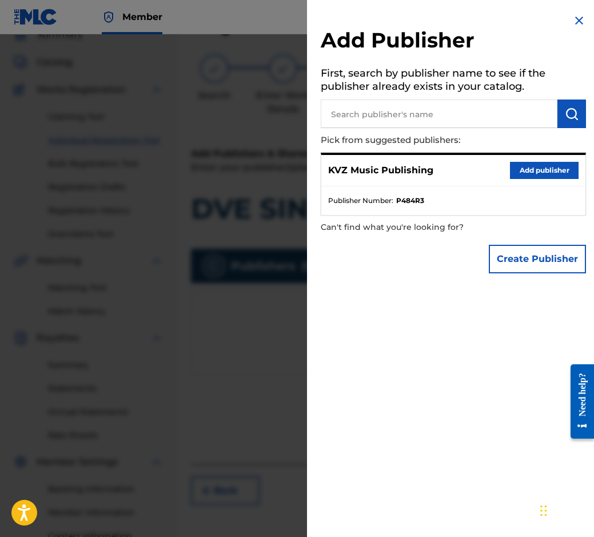
click at [516, 166] on button "Add publisher" at bounding box center [544, 170] width 69 height 17
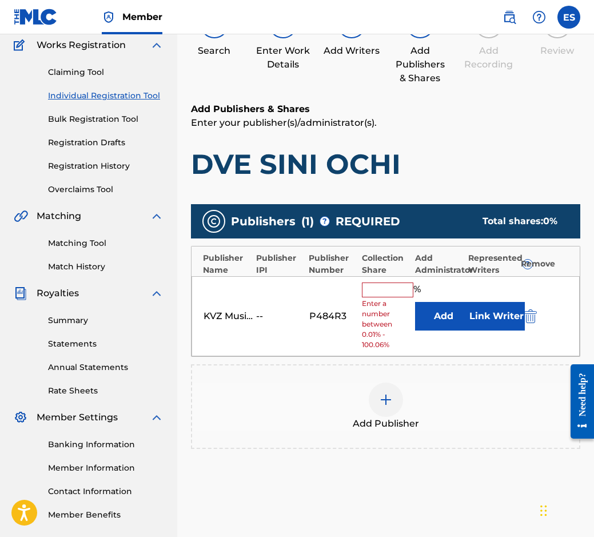
scroll to position [193, 0]
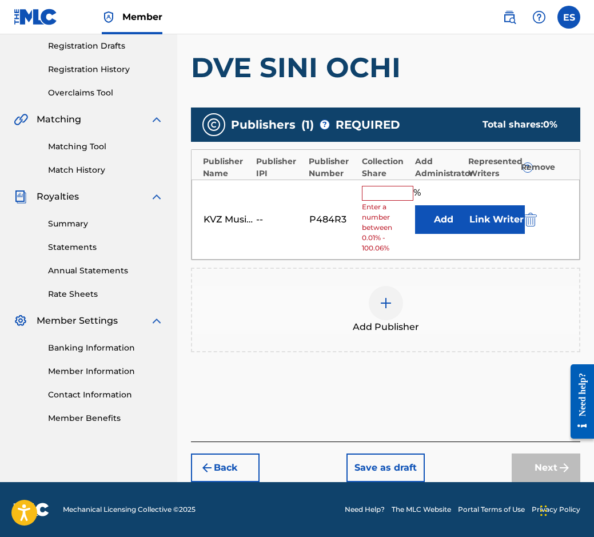
click at [396, 199] on input "text" at bounding box center [387, 193] width 51 height 15
type input "83.33"
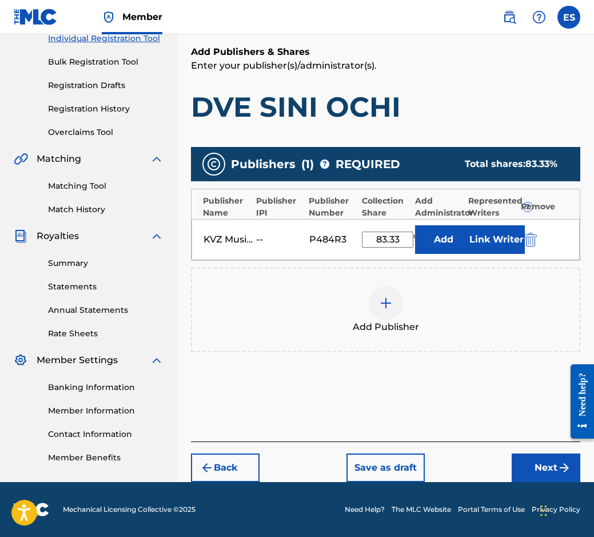
click at [541, 473] on button "Next" at bounding box center [546, 467] width 69 height 29
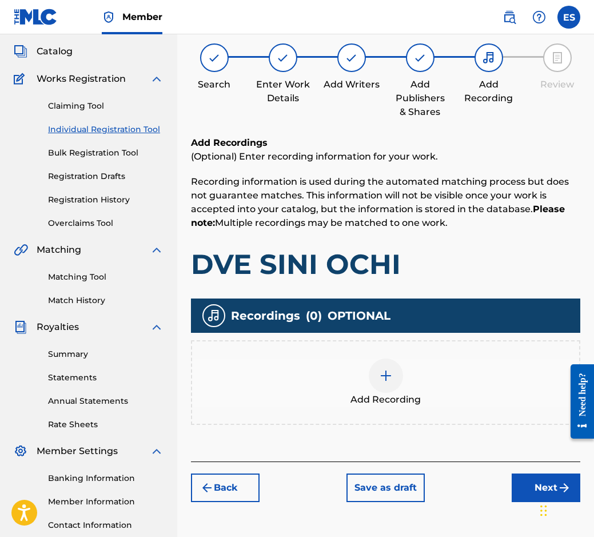
scroll to position [51, 0]
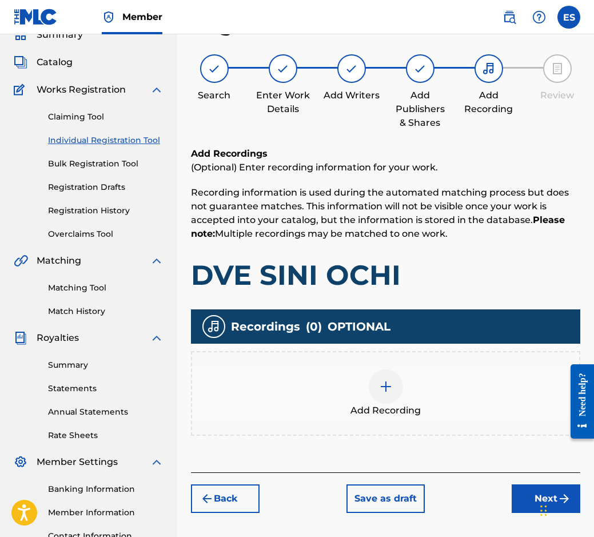
click at [383, 373] on div at bounding box center [386, 386] width 34 height 34
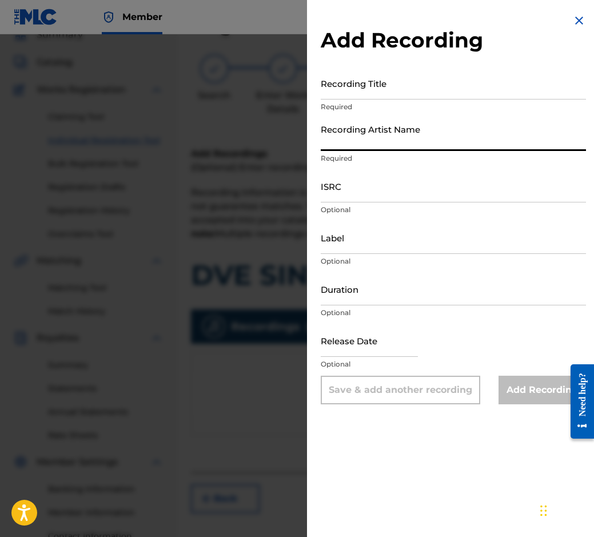
paste input "PETUR VELCHEV"
type input "PETUR VELCHEV"
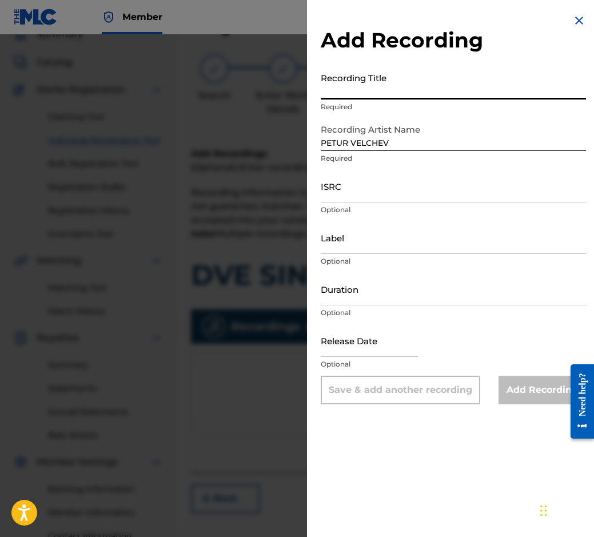
paste input "DVE SINI OCHI"
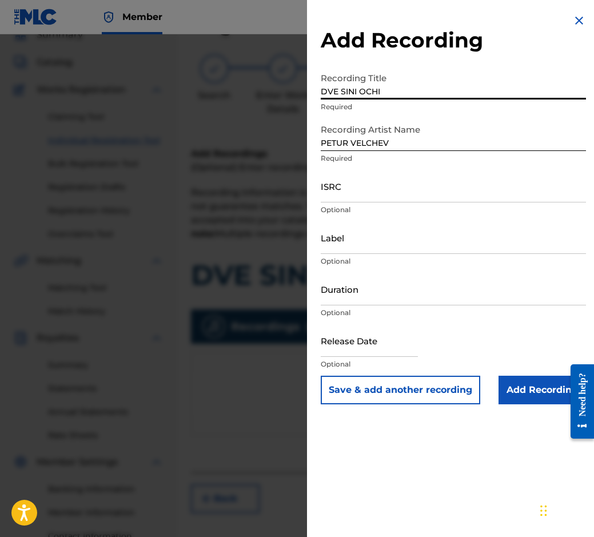
type input "DVE SINI OCHI"
click at [397, 283] on input "Duration" at bounding box center [453, 289] width 265 height 33
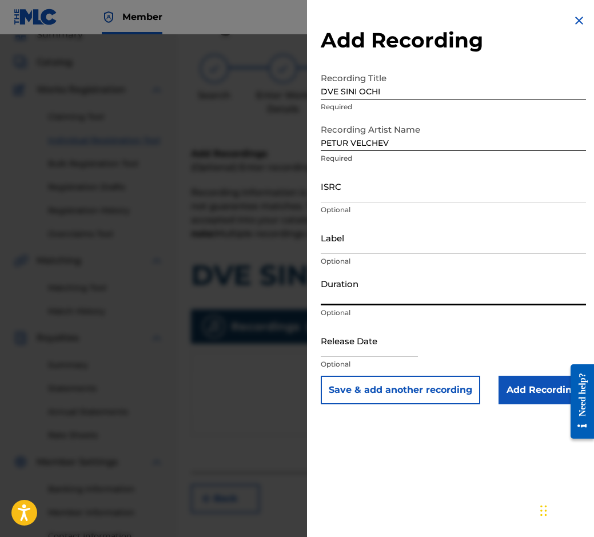
type input "03:40"
click at [507, 397] on input "Add Recording" at bounding box center [541, 390] width 87 height 29
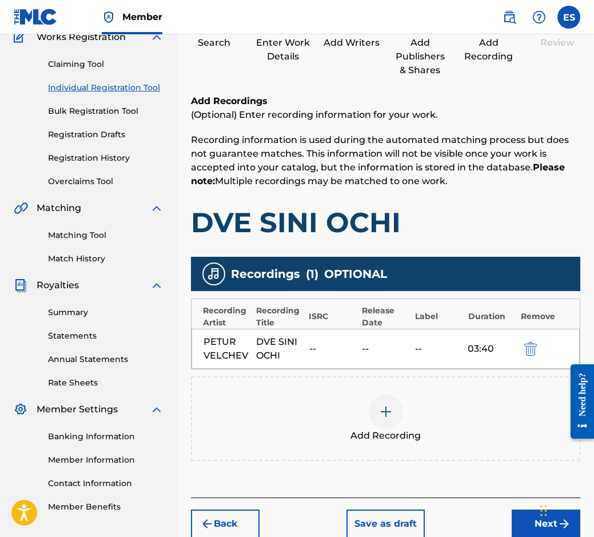
scroll to position [160, 0]
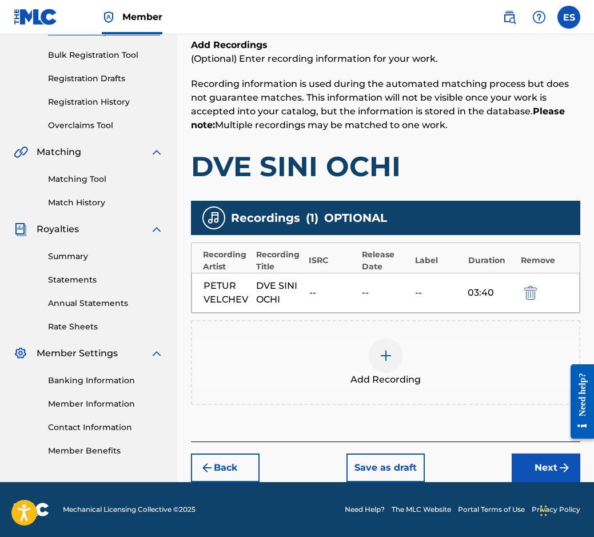
click at [536, 445] on div "Back Save as draft Next" at bounding box center [385, 461] width 389 height 41
click at [542, 470] on button "Next" at bounding box center [546, 467] width 69 height 29
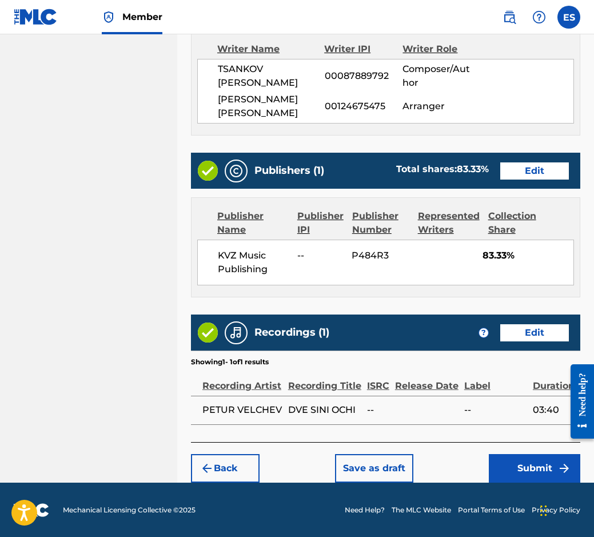
scroll to position [596, 0]
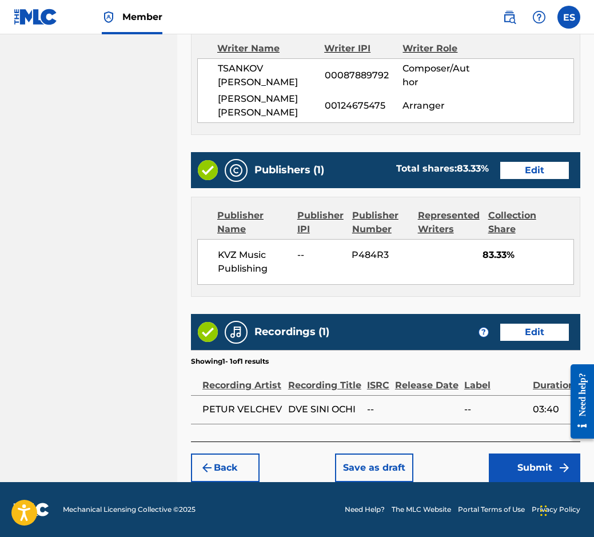
click at [533, 465] on button "Submit" at bounding box center [534, 467] width 91 height 29
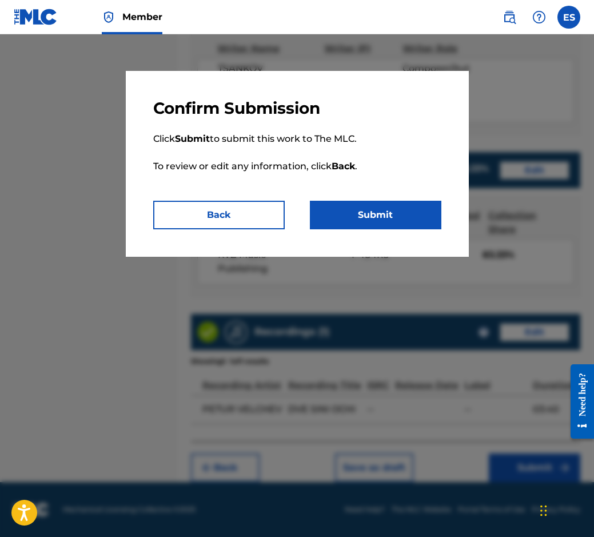
click at [348, 210] on button "Submit" at bounding box center [375, 215] width 131 height 29
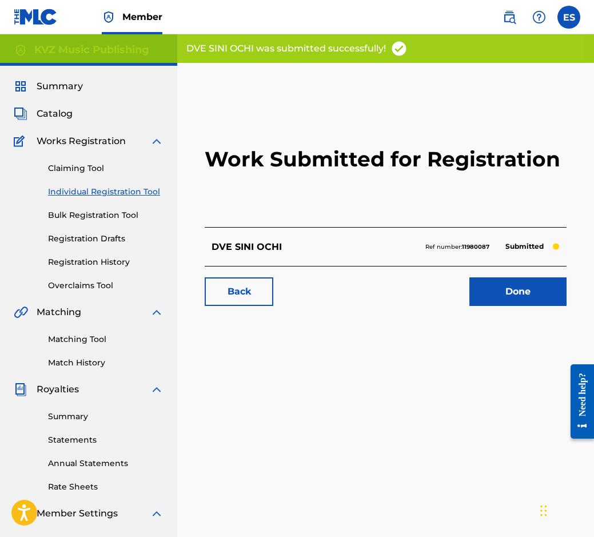
click at [123, 199] on div "Claiming Tool Individual Registration Tool Bulk Registration Tool Registration …" at bounding box center [89, 219] width 150 height 143
click at [126, 190] on link "Individual Registration Tool" at bounding box center [105, 192] width 115 height 12
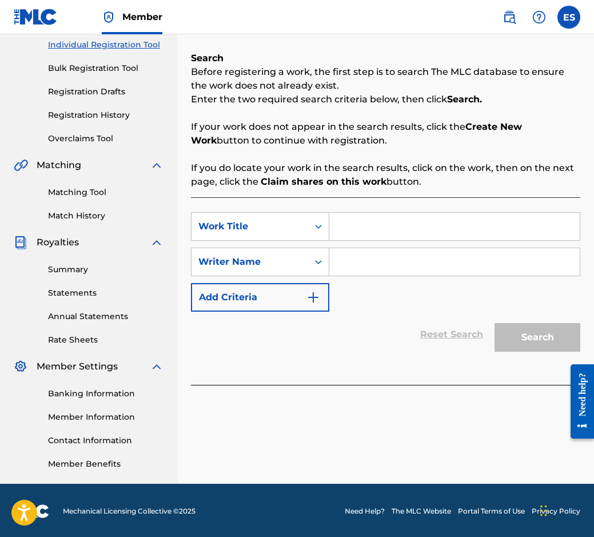
scroll to position [149, 0]
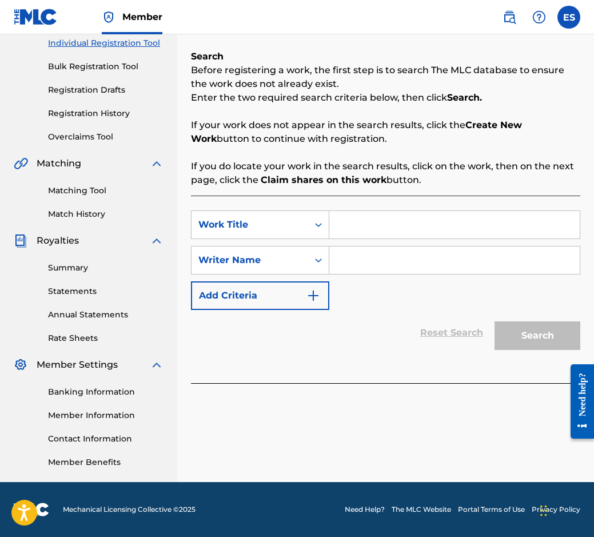
paste input "DVE SINI OCHI"
click at [338, 236] on input "DVE SINI OCHI" at bounding box center [454, 224] width 250 height 27
type input "DVE SINI OCHI"
paste input "[PERSON_NAME]"
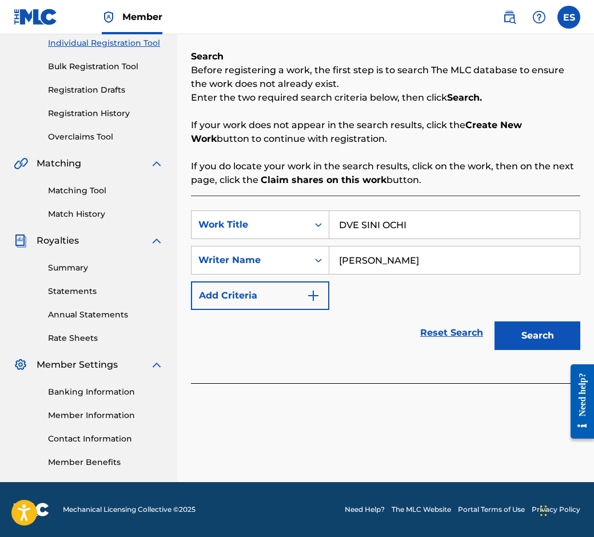
type input "[PERSON_NAME]"
click at [340, 226] on input "DVE SINI OCHI" at bounding box center [454, 224] width 250 height 27
click at [528, 325] on button "Search" at bounding box center [537, 335] width 86 height 29
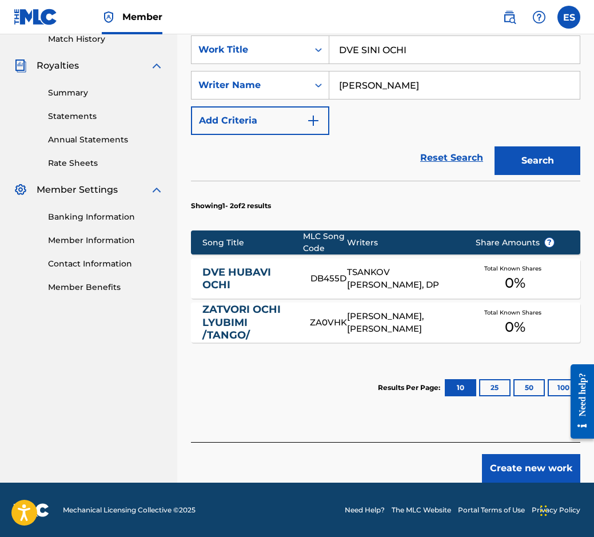
scroll to position [324, 0]
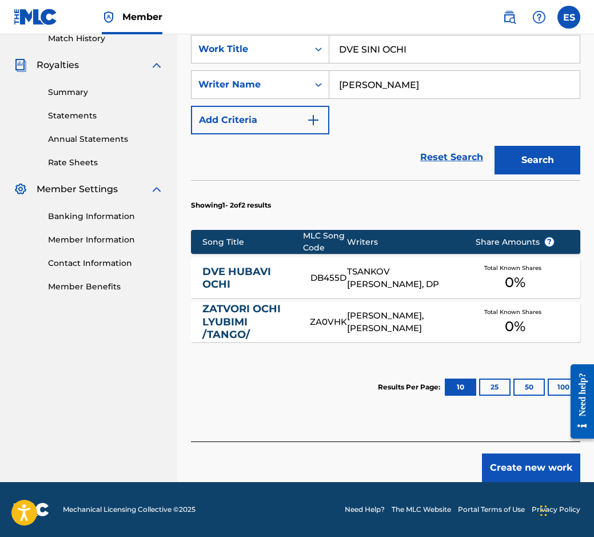
click at [525, 460] on button "Create new work" at bounding box center [531, 467] width 98 height 29
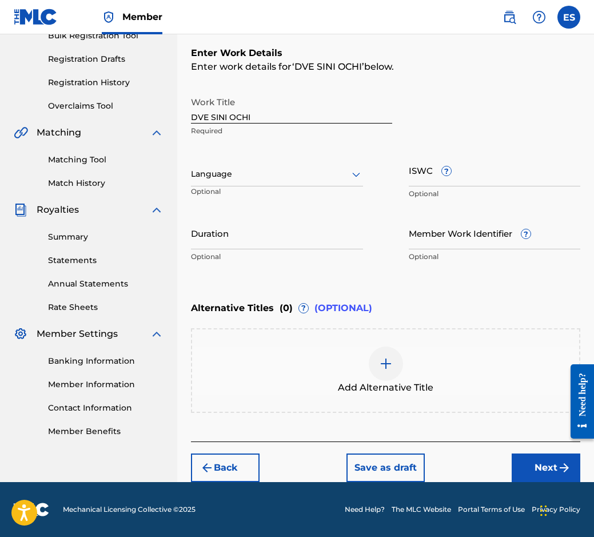
click at [340, 186] on div "Language Optional" at bounding box center [277, 179] width 172 height 51
click at [341, 182] on div "Language" at bounding box center [277, 174] width 172 height 24
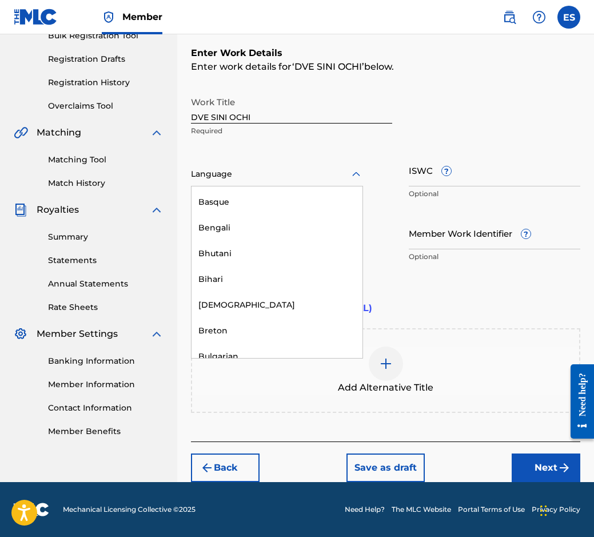
scroll to position [400, 0]
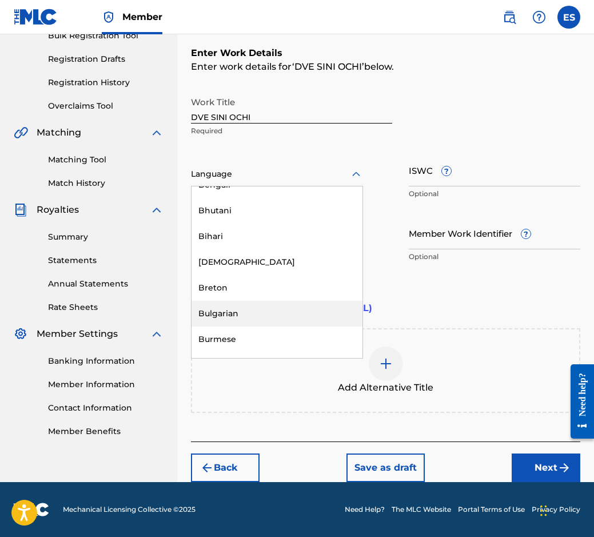
click at [304, 322] on div "Bulgarian" at bounding box center [276, 314] width 171 height 26
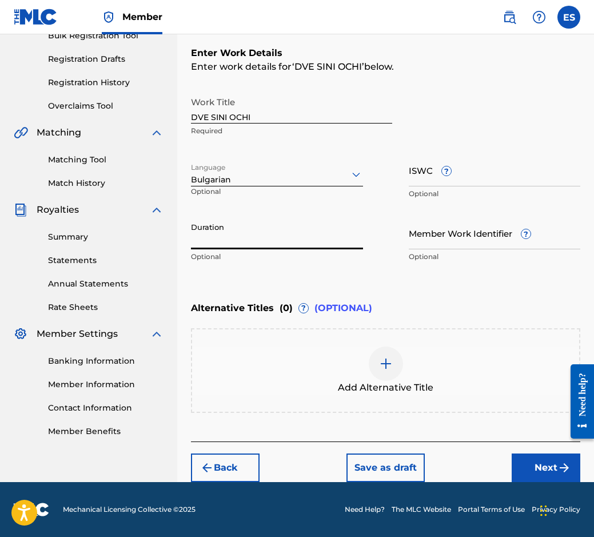
click at [302, 244] on input "Duration" at bounding box center [277, 233] width 172 height 33
type input "03:40"
click at [384, 361] on img at bounding box center [386, 364] width 14 height 14
